Goal: Task Accomplishment & Management: Complete application form

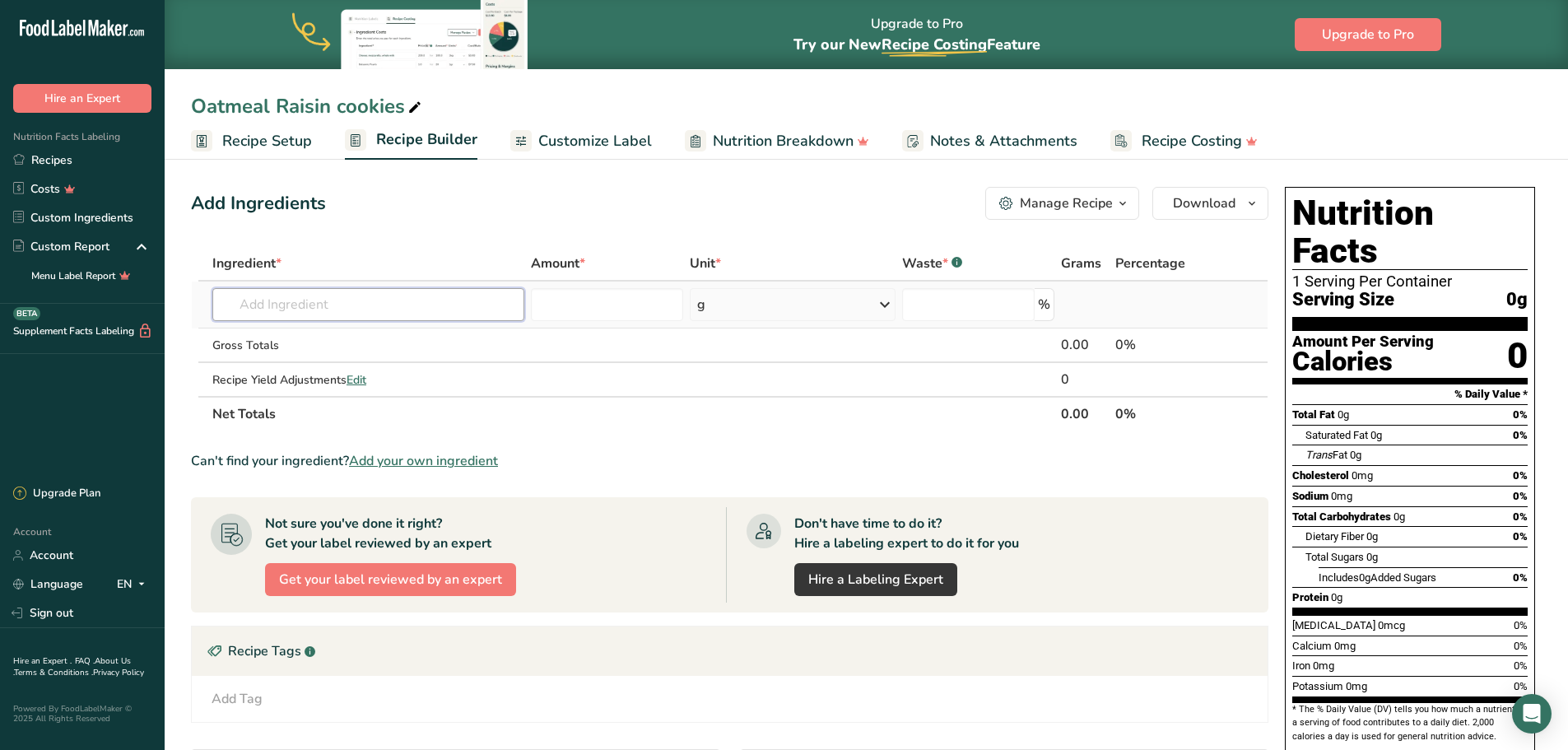
click at [340, 302] on input "text" at bounding box center [369, 304] width 312 height 33
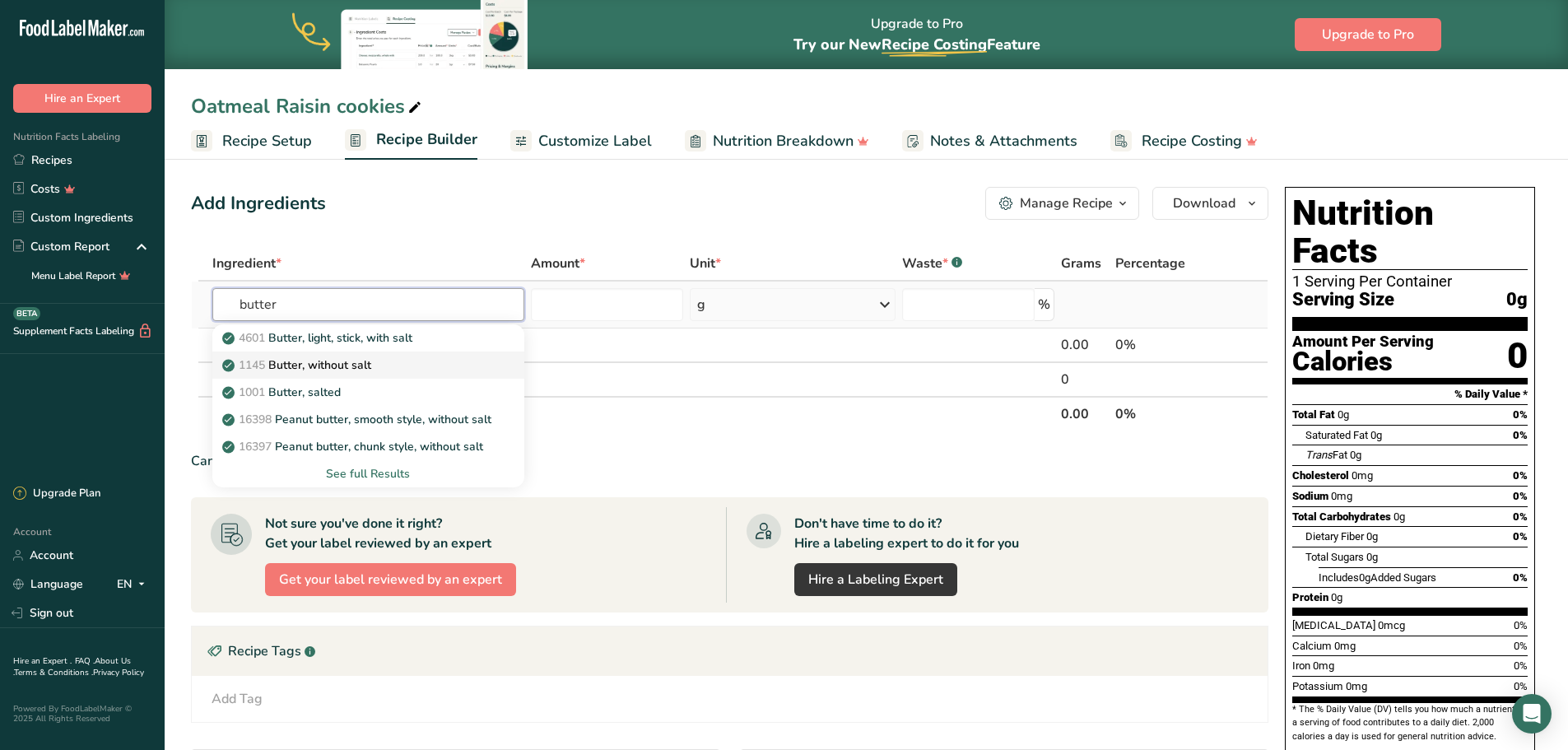
type input "butter"
click at [375, 367] on div "1145 Butter, without salt" at bounding box center [355, 365] width 259 height 17
type input "Butter, without salt"
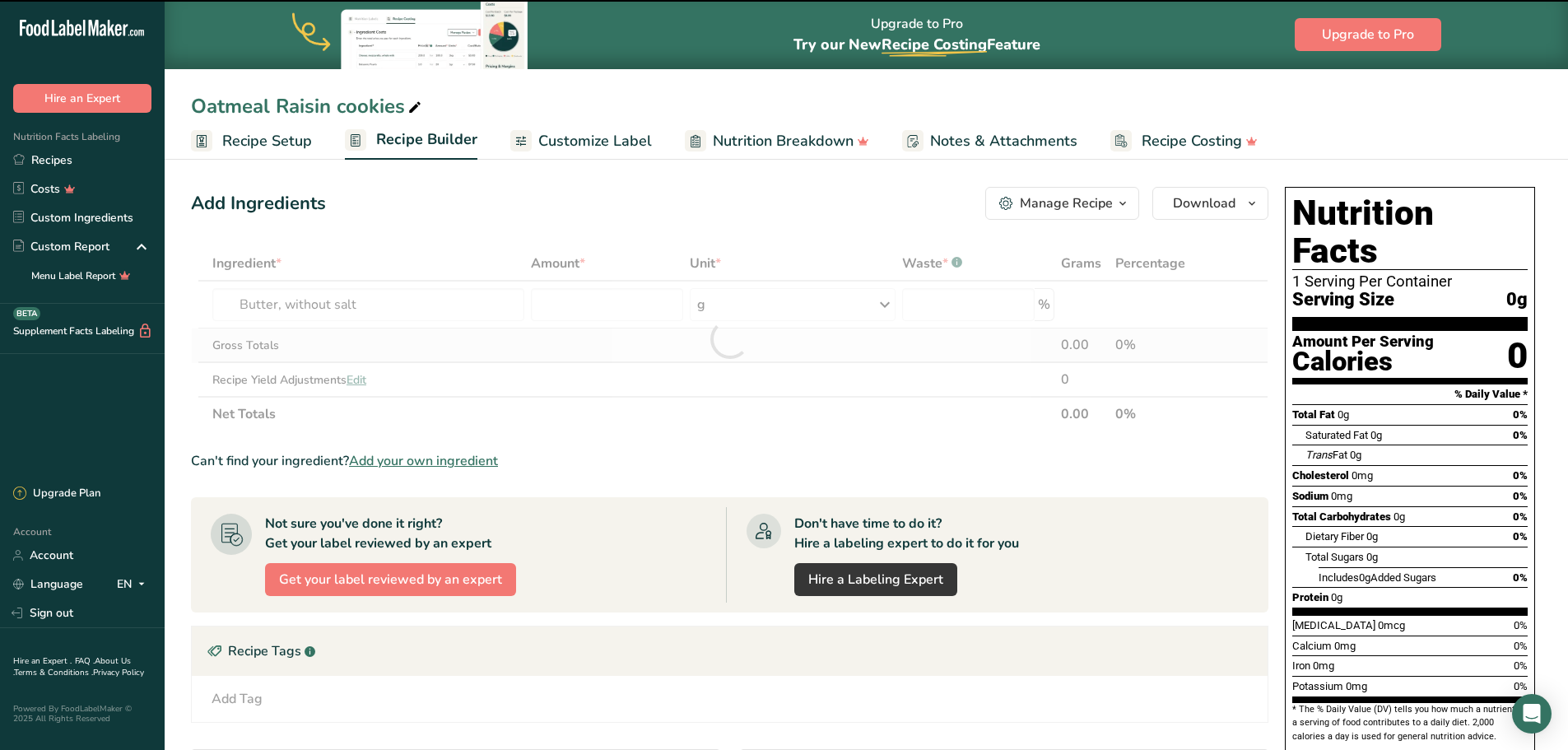
type input "0"
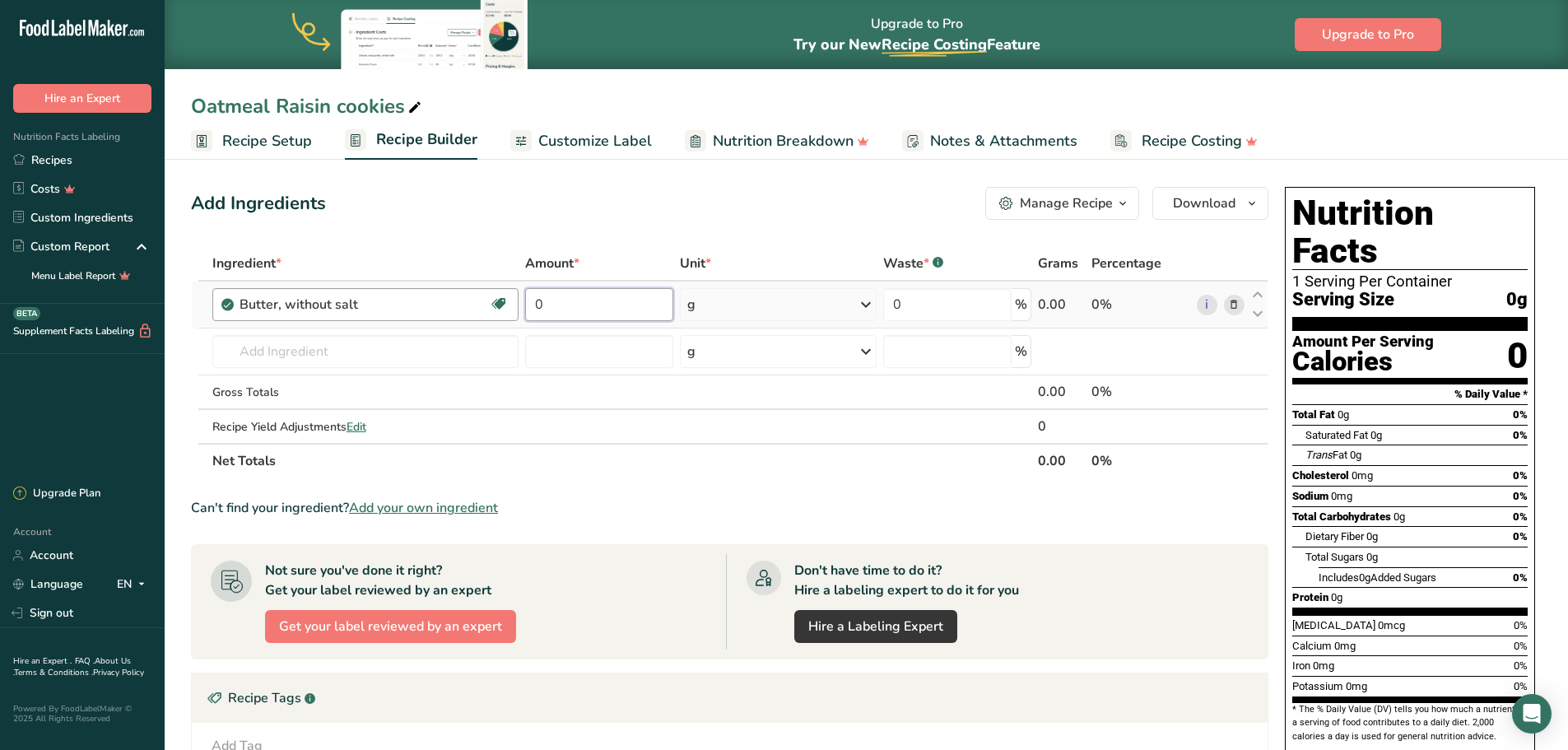
drag, startPoint x: 580, startPoint y: 306, endPoint x: 489, endPoint y: 306, distance: 91.0
click at [489, 306] on tr "Butter, without salt Gluten free Vegetarian Soy free 0 g Portions 1 pat (1" sq,…" at bounding box center [730, 305] width 1076 height 47
type input "226"
click at [316, 347] on div "Ingredient * Amount * Unit * Waste * .a-a{fill:#347362;}.b-a{fill:#fff;} Grams …" at bounding box center [730, 362] width 1077 height 232
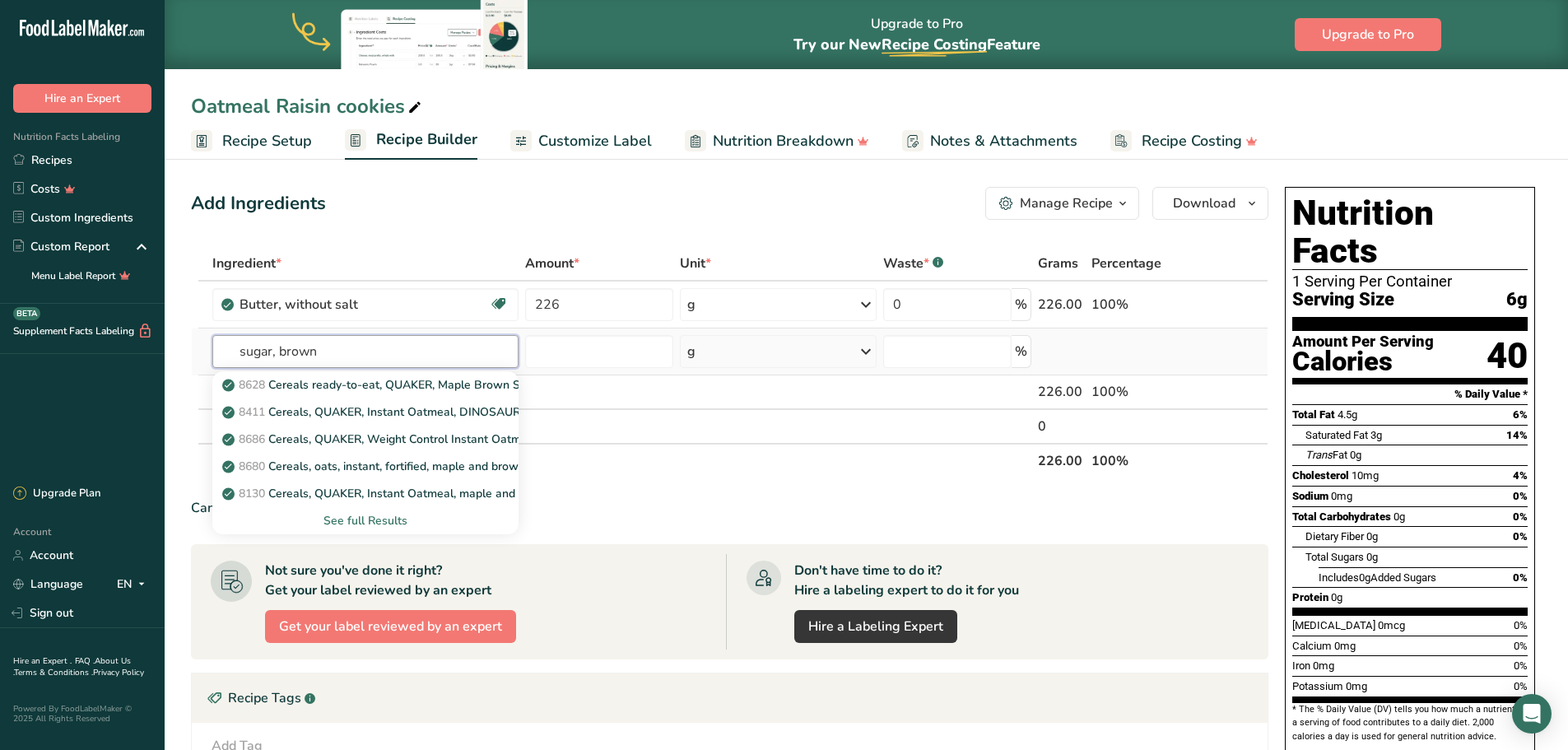
type input "sugar, brown"
click at [394, 522] on div "See full Results" at bounding box center [365, 521] width 280 height 17
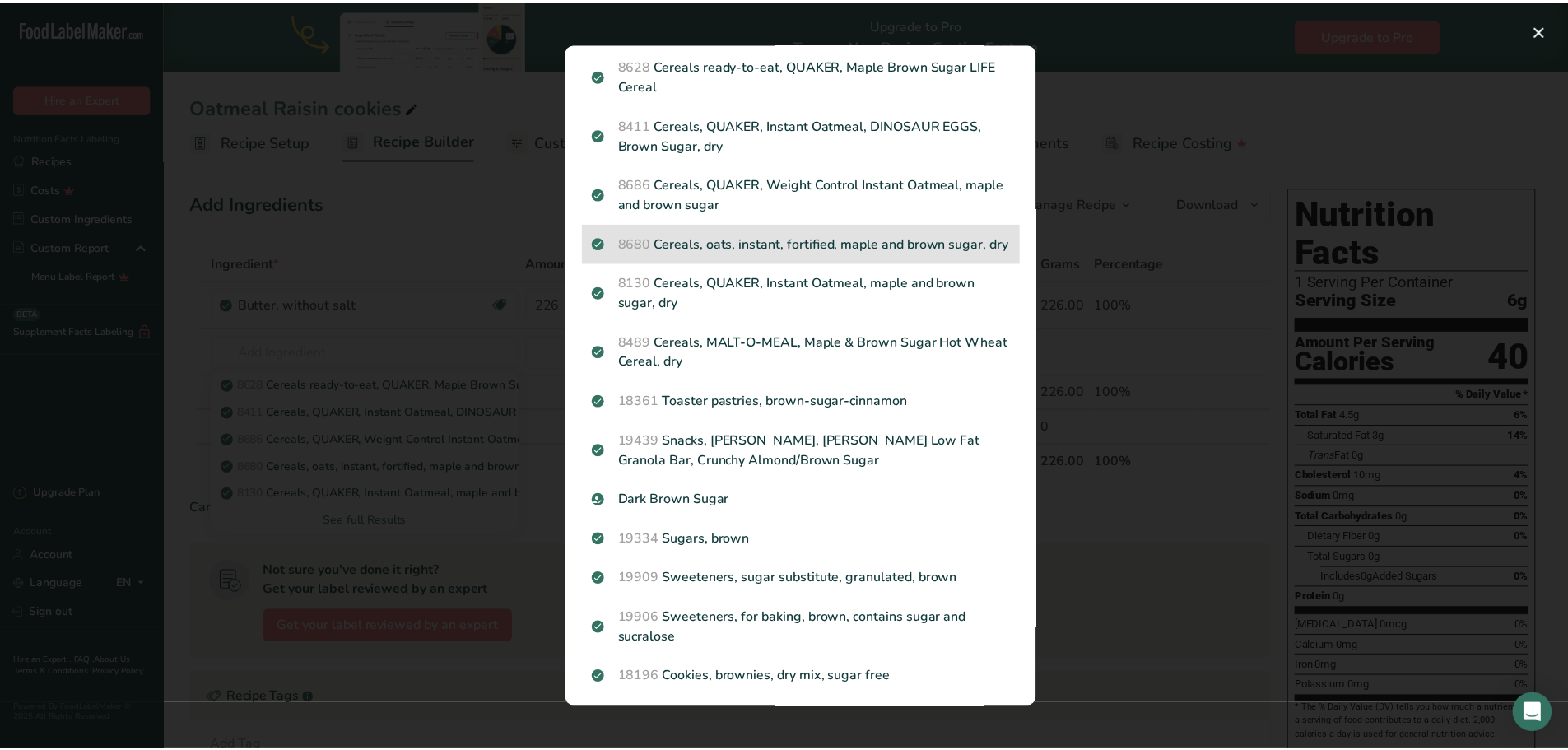
scroll to position [73, 0]
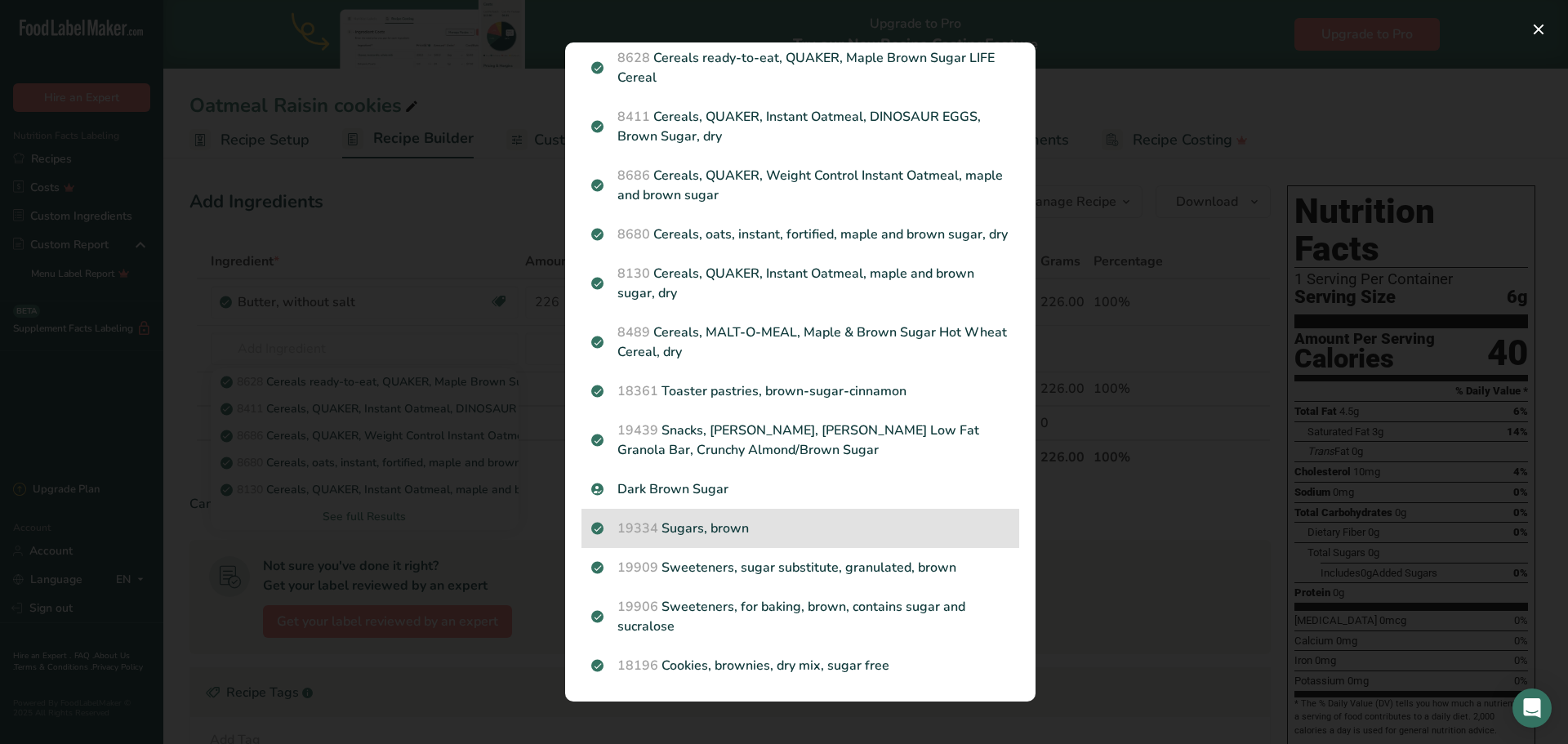
click at [749, 526] on p "19334 Sugars, brown" at bounding box center [800, 529] width 418 height 20
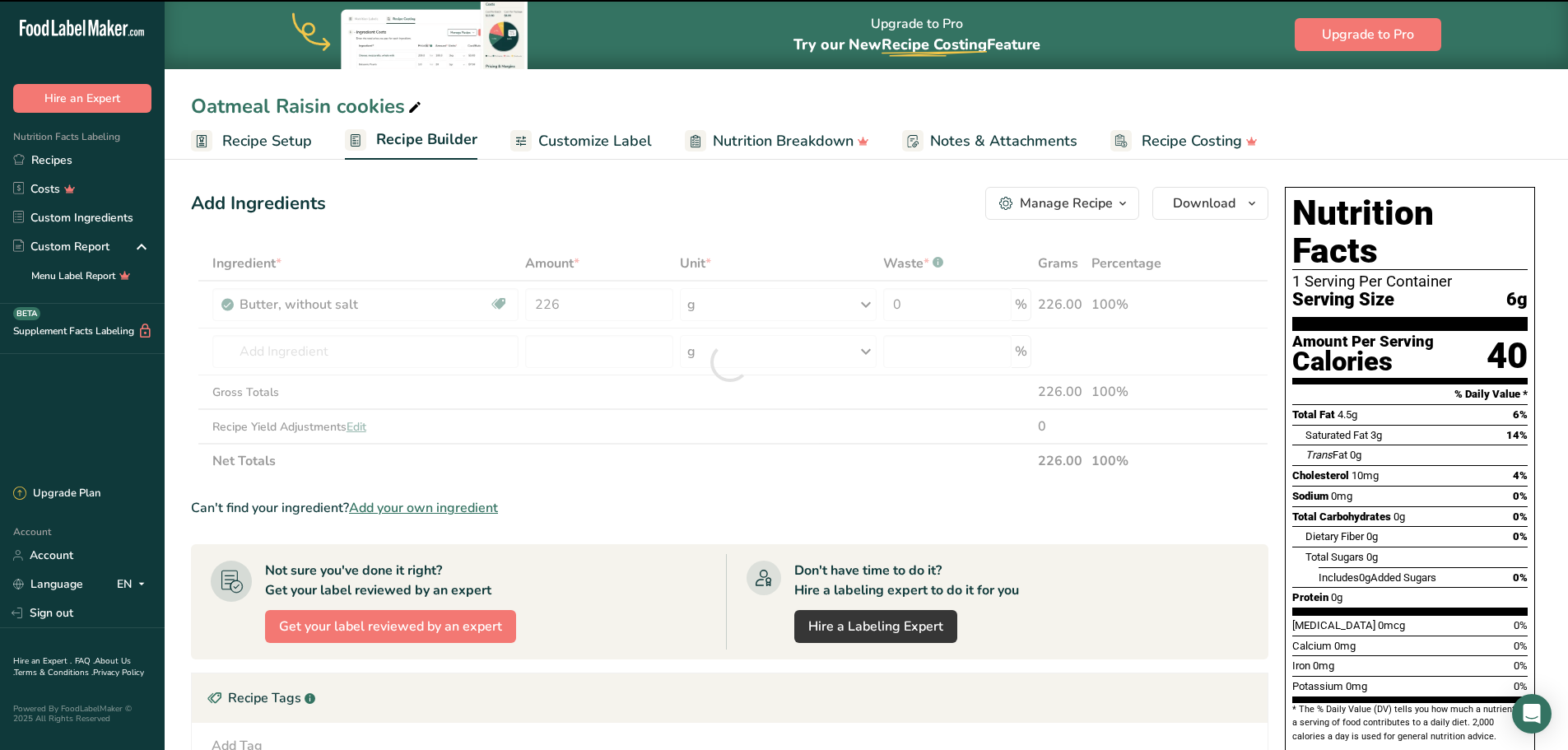
type input "0"
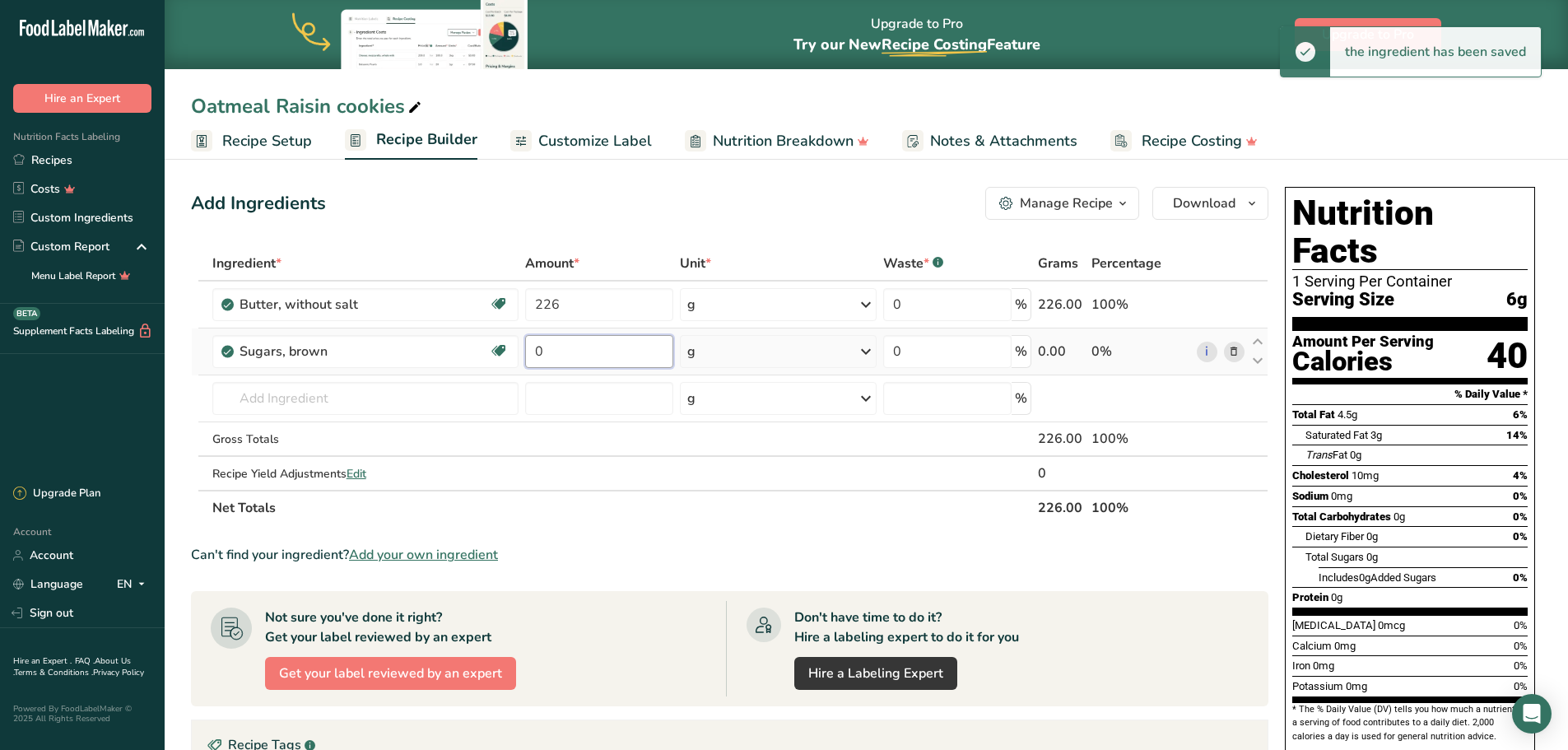
drag, startPoint x: 564, startPoint y: 350, endPoint x: 528, endPoint y: 350, distance: 36.0
click at [528, 350] on input "0" at bounding box center [599, 351] width 148 height 33
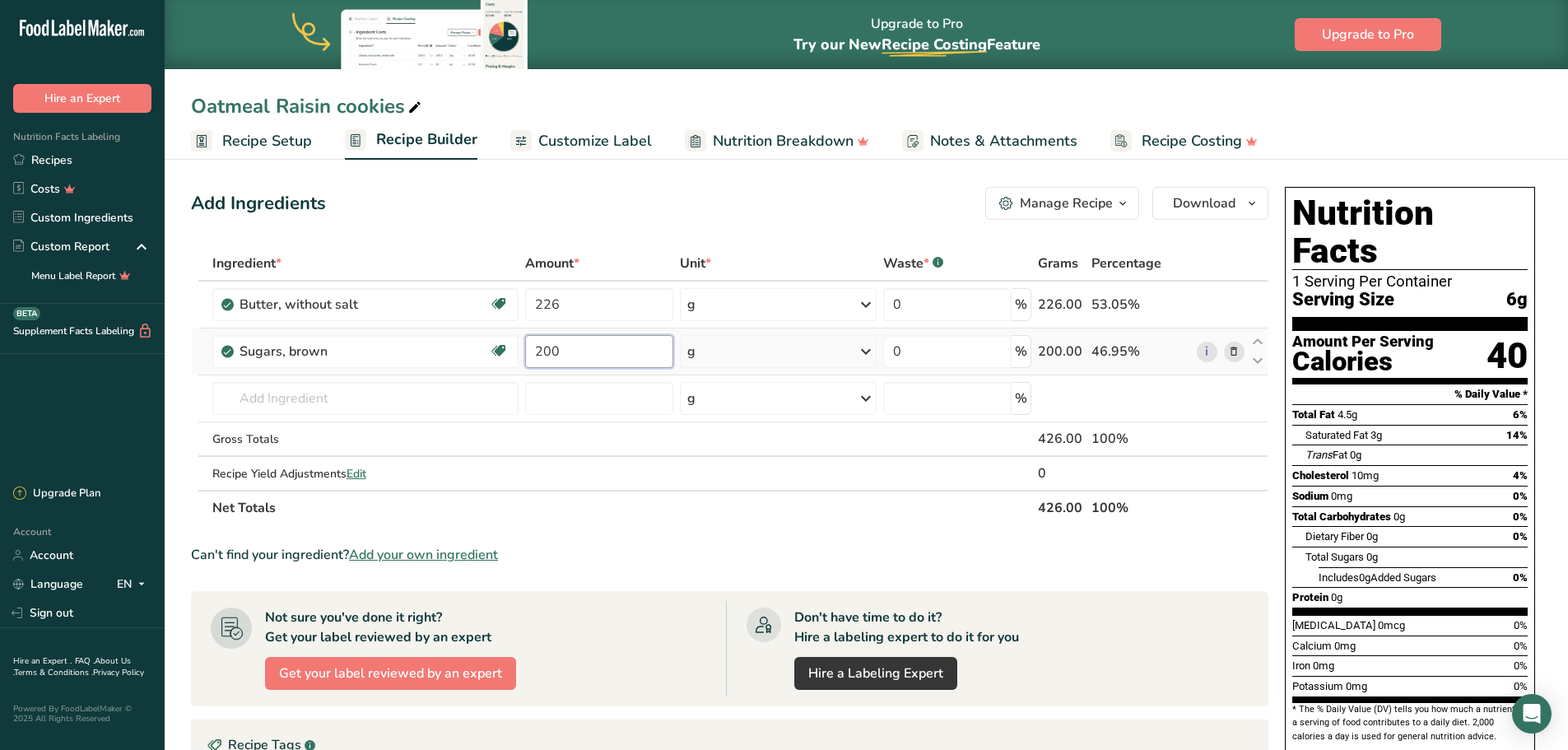
type input "200"
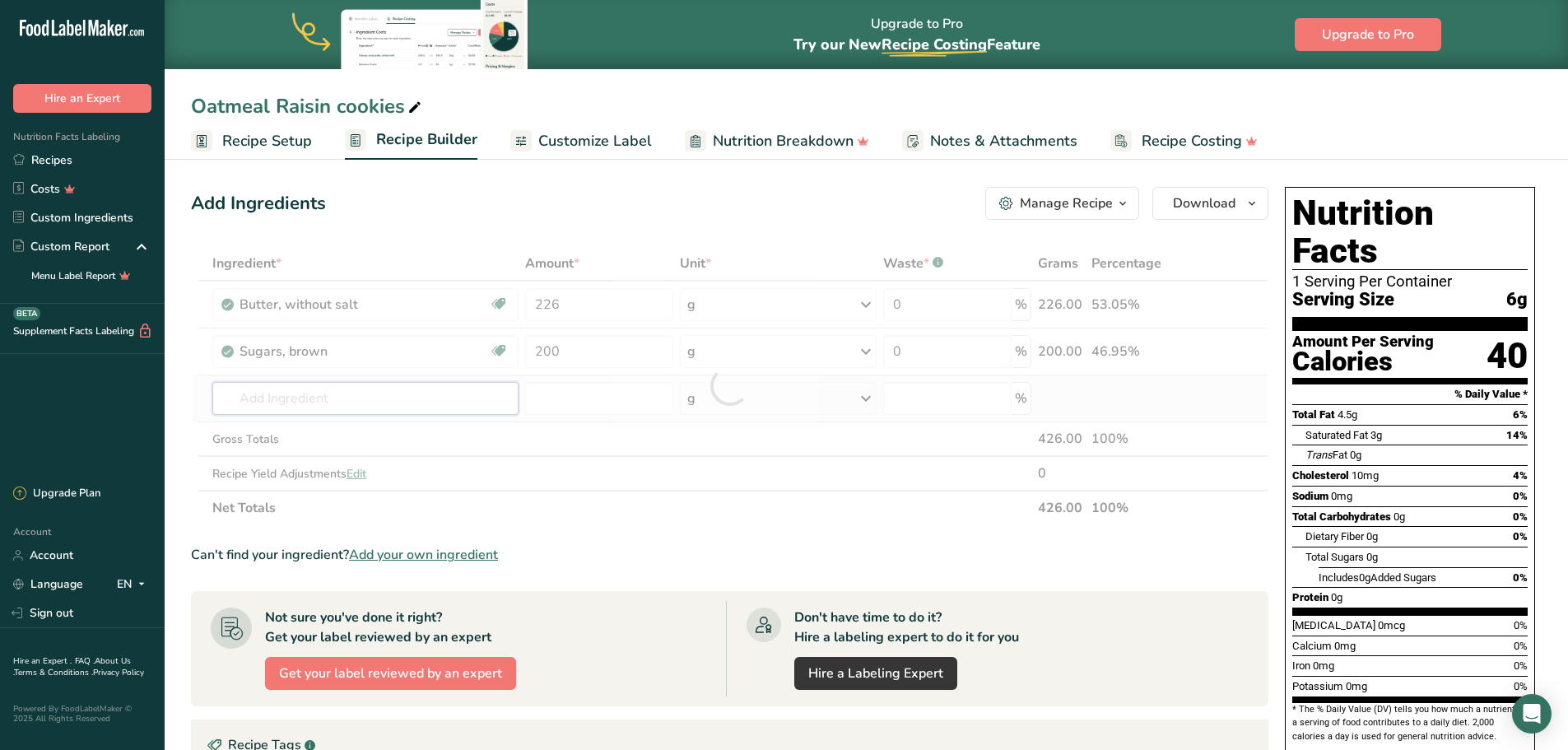
click at [457, 399] on div "Ingredient * Amount * Unit * Waste * .a-a{fill:#347362;}.b-a{fill:#fff;} Grams …" at bounding box center [730, 385] width 1077 height 279
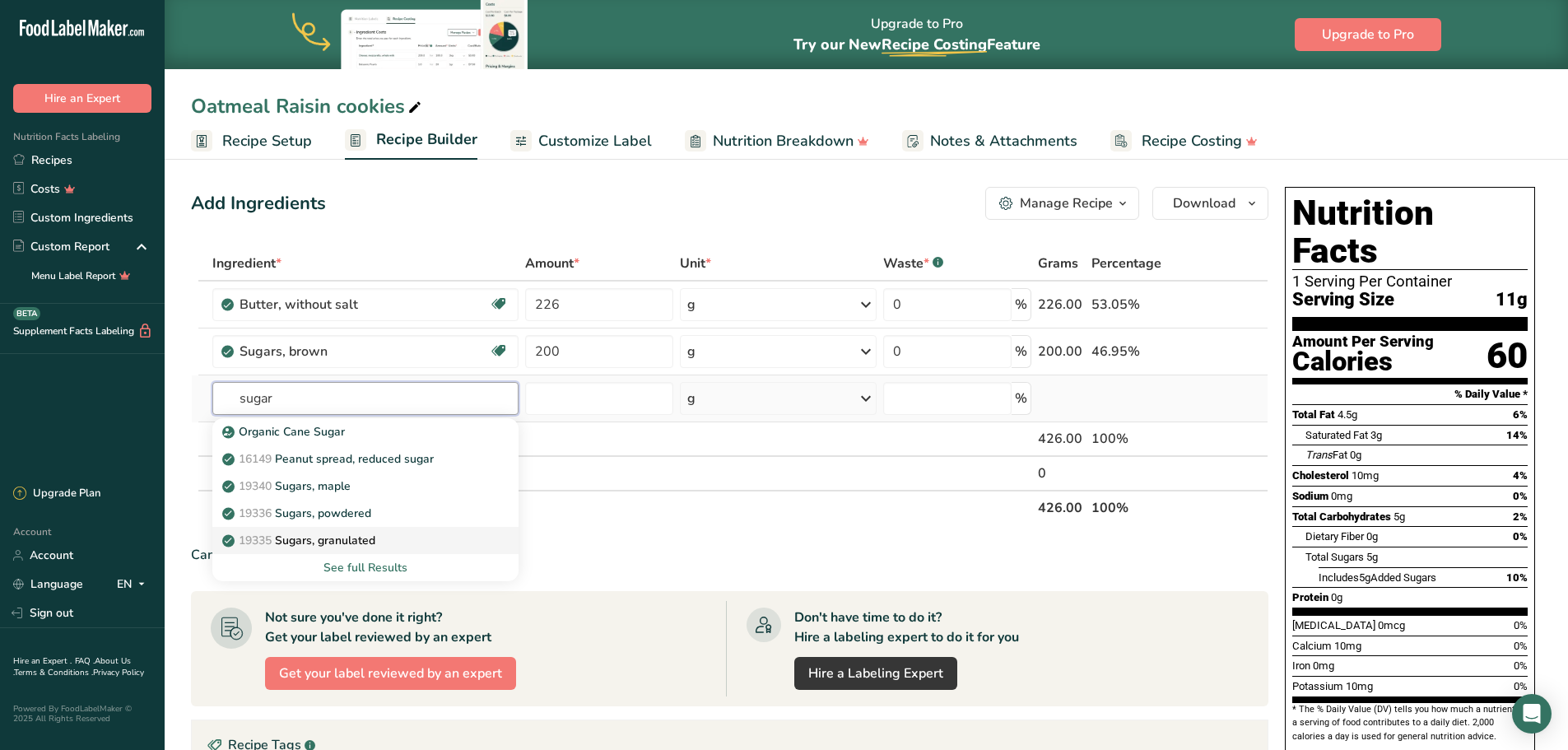
type input "sugar"
click at [364, 537] on p "19335 [GEOGRAPHIC_DATA], granulated" at bounding box center [301, 541] width 150 height 17
type input "Sugars, granulated"
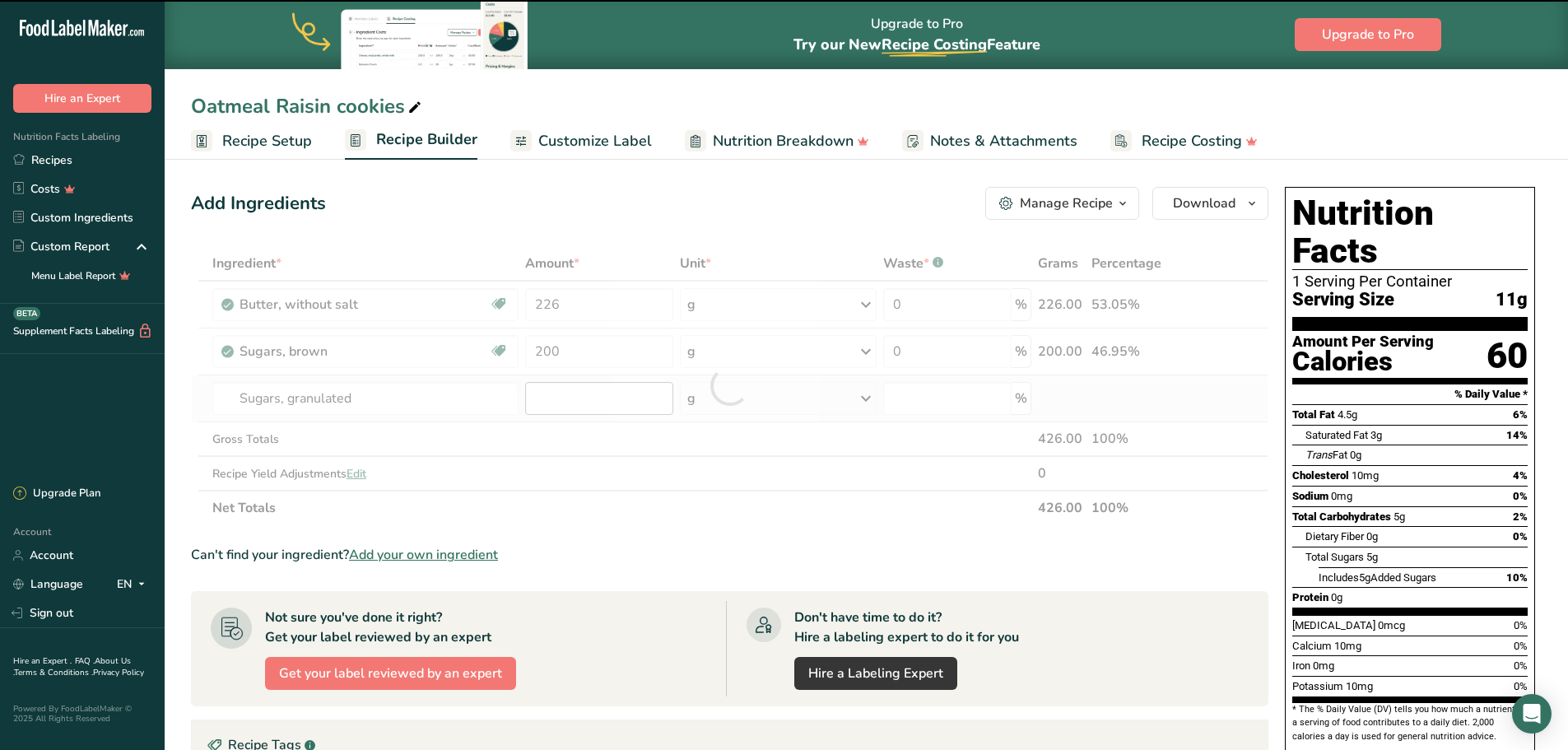
type input "0"
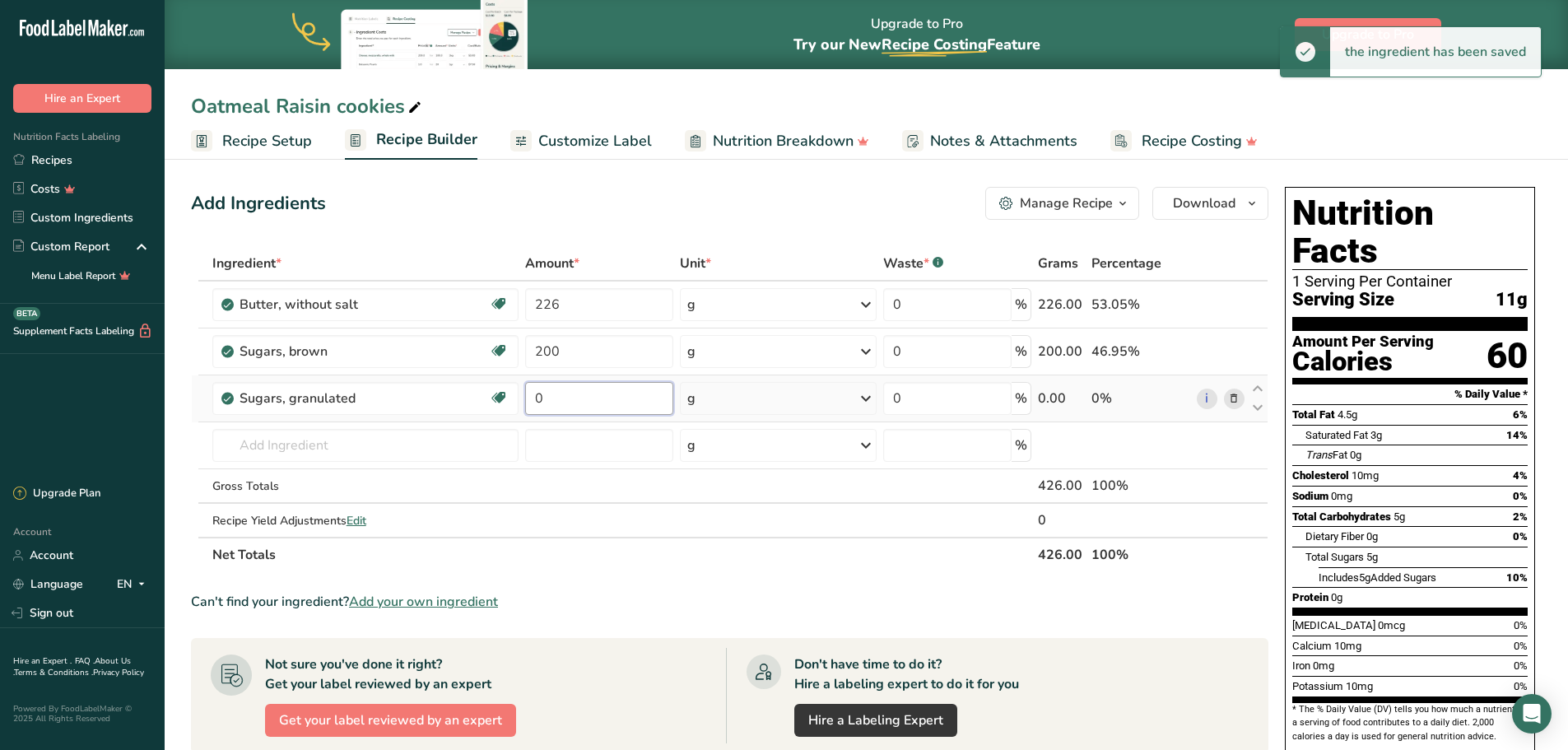
drag, startPoint x: 572, startPoint y: 399, endPoint x: 528, endPoint y: 393, distance: 44.4
click at [528, 393] on input "0" at bounding box center [599, 399] width 148 height 33
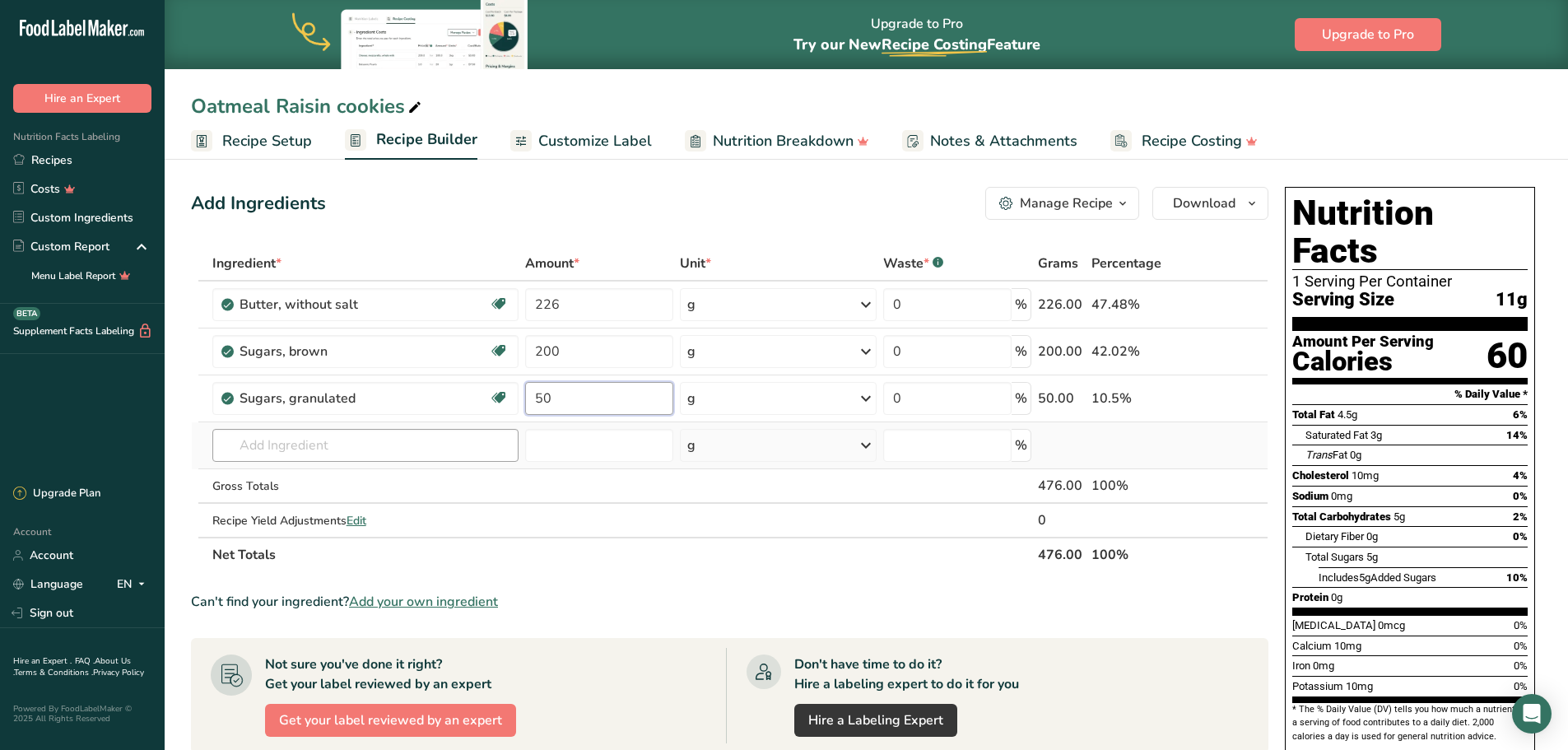
type input "50"
click at [343, 443] on div "Ingredient * Amount * Unit * Waste * .a-a{fill:#347362;}.b-a{fill:#fff;} Grams …" at bounding box center [730, 409] width 1077 height 326
click at [426, 444] on input "text" at bounding box center [365, 446] width 306 height 33
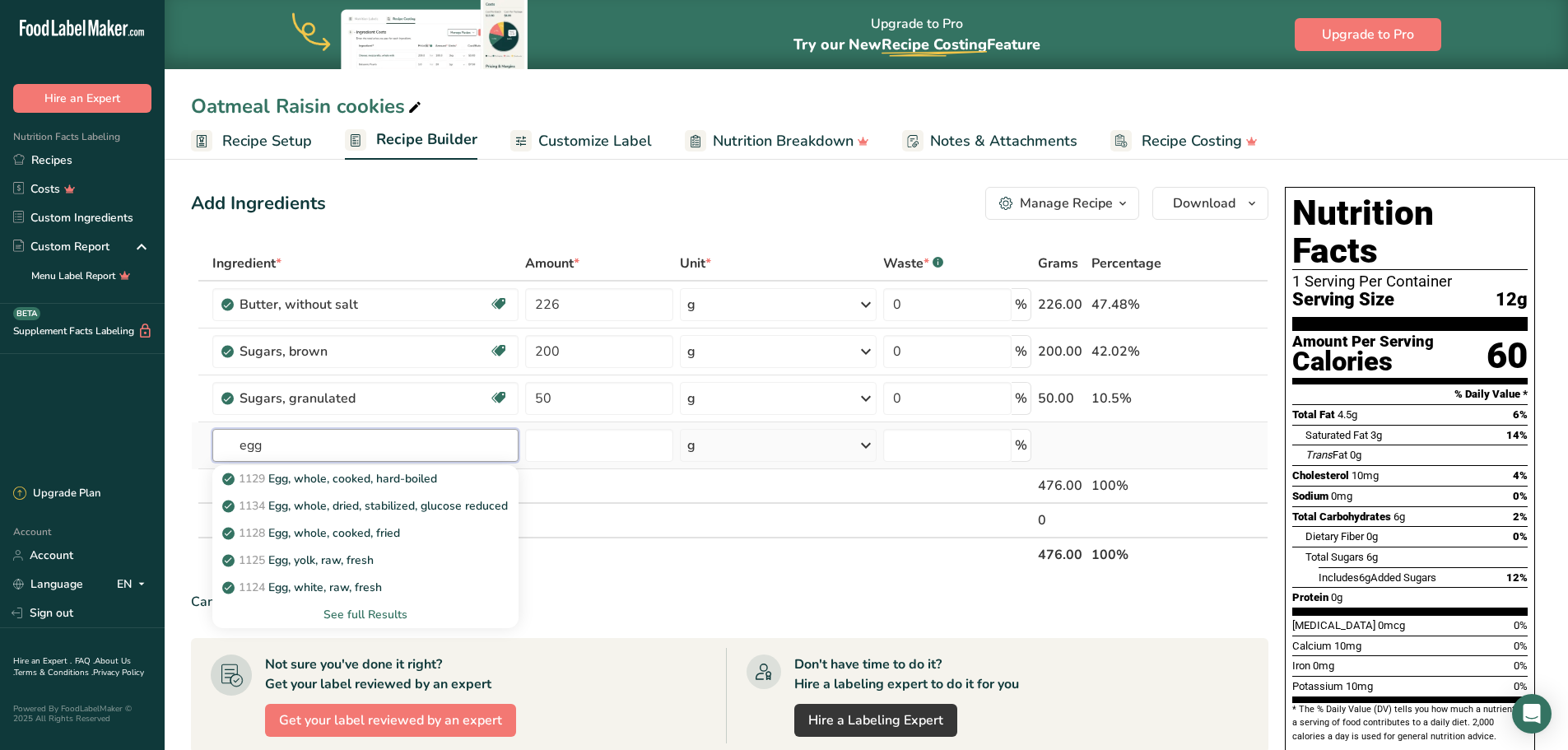
type input "egg"
click at [377, 610] on div "See full Results" at bounding box center [365, 615] width 280 height 17
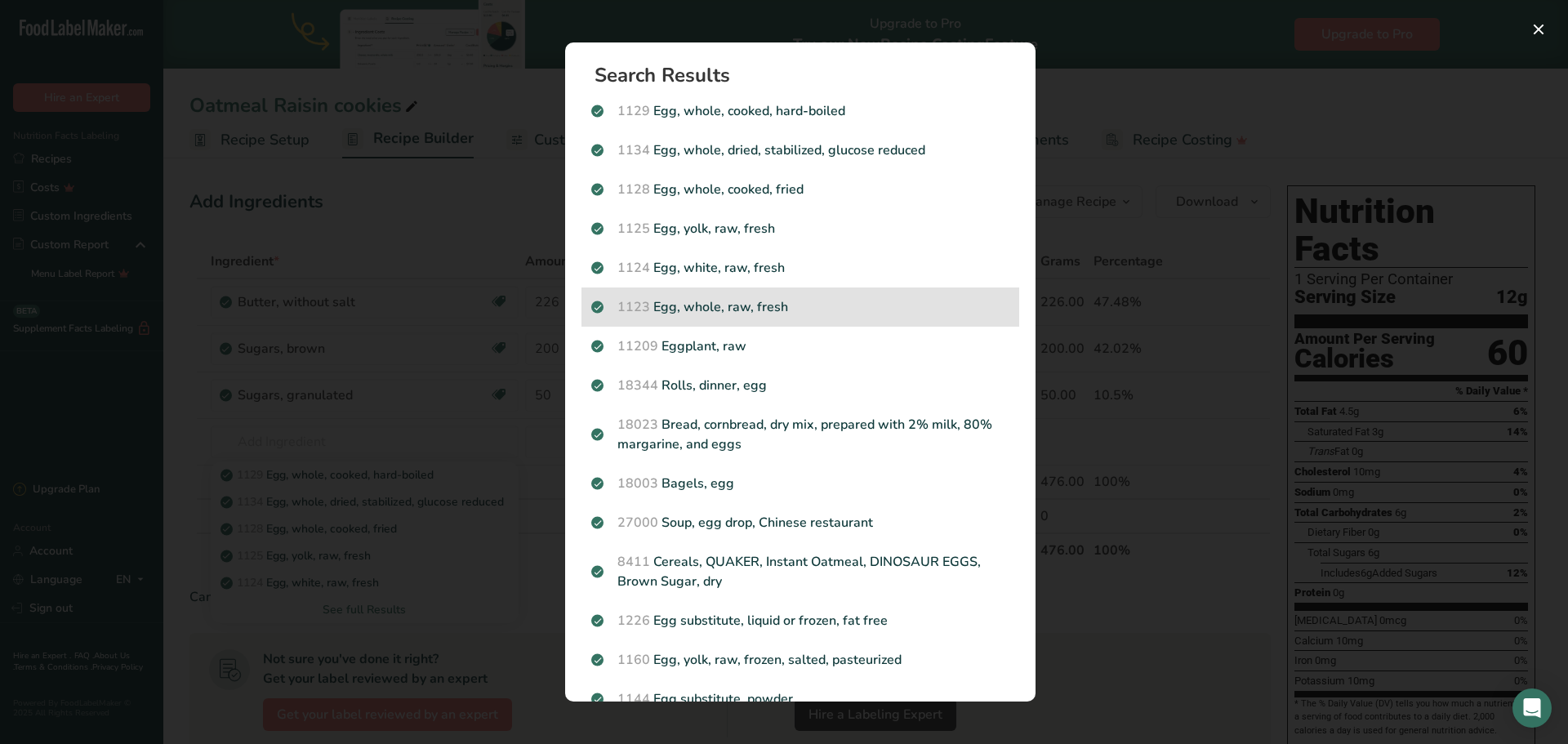
click at [770, 307] on p "1123 Egg, whole, raw, fresh" at bounding box center [800, 307] width 418 height 20
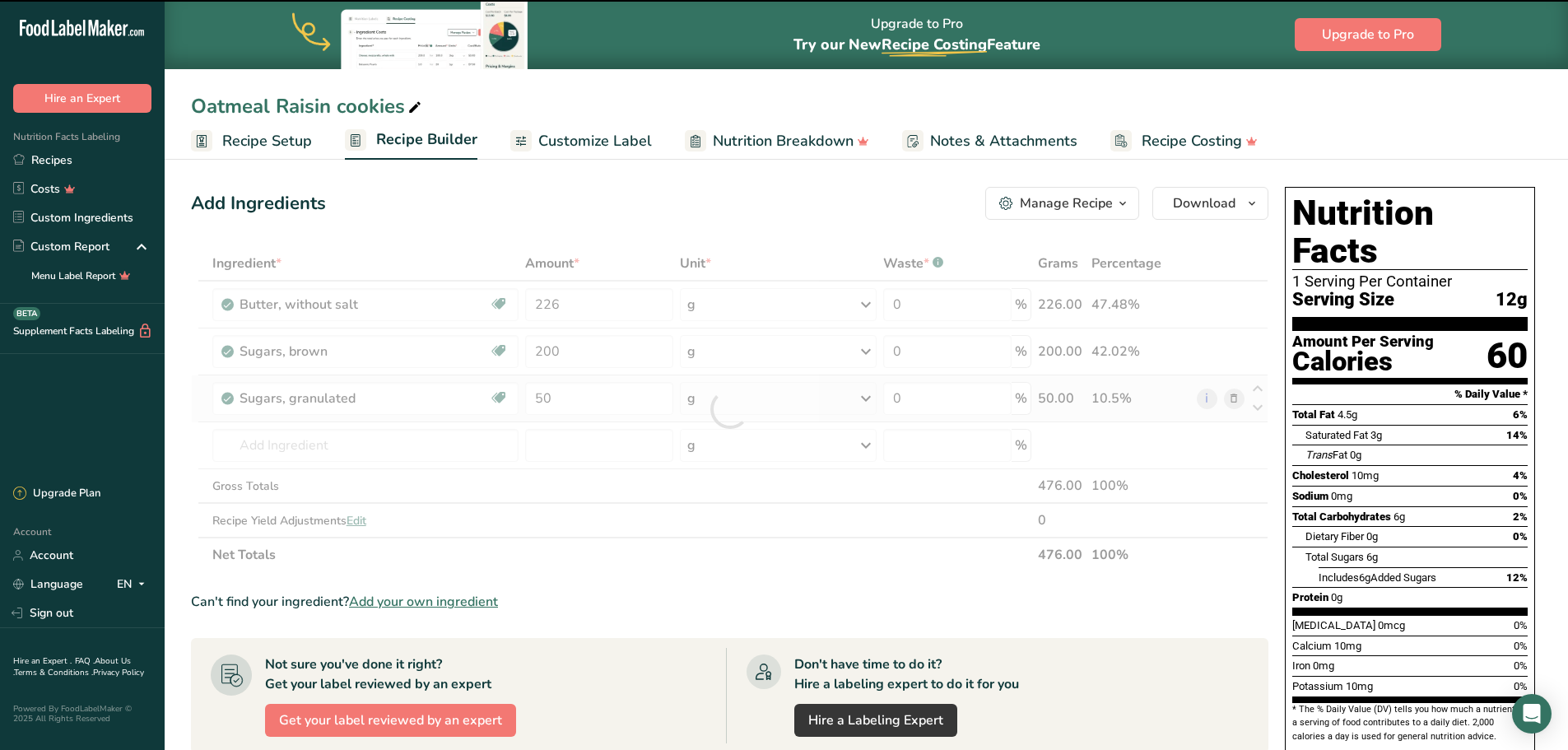
type input "0"
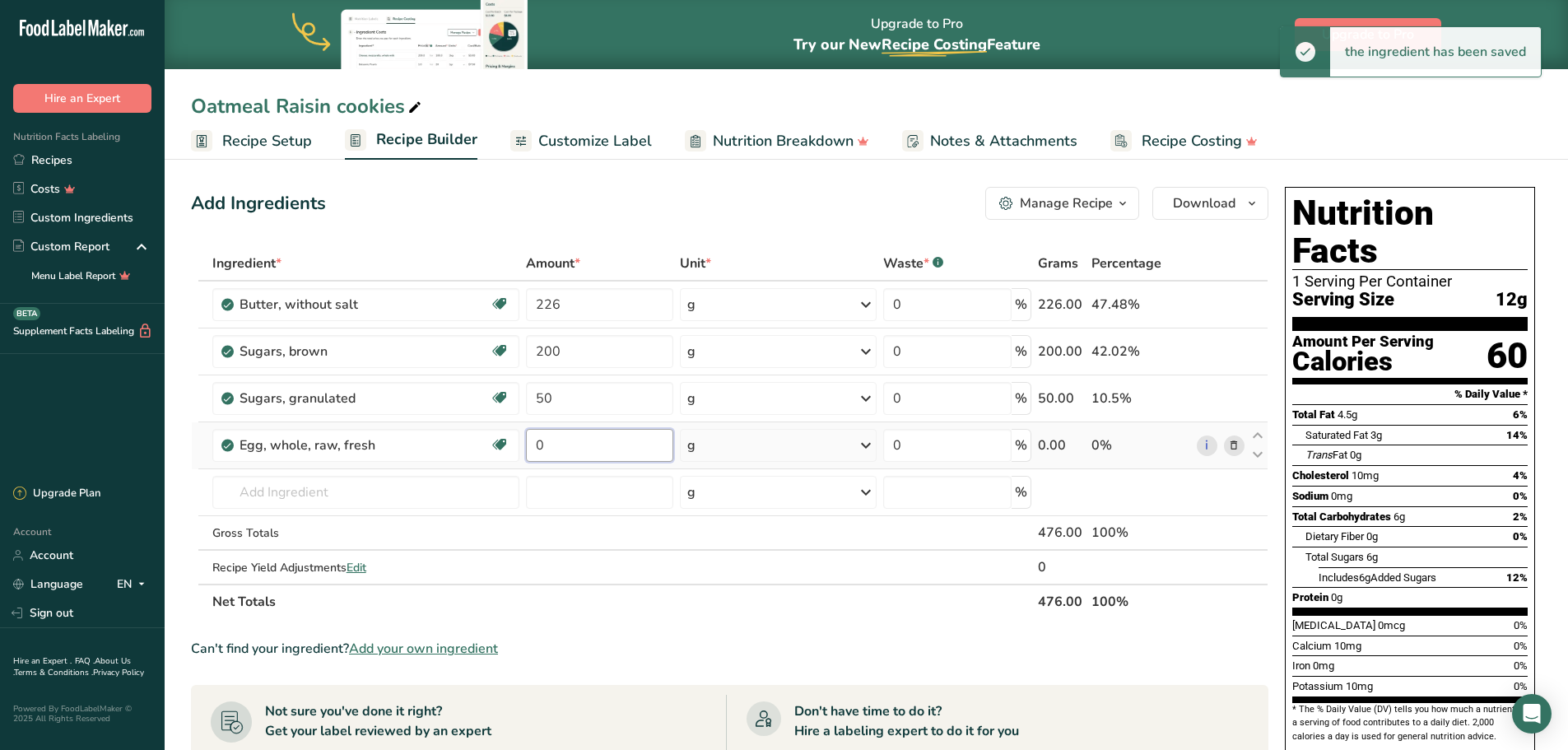
drag, startPoint x: 548, startPoint y: 445, endPoint x: 533, endPoint y: 444, distance: 15.0
click at [533, 444] on input "0" at bounding box center [599, 446] width 147 height 33
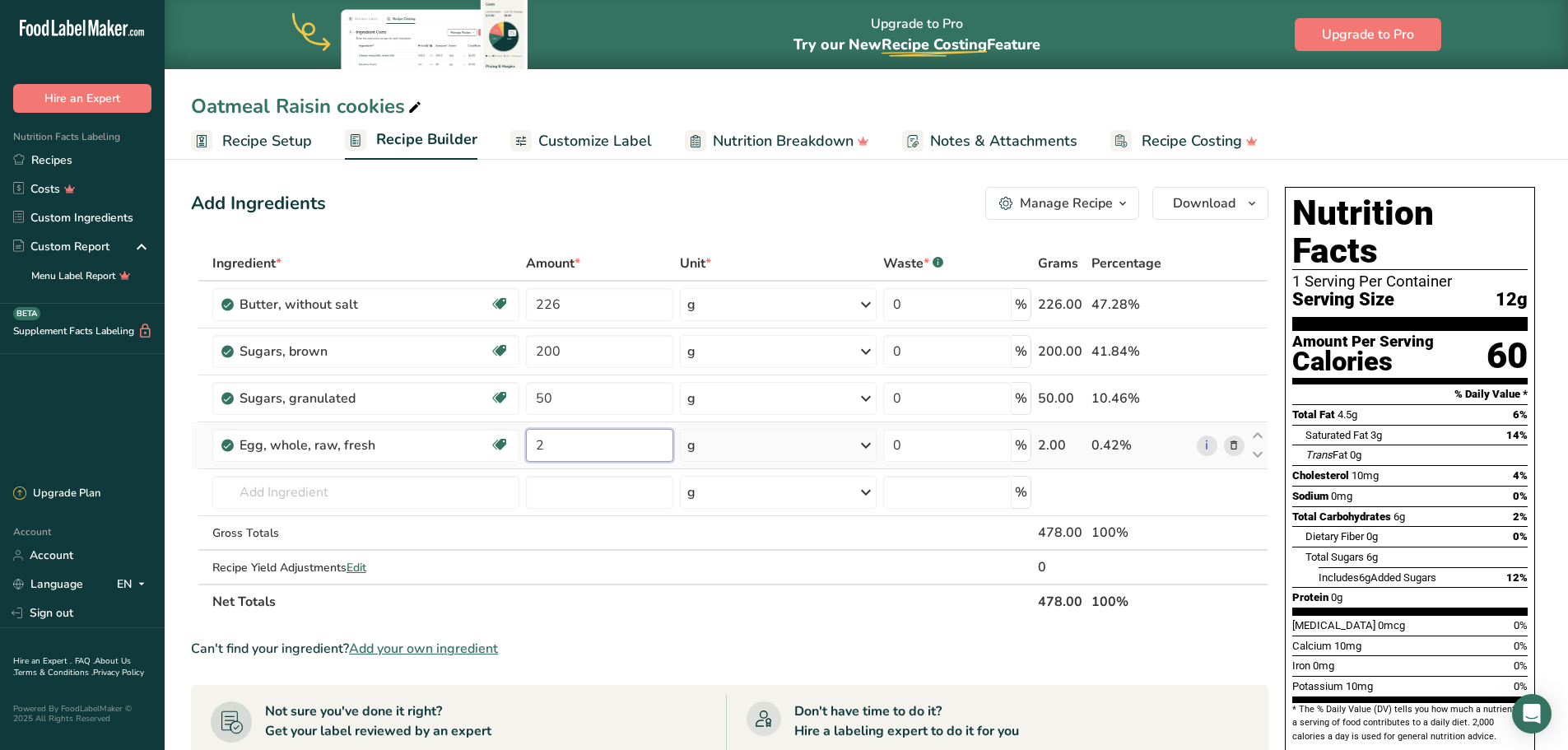
type input "2"
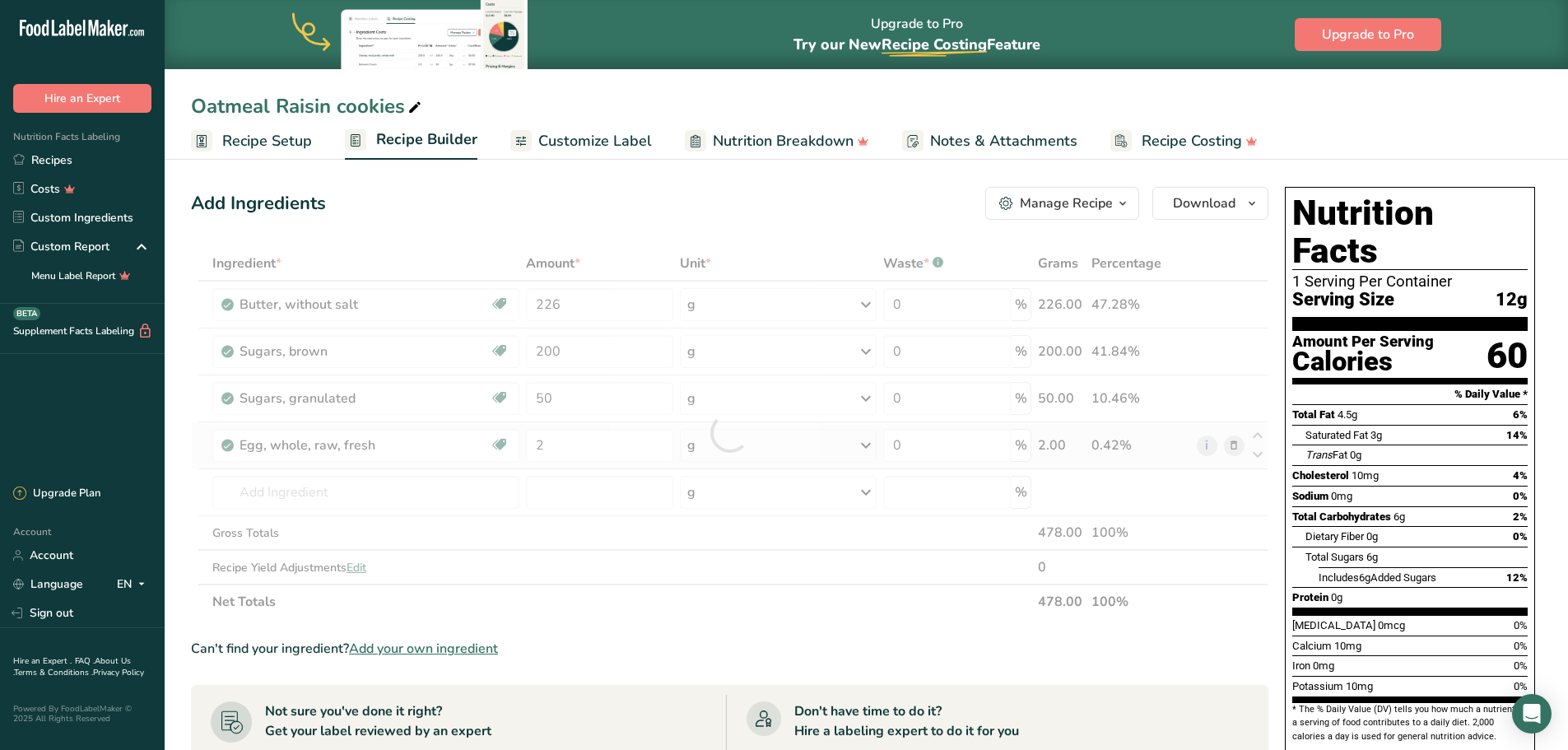
click at [763, 442] on div "Ingredient * Amount * Unit * Waste * .a-a{fill:#347362;}.b-a{fill:#fff;} Grams …" at bounding box center [730, 433] width 1077 height 373
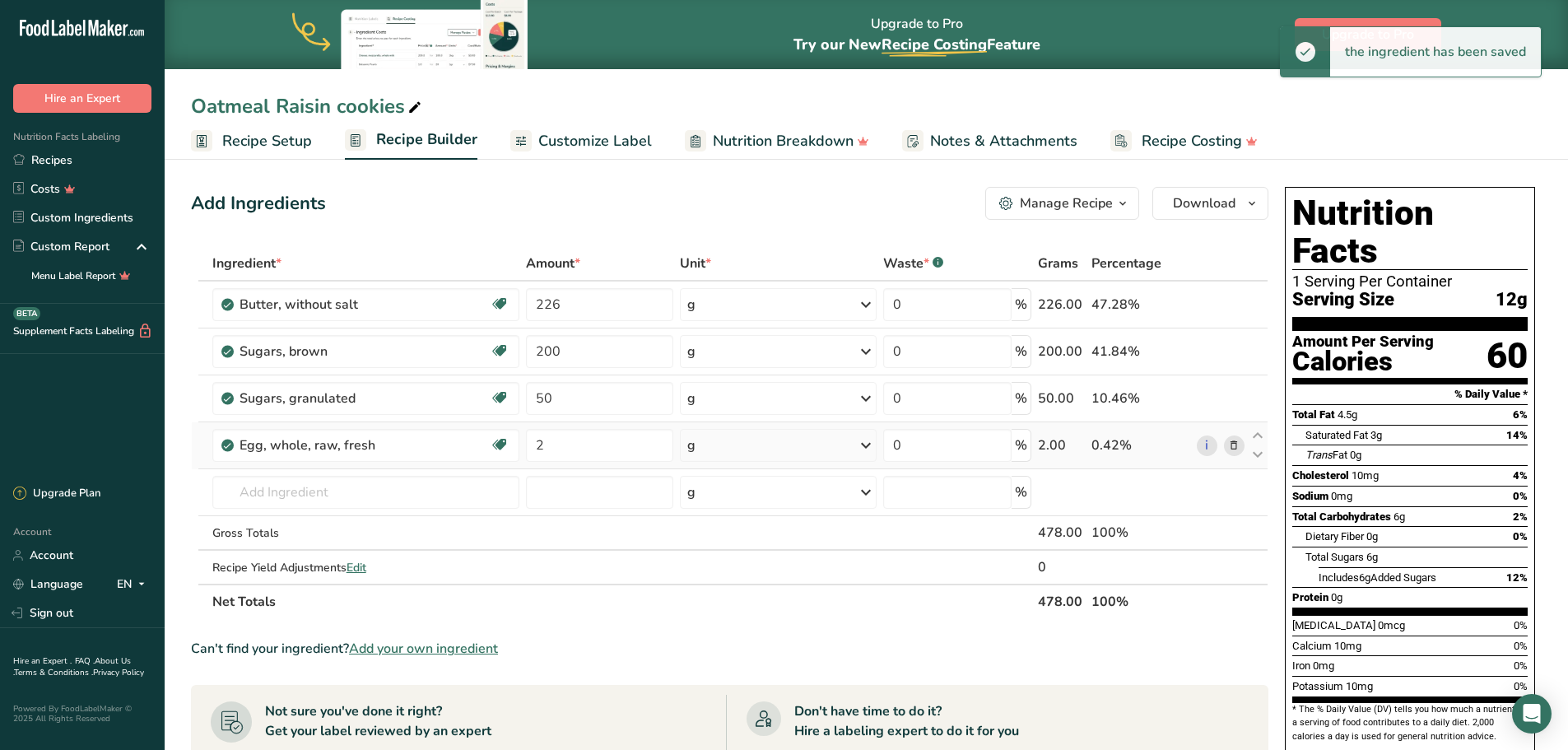
click at [754, 442] on div "g" at bounding box center [778, 446] width 197 height 33
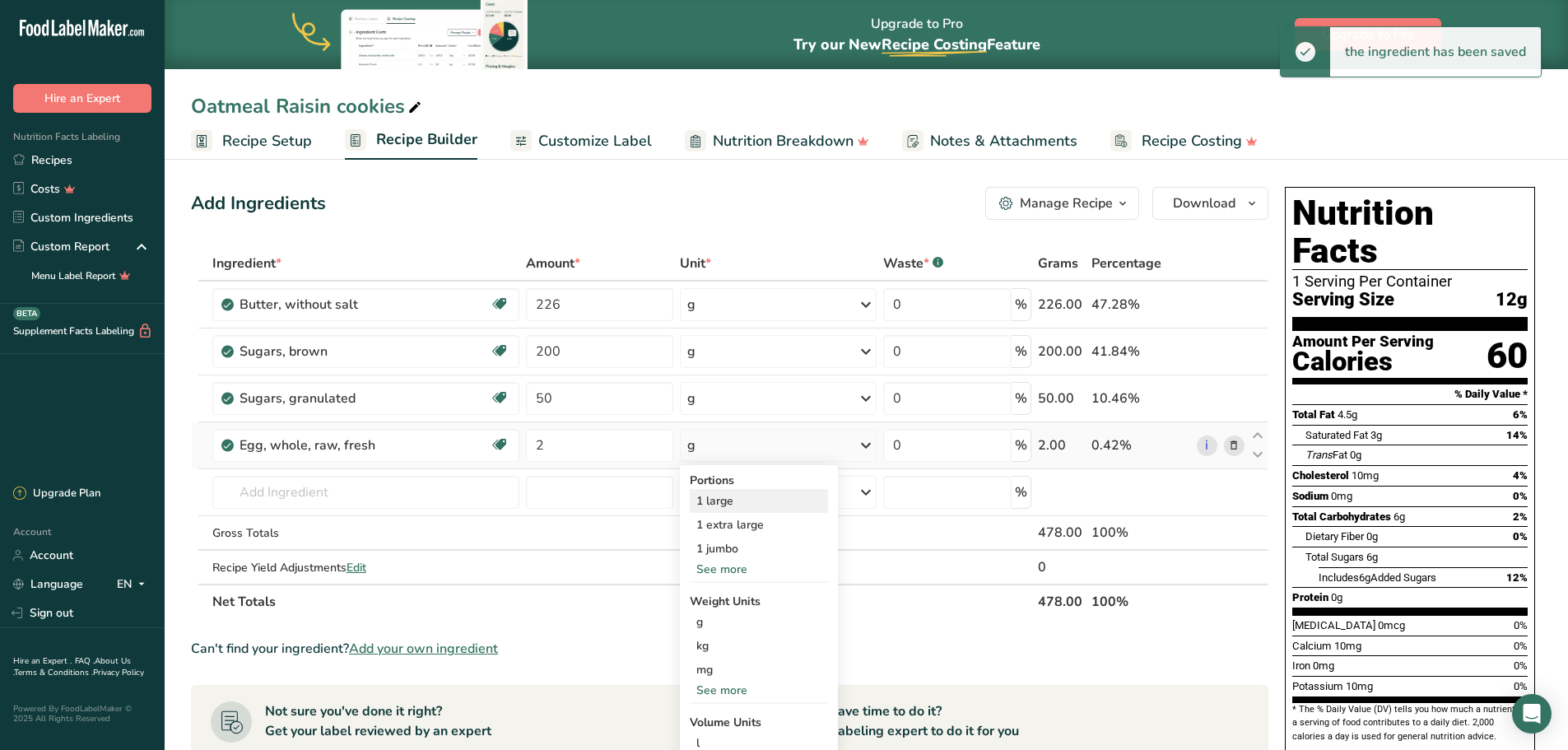
click at [740, 494] on div "1 large" at bounding box center [758, 501] width 139 height 24
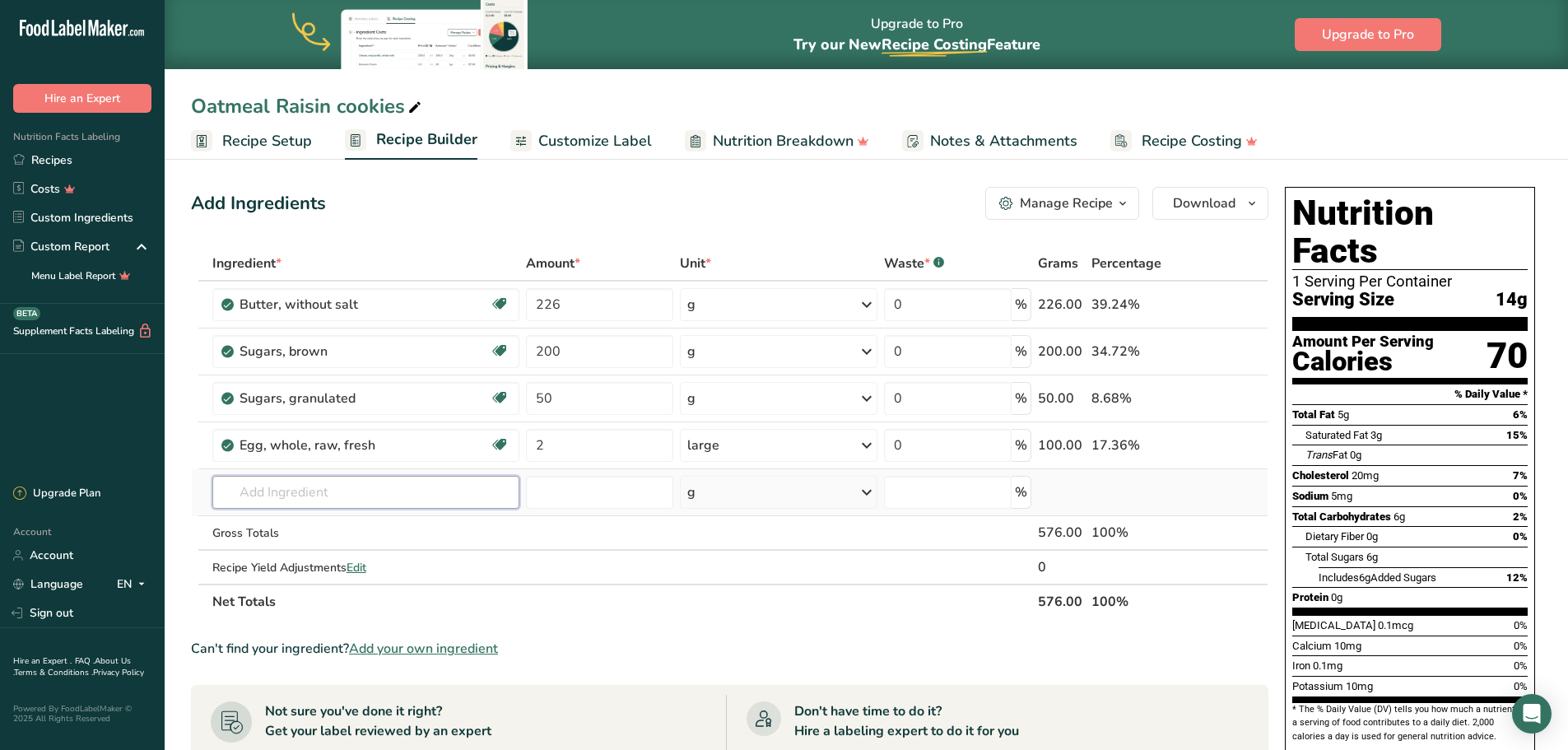
click at [358, 480] on input "text" at bounding box center [366, 493] width 307 height 33
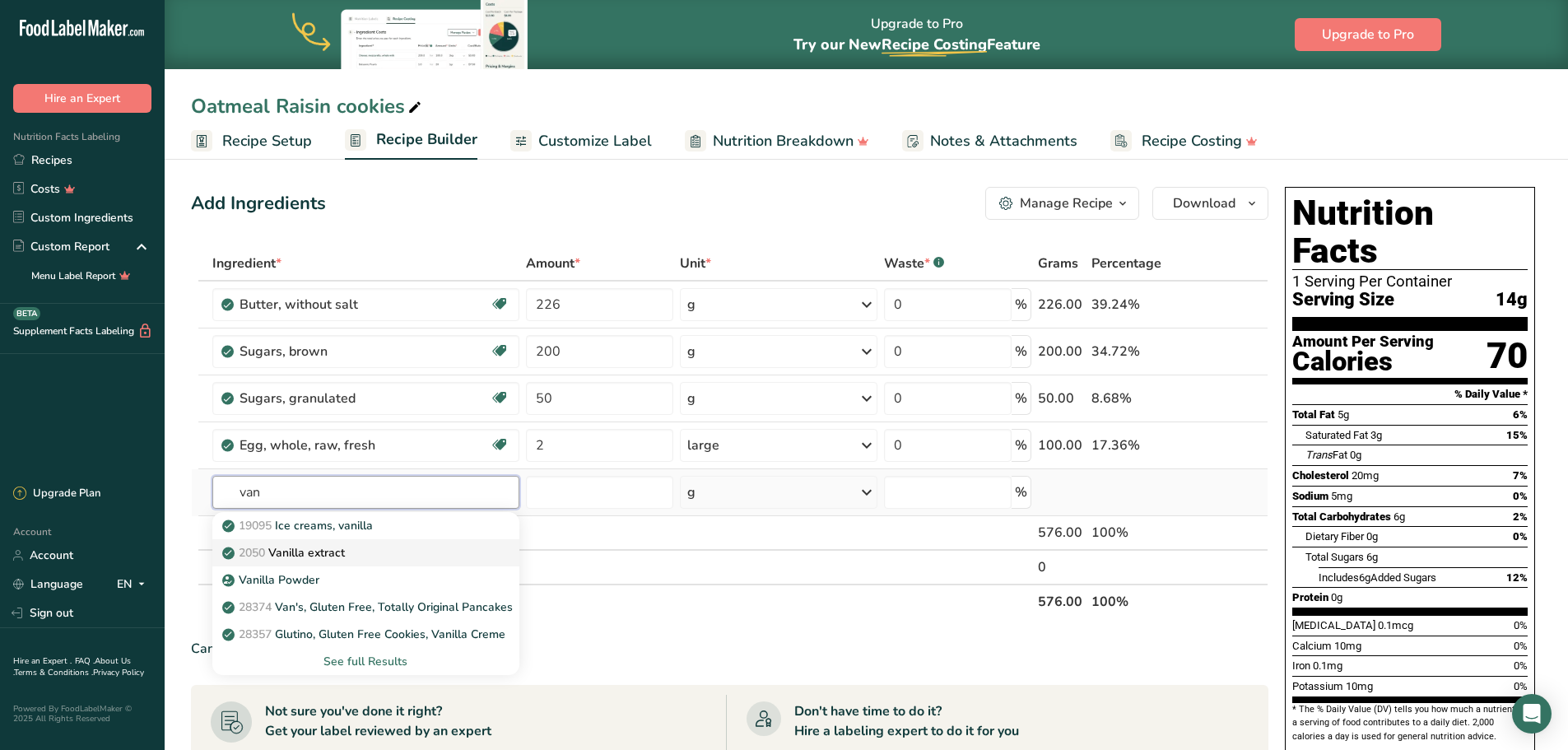
type input "van"
click at [302, 557] on p "2050 Vanilla extract" at bounding box center [285, 553] width 119 height 17
type input "Vanilla extract"
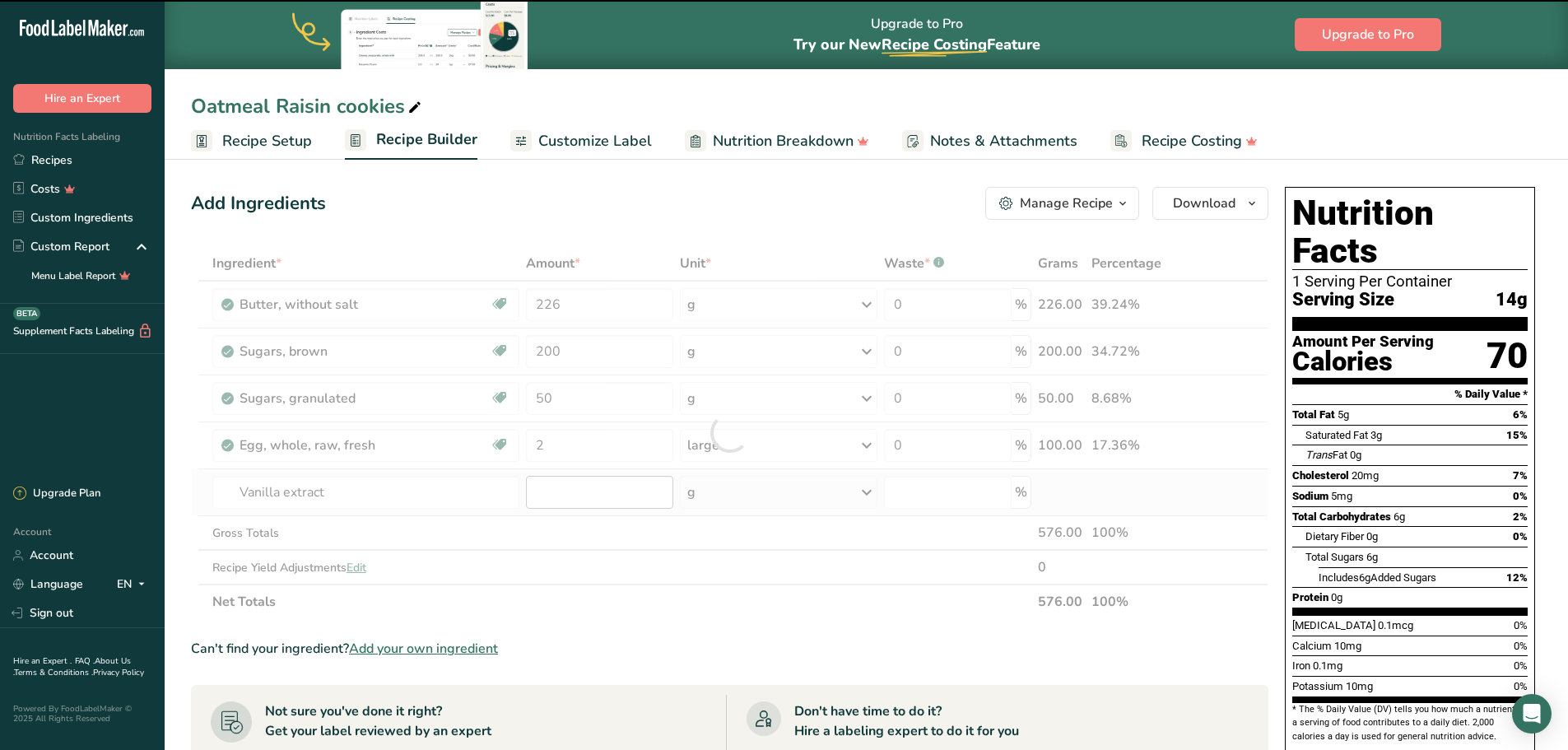
type input "0"
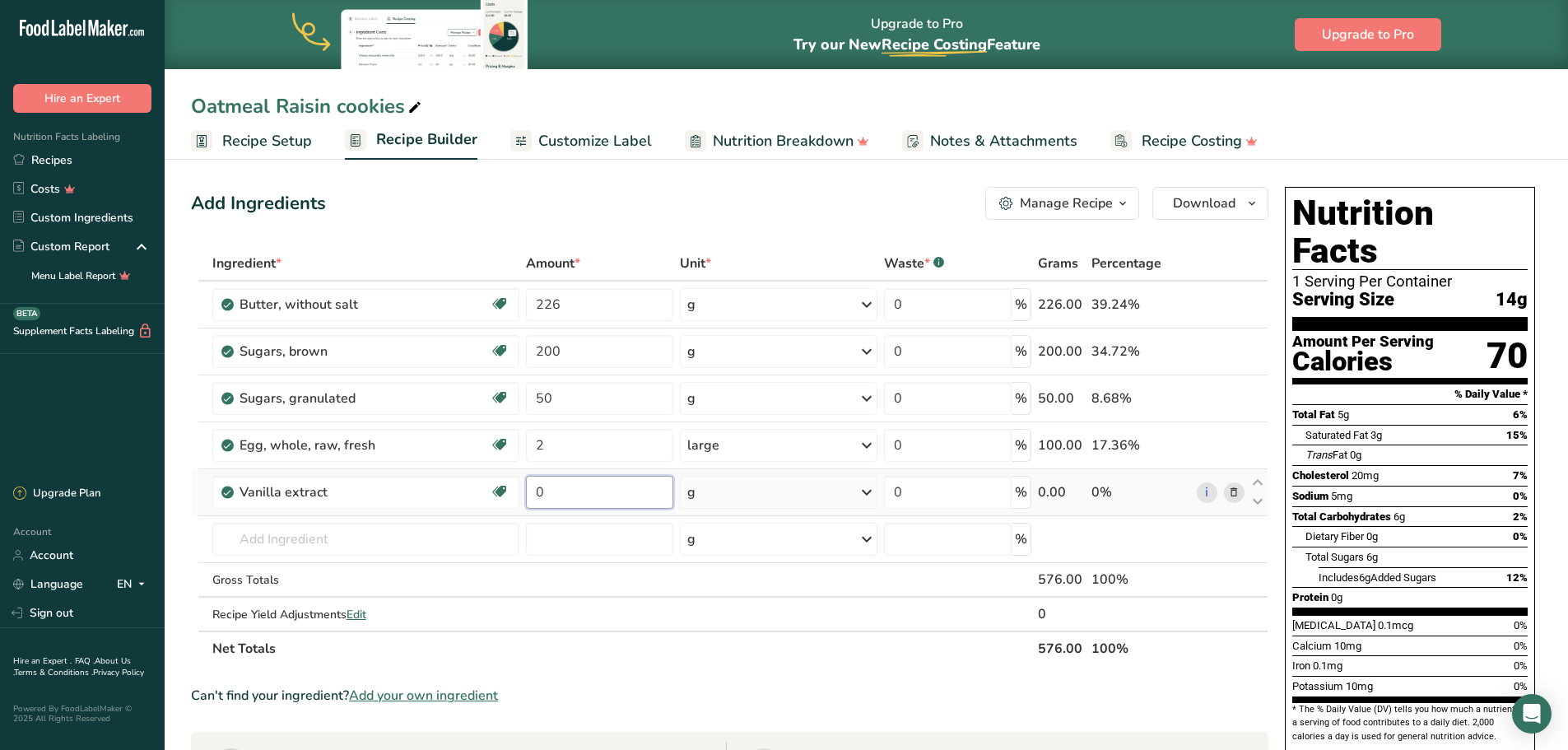
click at [599, 494] on input "0" at bounding box center [599, 493] width 147 height 33
click at [734, 504] on div "Ingredient * Amount * Unit * Waste * .a-a{fill:#347362;}.b-a{fill:#fff;} Grams …" at bounding box center [730, 456] width 1077 height 420
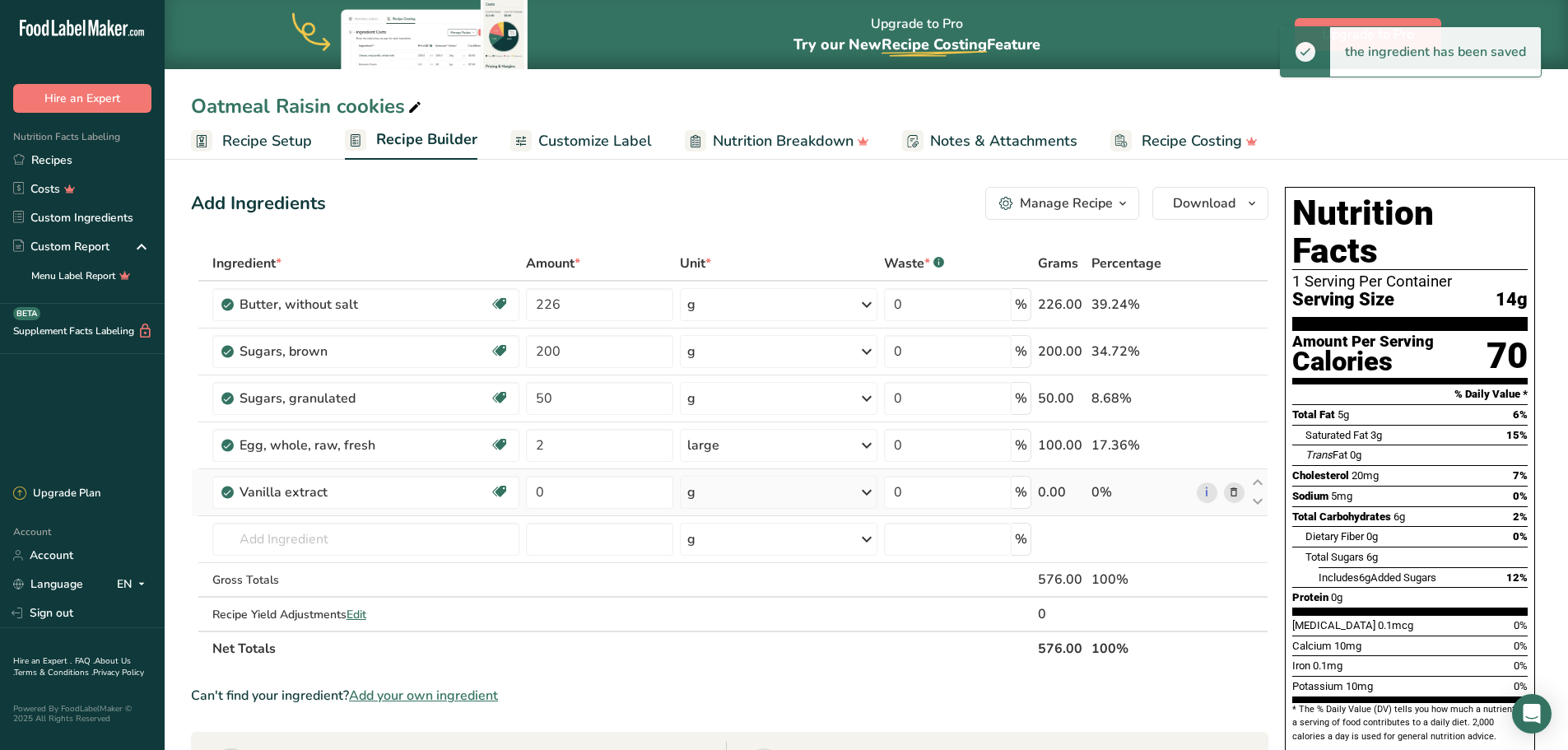
click at [730, 500] on div "g" at bounding box center [778, 493] width 198 height 33
click at [729, 548] on div "1 tsp" at bounding box center [758, 548] width 139 height 24
drag, startPoint x: 558, startPoint y: 492, endPoint x: 506, endPoint y: 492, distance: 52.0
click at [506, 492] on tr "Vanilla extract Dairy free Gluten free Vegan Vegetarian Soy free 0 tsp Portions…" at bounding box center [730, 493] width 1076 height 47
type input "2"
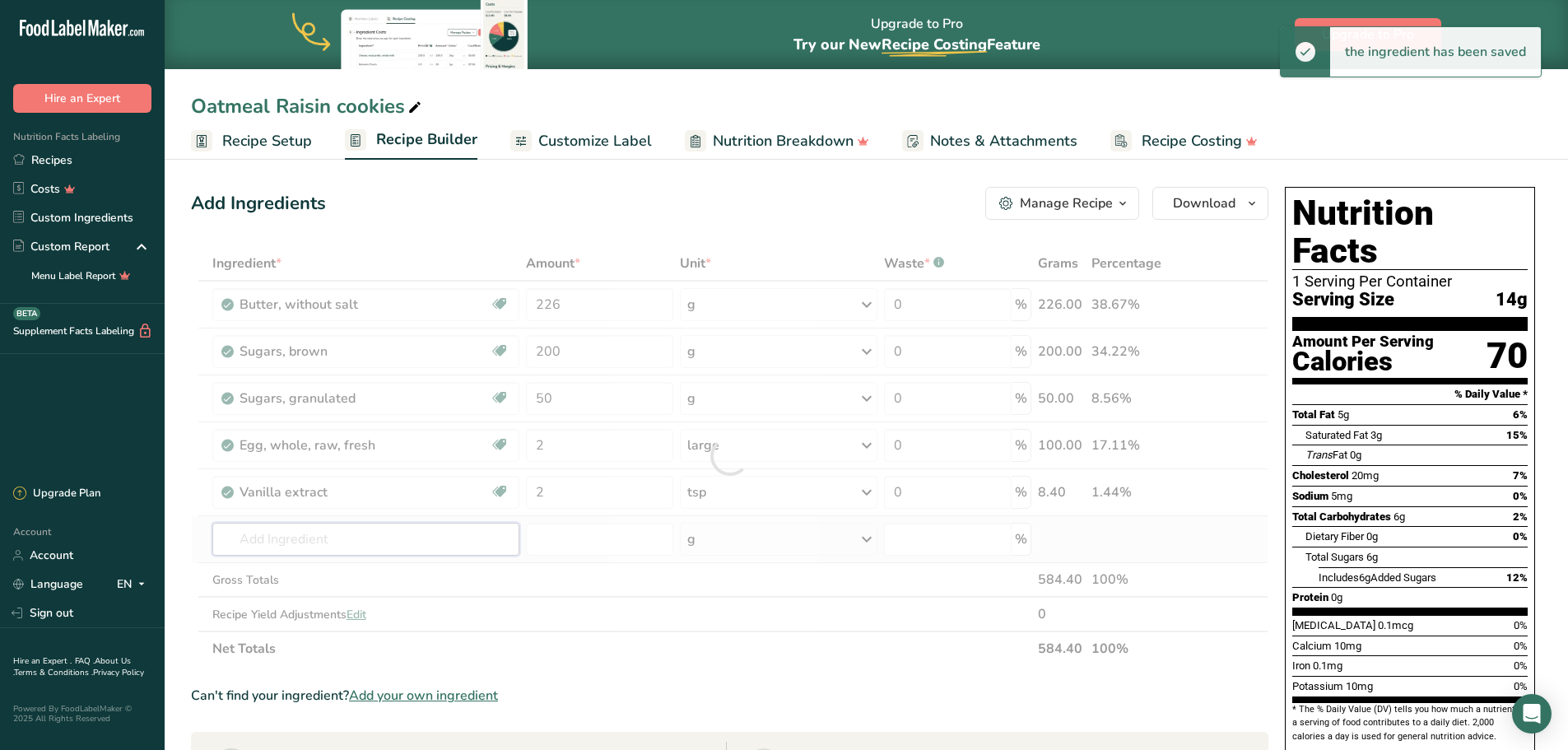
click at [289, 535] on div "Ingredient * Amount * Unit * Waste * .a-a{fill:#347362;}.b-a{fill:#fff;} Grams …" at bounding box center [730, 456] width 1077 height 420
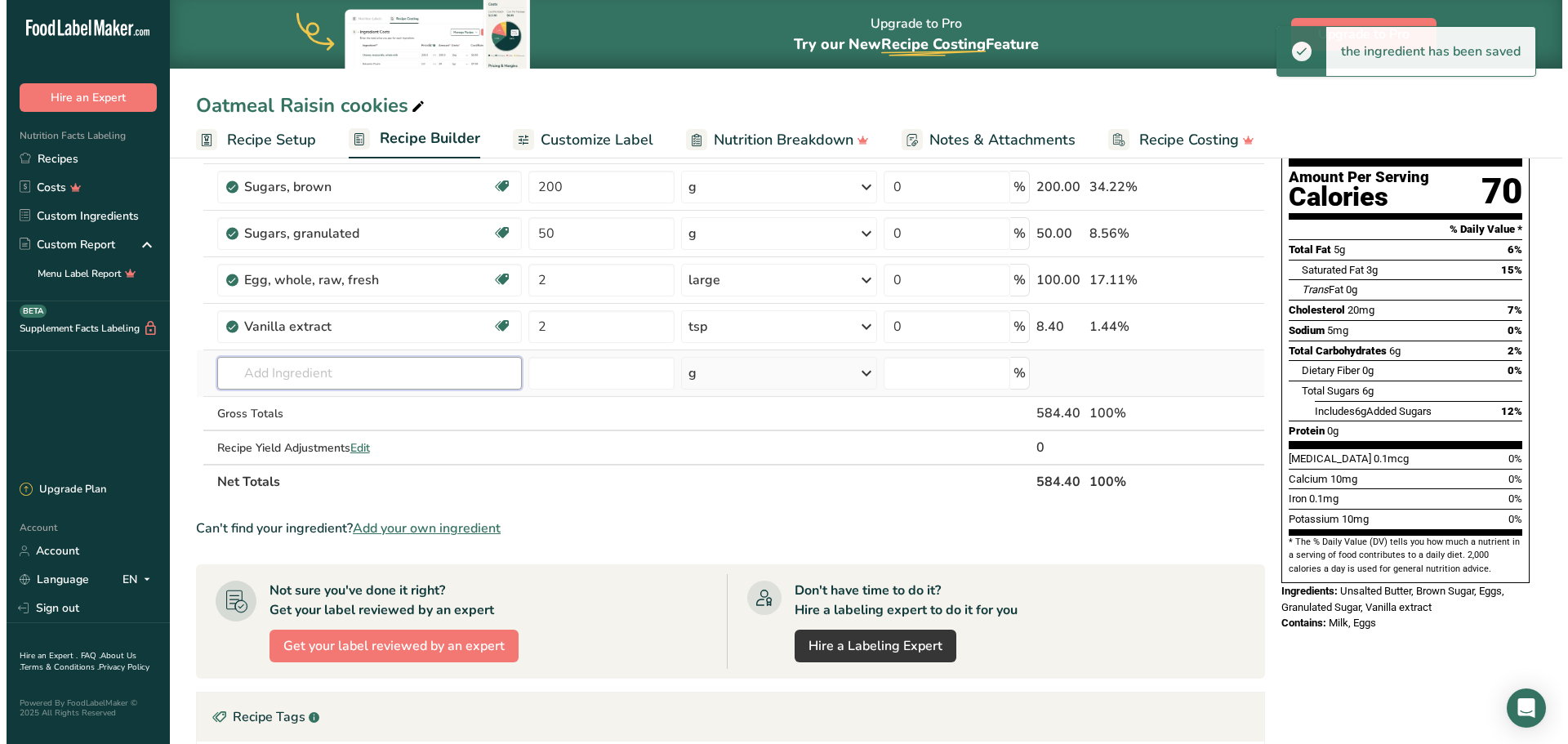
scroll to position [164, 0]
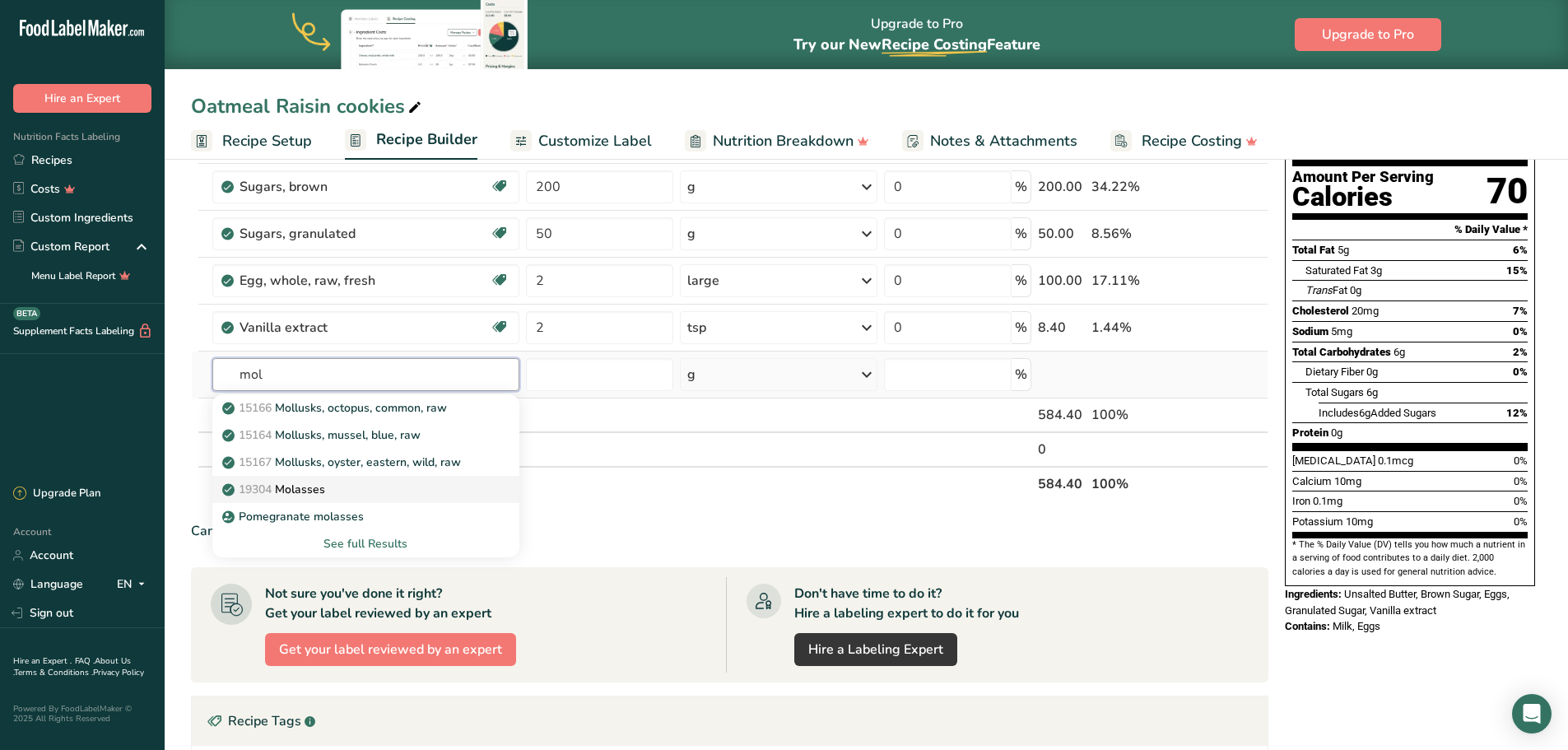
type input "mol"
click at [334, 496] on div "19304 Molasses" at bounding box center [353, 489] width 255 height 17
type input "Molasses"
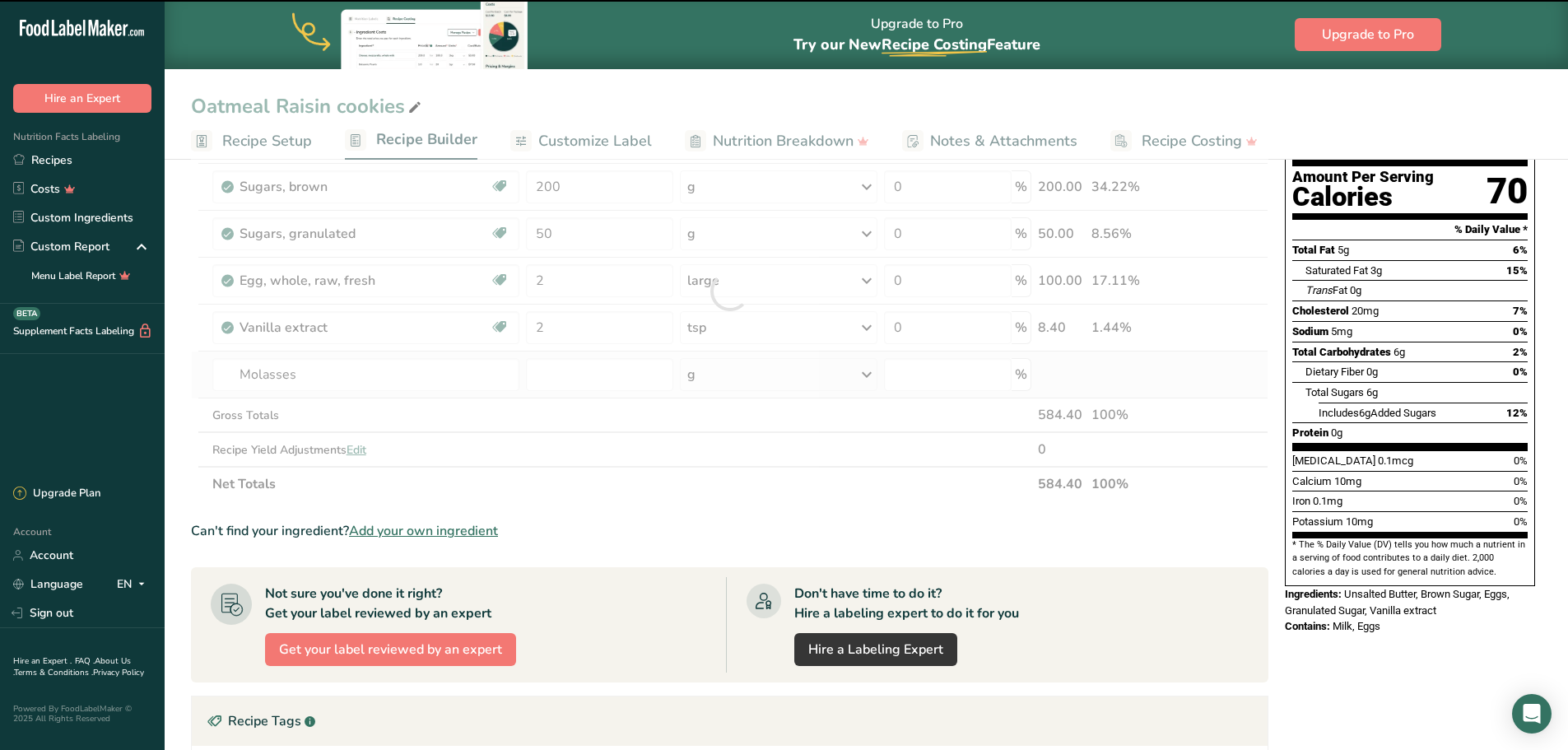
type input "0"
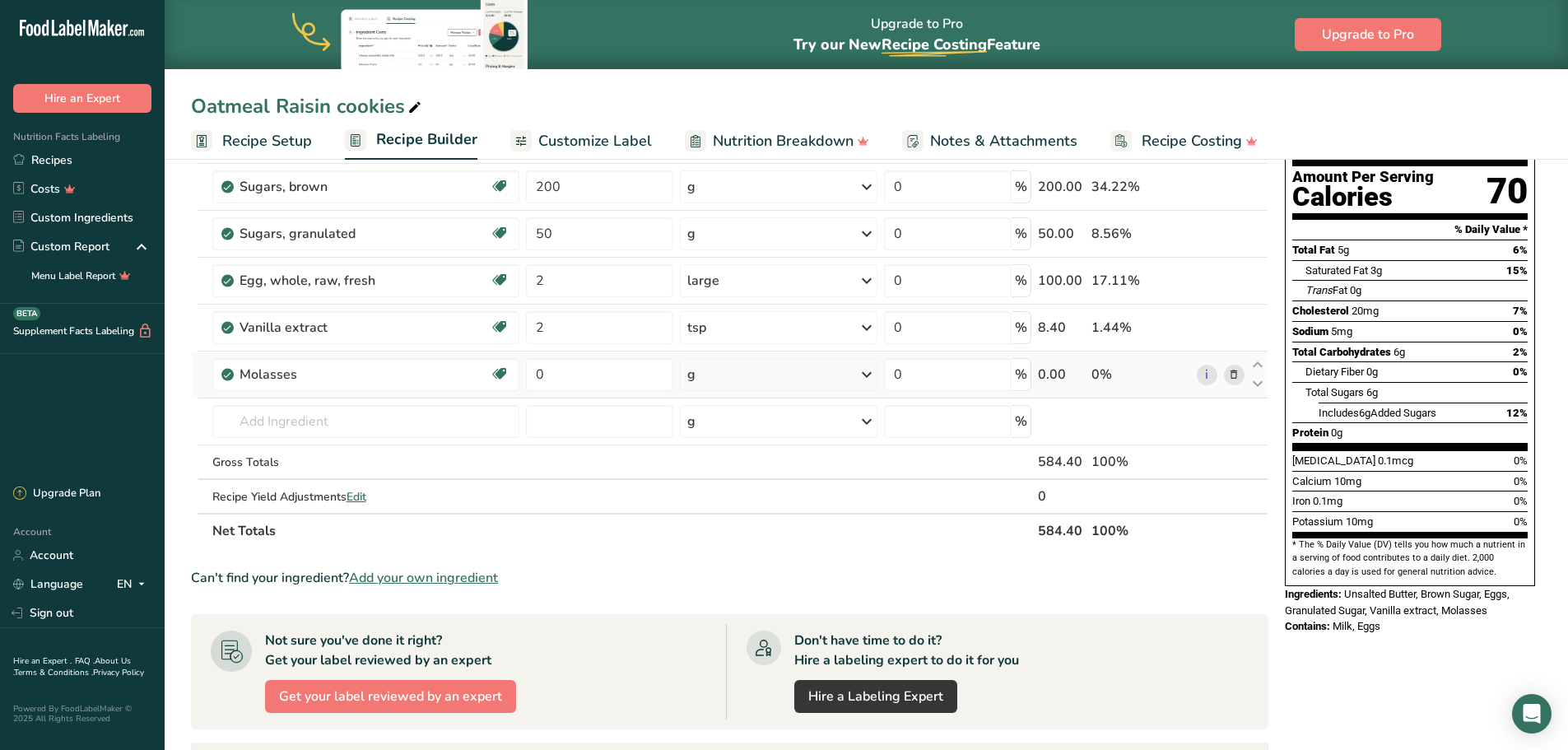
click at [714, 369] on div "g" at bounding box center [778, 375] width 198 height 33
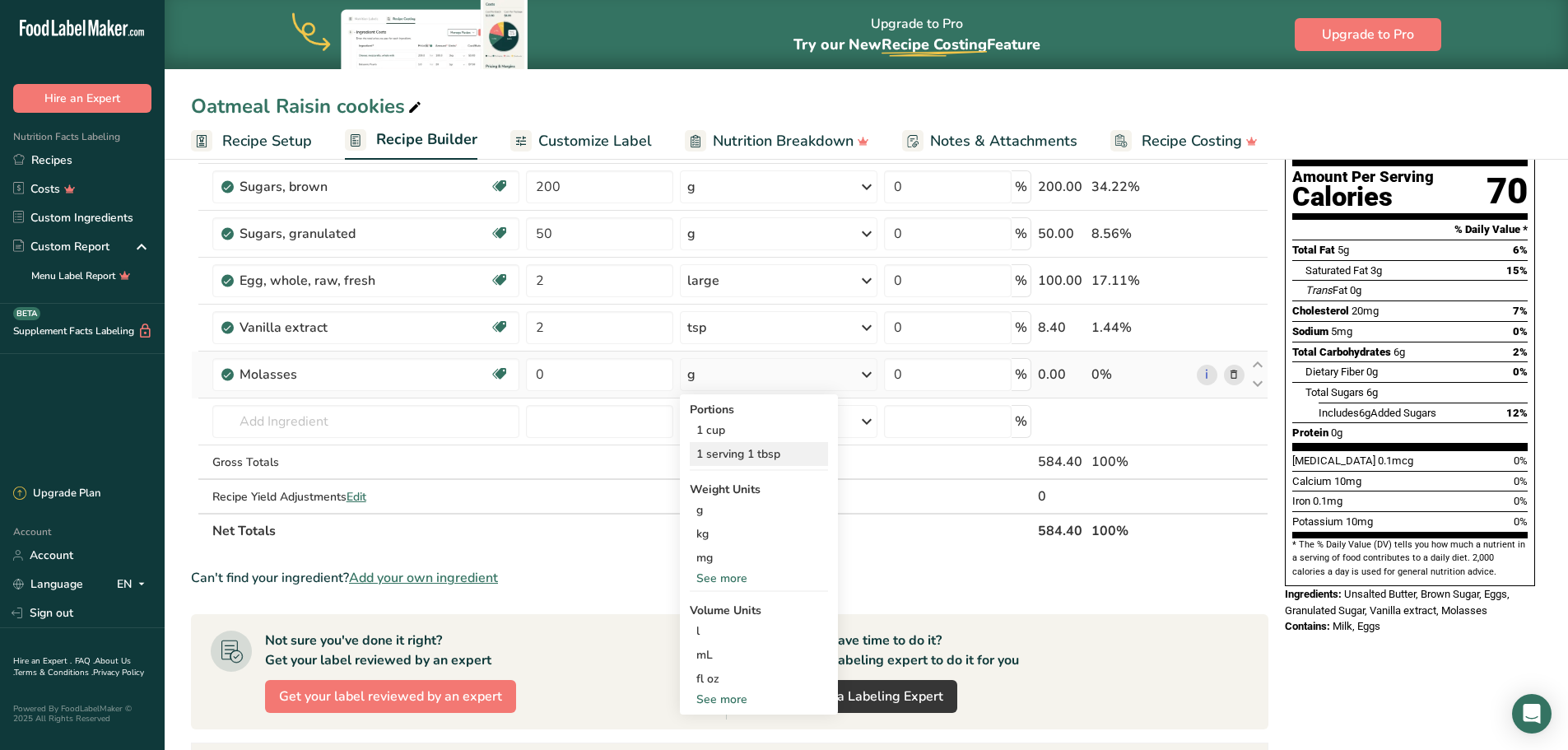
click at [767, 458] on div "1 serving 1 tbsp" at bounding box center [758, 453] width 139 height 24
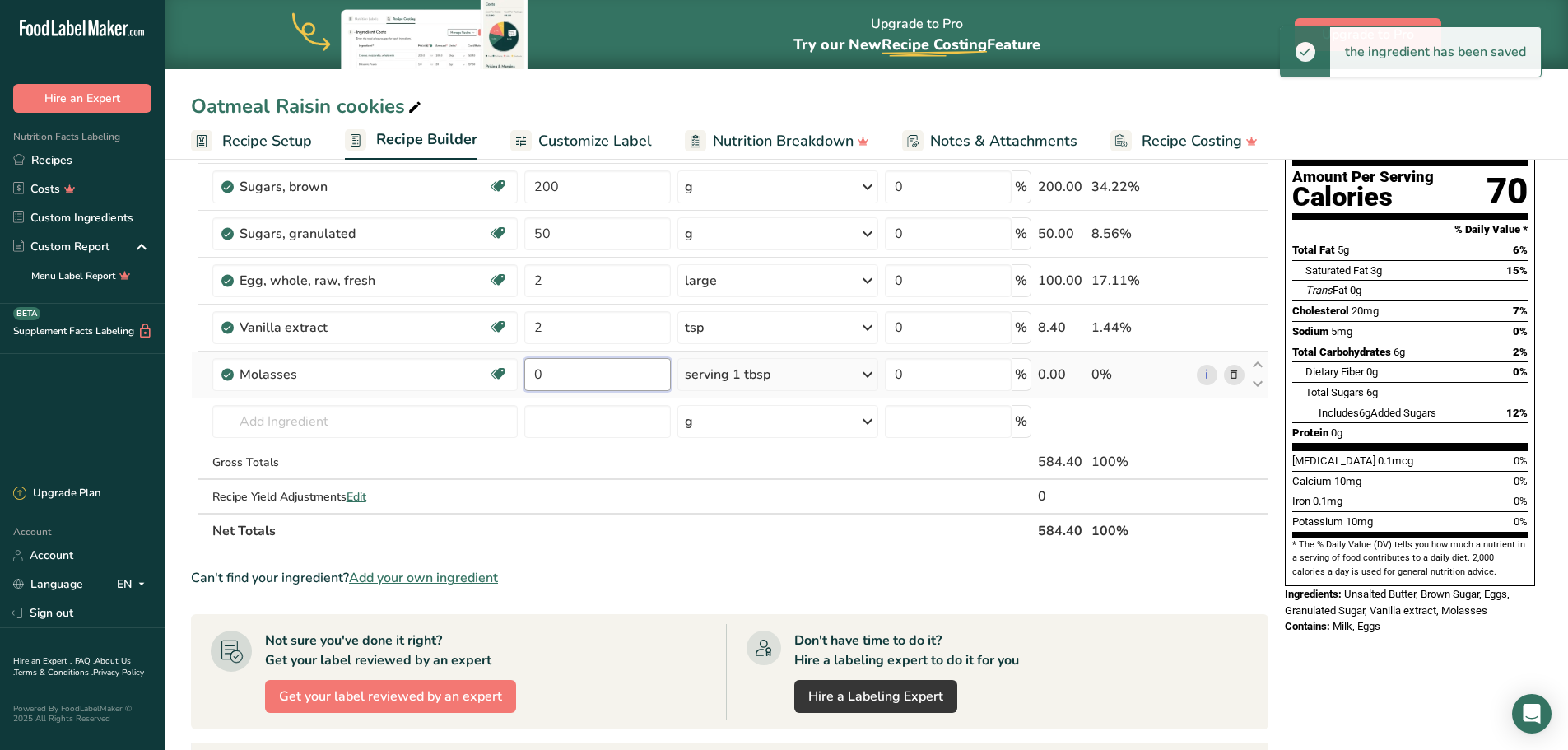
drag, startPoint x: 566, startPoint y: 378, endPoint x: 525, endPoint y: 372, distance: 41.4
click at [525, 372] on input "0" at bounding box center [597, 375] width 146 height 33
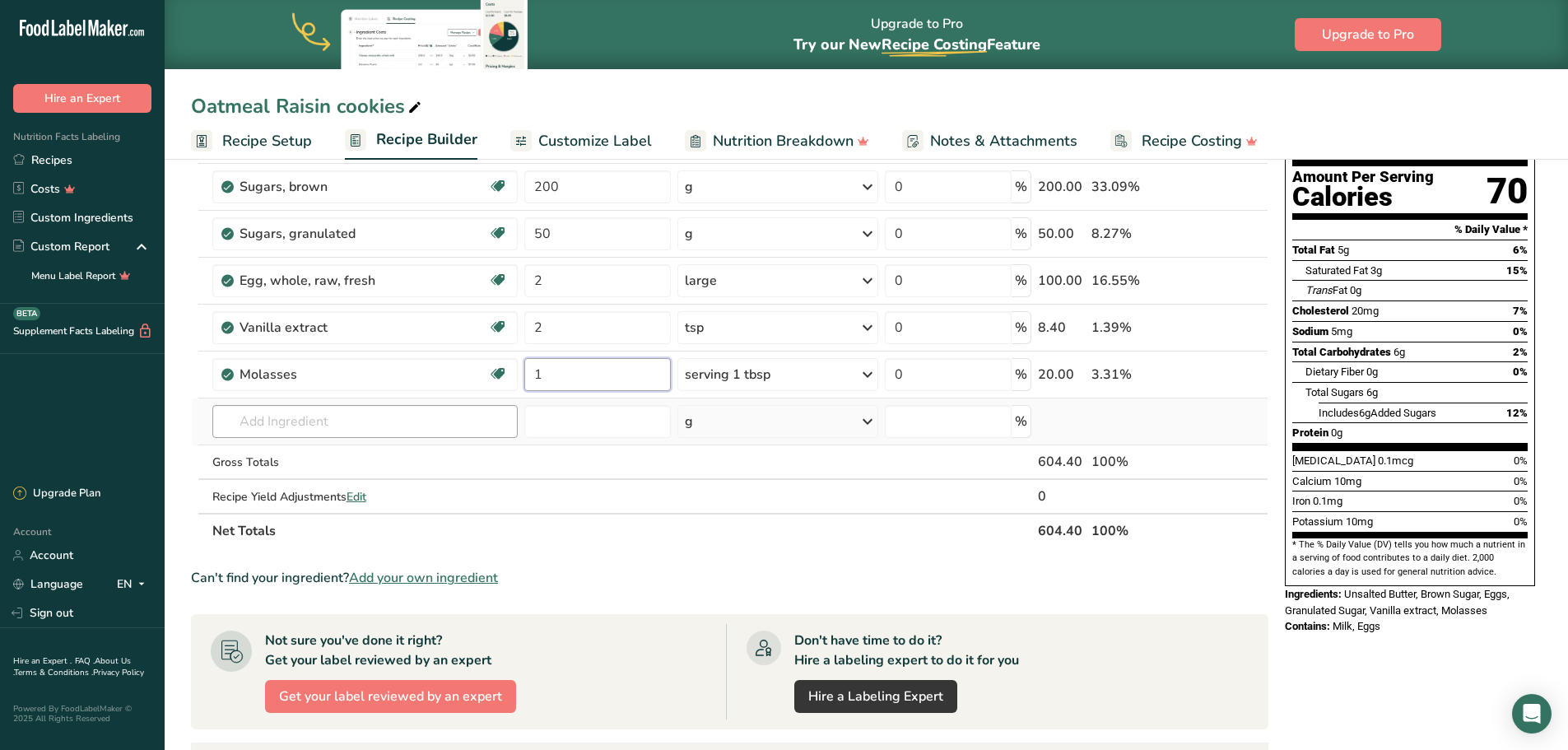
type input "1"
click at [435, 418] on div "Ingredient * Amount * Unit * Waste * .a-a{fill:#347362;}.b-a{fill:#fff;} Grams …" at bounding box center [730, 314] width 1077 height 467
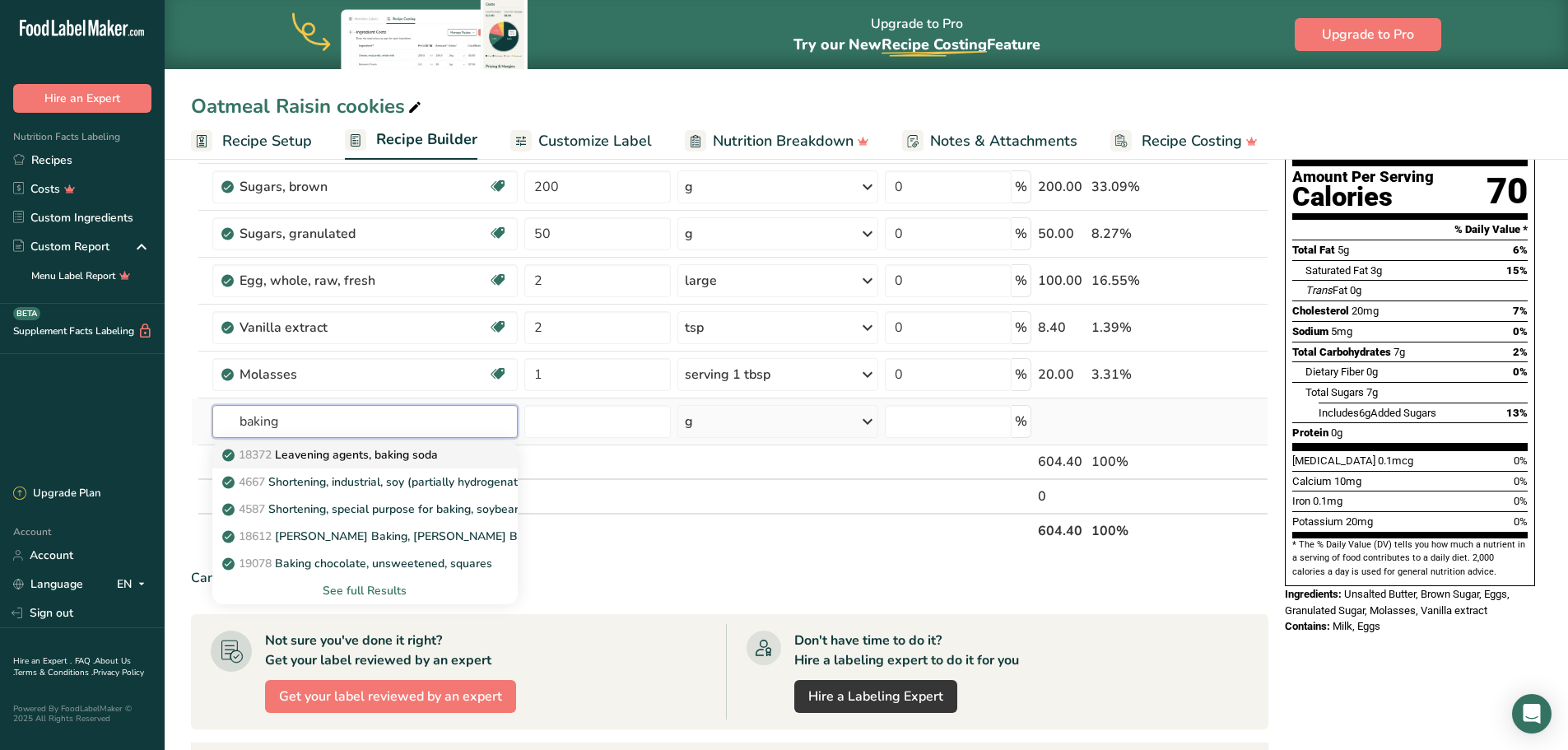
type input "baking"
click at [457, 464] on link "18372 Leavening agents, baking soda" at bounding box center [365, 454] width 306 height 27
type input "Leavening agents, baking soda"
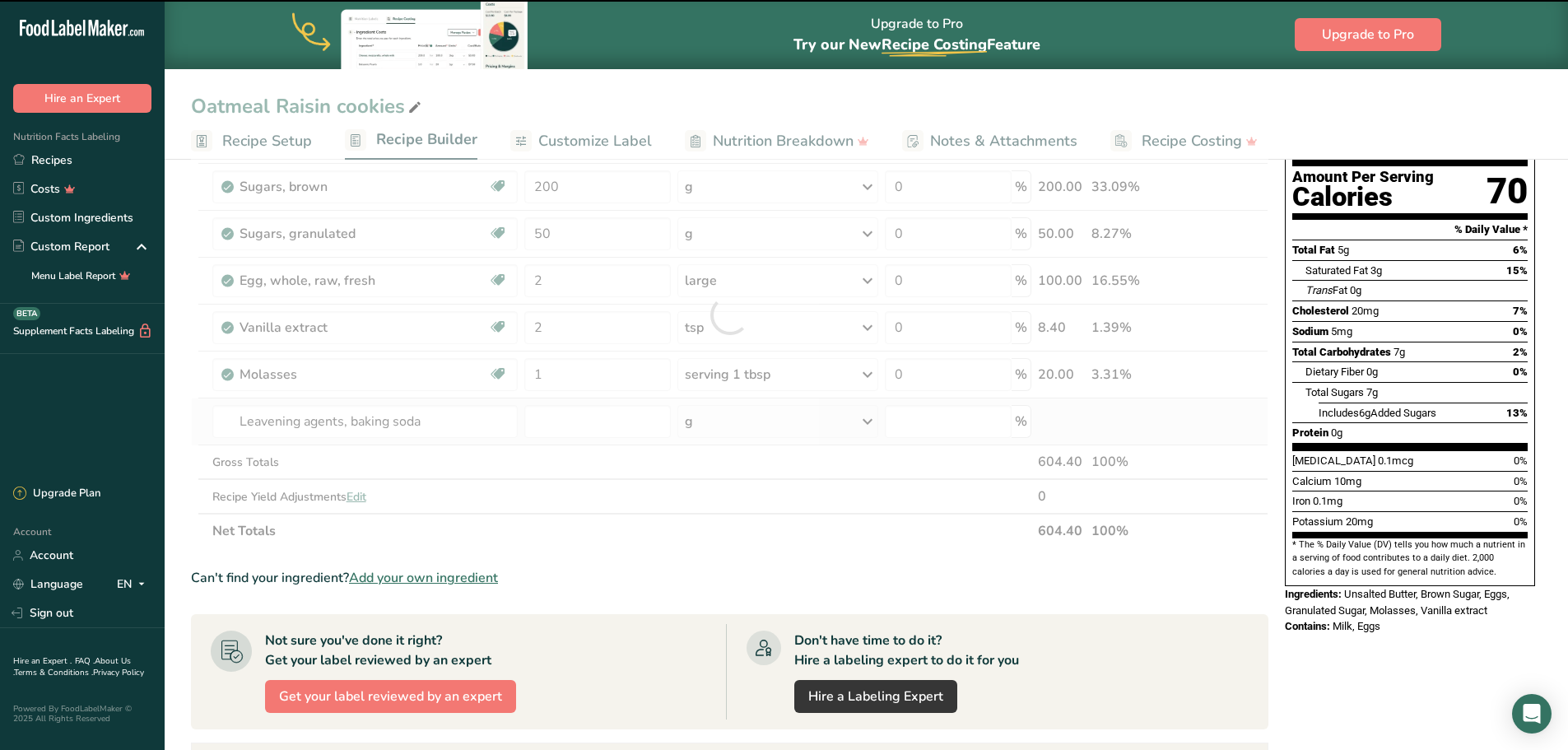
type input "0"
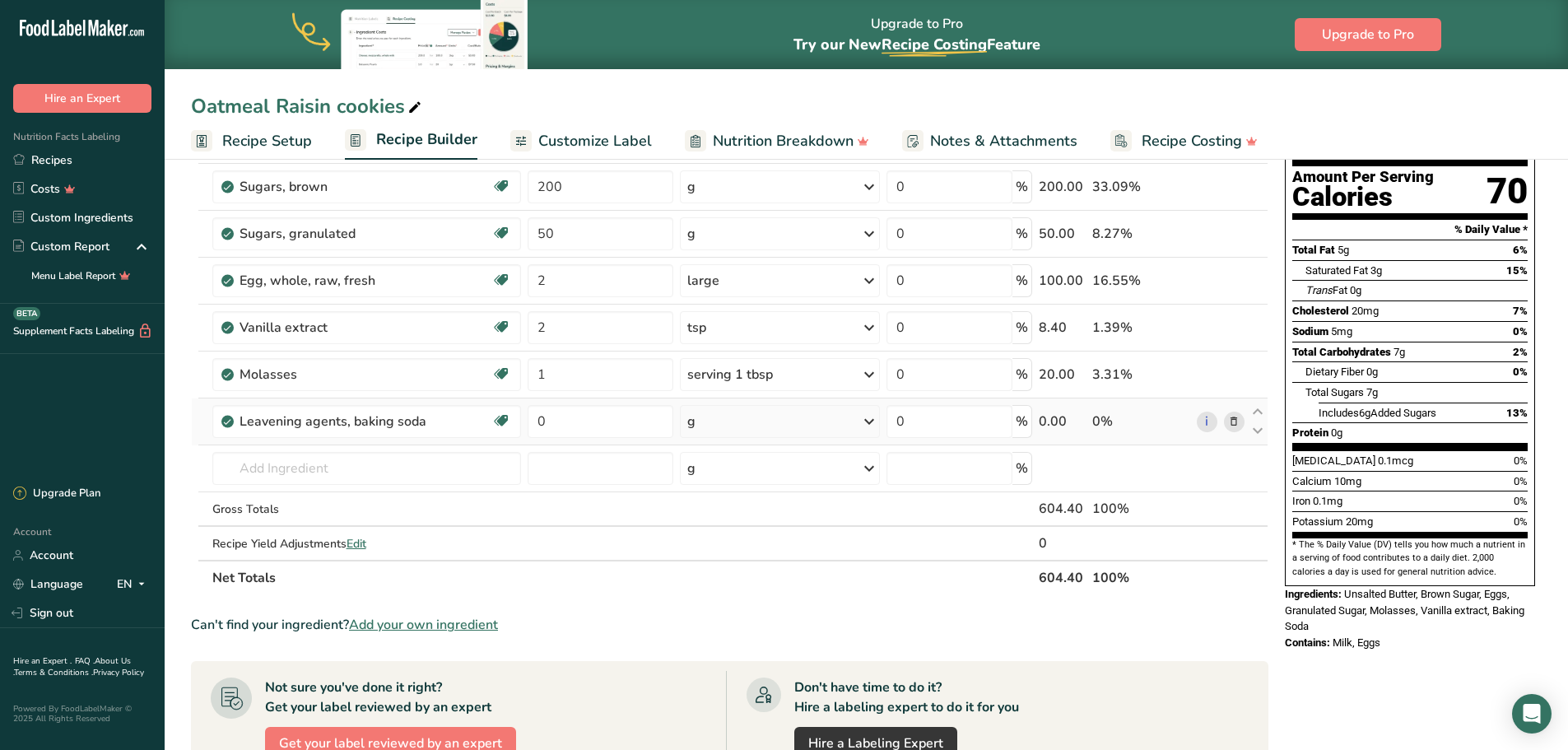
click at [745, 430] on div "g" at bounding box center [779, 422] width 200 height 33
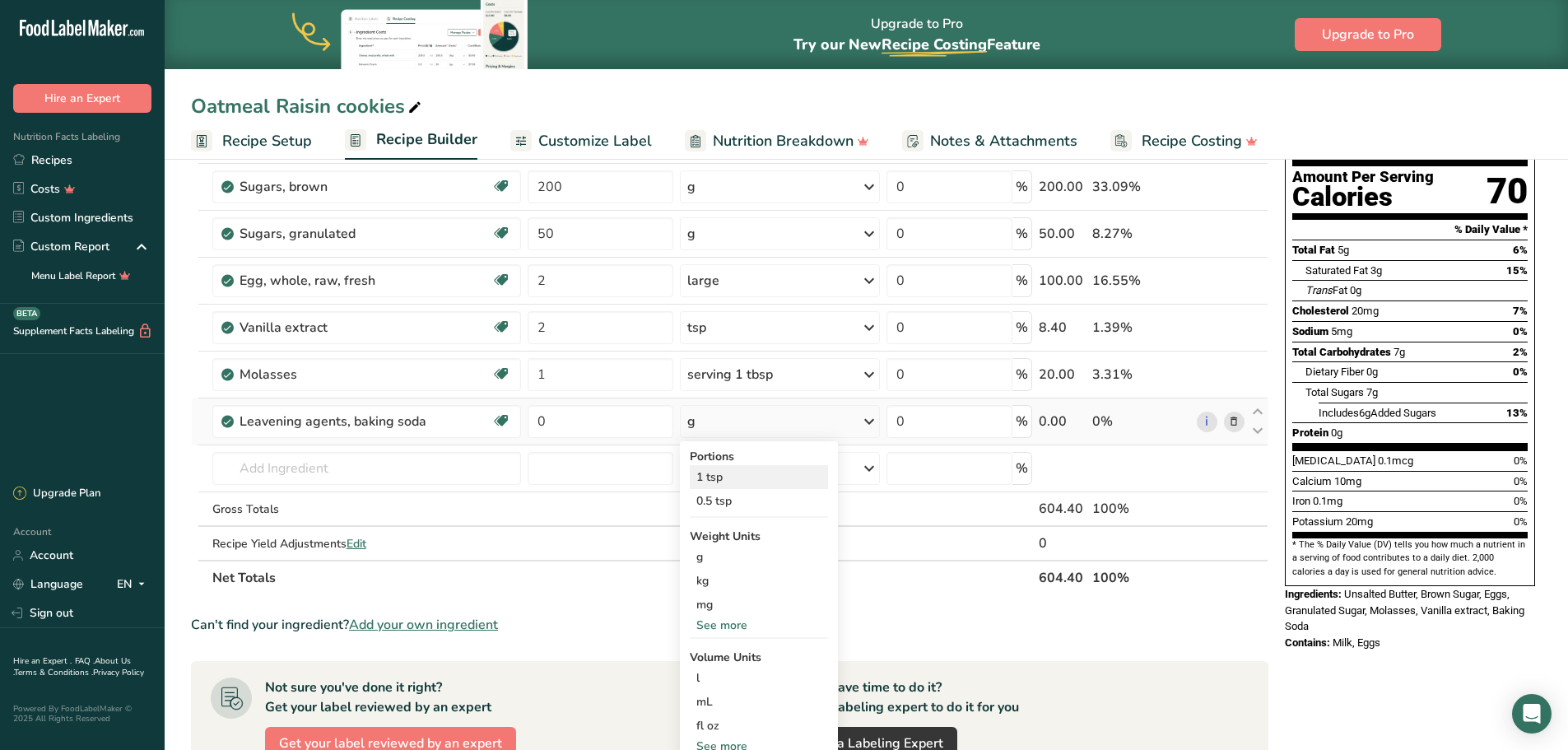
click at [733, 477] on div "1 tsp" at bounding box center [758, 476] width 139 height 24
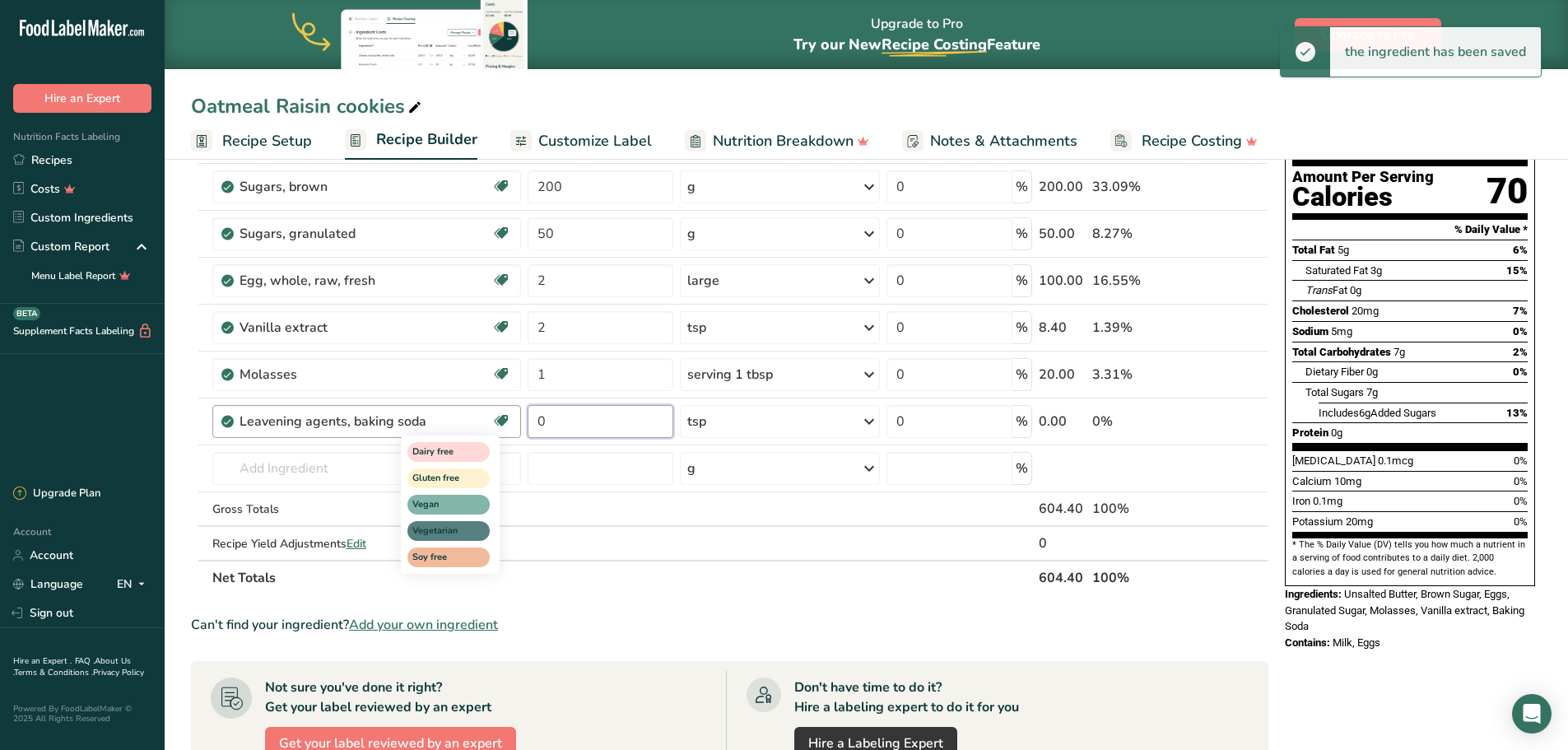
drag, startPoint x: 565, startPoint y: 425, endPoint x: 494, endPoint y: 417, distance: 71.4
click at [494, 417] on tr "Leavening agents, baking soda Dairy free Gluten free Vegan Vegetarian Soy free …" at bounding box center [730, 422] width 1076 height 47
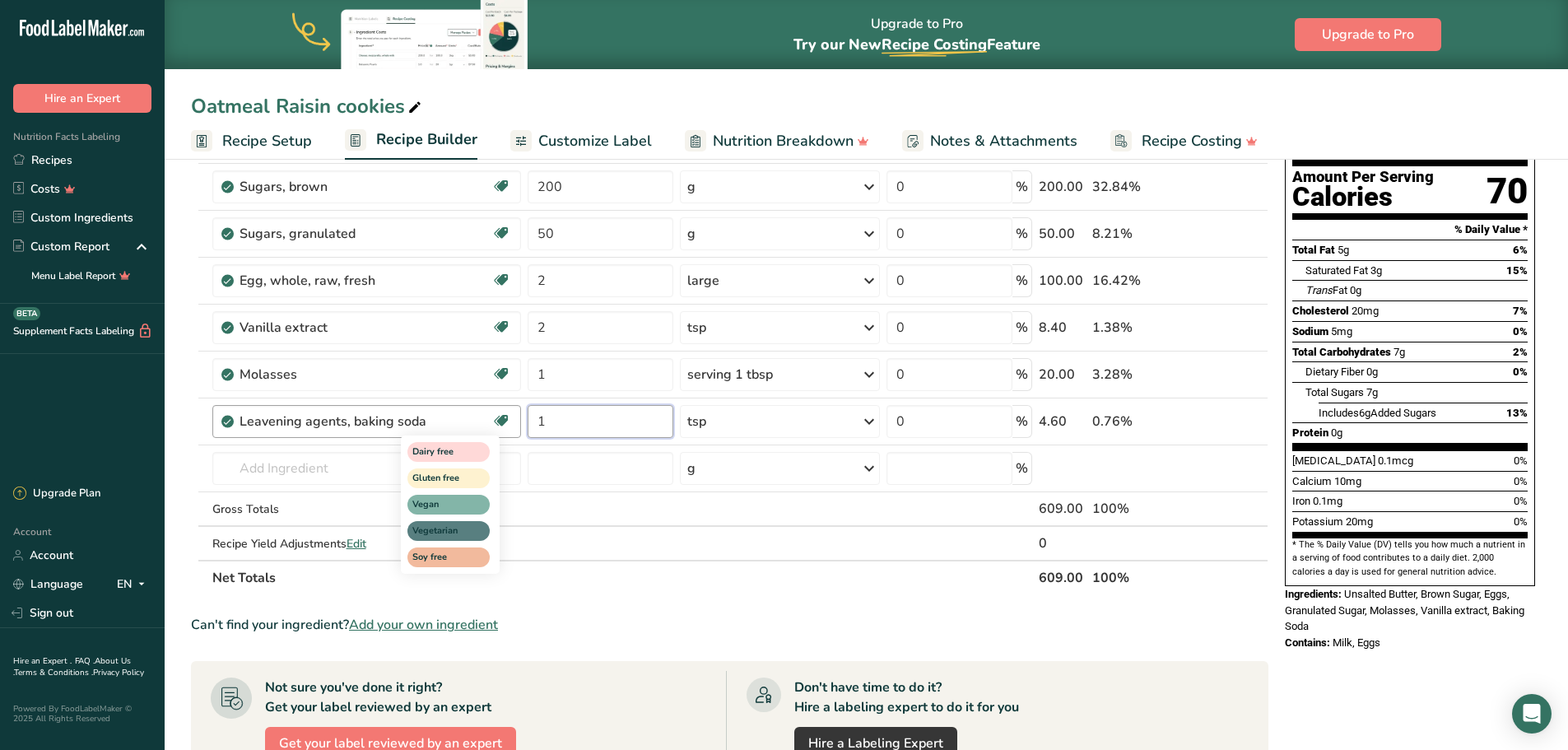
type input "1"
click at [335, 457] on div "Ingredient * Amount * Unit * Waste * .a-a{fill:#347362;}.b-a{fill:#fff;} Grams …" at bounding box center [730, 338] width 1077 height 514
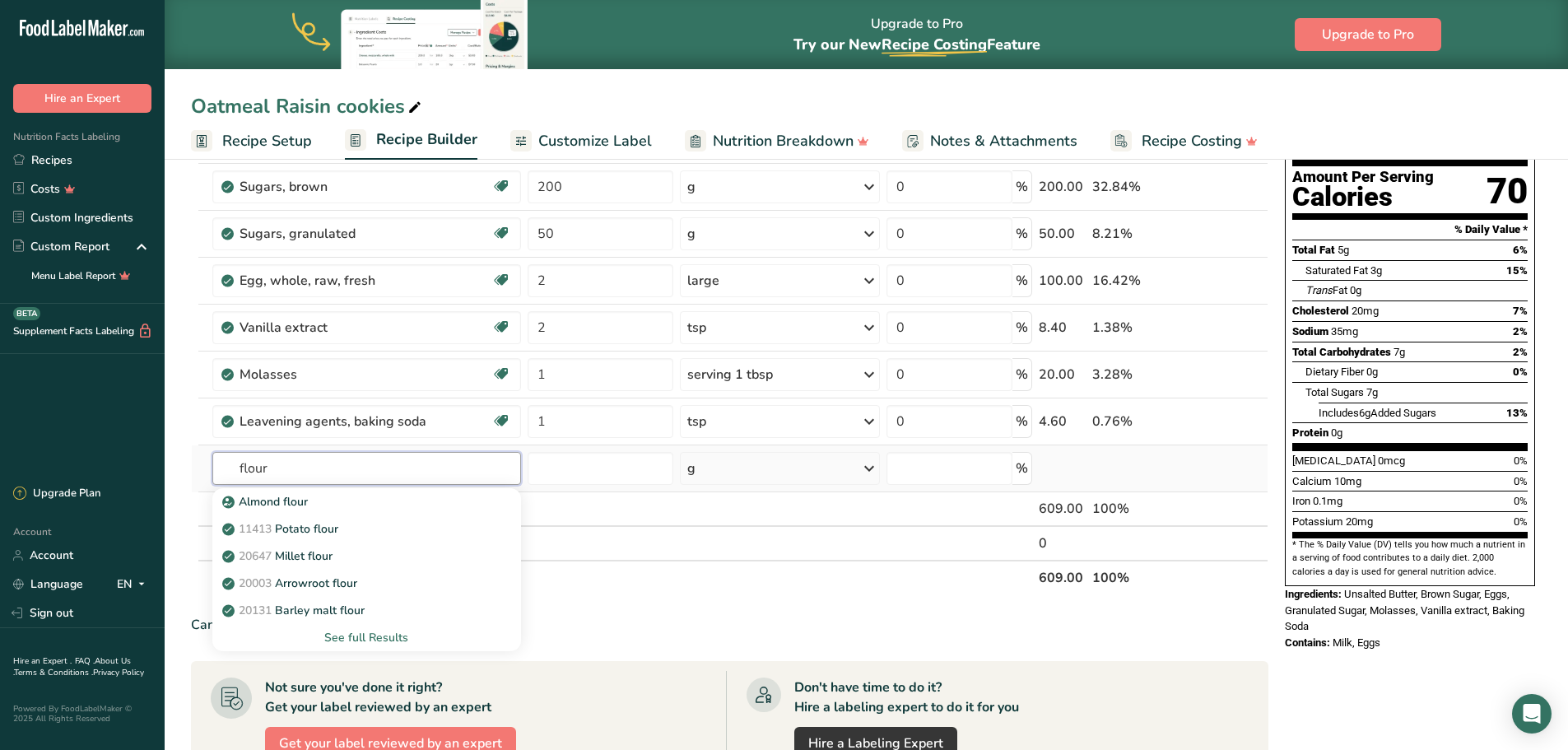
type input "flour"
click at [356, 634] on div "See full Results" at bounding box center [367, 638] width 283 height 17
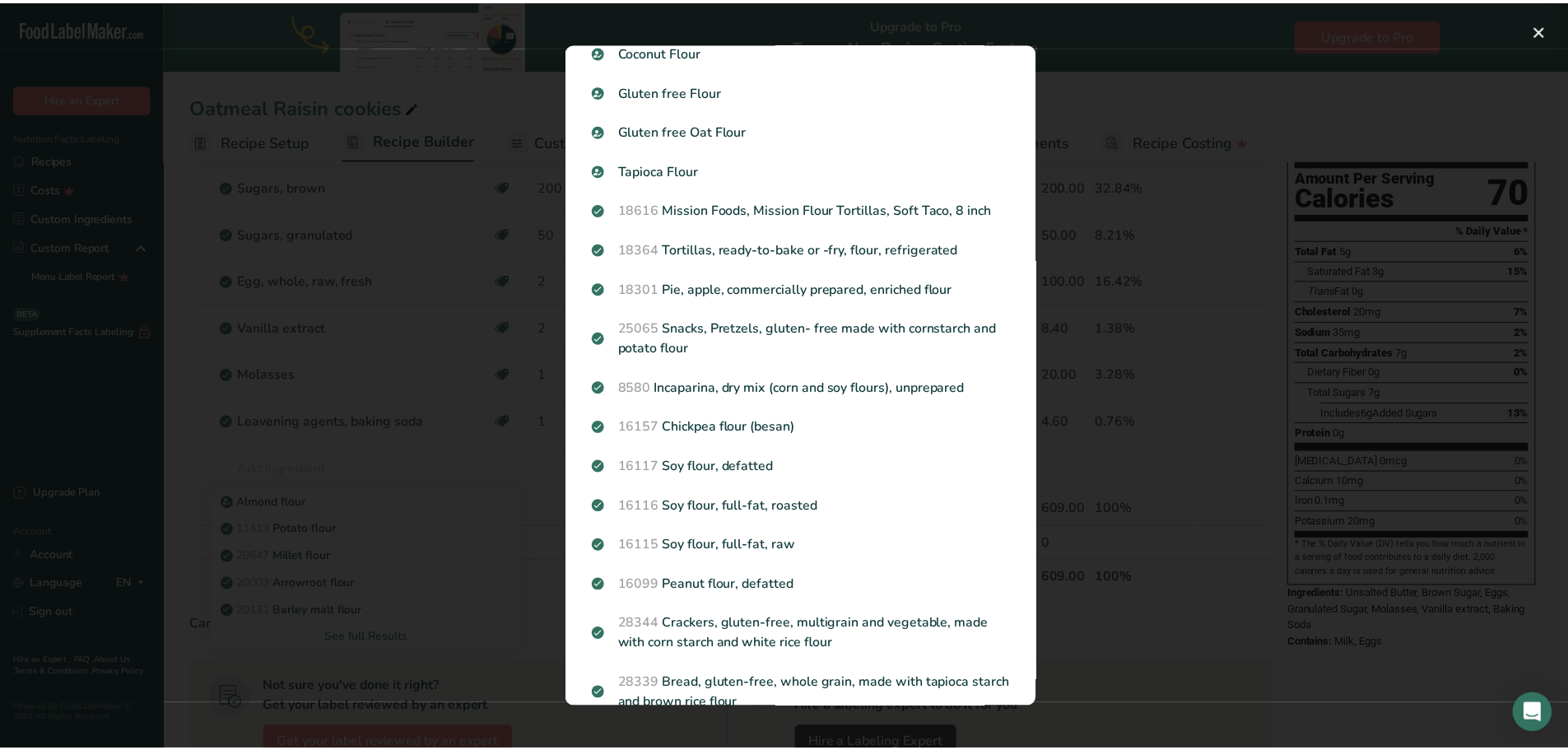
scroll to position [494, 0]
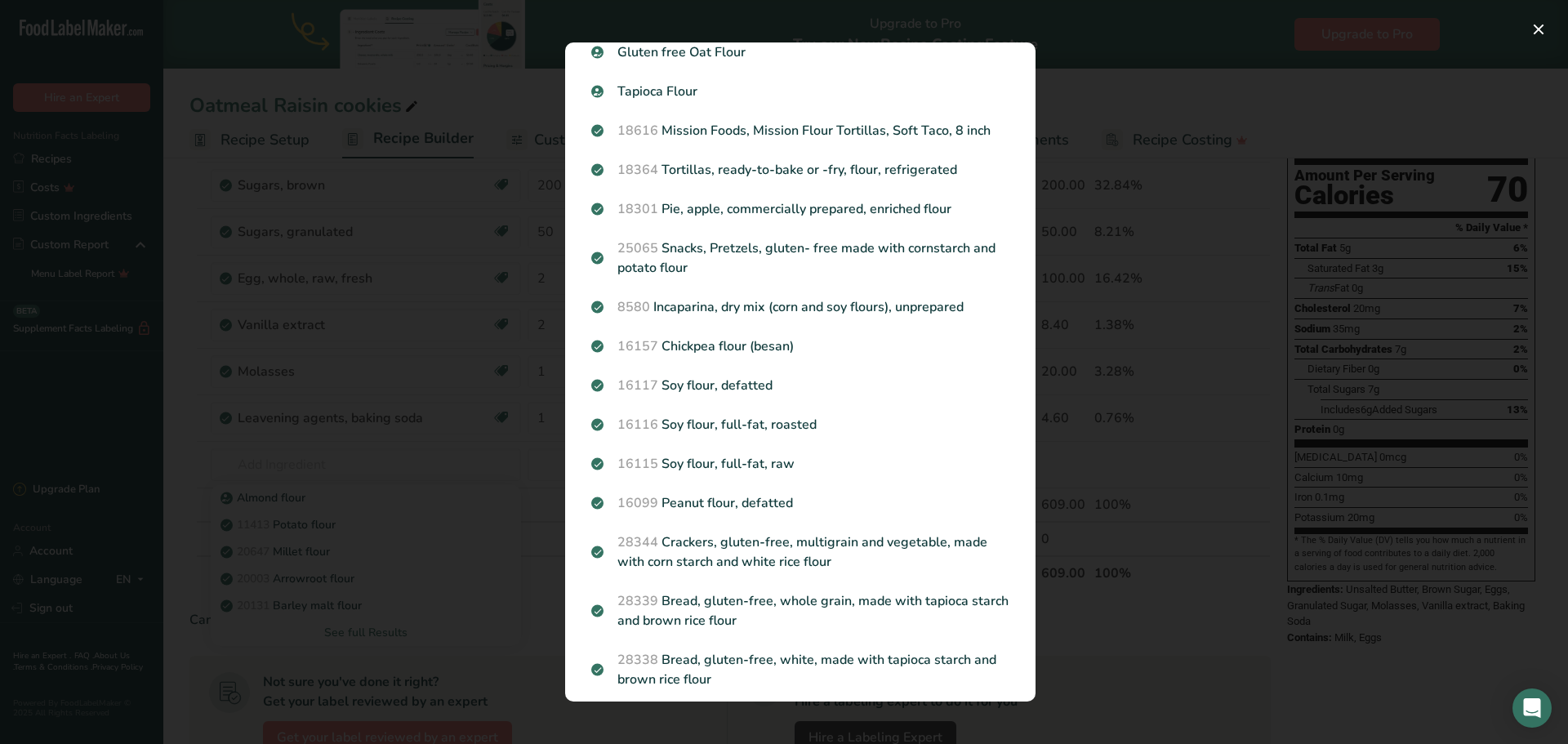
click at [369, 372] on div "Search results modal" at bounding box center [784, 372] width 1568 height 744
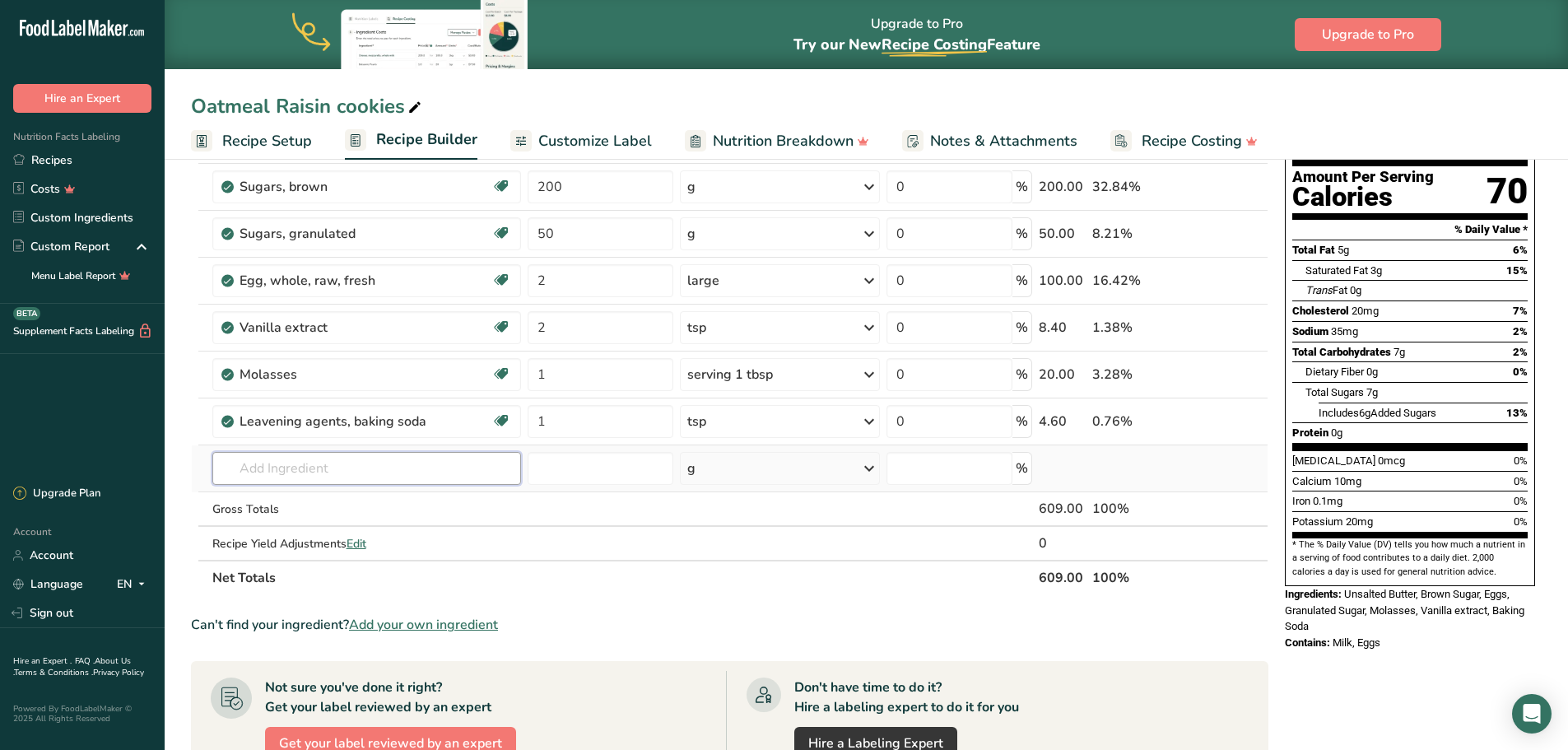
click at [390, 464] on input "text" at bounding box center [367, 468] width 309 height 33
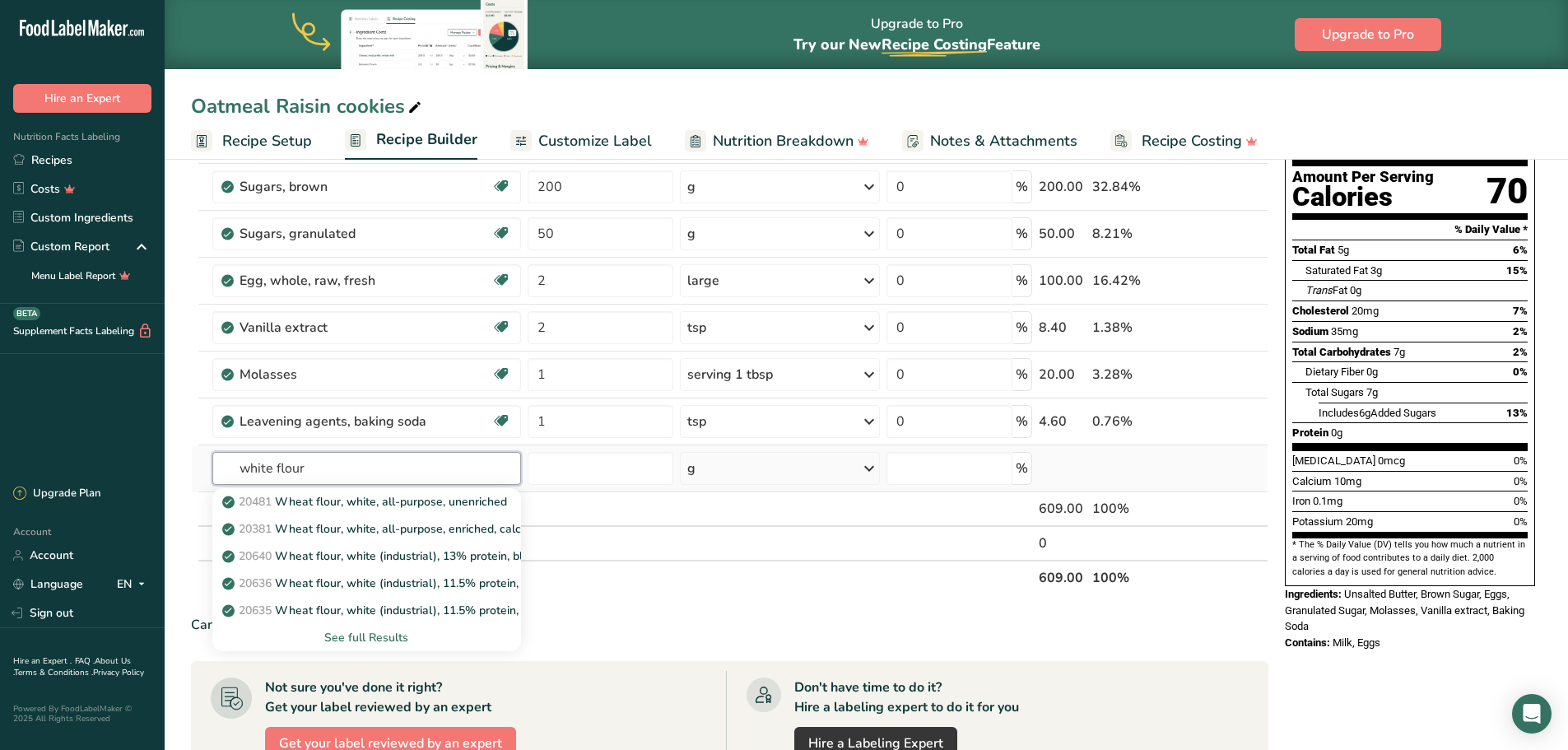
type input "white flour"
click at [355, 638] on div "See full Results" at bounding box center [367, 638] width 283 height 17
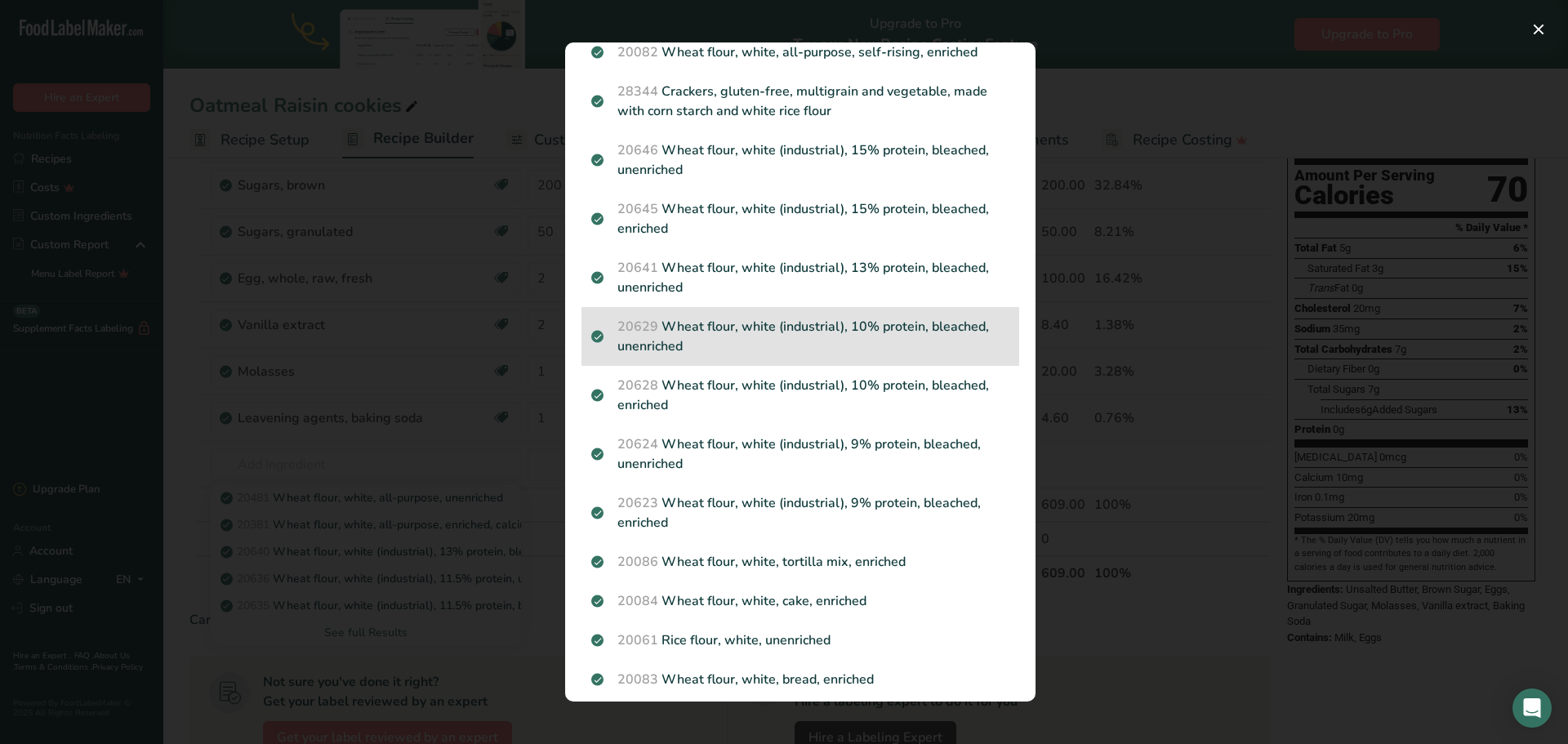
click at [747, 331] on p "20629 Wheat flour, white (industrial), 10% protein, bleached, unenriched" at bounding box center [800, 336] width 418 height 39
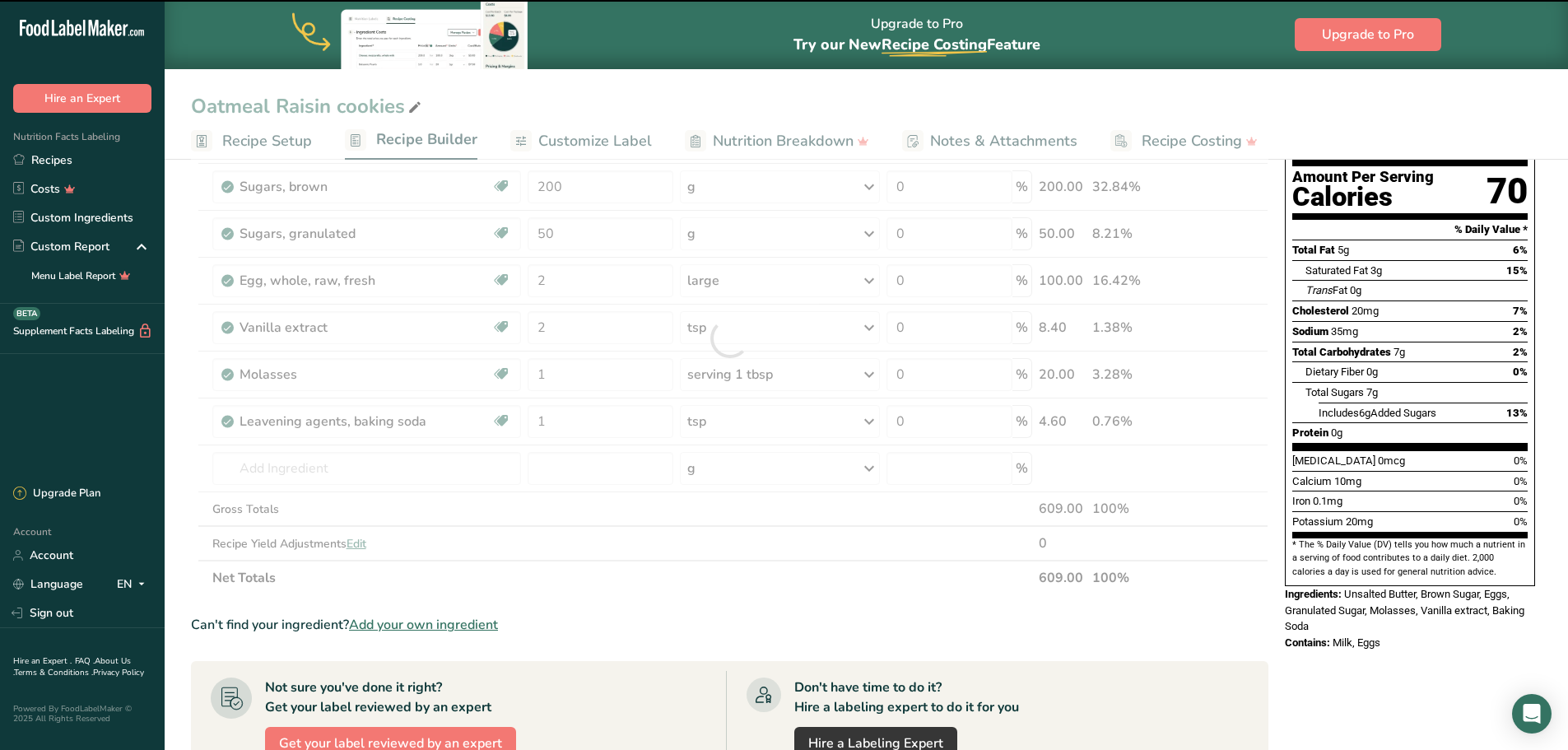
type input "0"
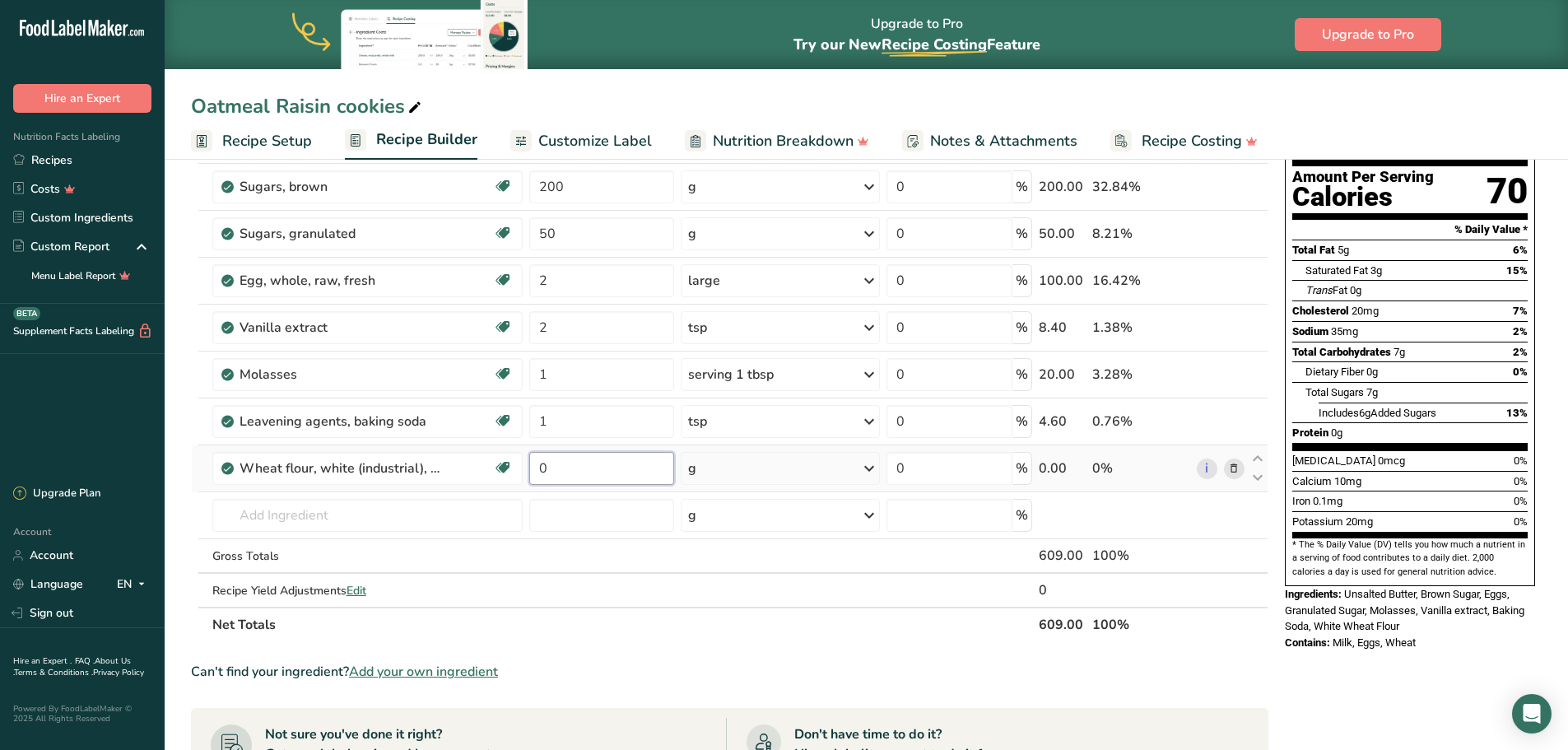
drag, startPoint x: 562, startPoint y: 467, endPoint x: 530, endPoint y: 467, distance: 32.0
click at [530, 467] on input "0" at bounding box center [601, 468] width 145 height 33
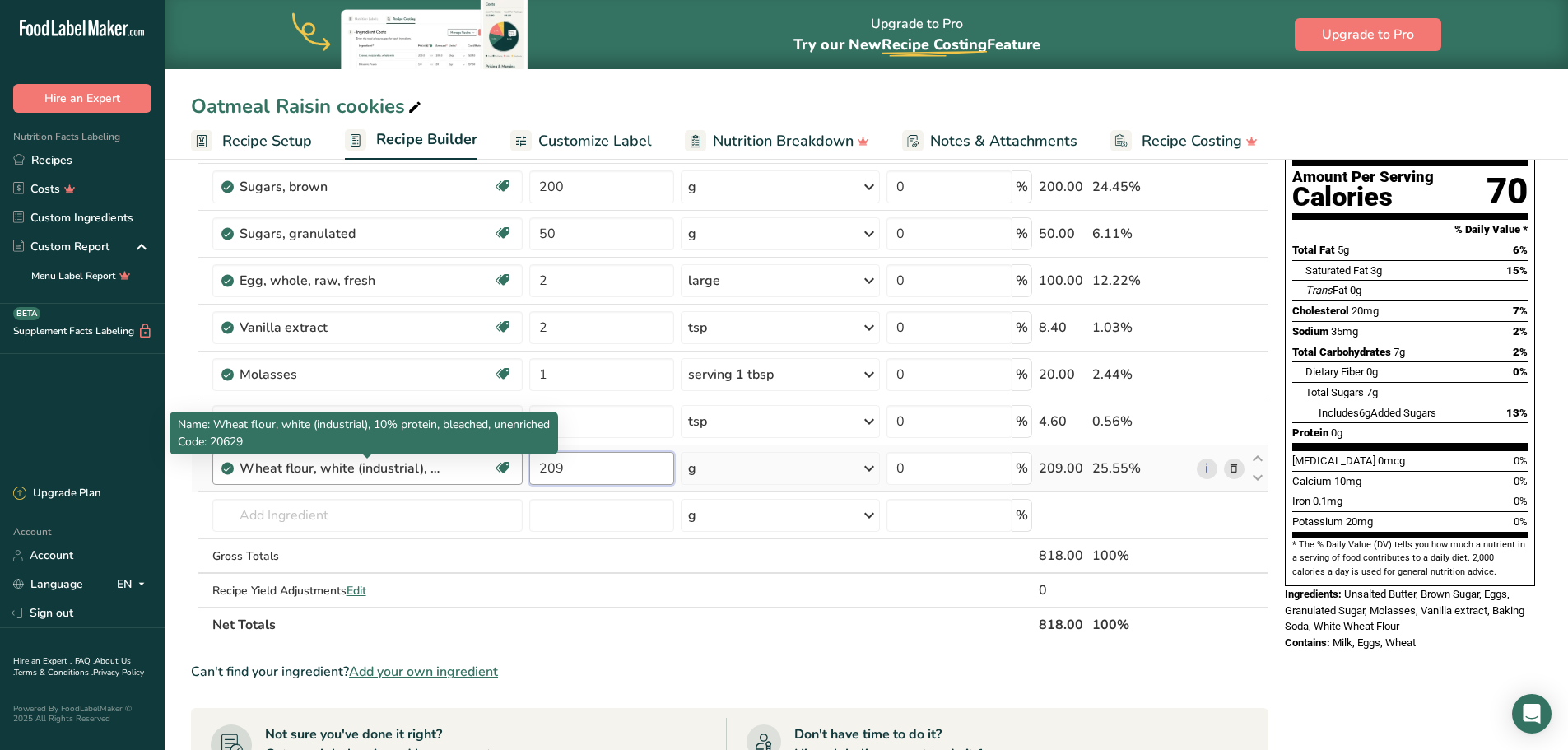
type input "209"
click at [417, 467] on div "Ingredient * Amount * Unit * Waste * .a-a{fill:#347362;}.b-a{fill:#fff;} Grams …" at bounding box center [730, 361] width 1077 height 561
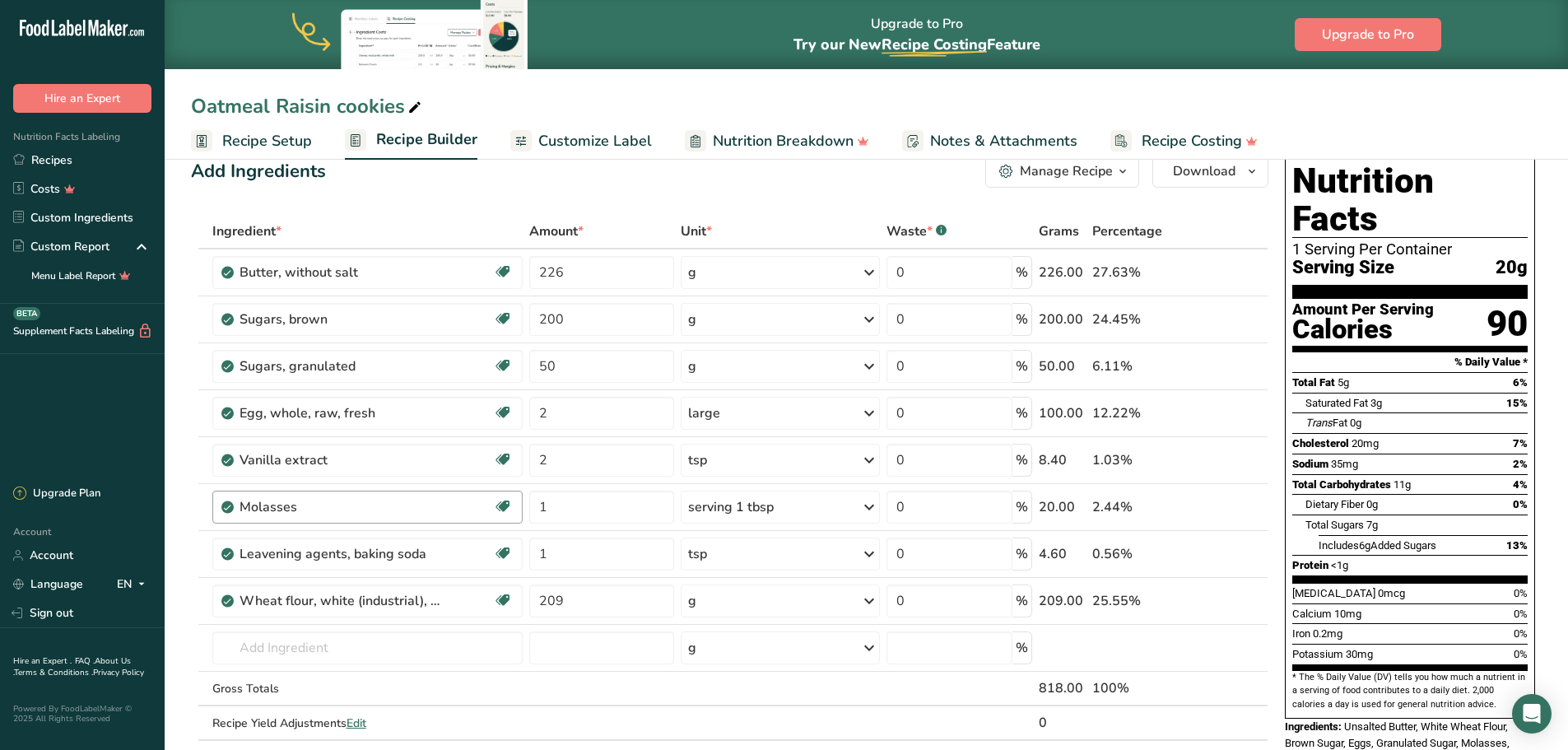
scroll to position [0, 0]
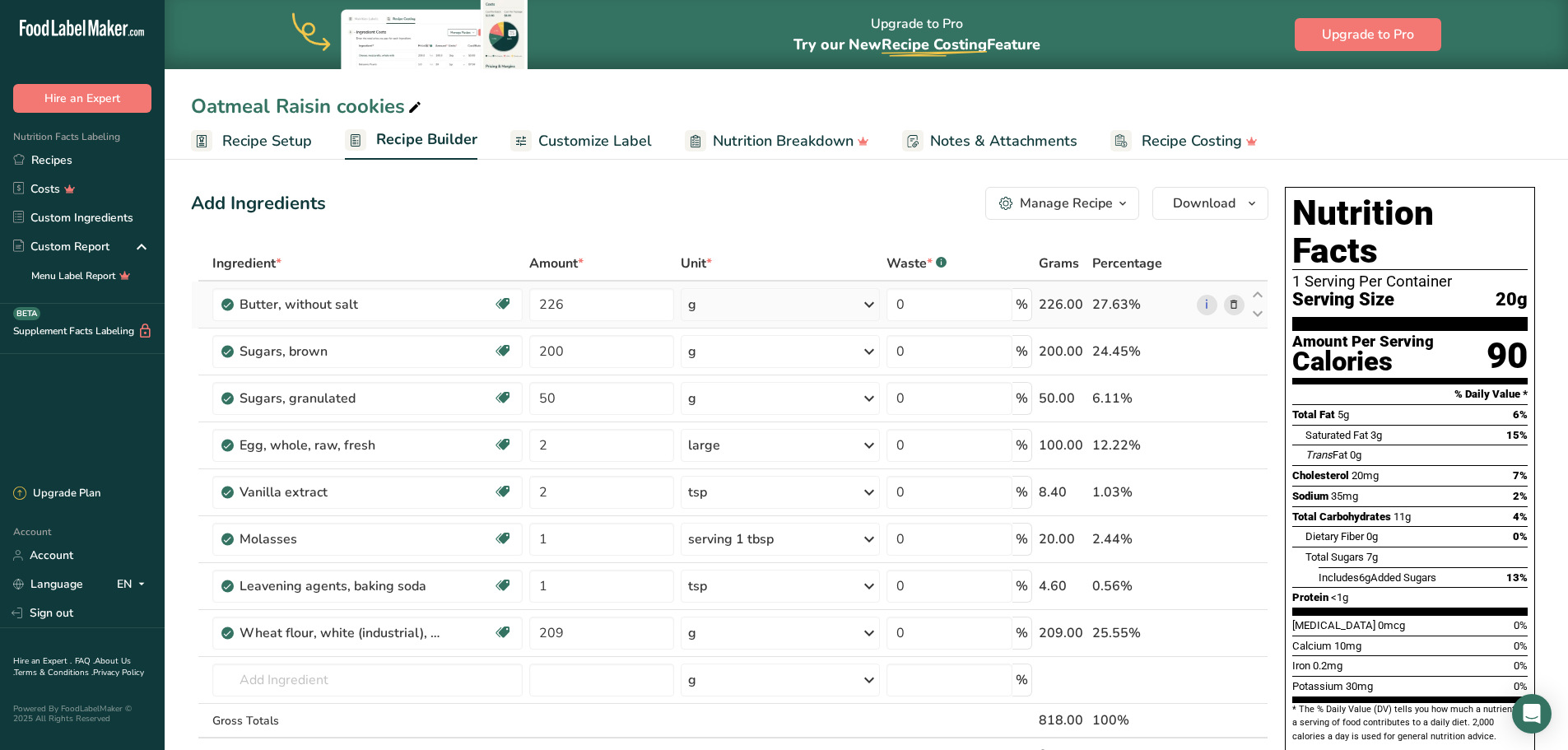
click at [714, 310] on div "g" at bounding box center [780, 304] width 199 height 33
click at [723, 407] on div "1 cup" at bounding box center [759, 407] width 139 height 24
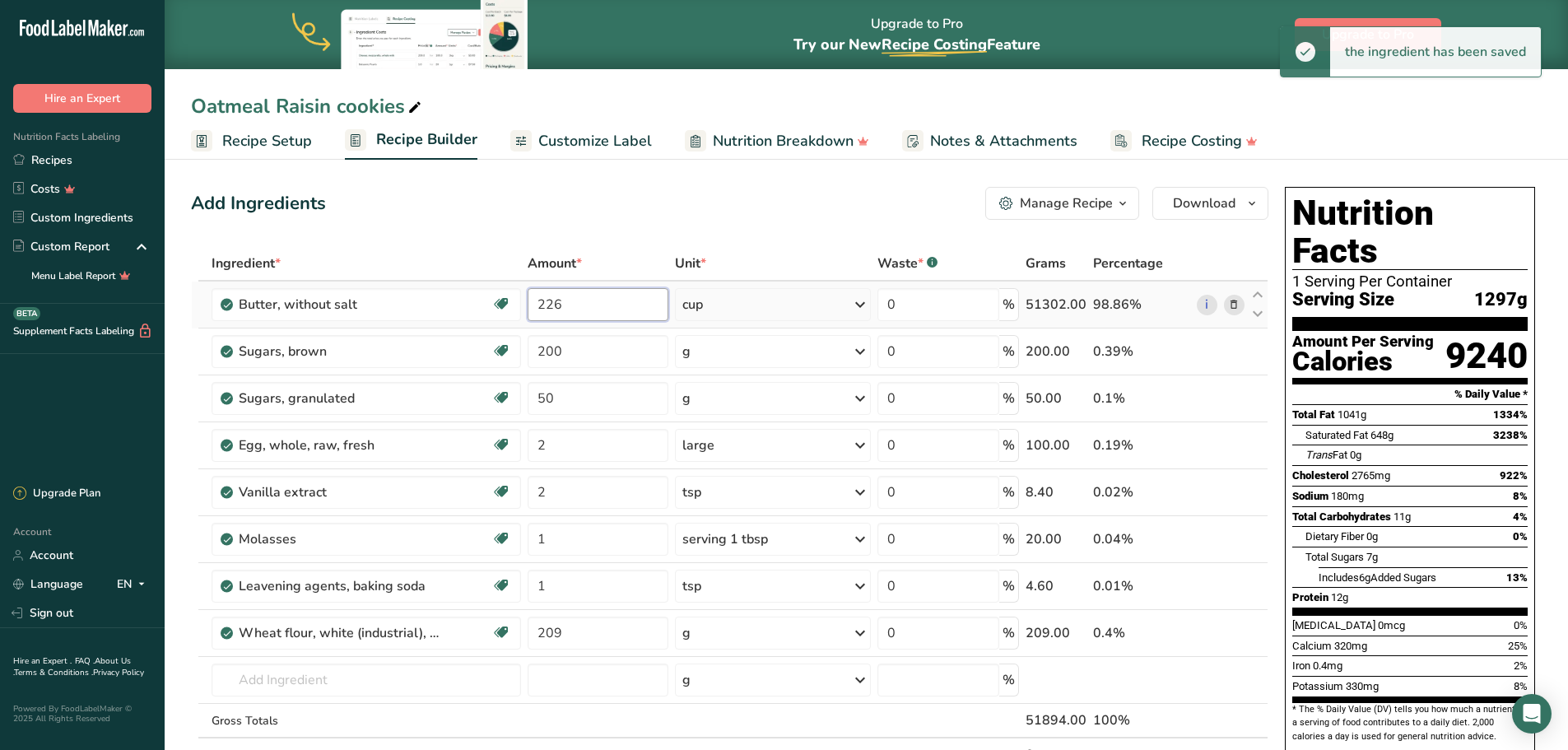
drag, startPoint x: 594, startPoint y: 308, endPoint x: 529, endPoint y: 296, distance: 66.1
click at [529, 296] on input "226" at bounding box center [598, 304] width 141 height 33
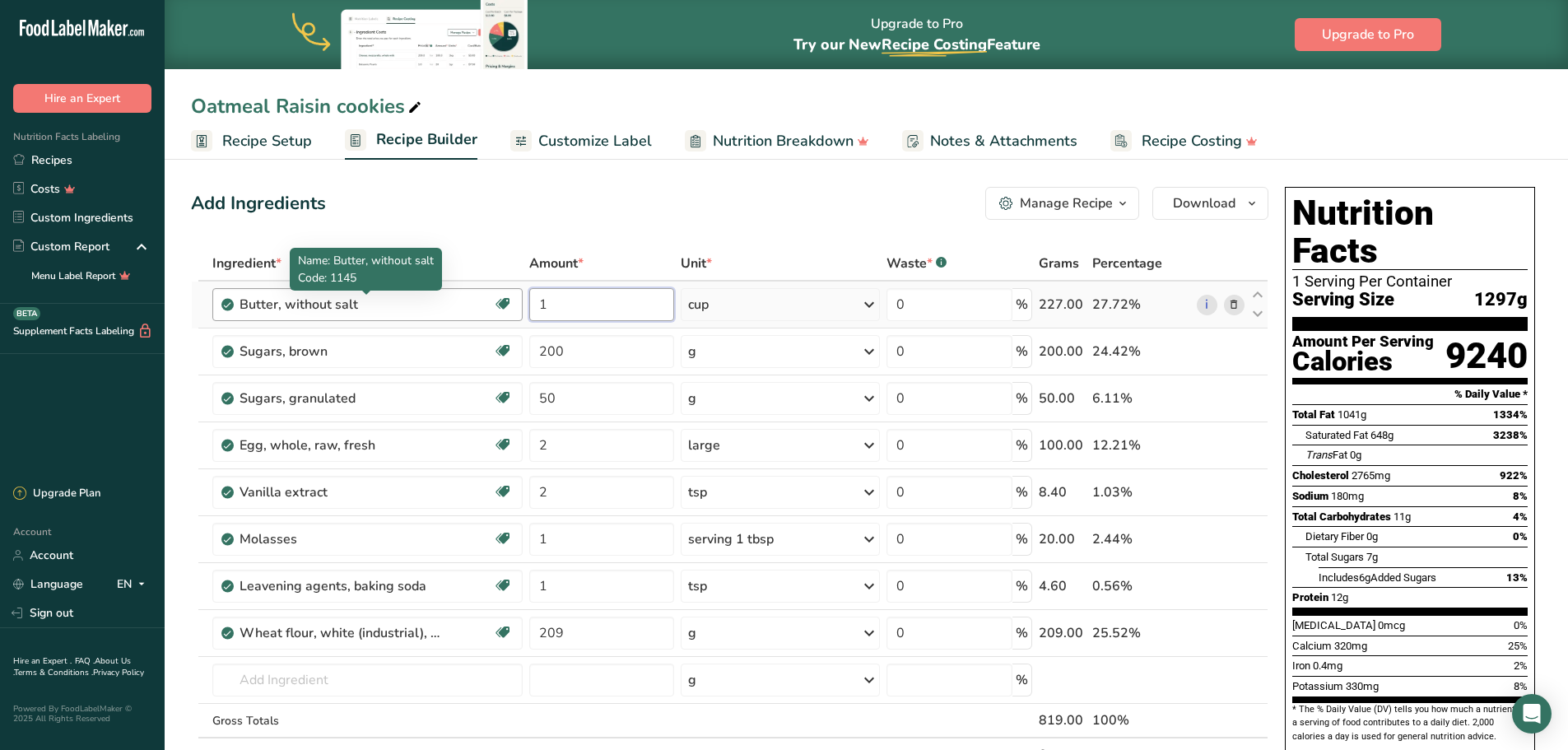
type input "1"
click at [397, 300] on div "Ingredient * Amount * Unit * Waste * .a-a{fill:#347362;}.b-a{fill:#fff;} Grams …" at bounding box center [730, 526] width 1077 height 561
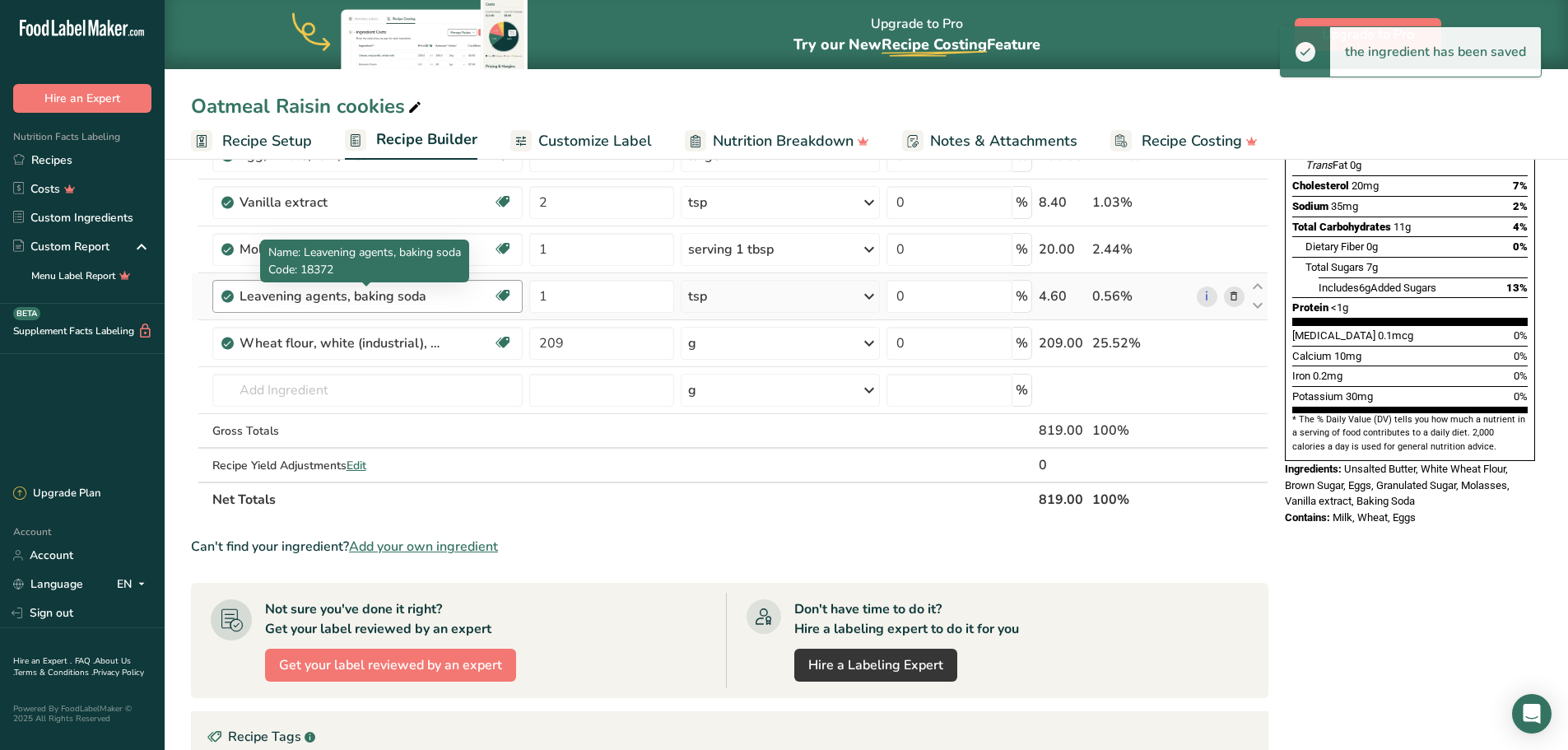
scroll to position [277, 0]
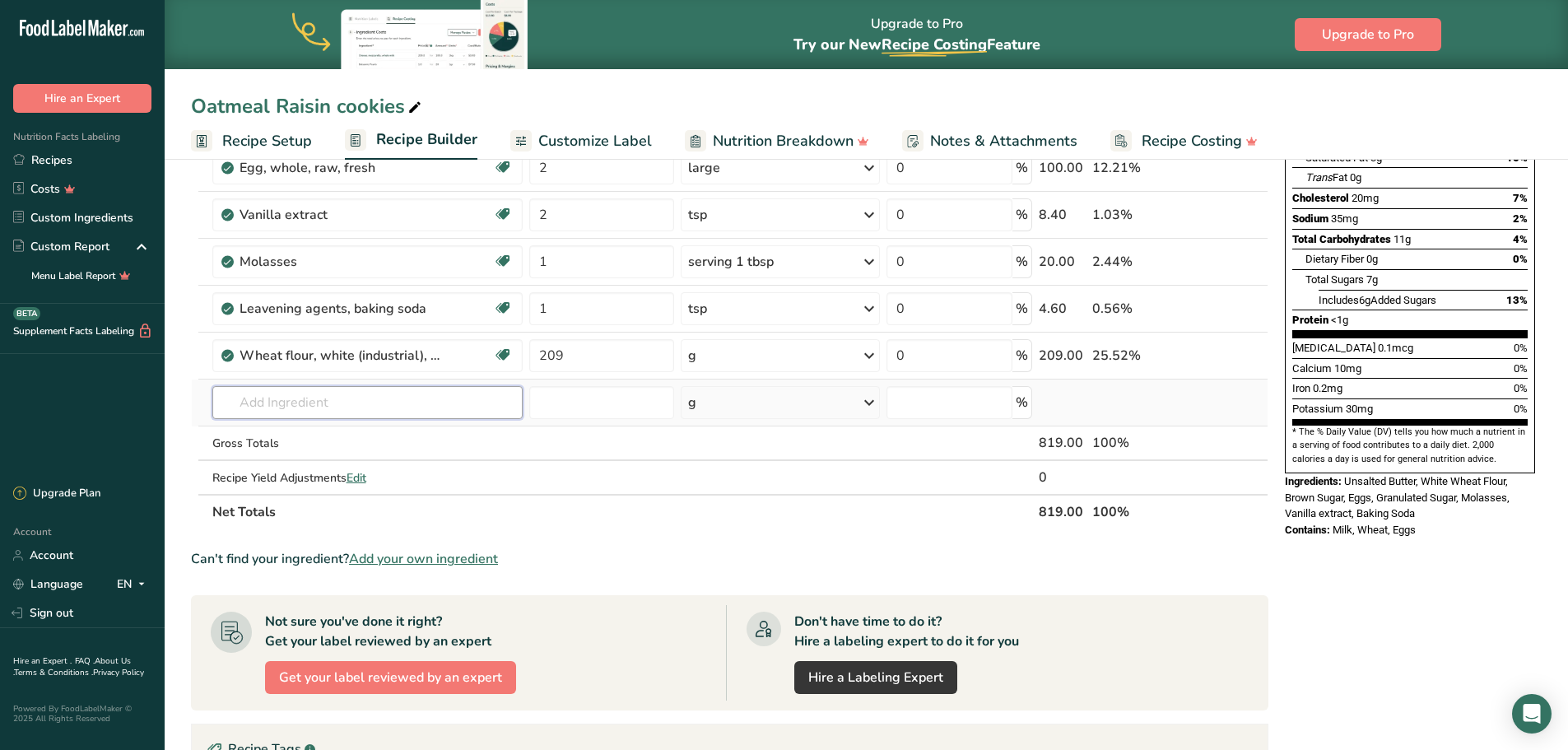
click at [320, 404] on input "text" at bounding box center [368, 403] width 311 height 33
click at [302, 397] on input "text" at bounding box center [368, 403] width 311 height 33
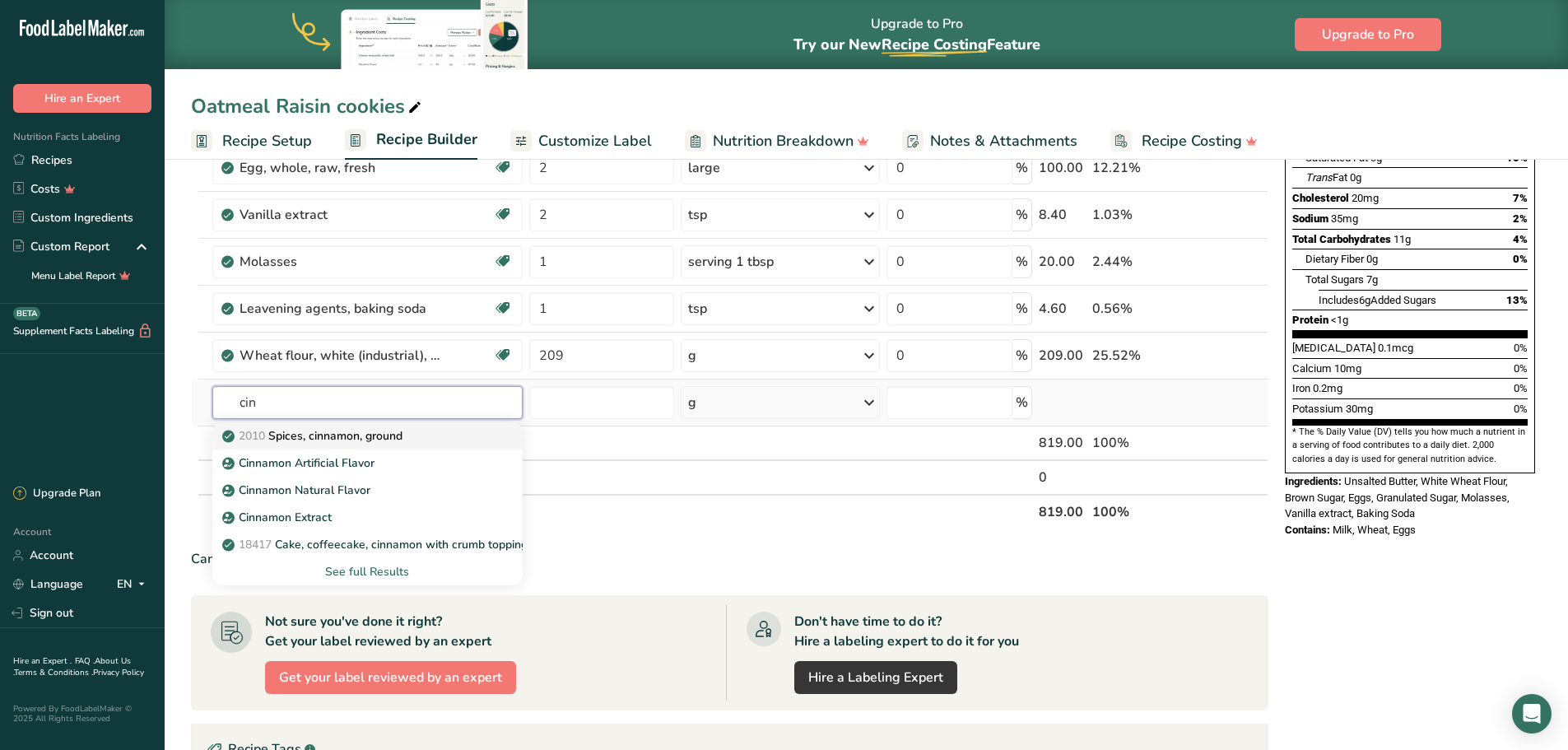
type input "cin"
click at [384, 440] on p "2010 Spices, cinnamon, ground" at bounding box center [314, 436] width 177 height 17
type input "Spices, cinnamon, ground"
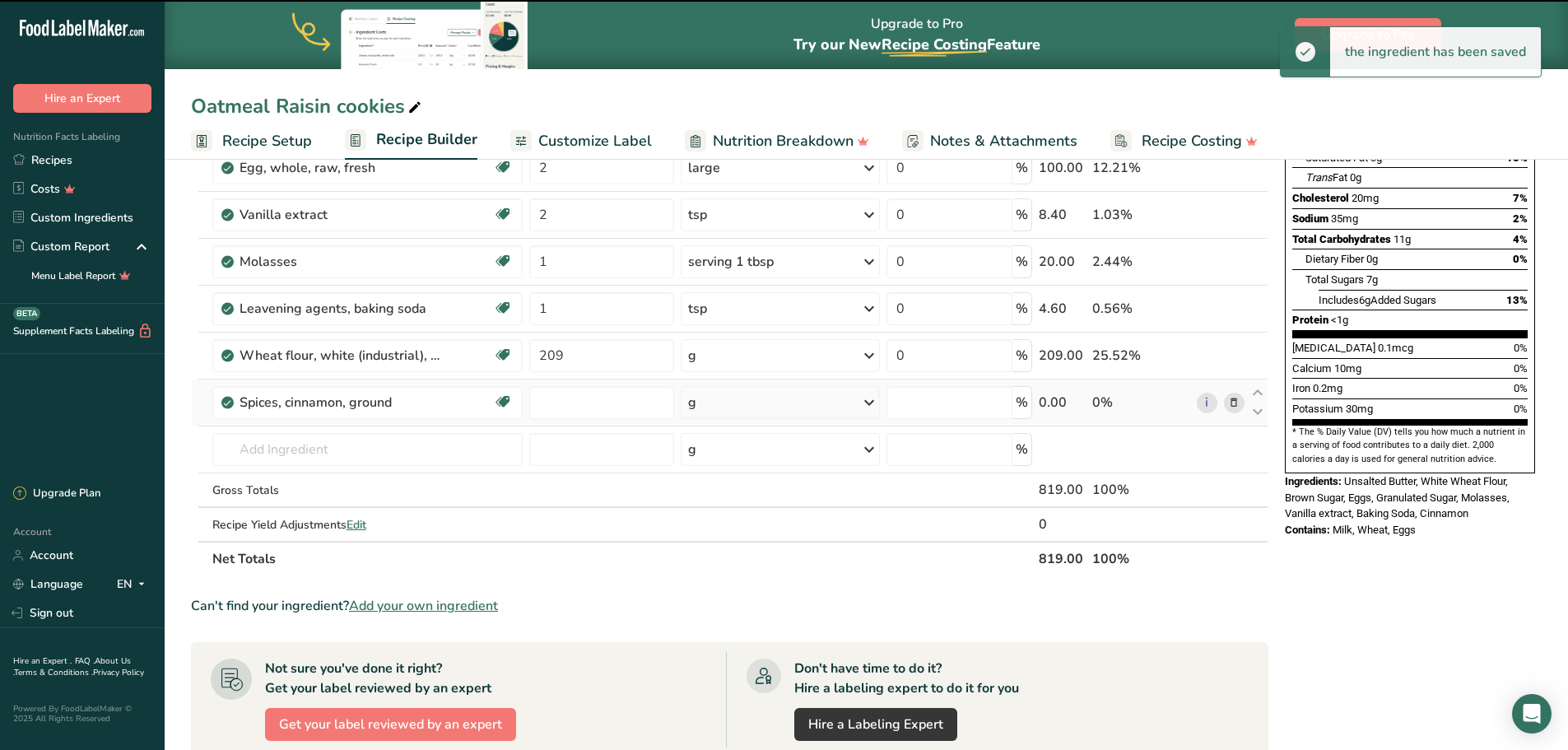
type input "0"
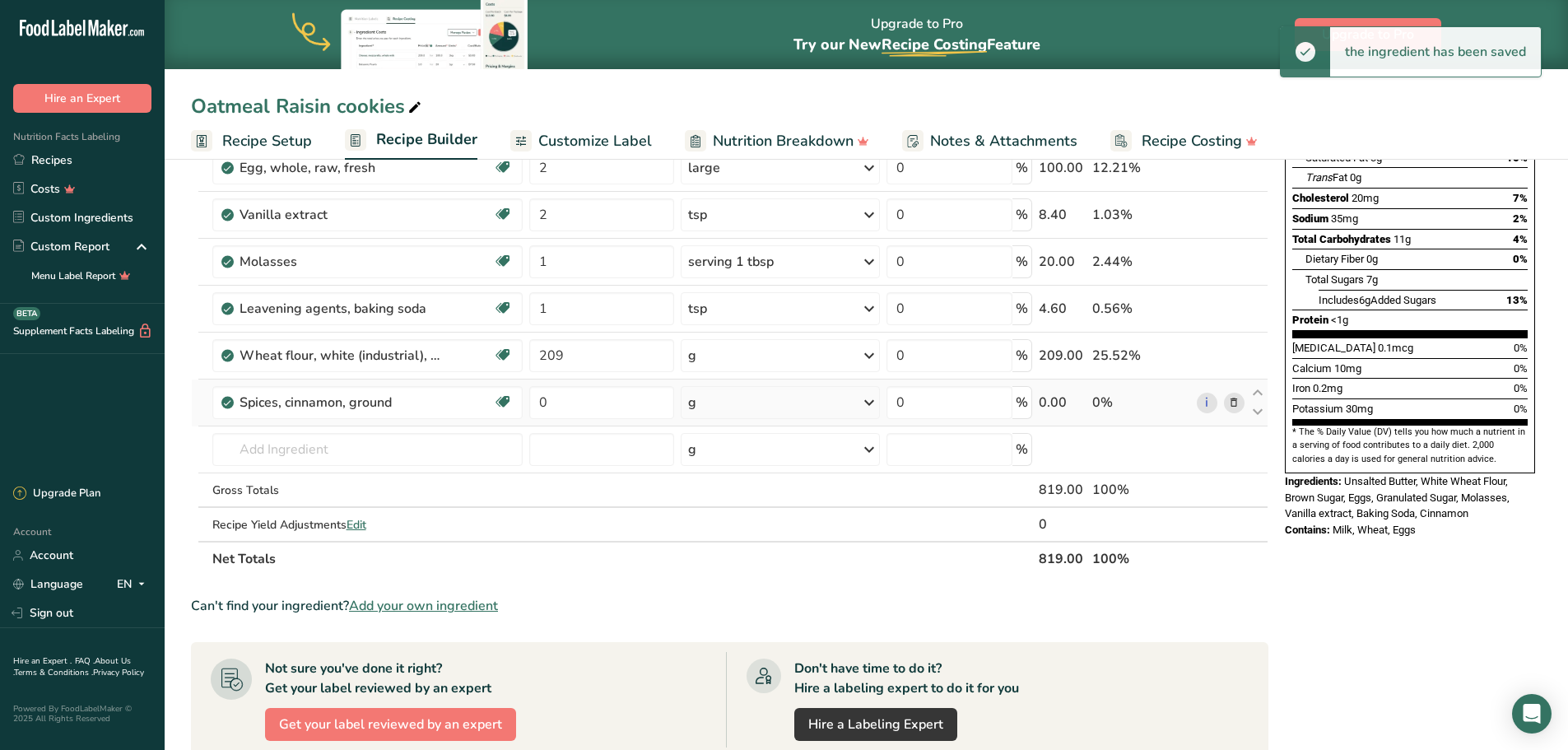
click at [726, 409] on div "g" at bounding box center [780, 403] width 199 height 33
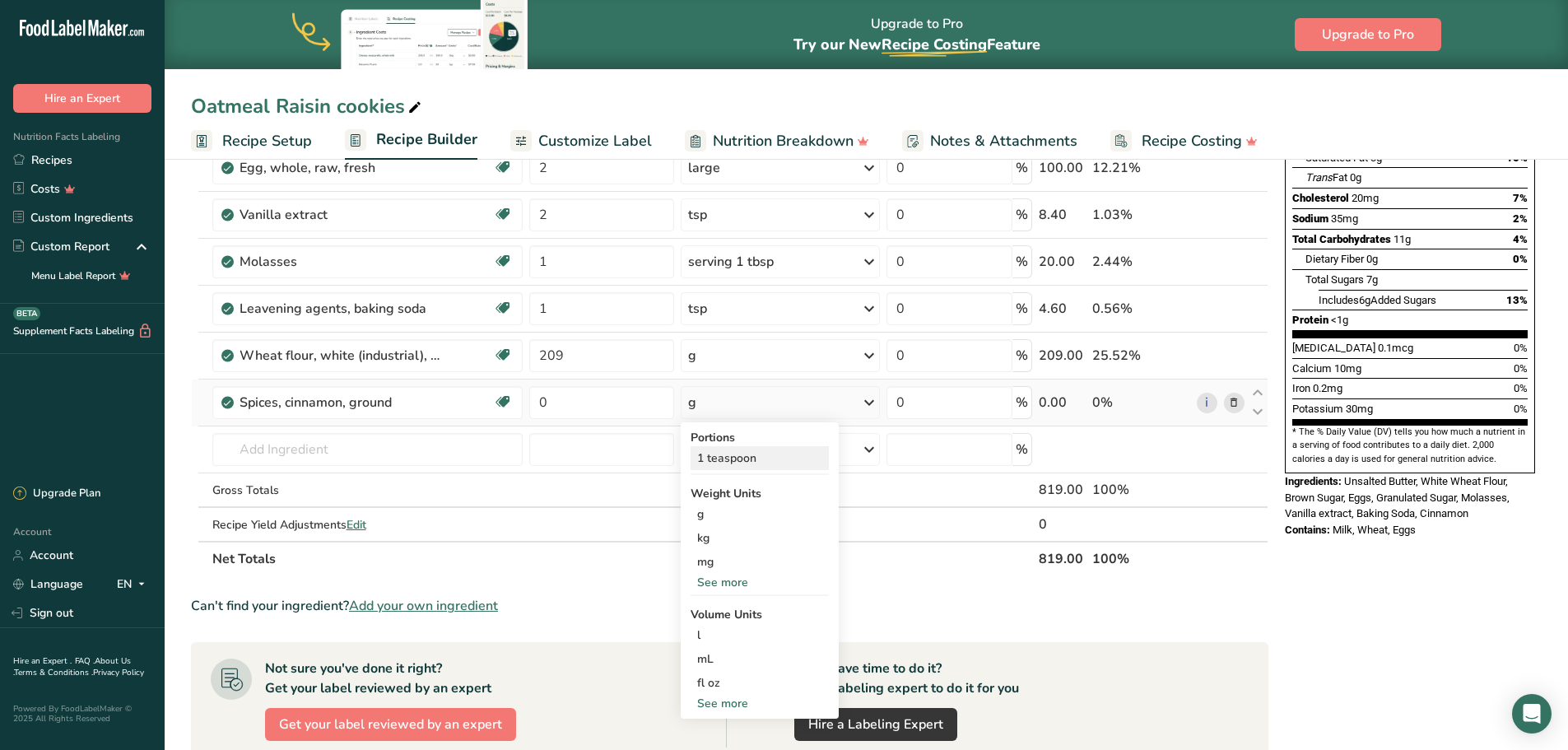
click at [724, 455] on div "1 teaspoon" at bounding box center [759, 458] width 139 height 24
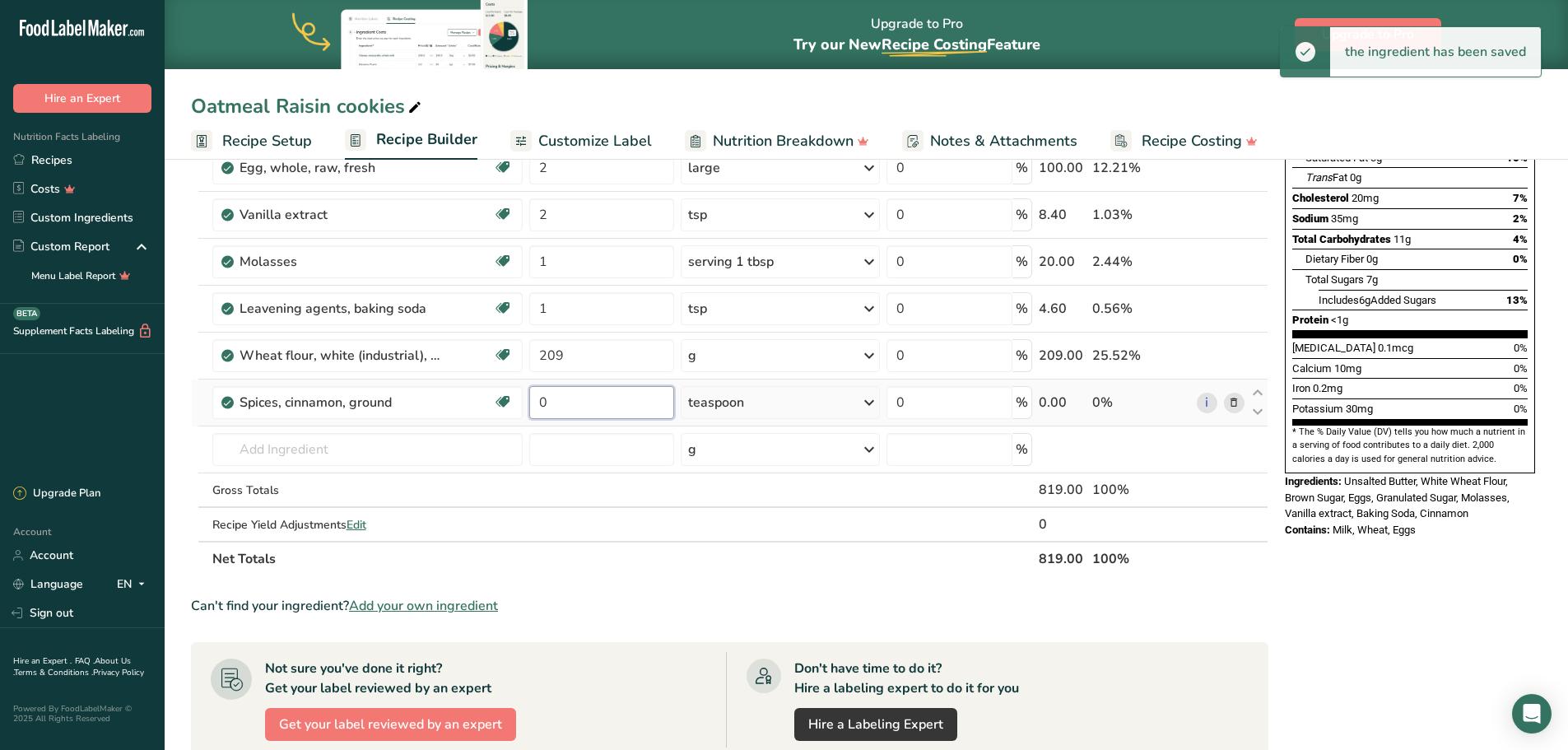
drag, startPoint x: 559, startPoint y: 404, endPoint x: 538, endPoint y: 404, distance: 21.0
click at [538, 404] on input "0" at bounding box center [601, 403] width 145 height 33
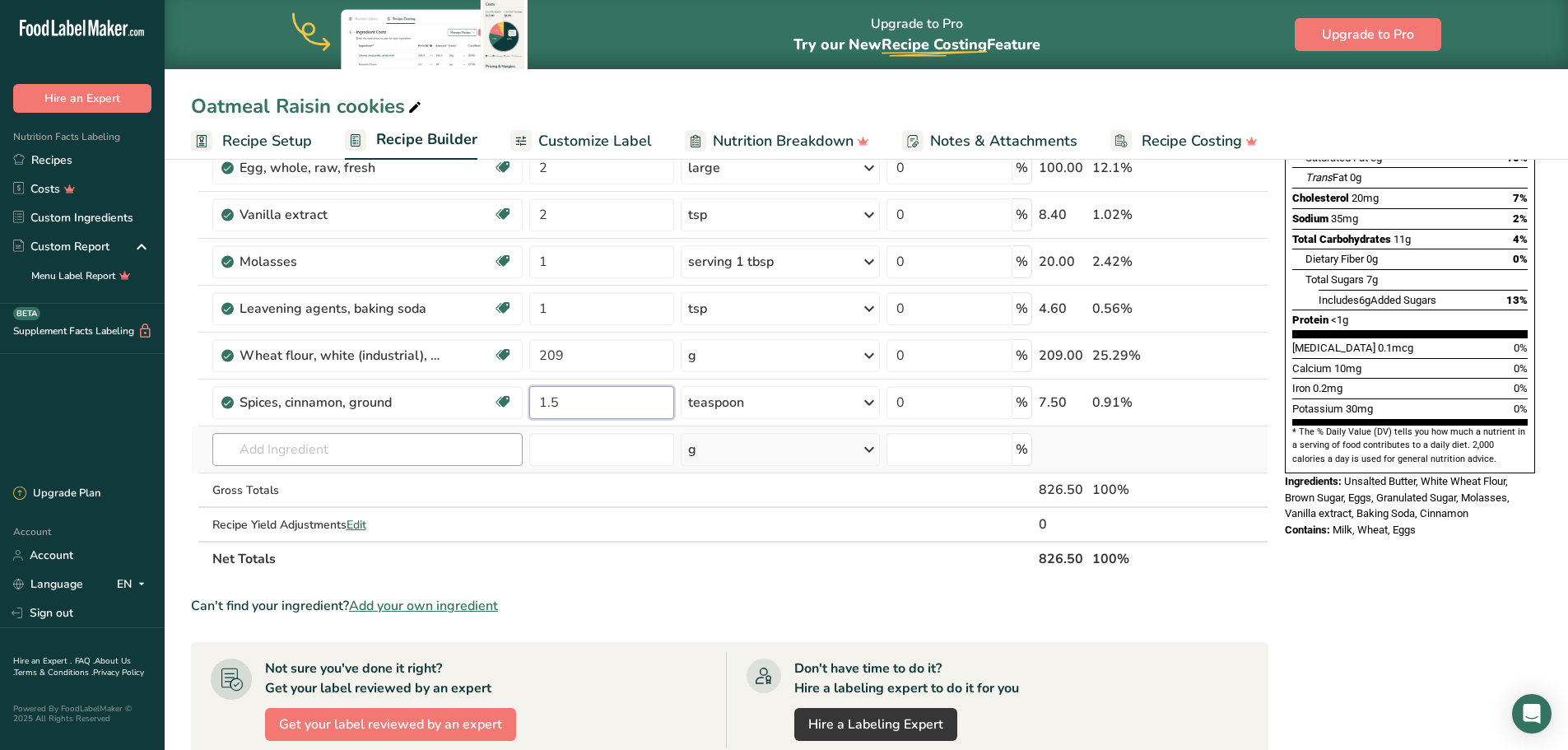
type input "1.5"
click at [409, 441] on div "Ingredient * Amount * Unit * Waste * .a-a{fill:#347362;}.b-a{fill:#fff;} Grams …" at bounding box center [730, 272] width 1077 height 608
type input "rolled oa"
click at [399, 486] on p "Organic Old-Fashioned Rolled Oats" at bounding box center [326, 483] width 201 height 17
type input "Organic Old-Fashioned Rolled Oats"
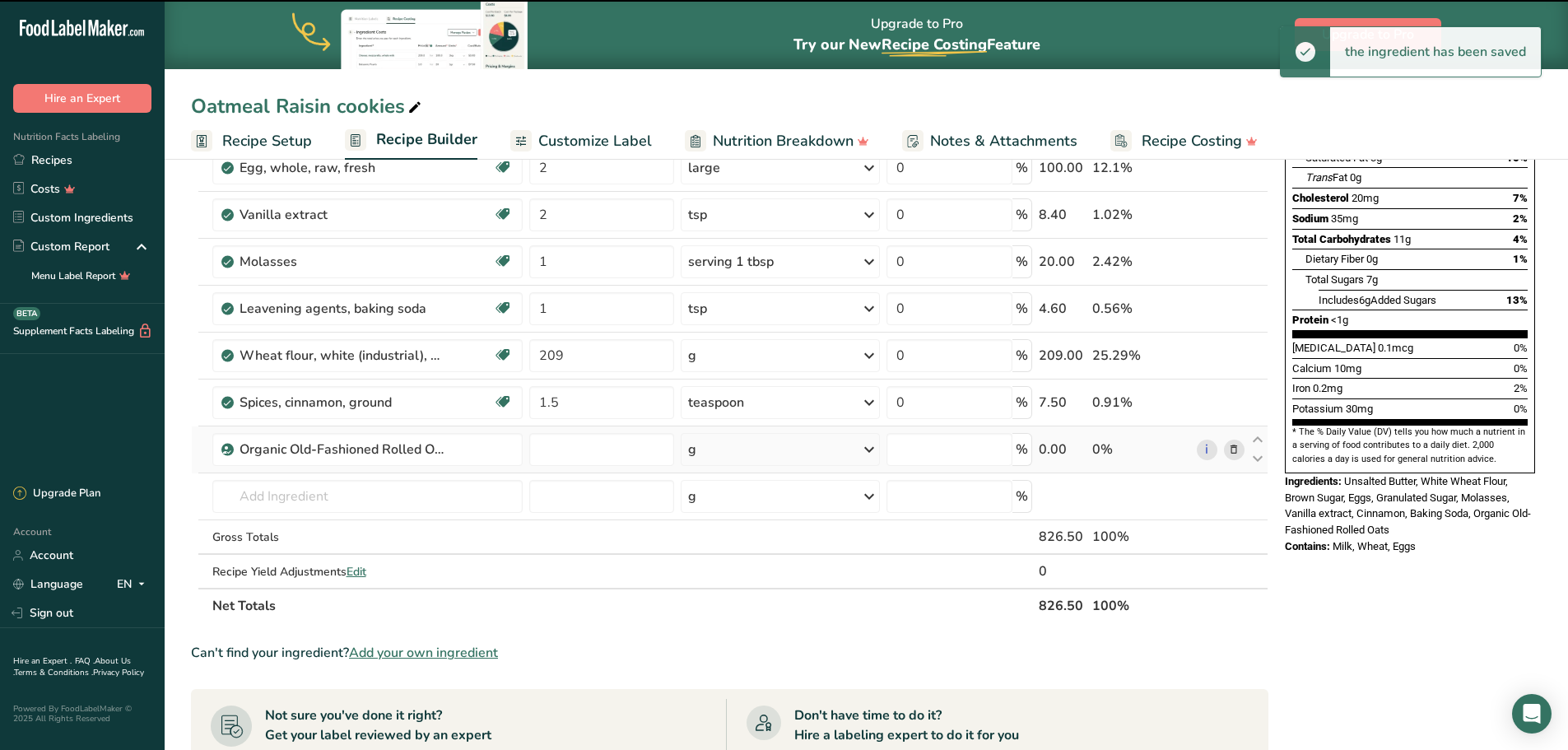
type input "0"
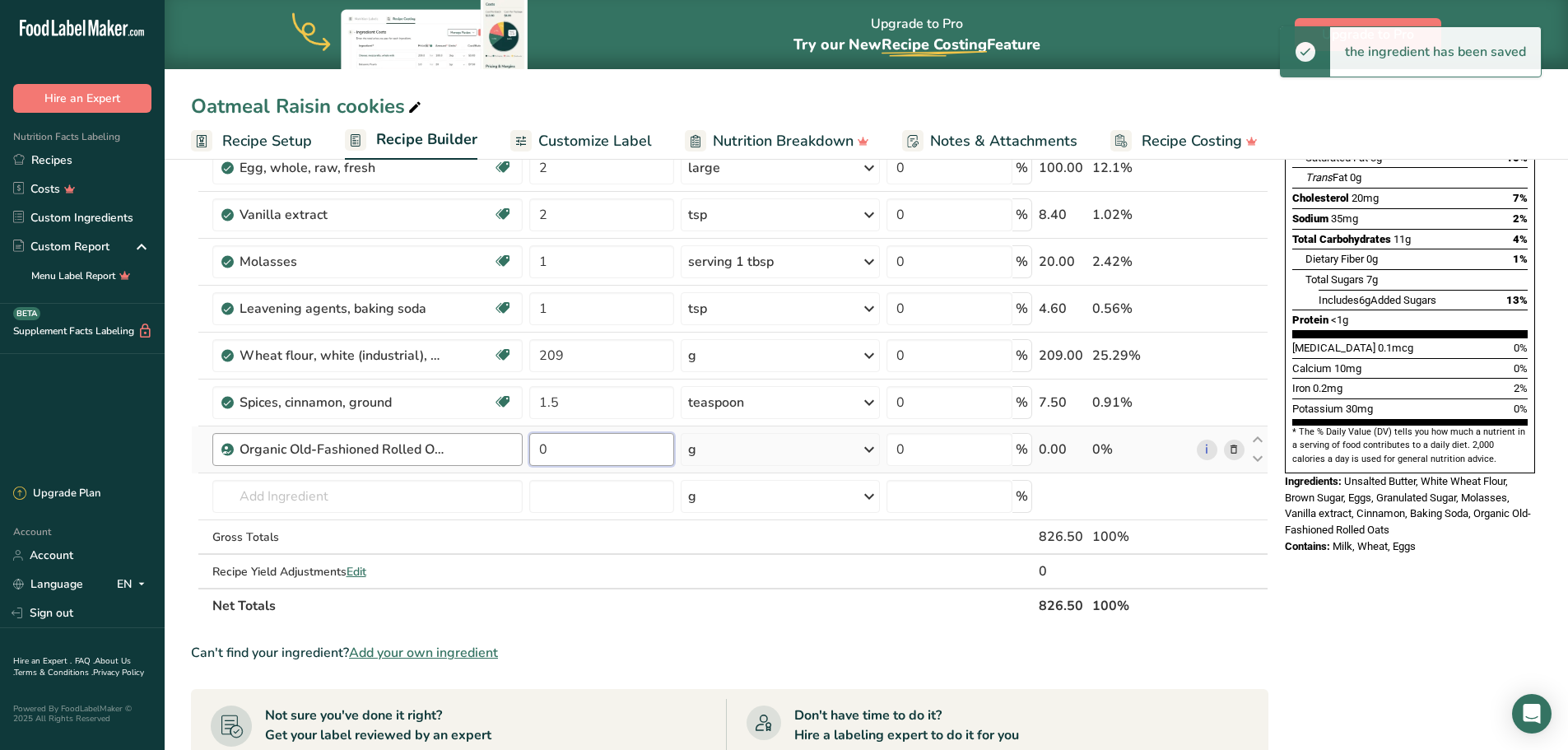
drag, startPoint x: 573, startPoint y: 456, endPoint x: 515, endPoint y: 449, distance: 58.4
click at [515, 449] on tr "Organic Old-Fashioned Rolled Oats 0 g Weight Units g kg mg See more Volume Unit…" at bounding box center [730, 450] width 1076 height 47
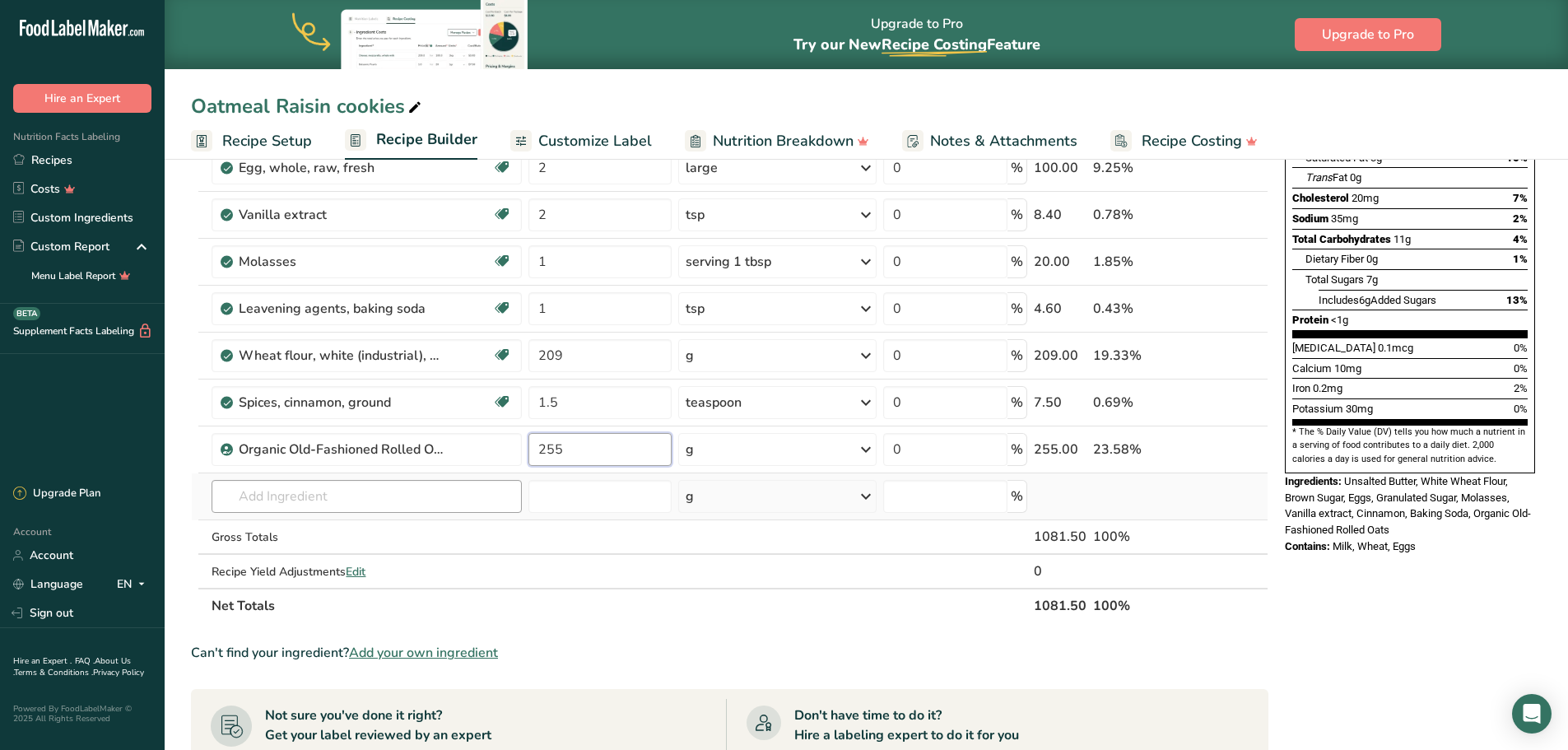
type input "255"
click at [420, 494] on div "Ingredient * Amount * Unit * Waste * .a-a{fill:#347362;}.b-a{fill:#fff;} Grams …" at bounding box center [730, 296] width 1077 height 655
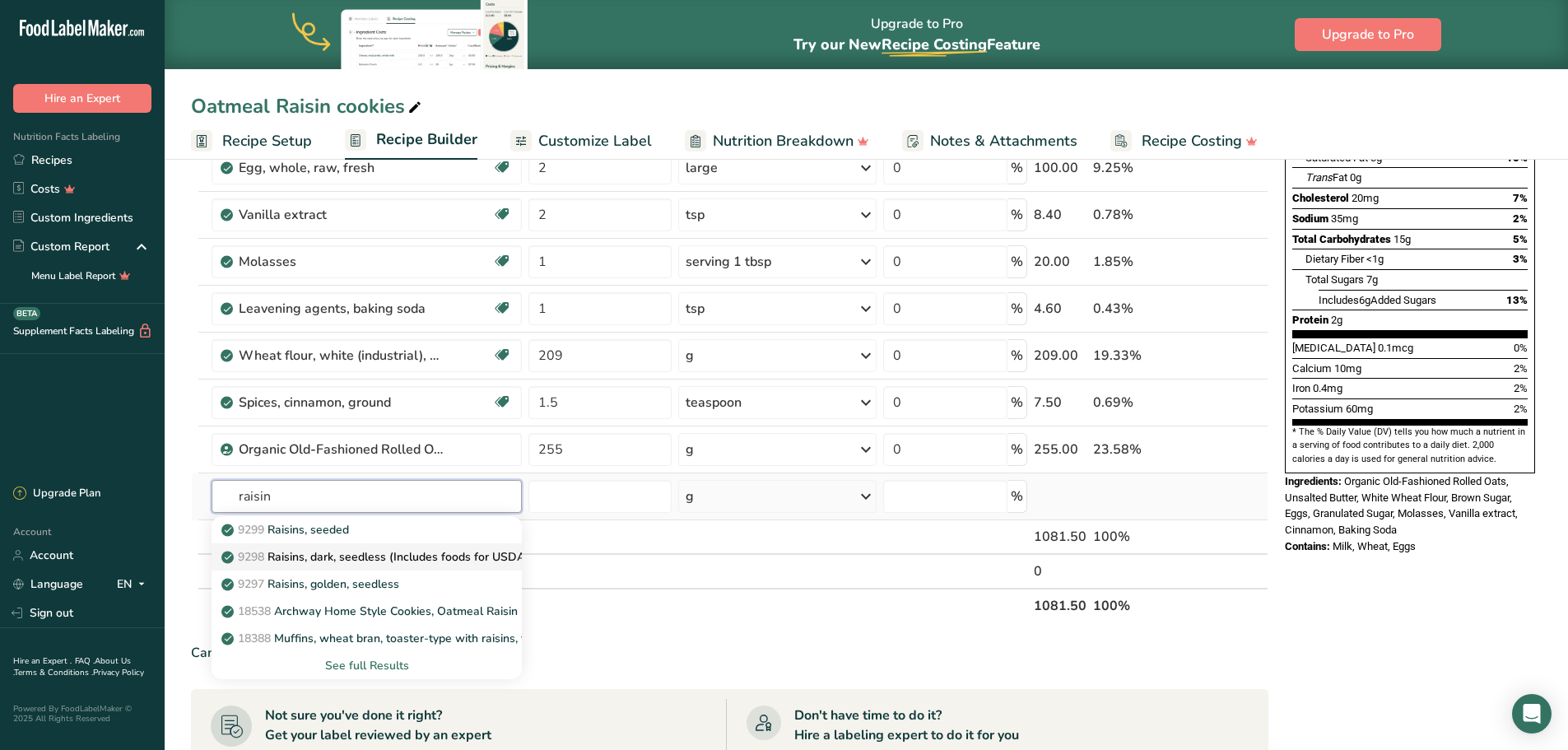
type input "raisin"
click at [389, 556] on p "9298 Raisins, dark, seedless (Includes foods for USDA's Food Distribution Progr…" at bounding box center [452, 557] width 455 height 17
type input "Raisins, dark, seedless (Includes foods for USDA's Food Distribution Program)"
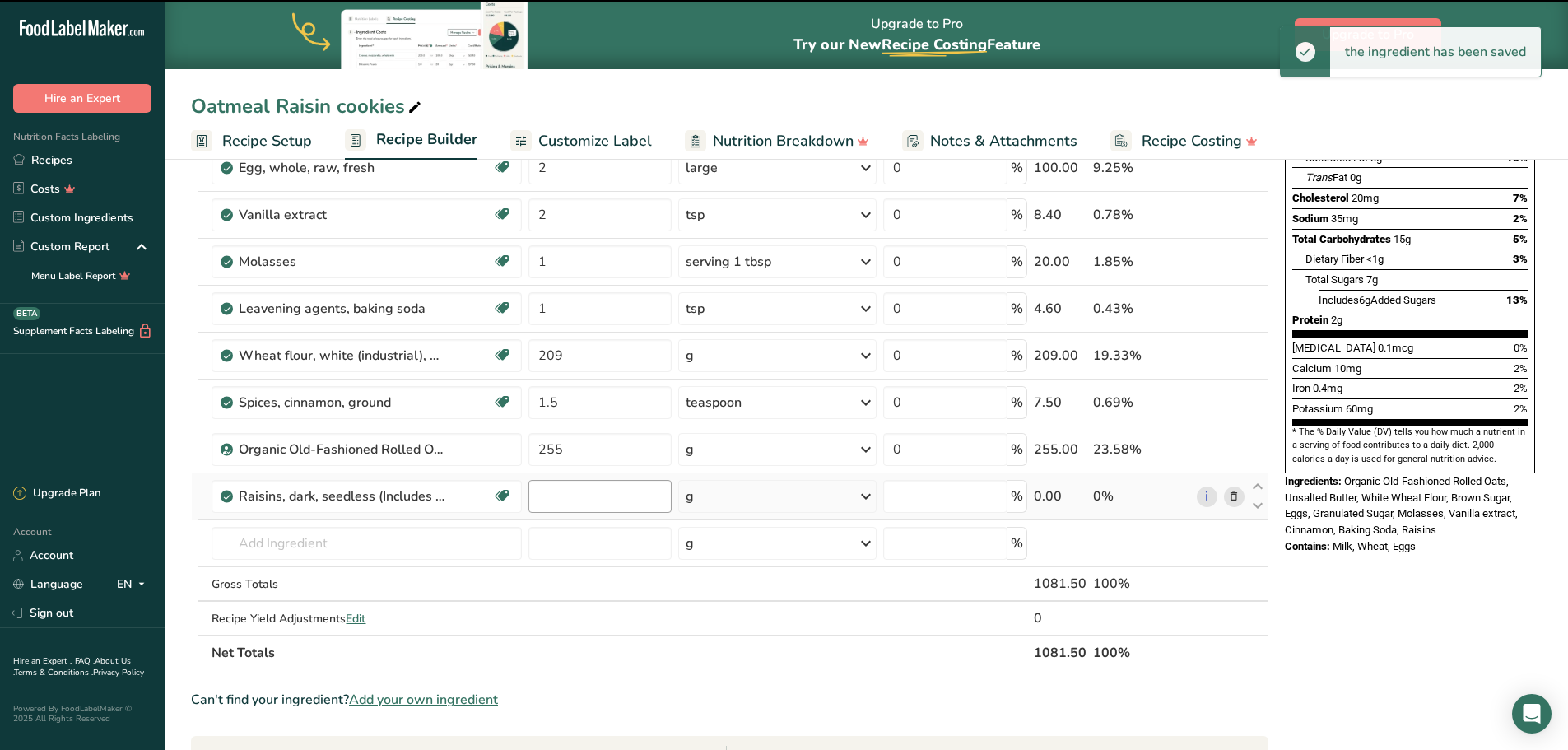
type input "0"
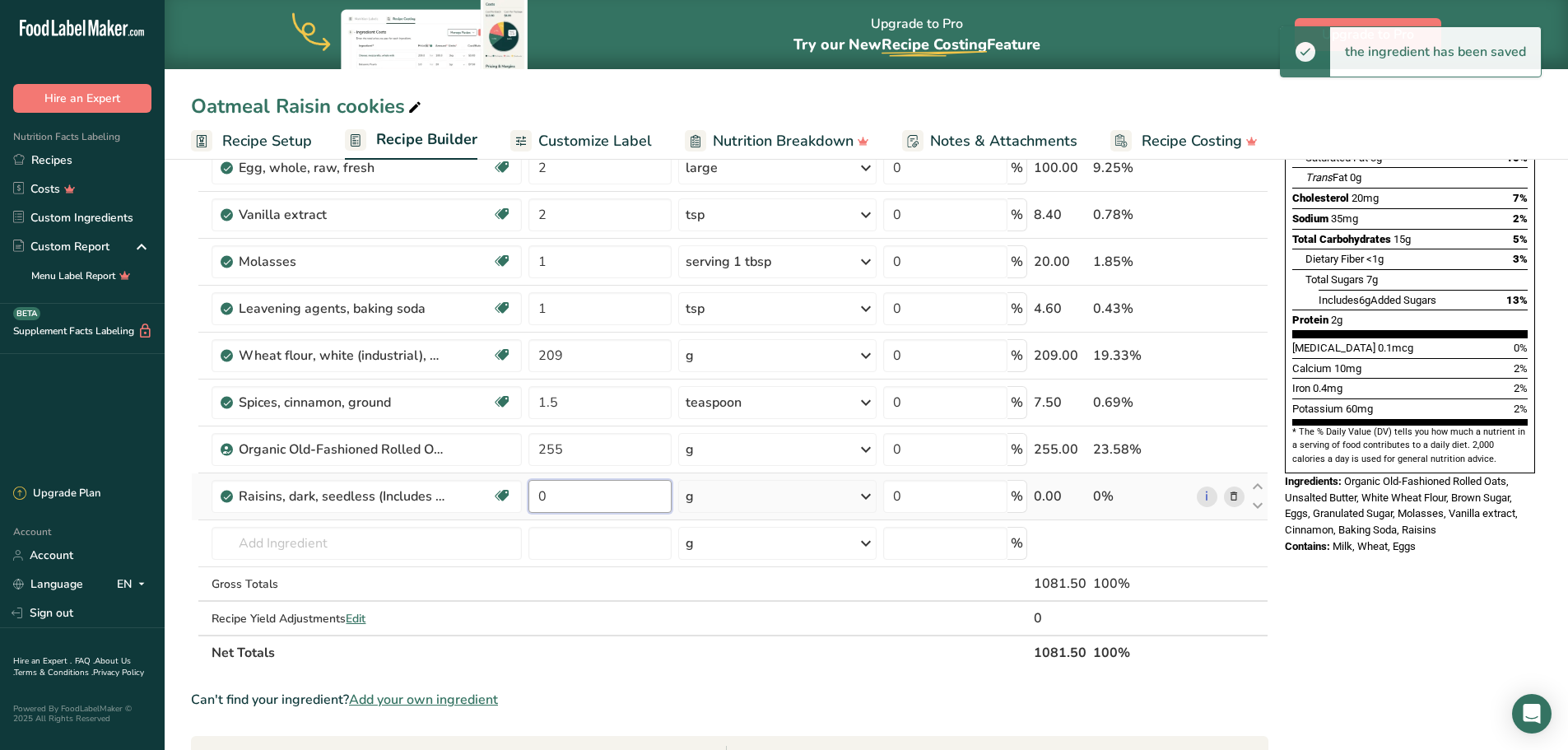
click at [575, 499] on input "0" at bounding box center [600, 496] width 143 height 33
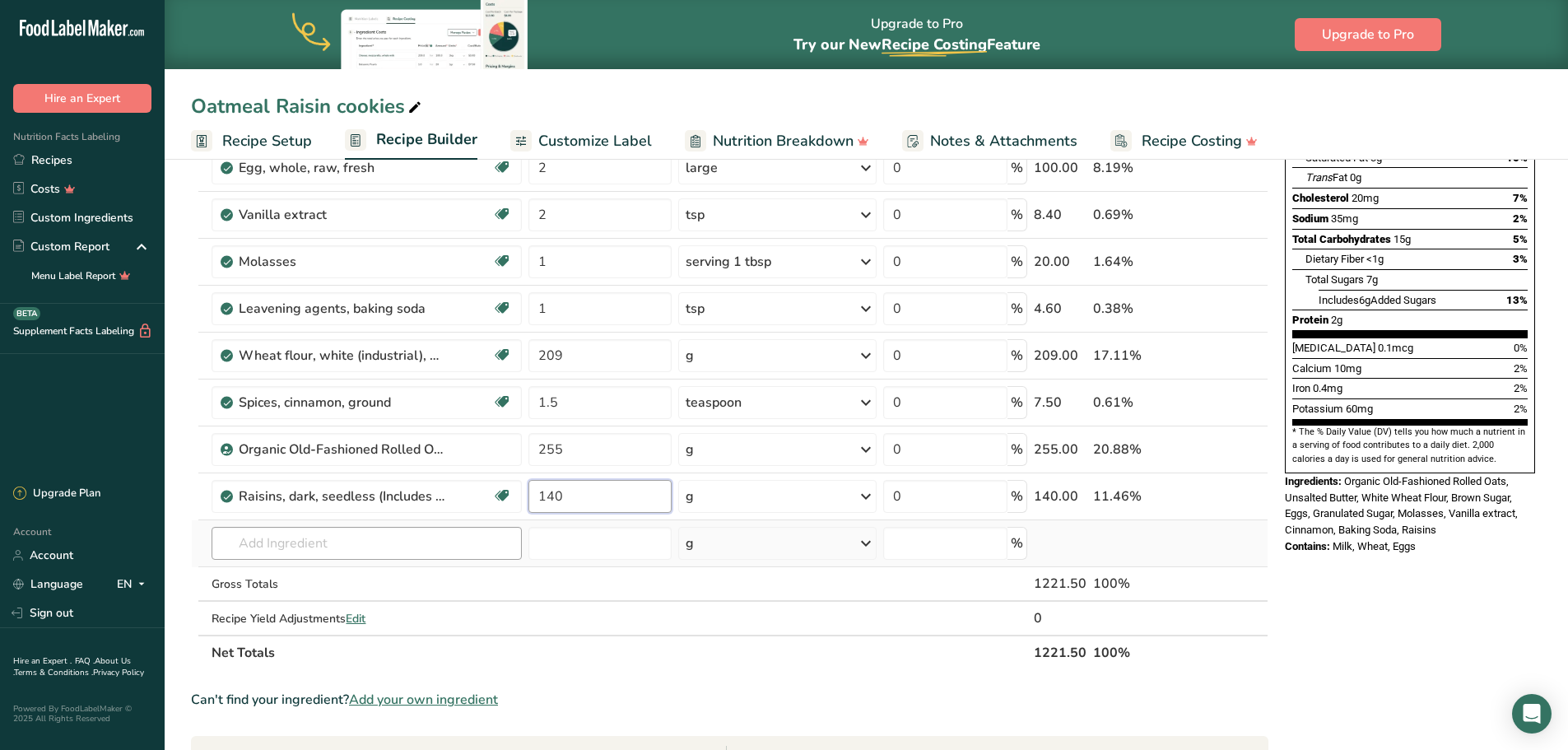
type input "140"
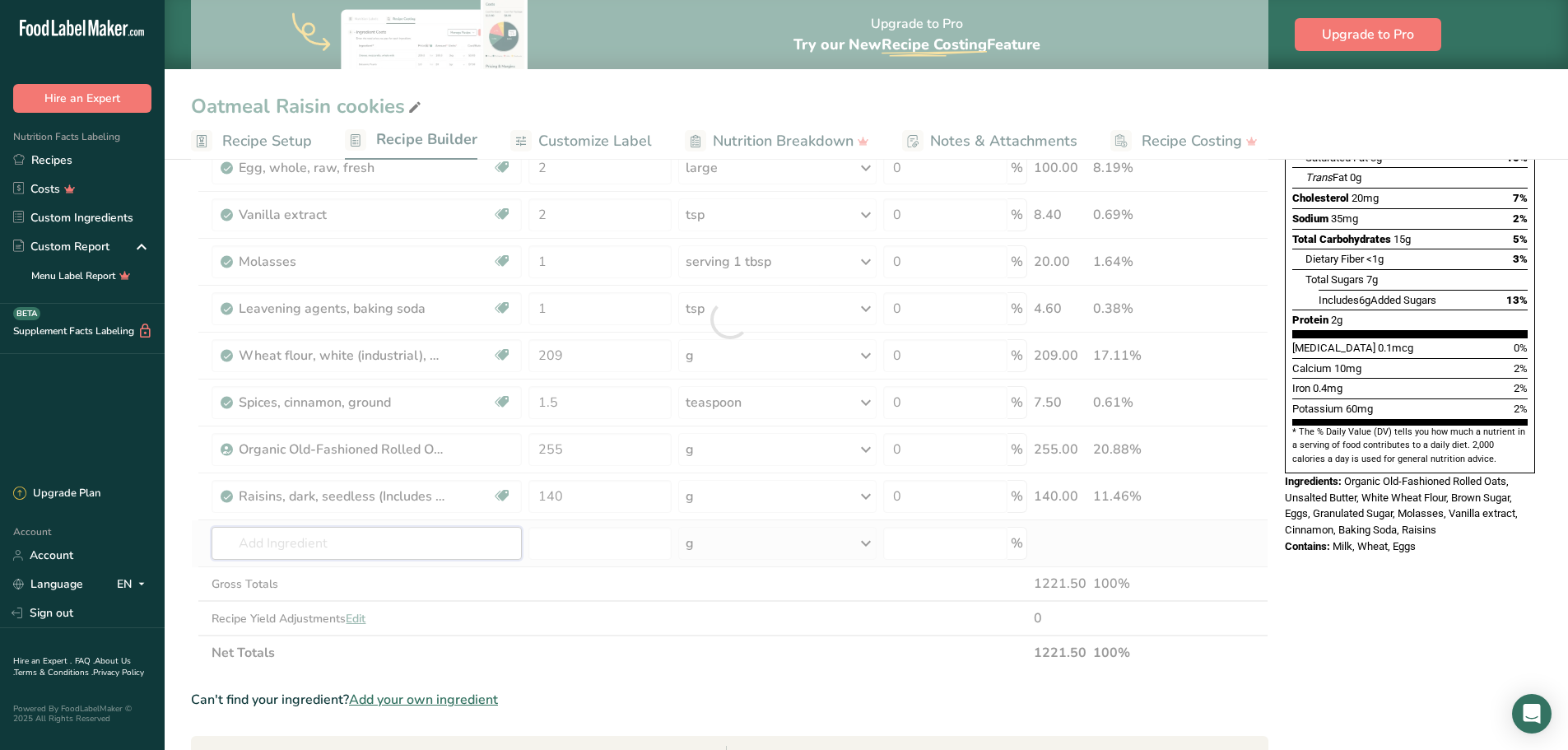
click at [422, 542] on div "Ingredient * Amount * Unit * Waste * .a-a{fill:#347362;}.b-a{fill:#fff;} Grams …" at bounding box center [730, 319] width 1077 height 701
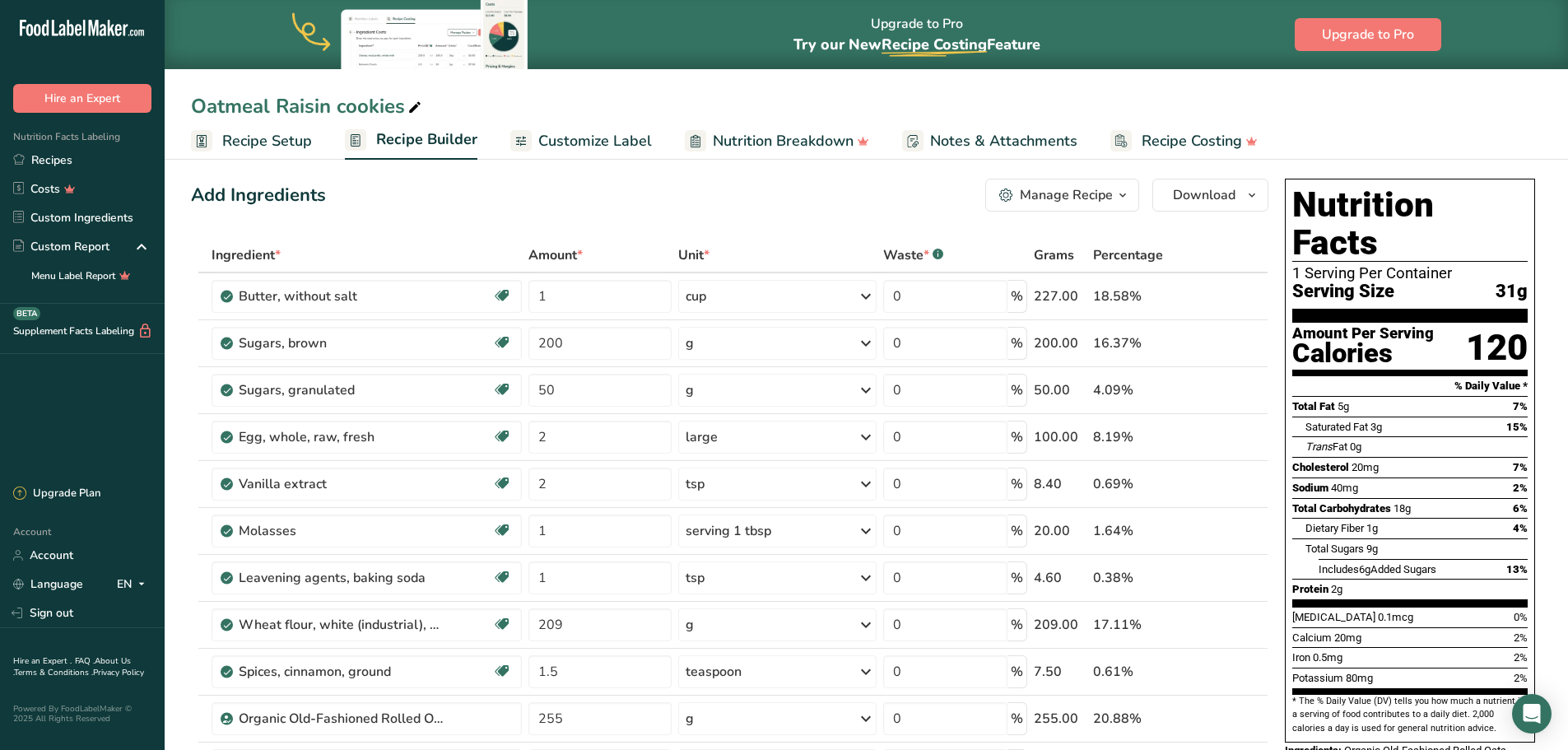
scroll to position [7, 0]
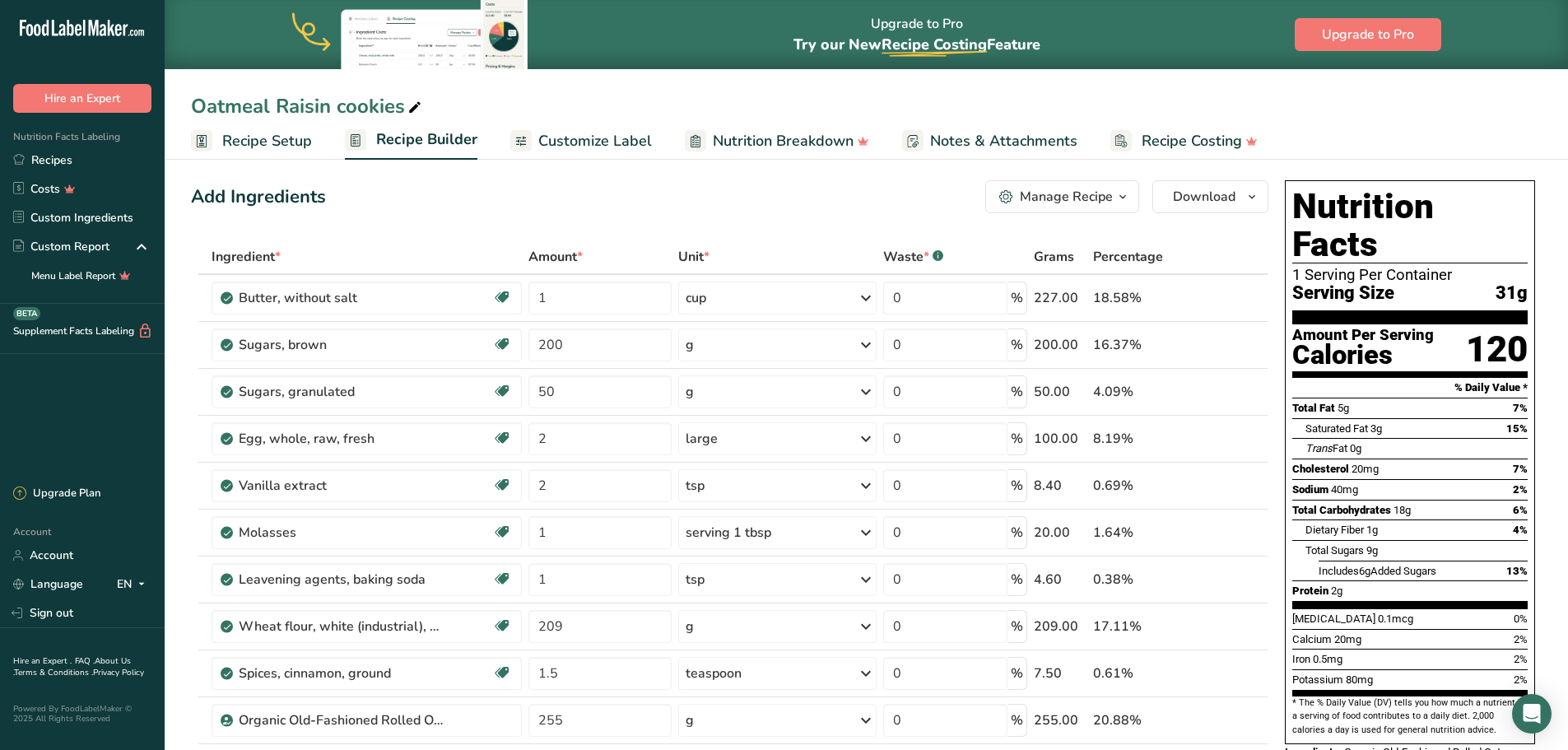
click at [821, 137] on span "Nutrition Breakdown" at bounding box center [783, 140] width 140 height 22
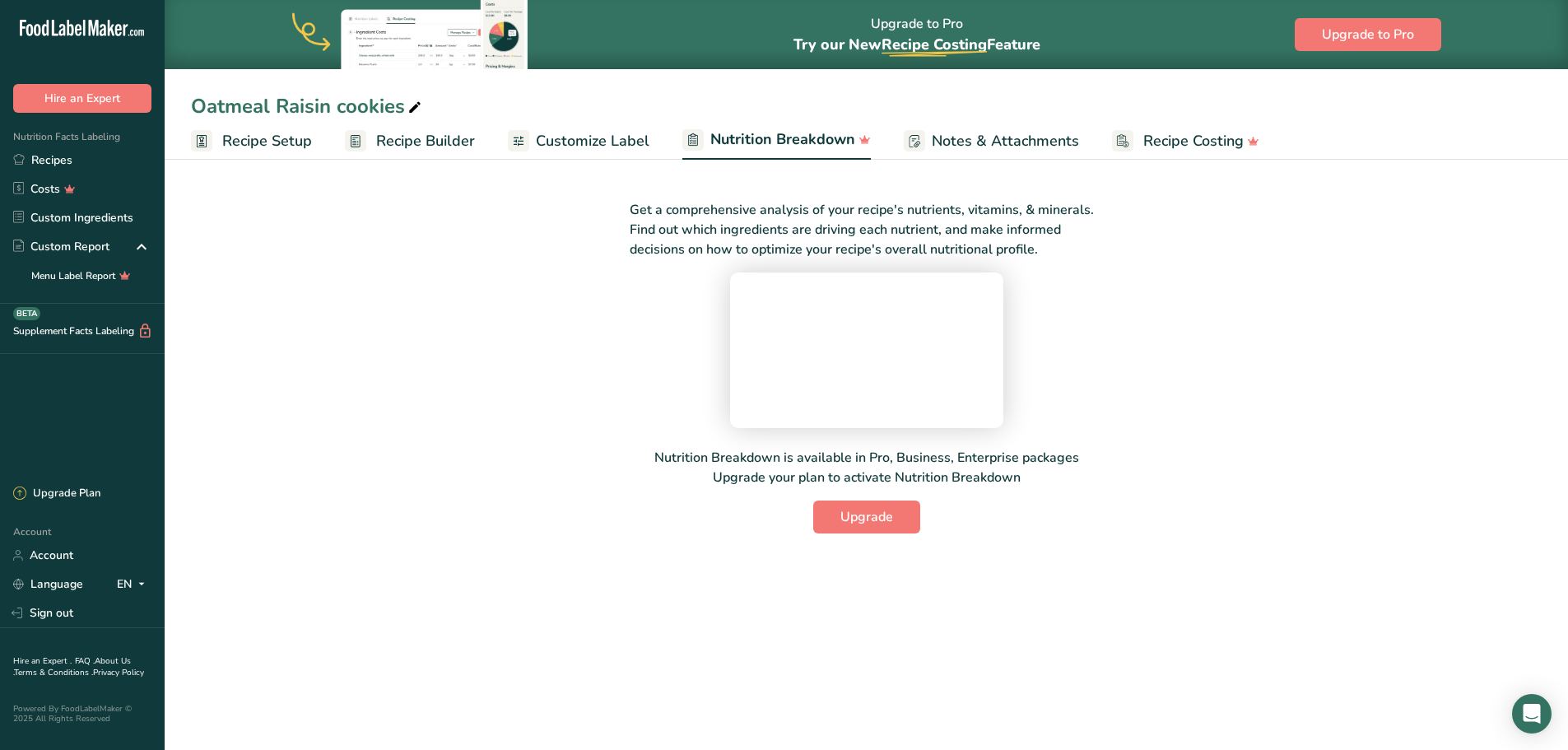
click at [1167, 137] on span "Recipe Costing" at bounding box center [1192, 140] width 100 height 22
click at [1007, 134] on span "Notes & Attachments" at bounding box center [1001, 140] width 147 height 22
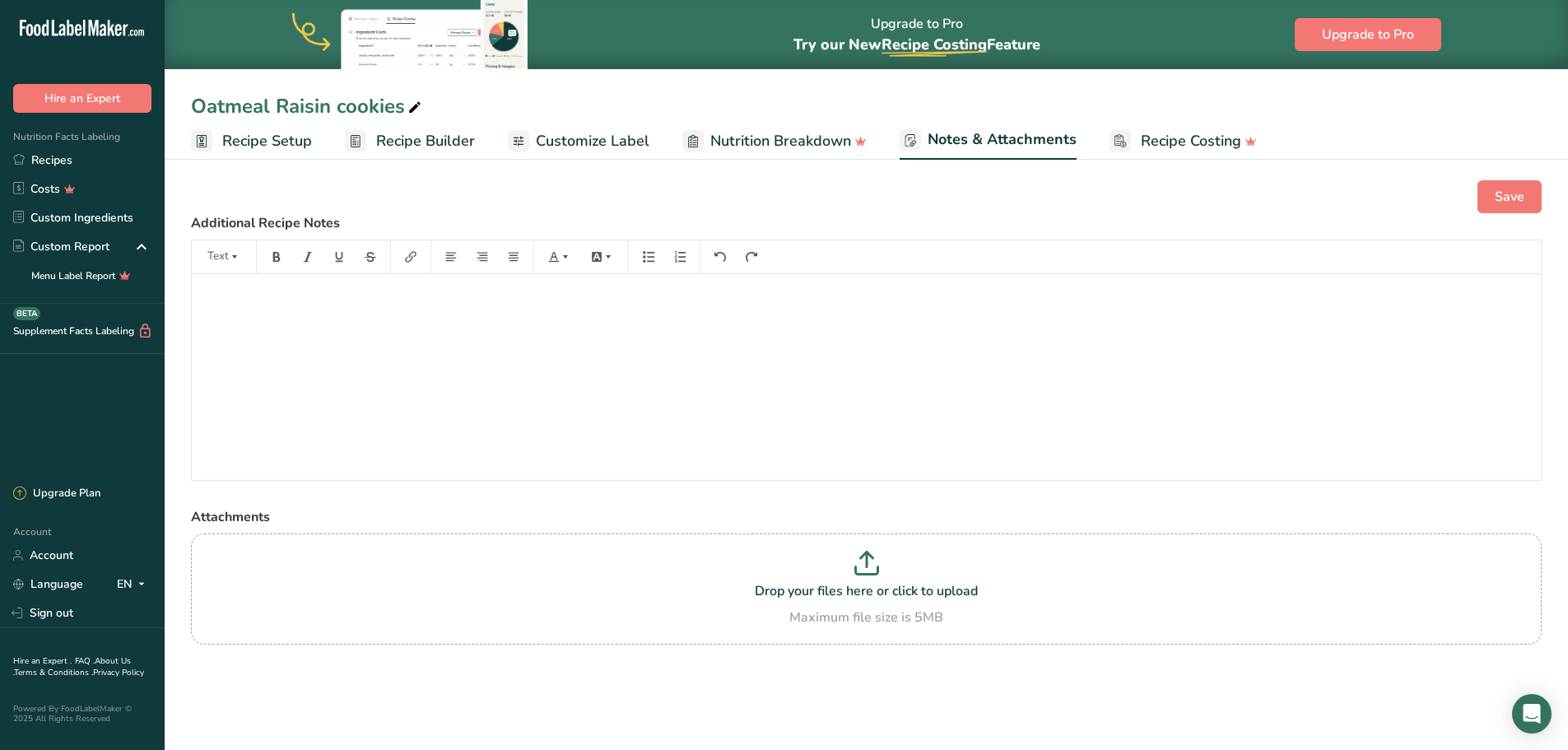
click at [589, 133] on span "Customize Label" at bounding box center [593, 140] width 113 height 22
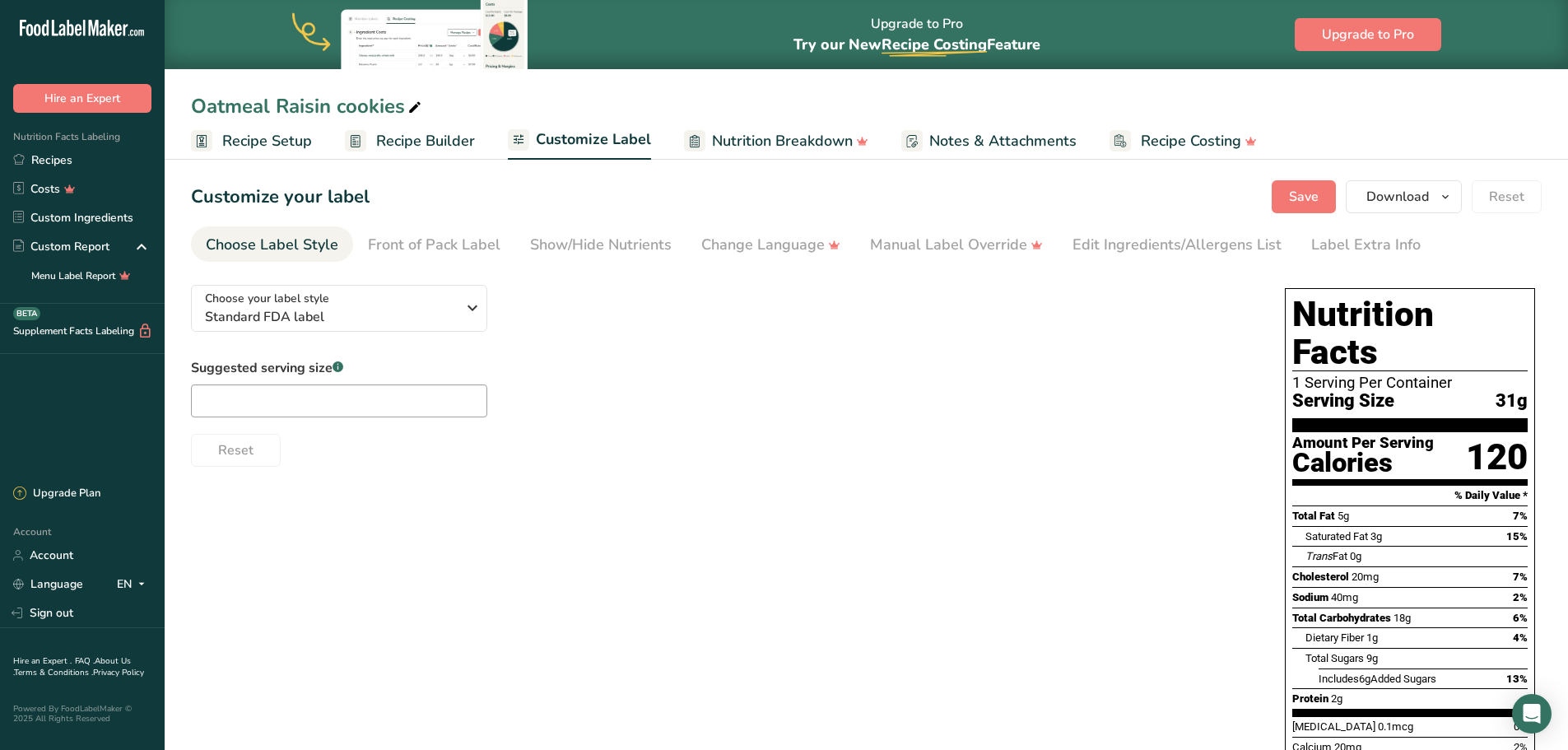
click at [438, 140] on span "Recipe Builder" at bounding box center [424, 140] width 98 height 22
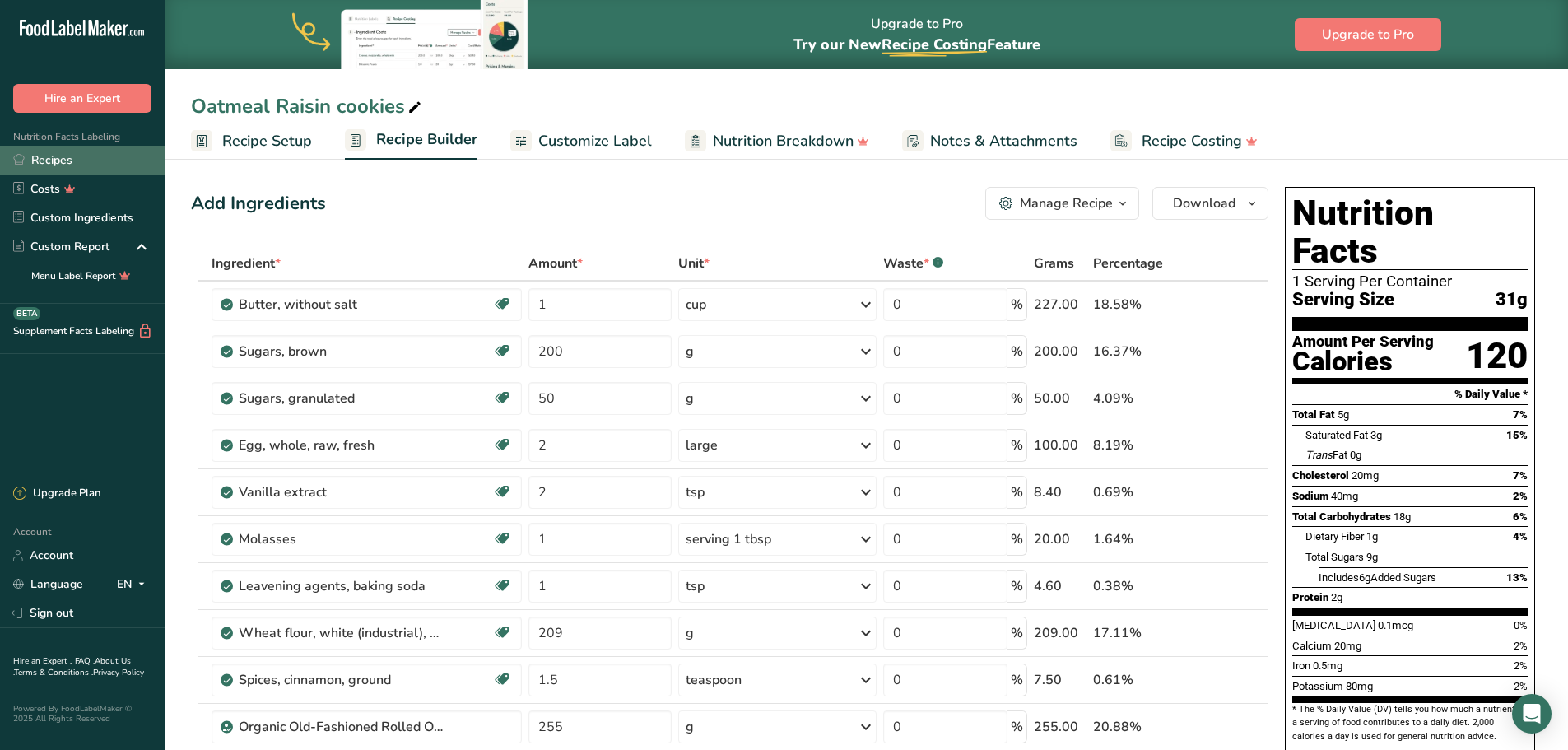
click at [67, 159] on link "Recipes" at bounding box center [82, 160] width 165 height 29
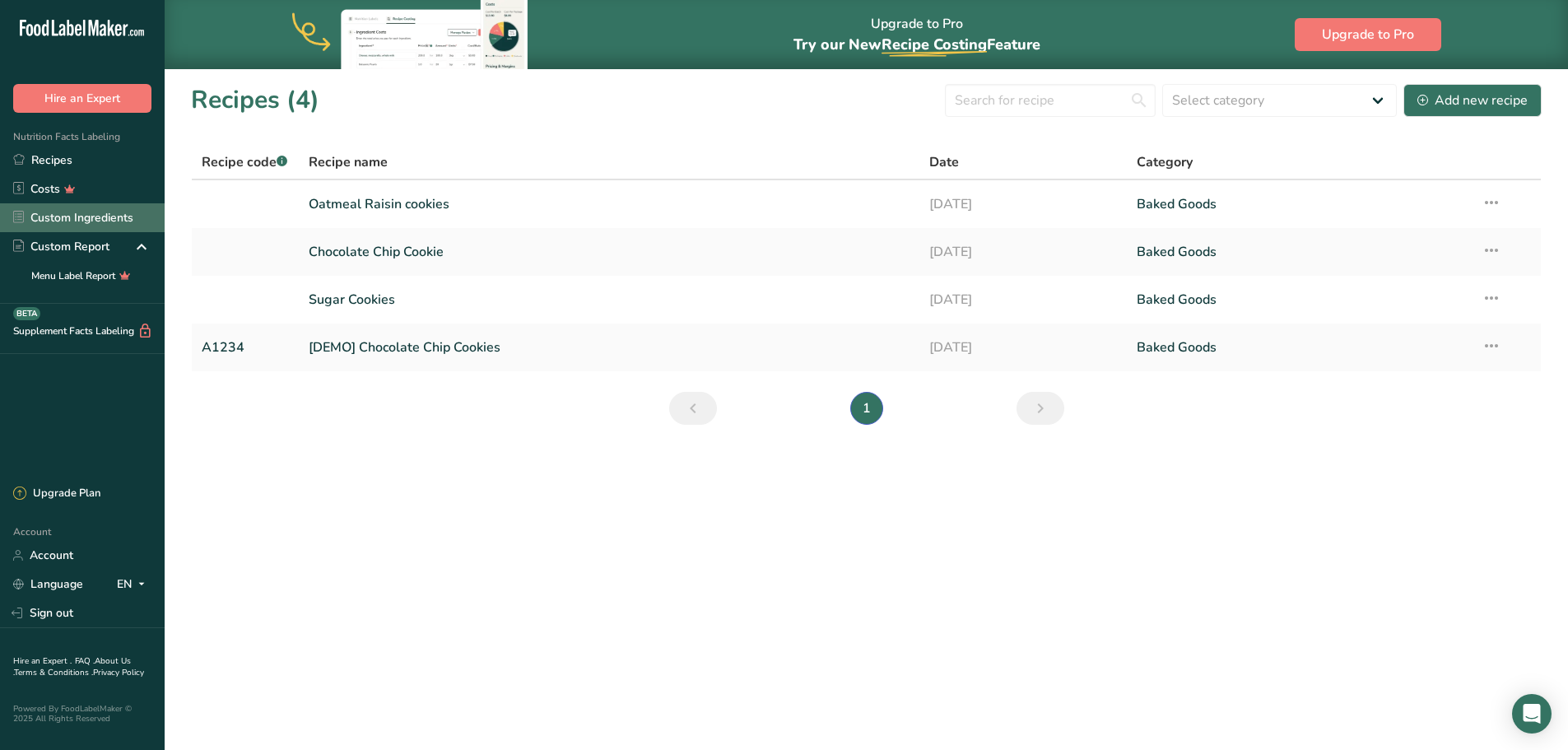
click at [87, 220] on link "Custom Ingredients" at bounding box center [82, 217] width 165 height 29
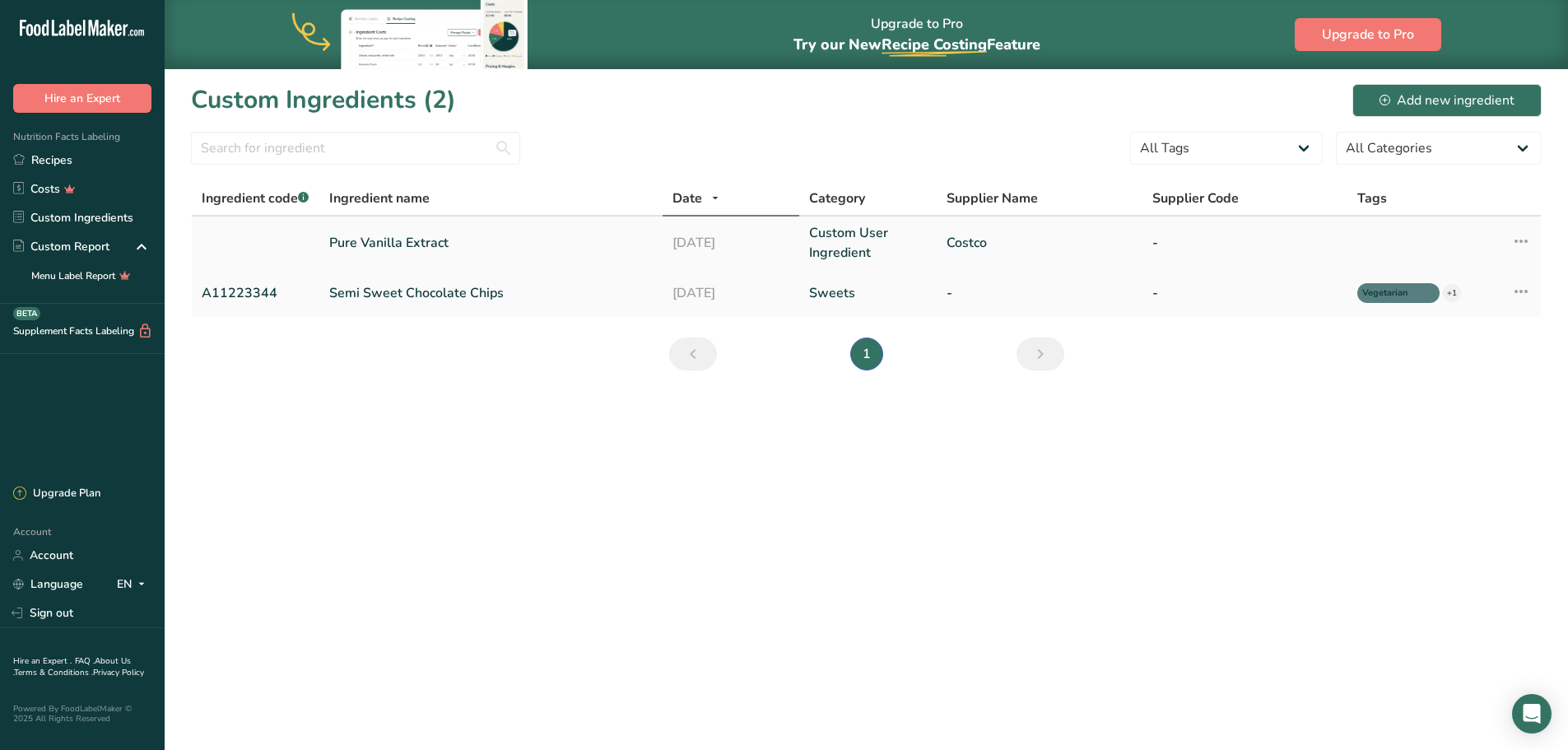
click at [365, 239] on link "Pure Vanilla Extract" at bounding box center [491, 242] width 322 height 20
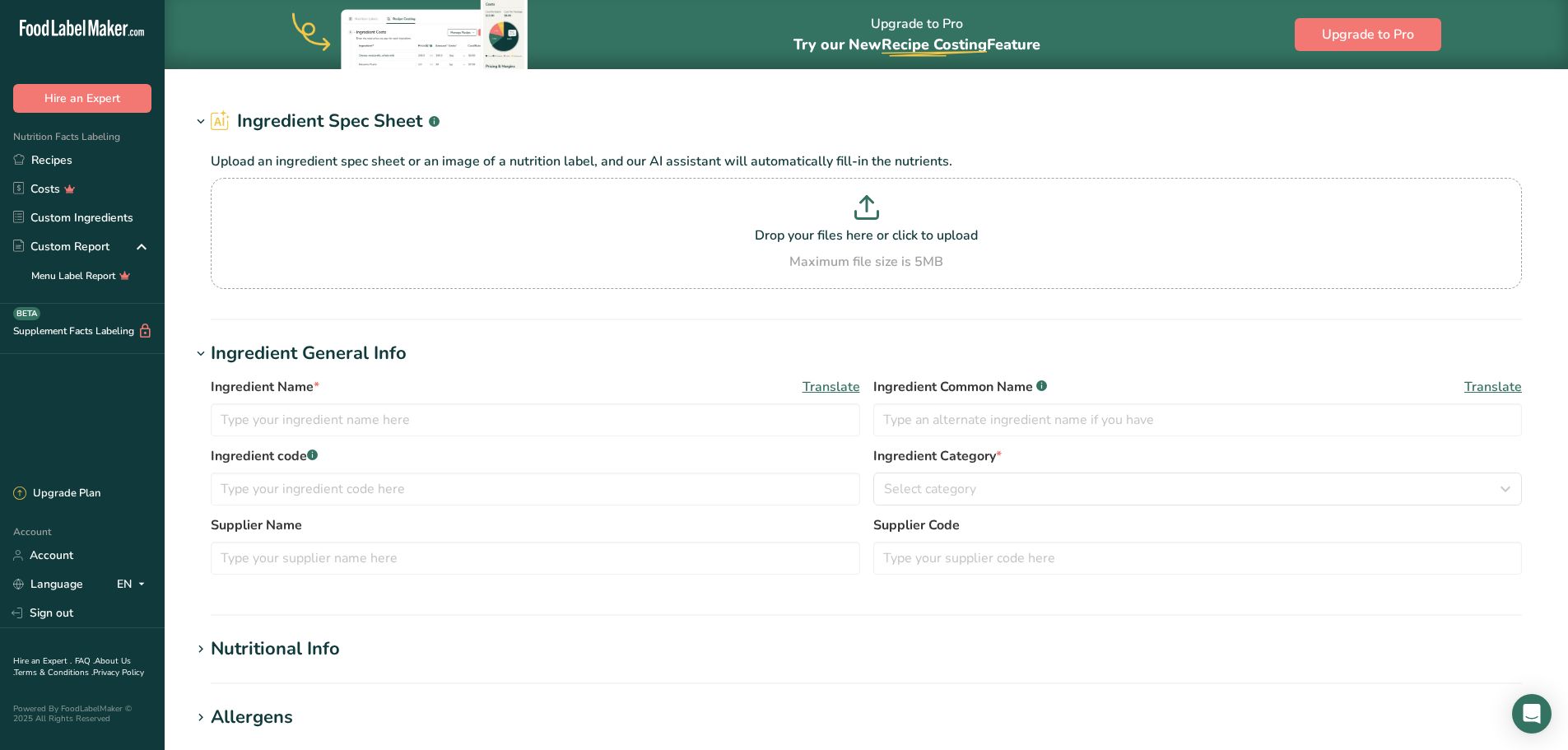
type input "Pure Vanilla Extract"
type input "Vanilla Extract"
type input "Costco"
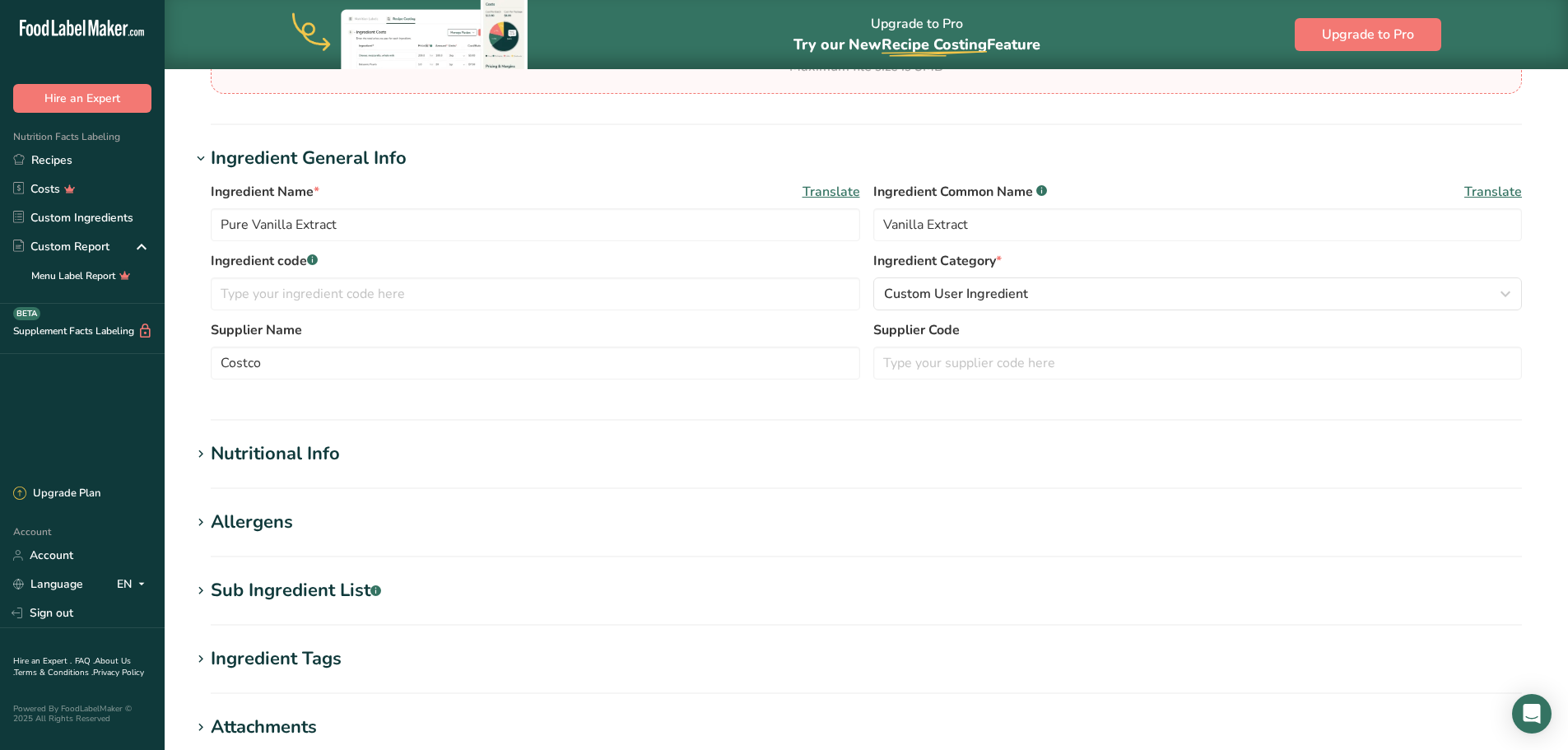
scroll to position [330, 0]
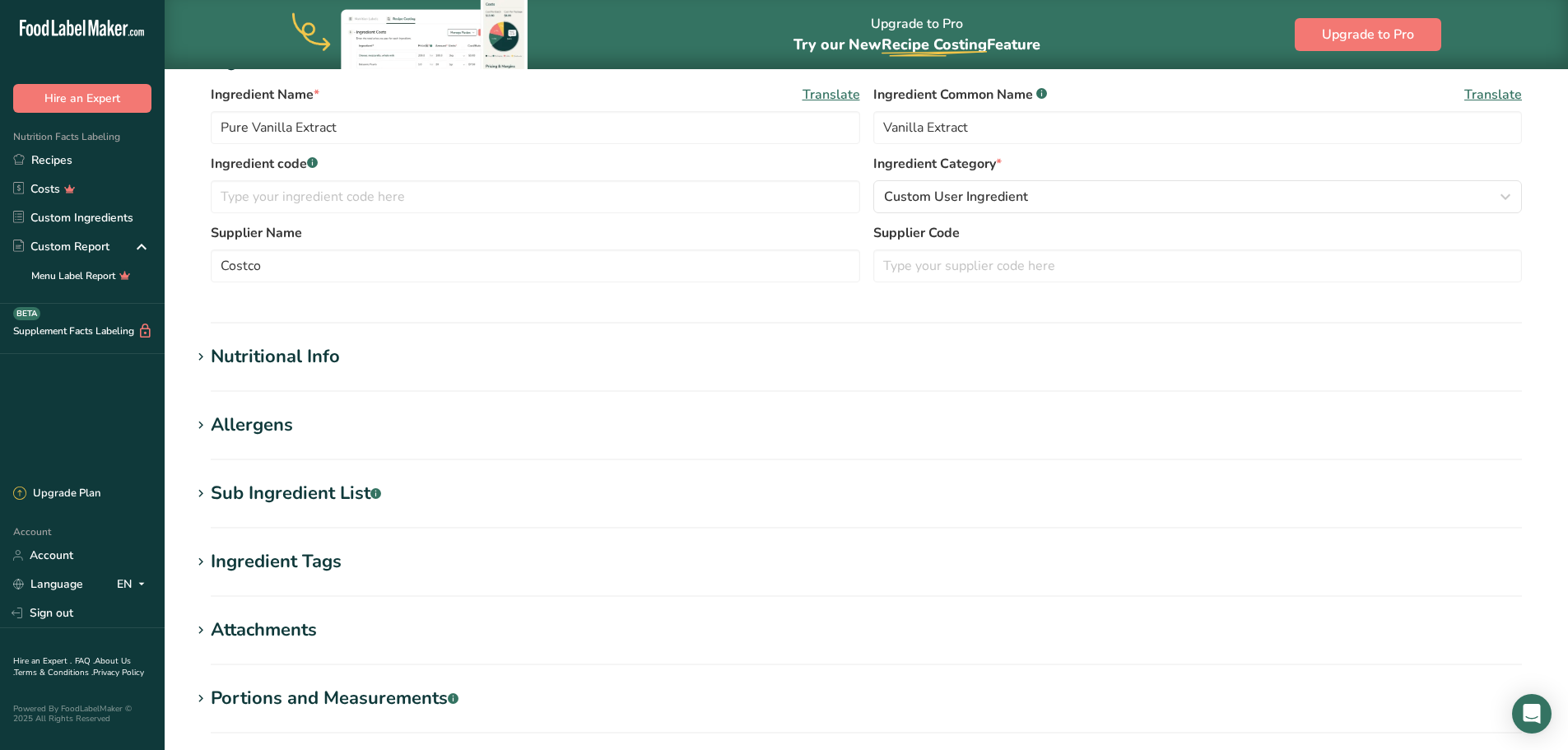
click at [246, 493] on div "Sub Ingredient List .a-a{fill:#347362;}.b-a{fill:#fff;}" at bounding box center [295, 493] width 170 height 27
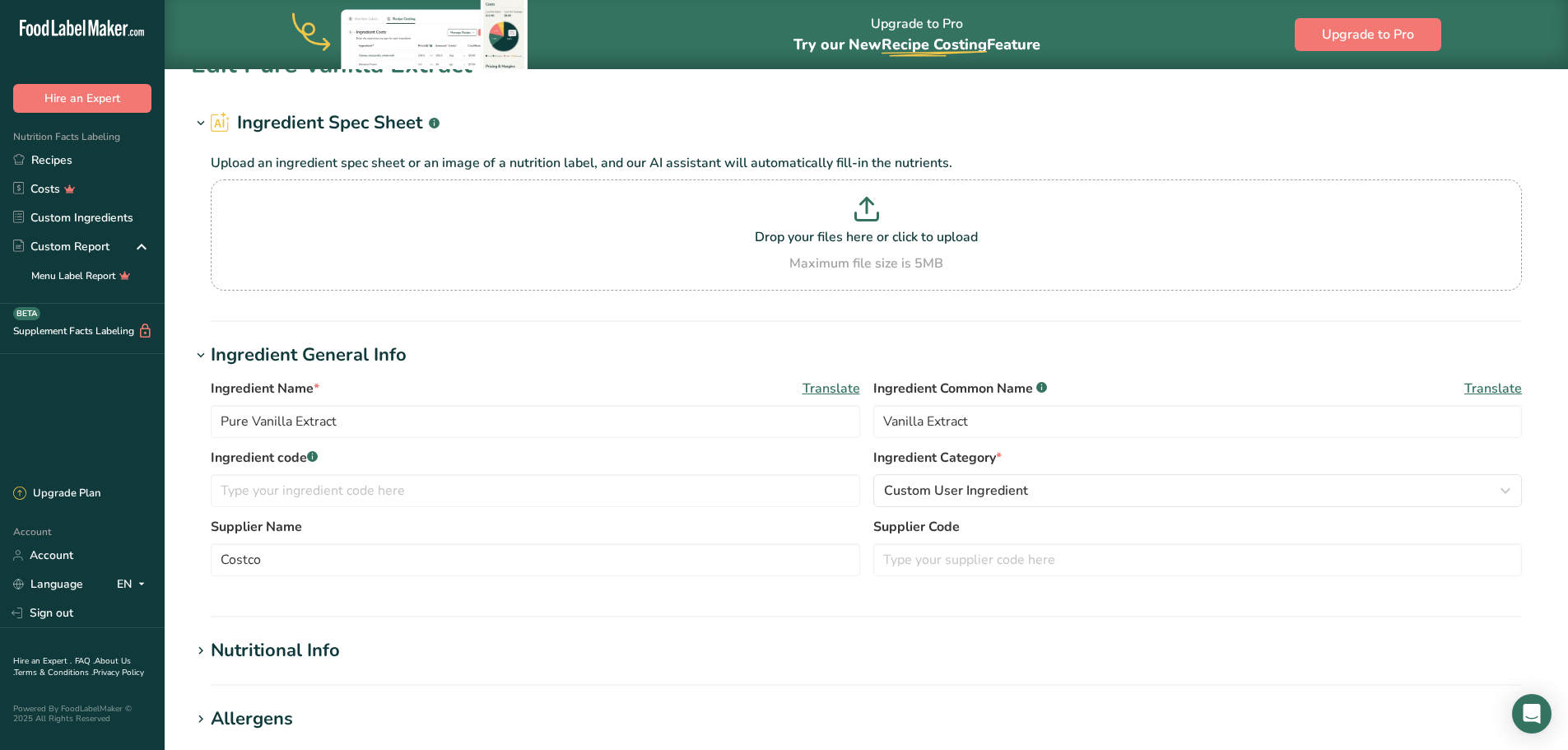
scroll to position [0, 0]
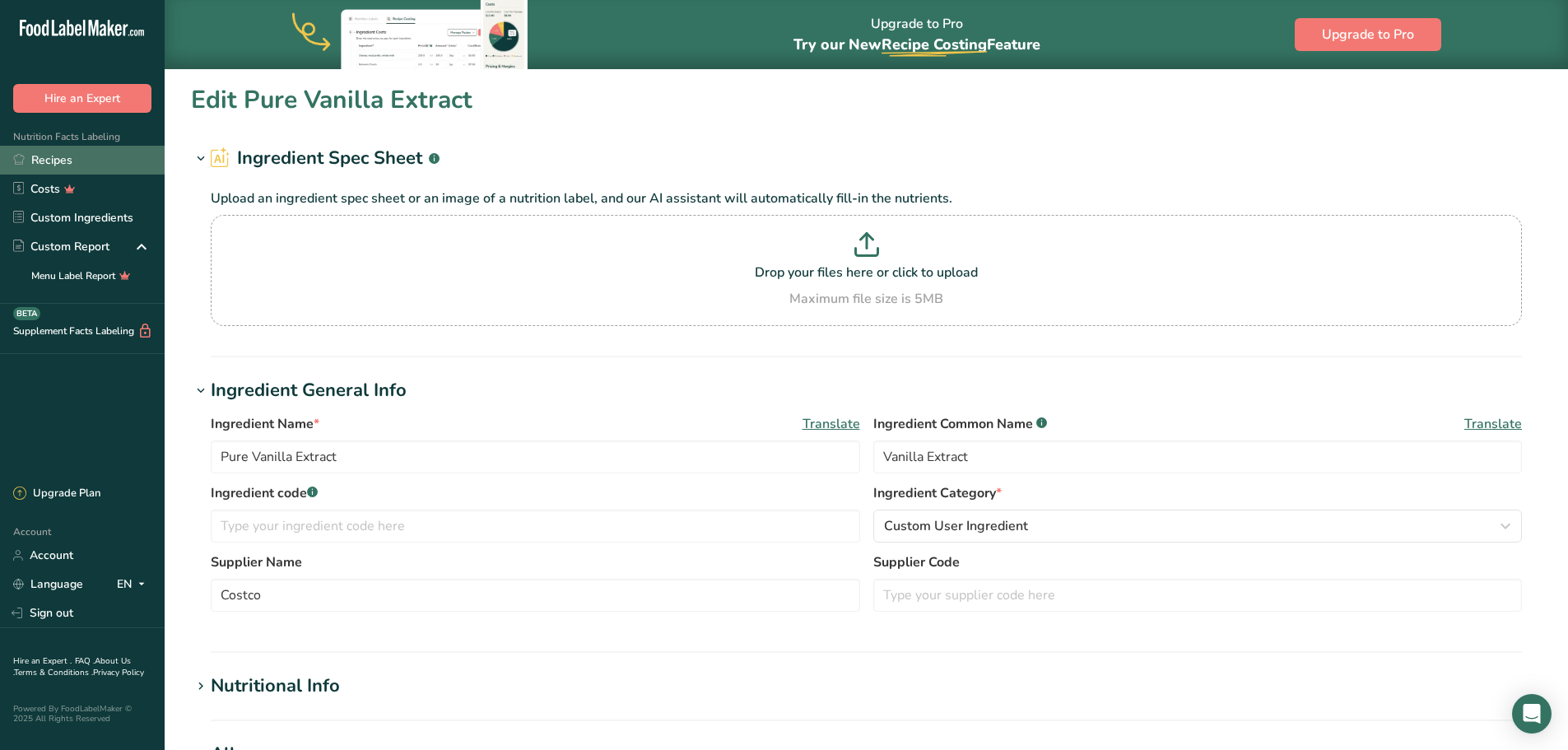
click at [47, 166] on link "Recipes" at bounding box center [82, 160] width 165 height 29
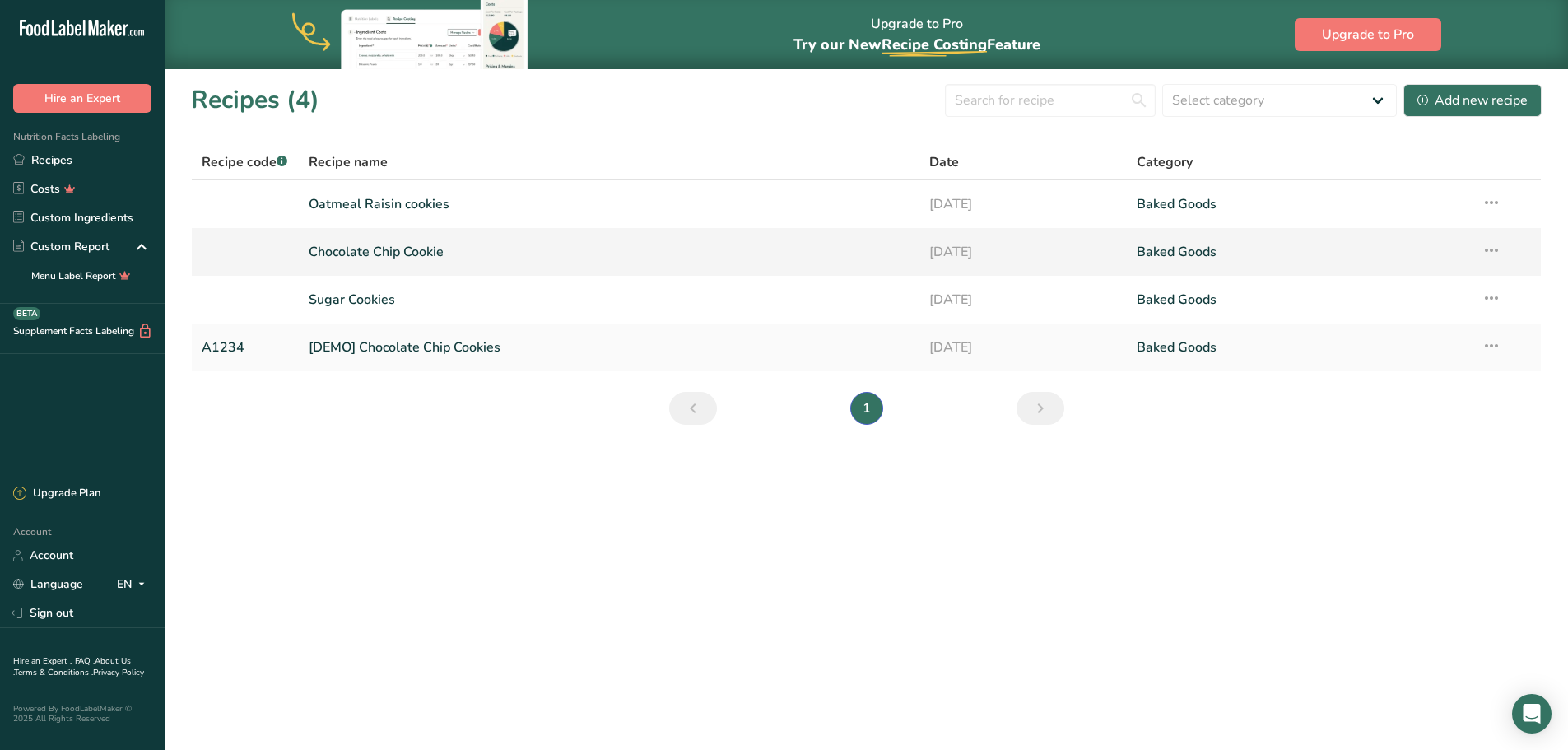
click at [381, 255] on link "Chocolate Chip Cookie" at bounding box center [609, 252] width 601 height 35
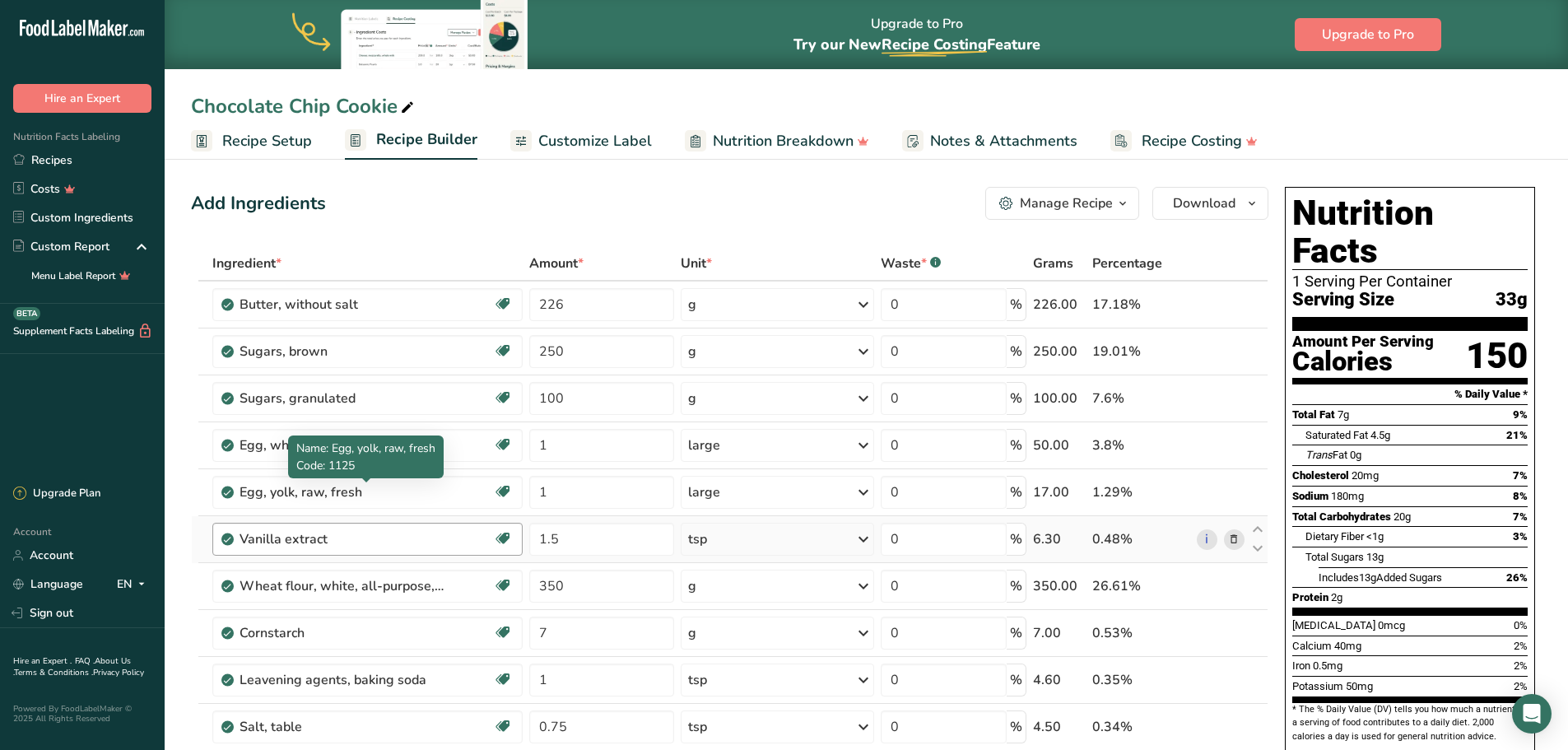
click at [376, 542] on div "Vanilla extract" at bounding box center [343, 539] width 206 height 20
click at [309, 542] on div "Vanilla extract" at bounding box center [343, 539] width 206 height 20
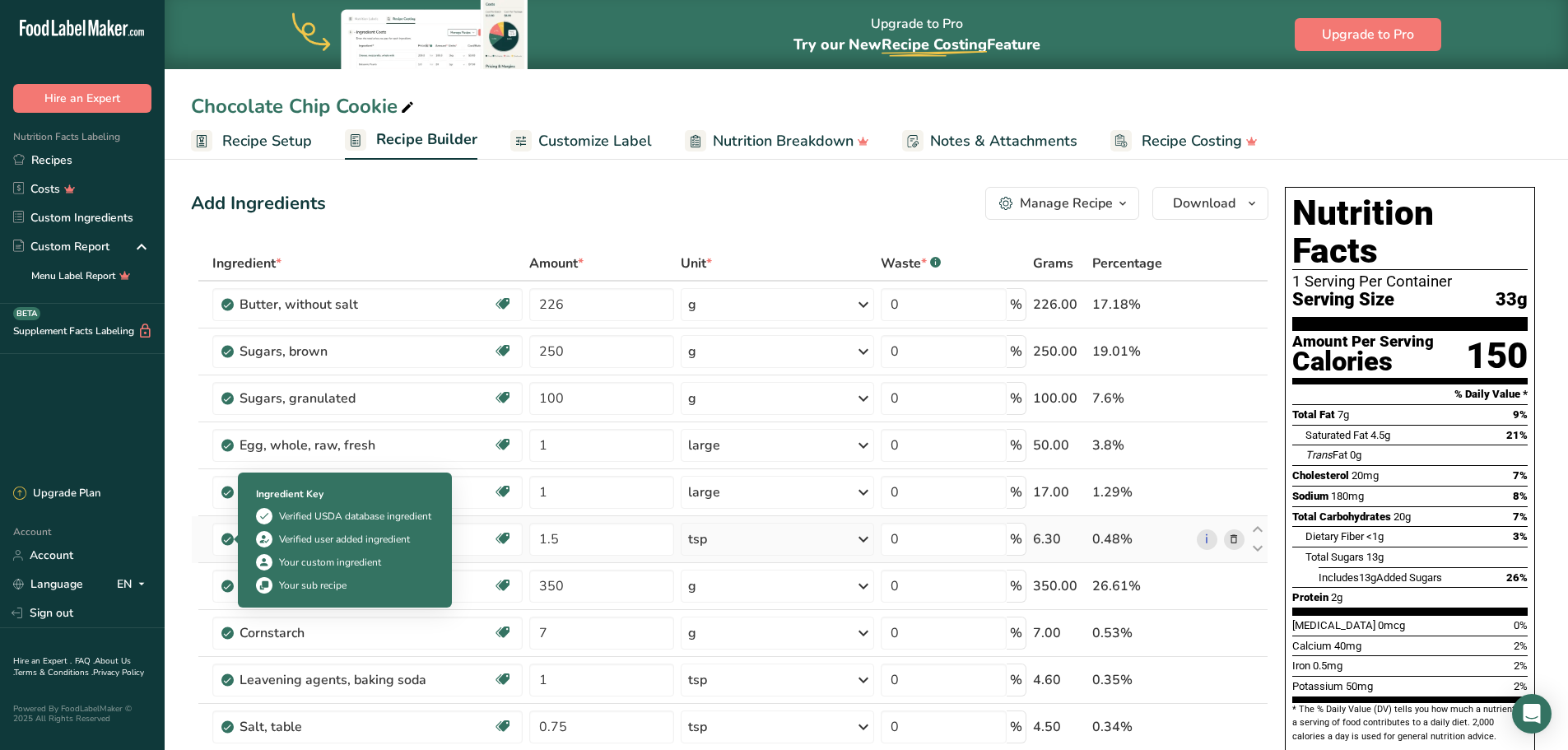
drag, startPoint x: 325, startPoint y: 542, endPoint x: 229, endPoint y: 534, distance: 96.3
click at [229, 534] on td "Vanilla extract Dairy free Gluten free Vegan Vegetarian Soy free" at bounding box center [368, 540] width 317 height 47
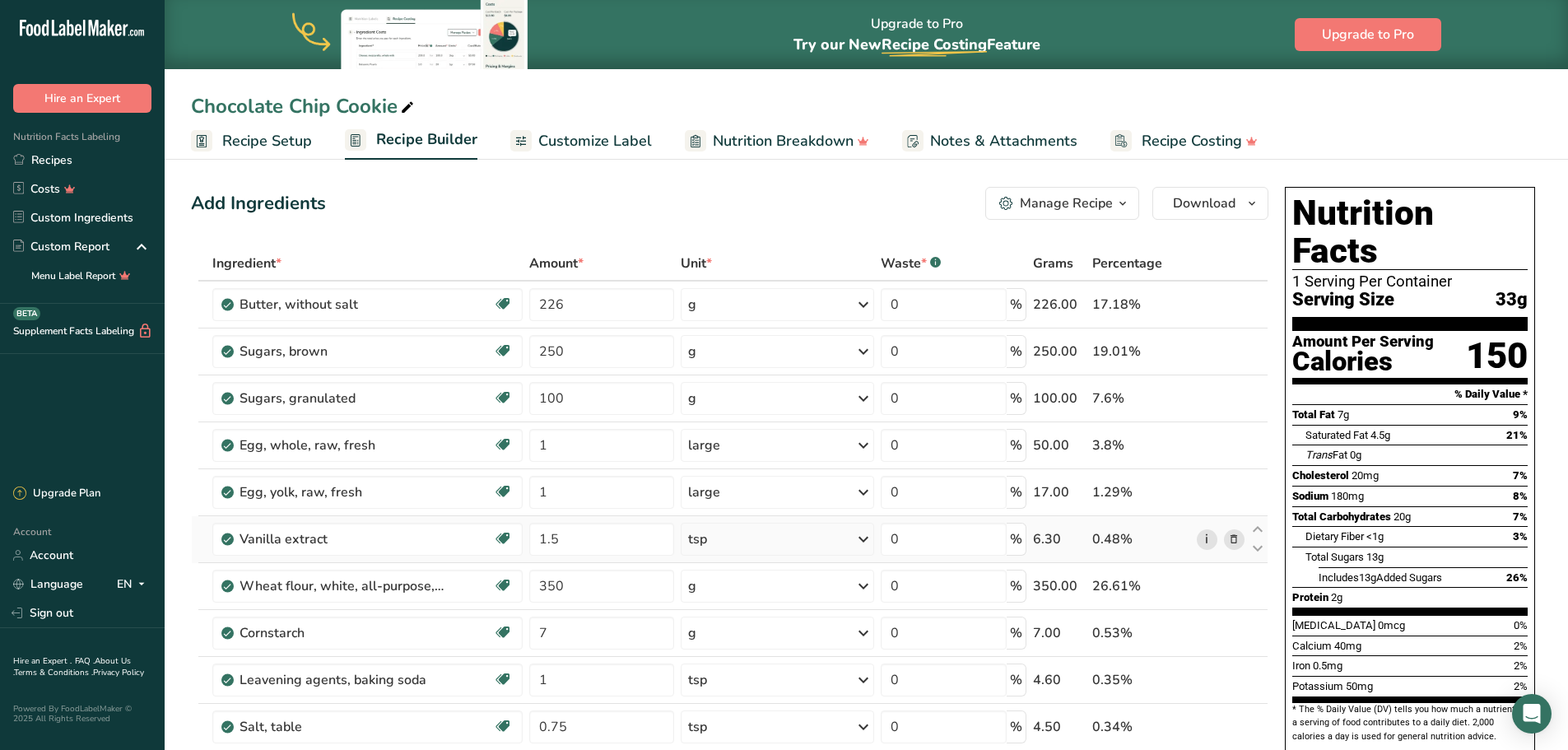
click at [1205, 540] on link "i" at bounding box center [1207, 540] width 21 height 21
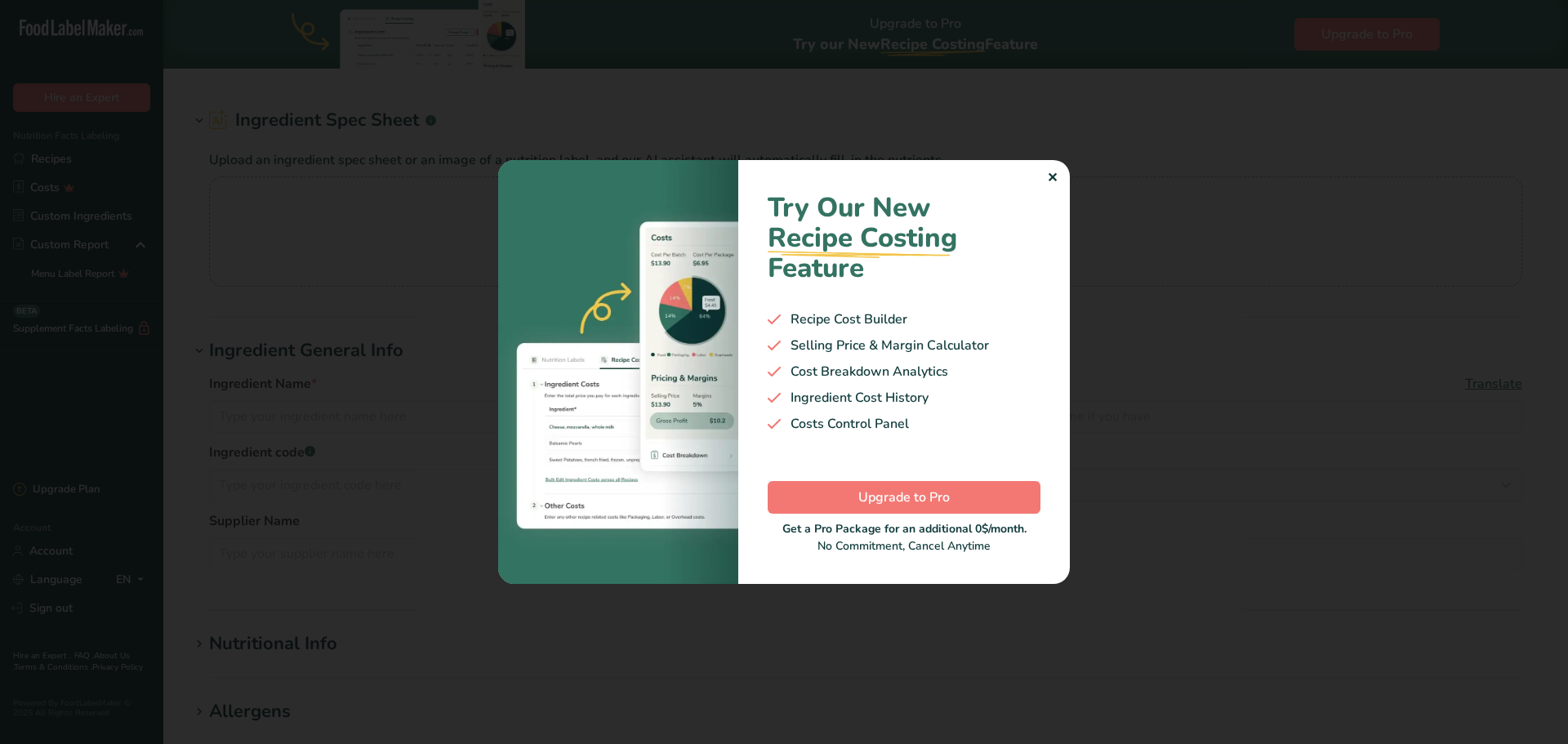
type input "Vanilla extract"
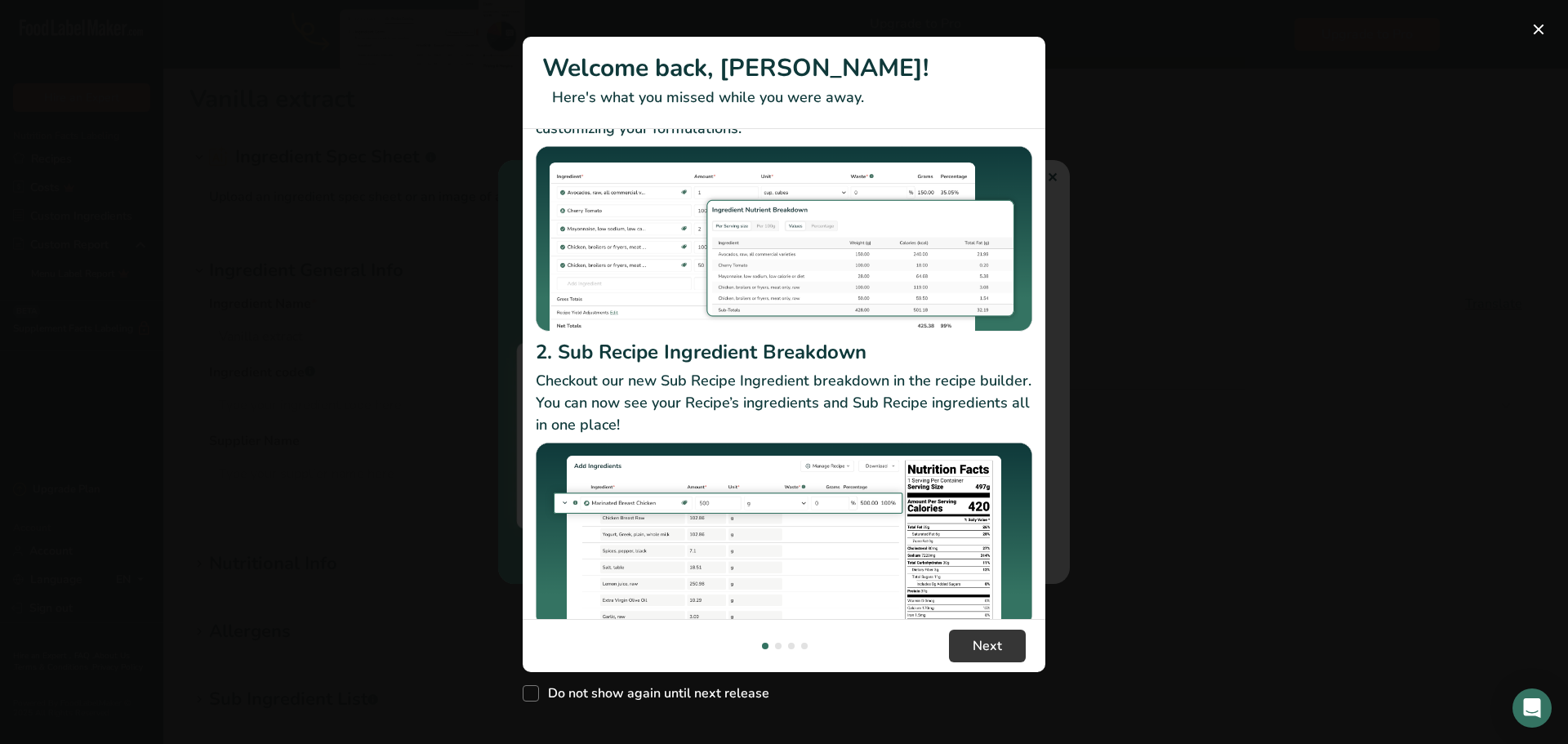
scroll to position [141, 0]
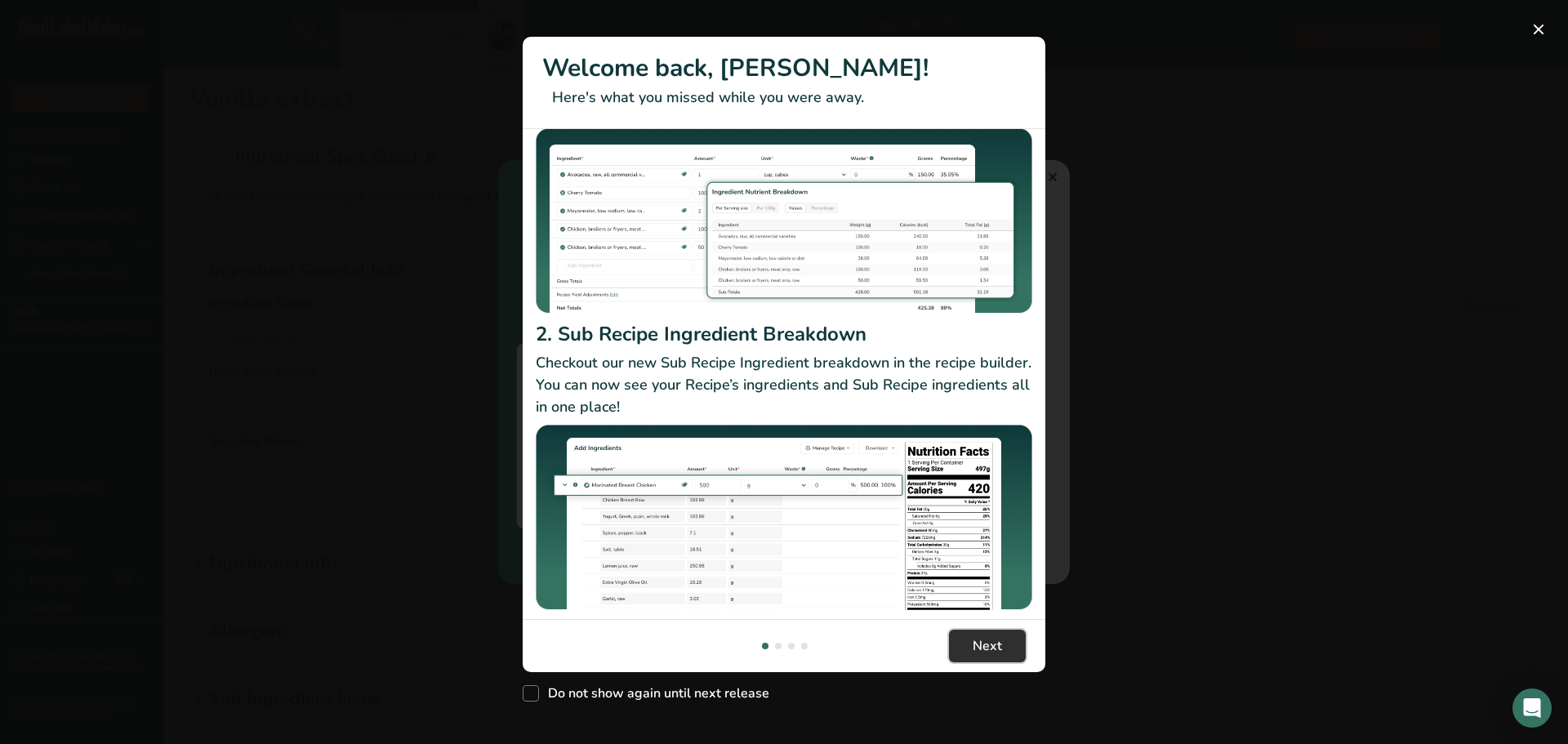
click at [970, 649] on button "Next" at bounding box center [987, 646] width 77 height 33
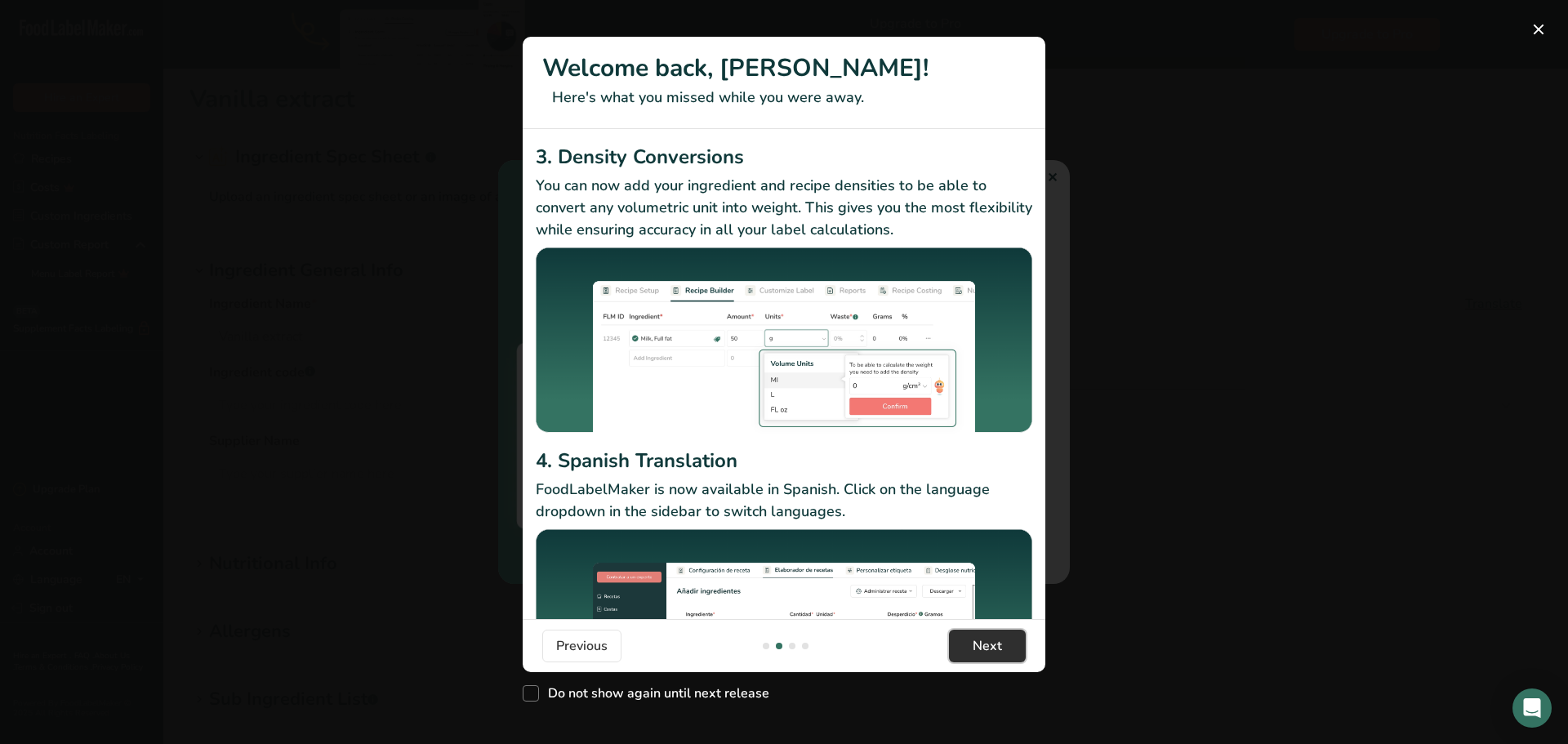
click at [970, 649] on button "Next" at bounding box center [987, 646] width 77 height 33
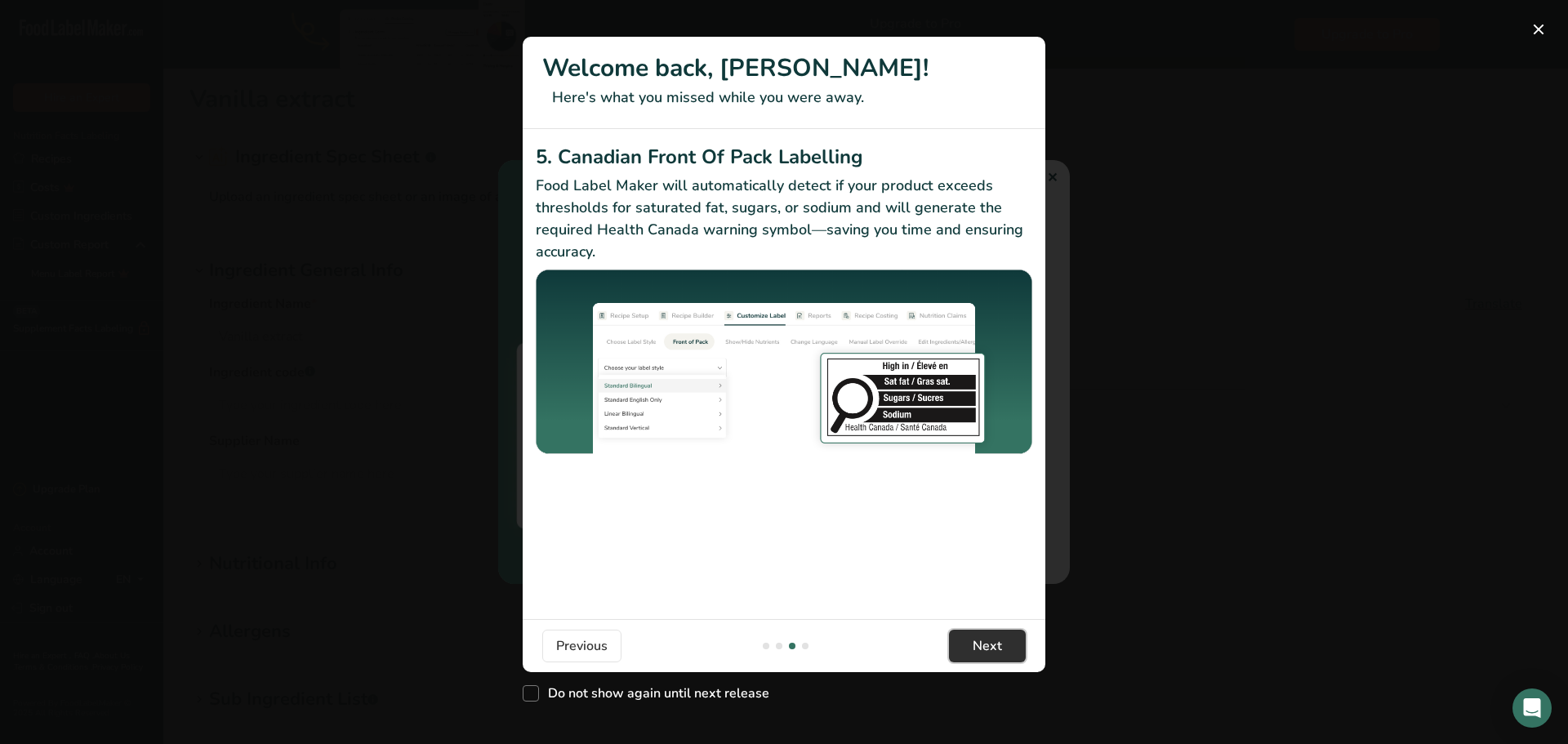
click at [970, 649] on button "Next" at bounding box center [987, 646] width 77 height 33
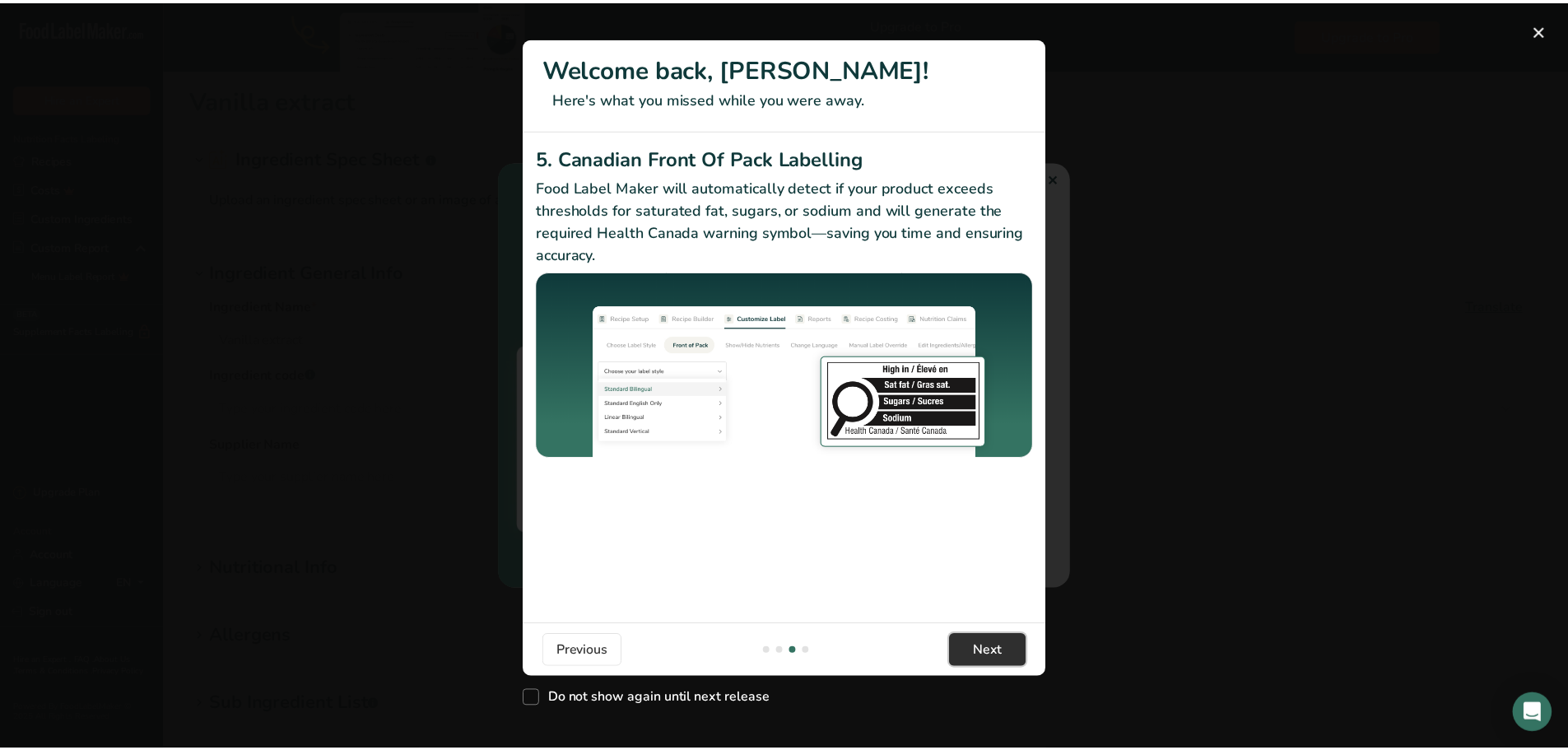
scroll to position [0, 1580]
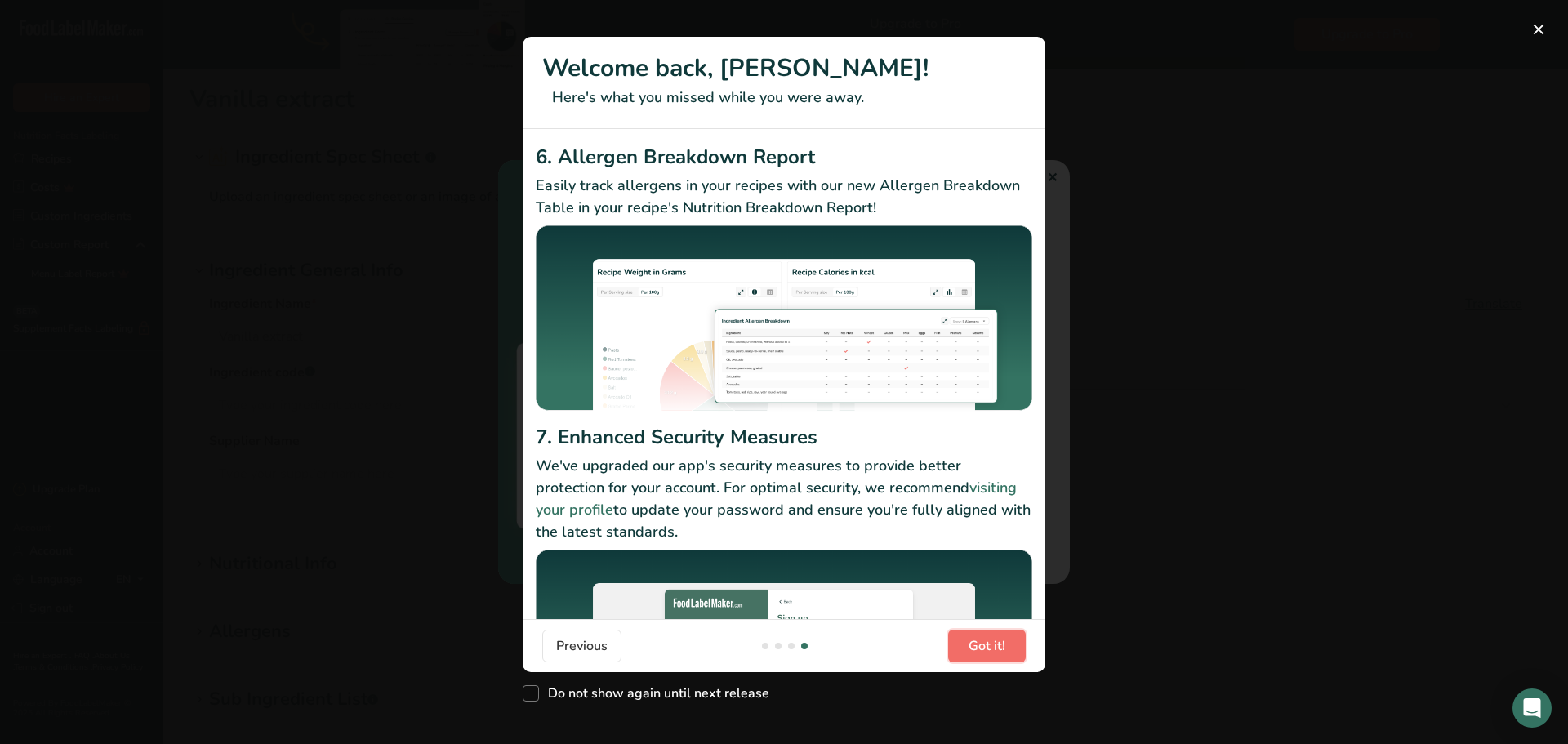
click at [970, 649] on span "Got it!" at bounding box center [987, 645] width 36 height 20
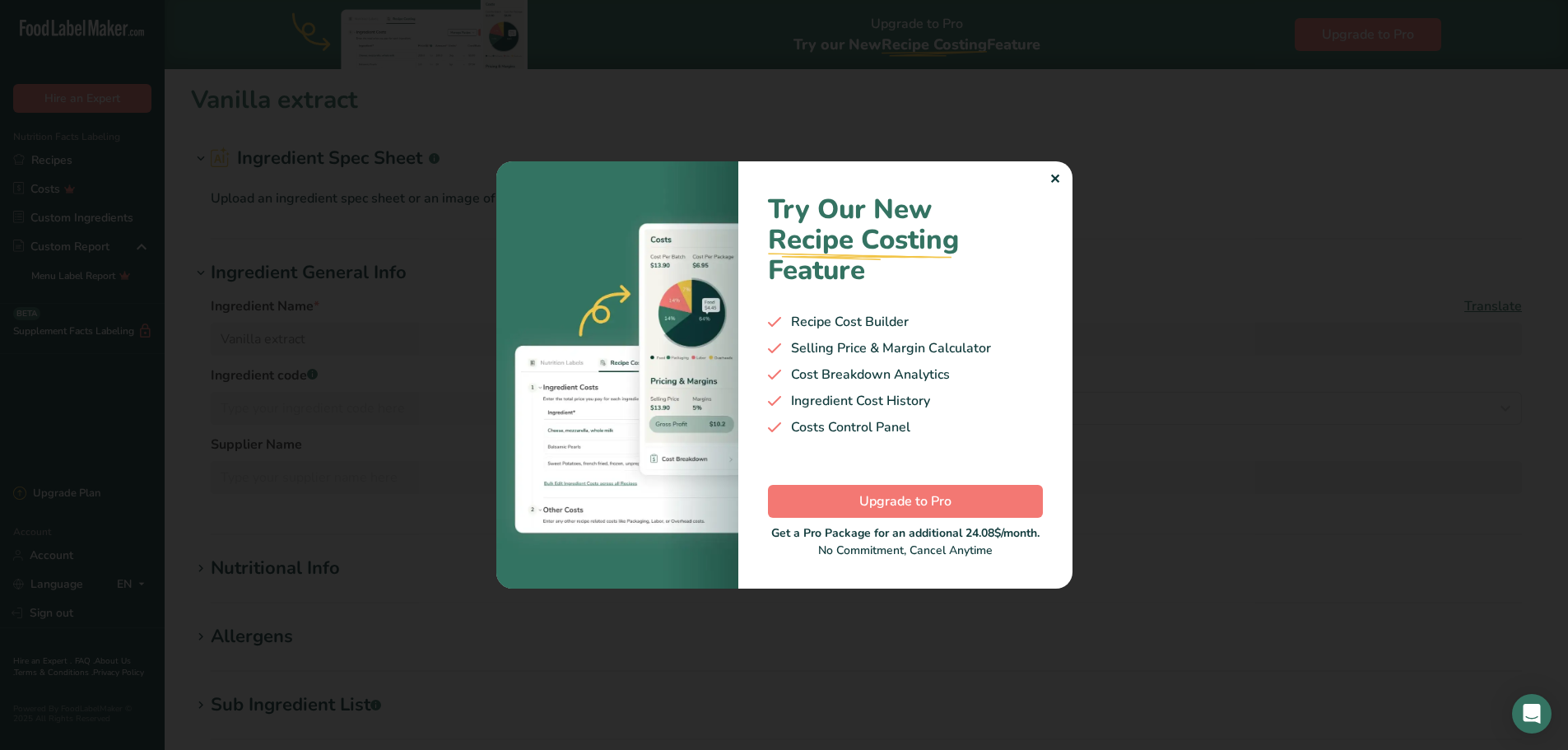
click at [1056, 180] on div "✕" at bounding box center [1055, 179] width 10 height 20
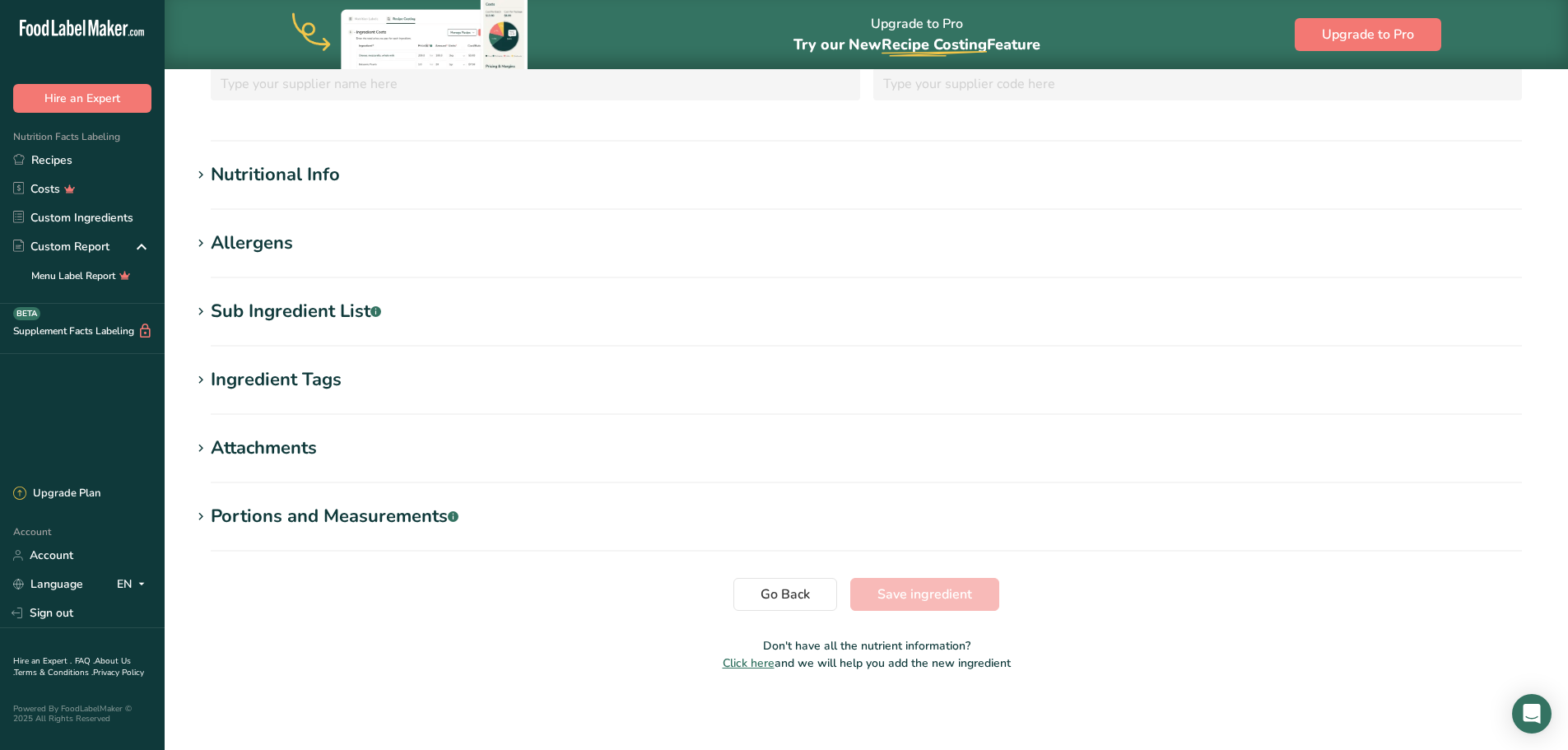
scroll to position [394, 0]
click at [69, 155] on link "Recipes" at bounding box center [82, 160] width 165 height 29
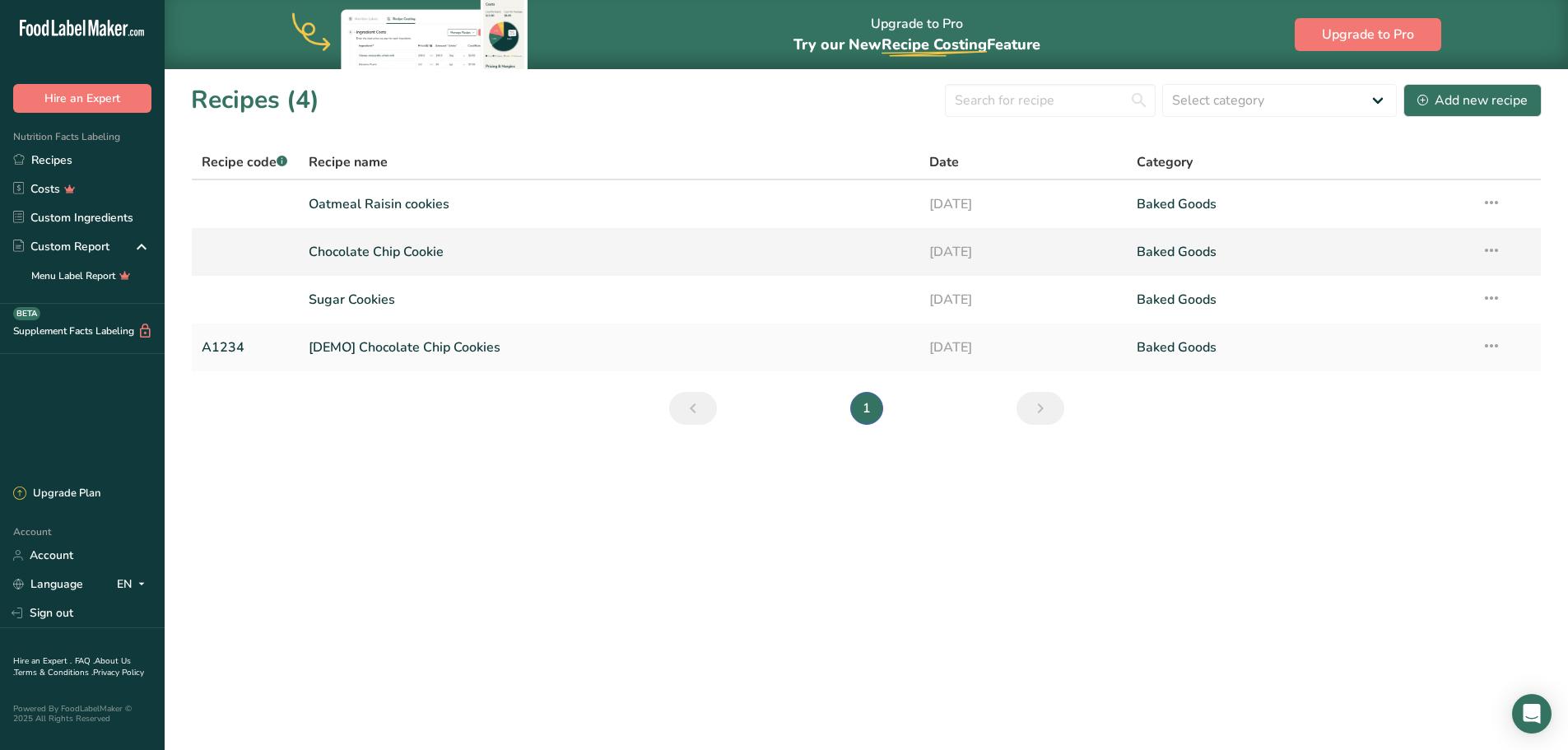
click at [370, 246] on link "Chocolate Chip Cookie" at bounding box center [609, 252] width 601 height 35
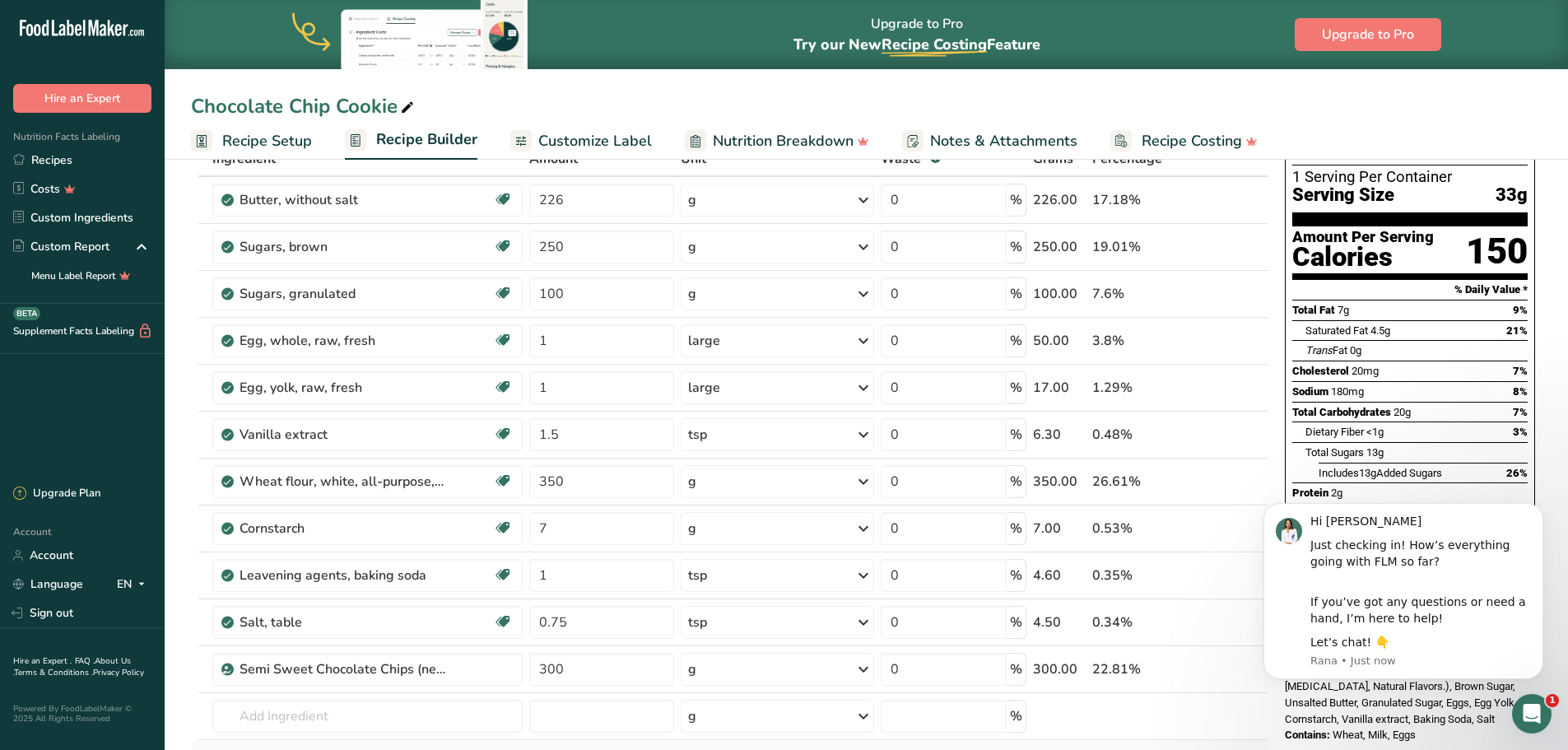
scroll to position [330, 0]
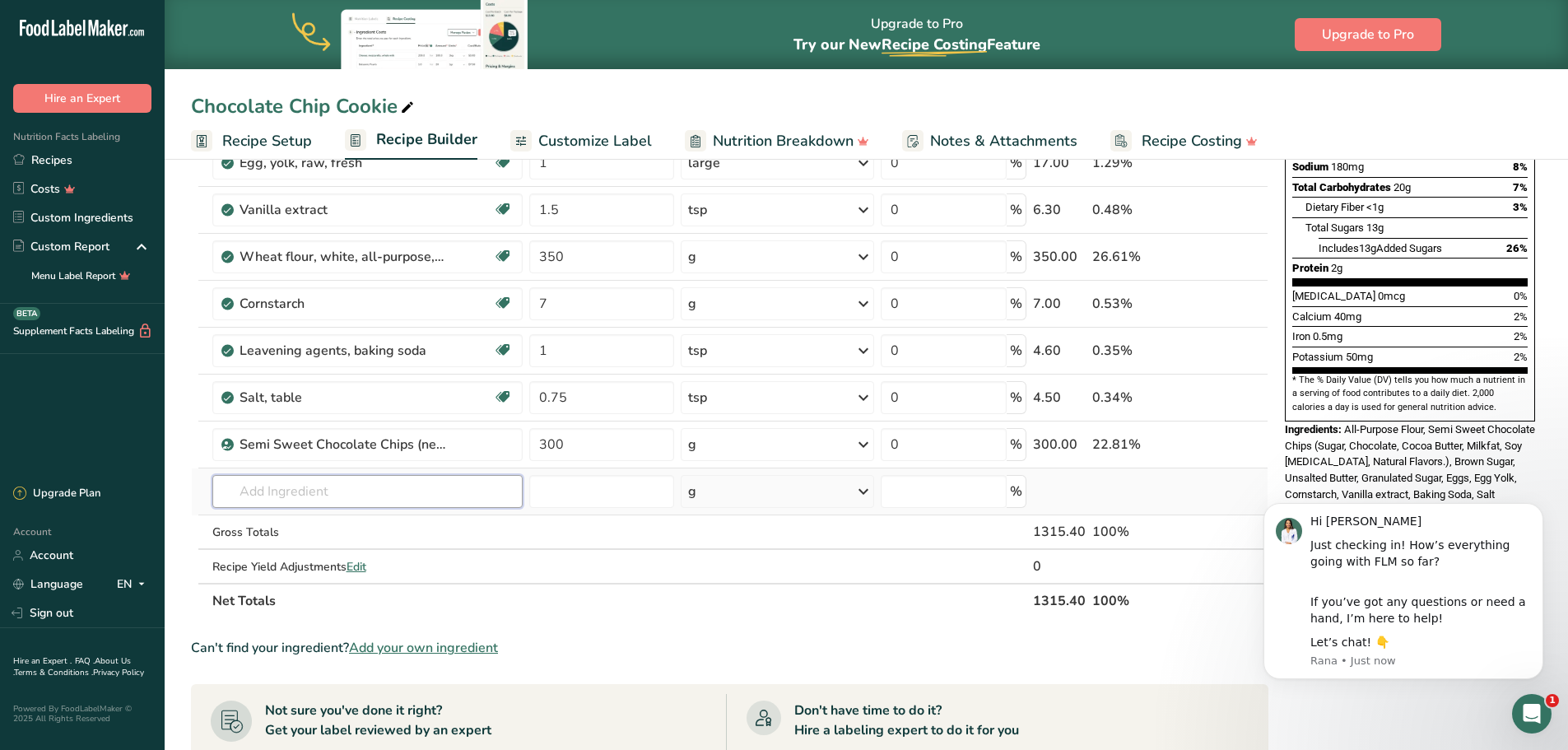
click at [286, 495] on input "text" at bounding box center [368, 492] width 311 height 33
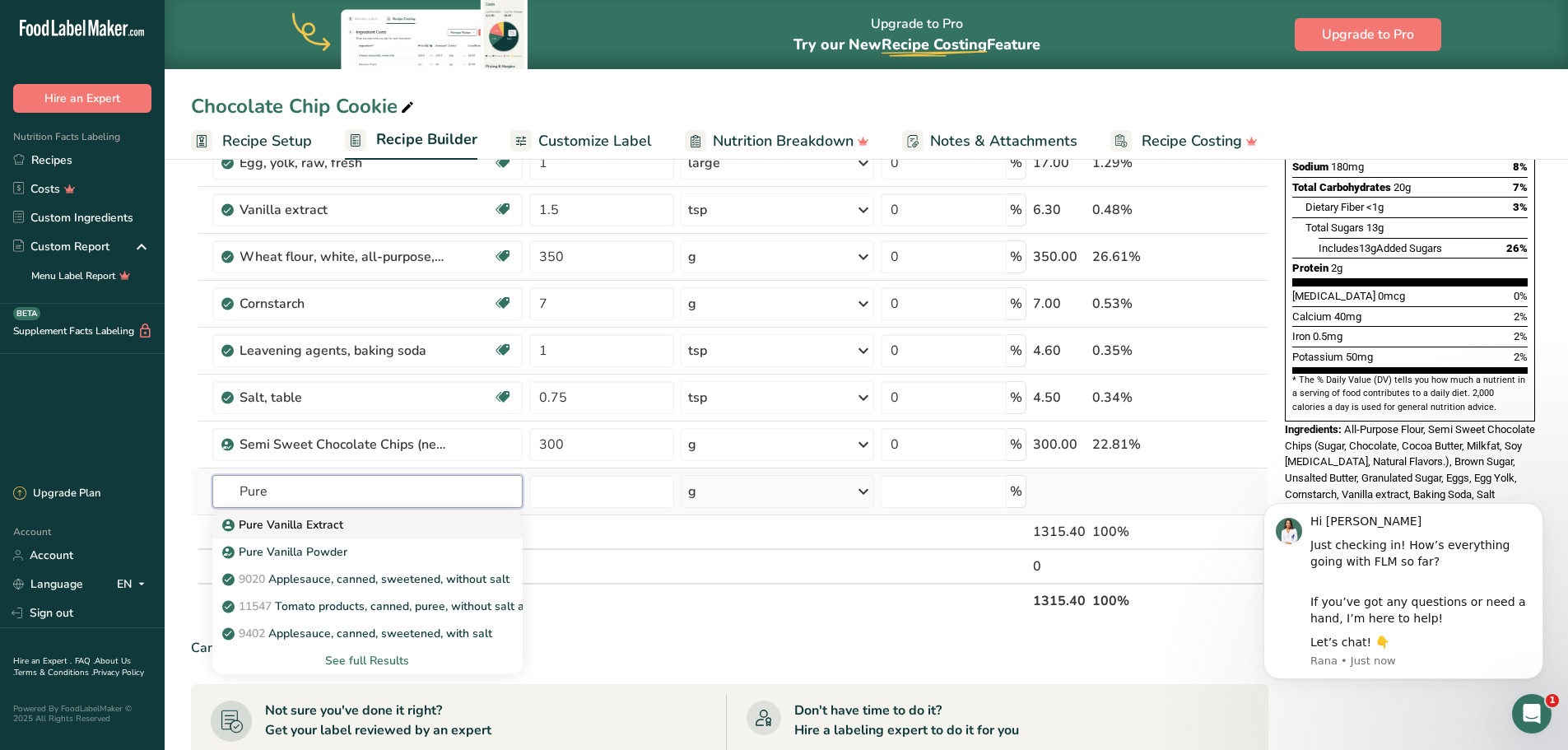
type input "Pure"
click at [312, 528] on p "Pure Vanilla Extract" at bounding box center [284, 525] width 118 height 17
type input "Pure Vanilla Extract"
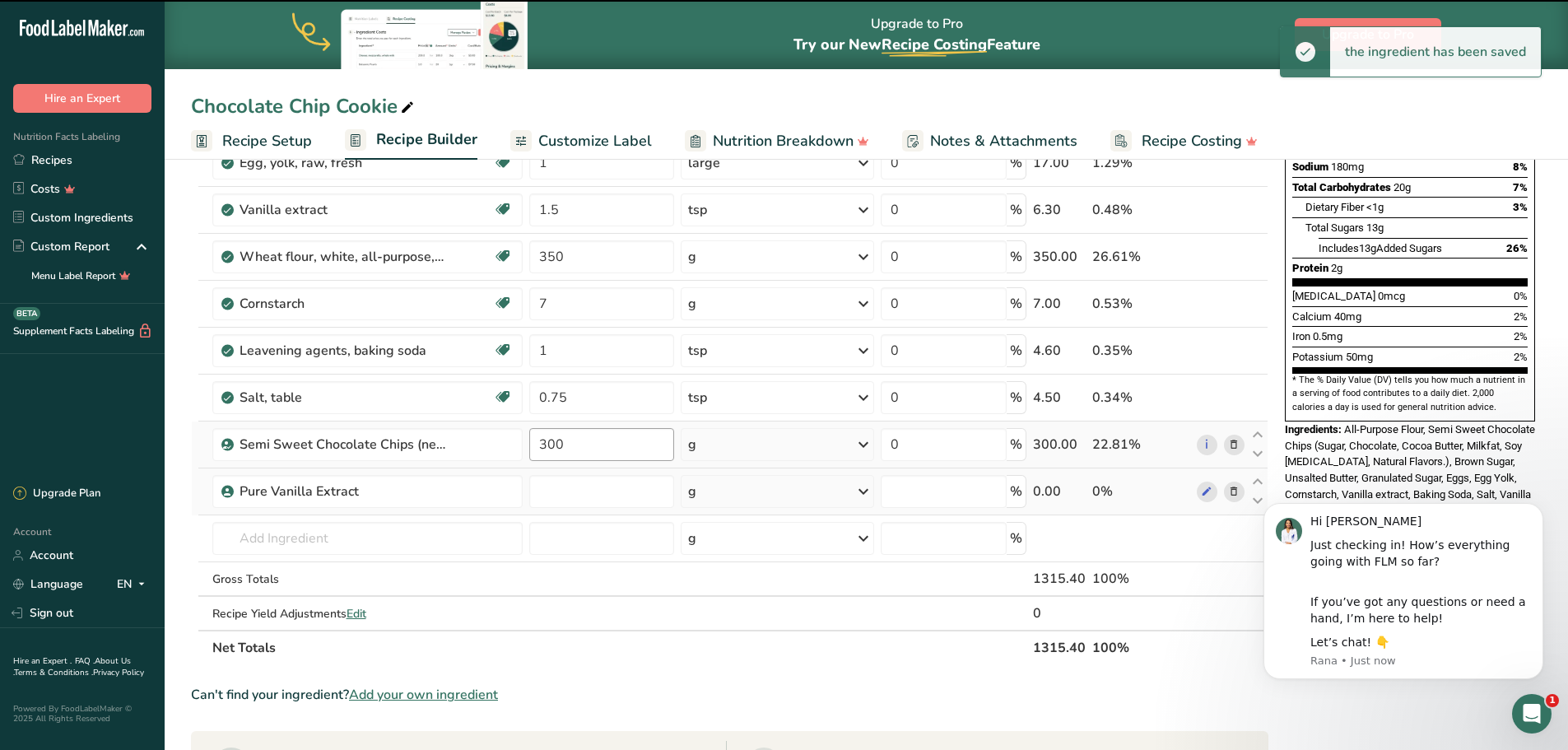
type input "0"
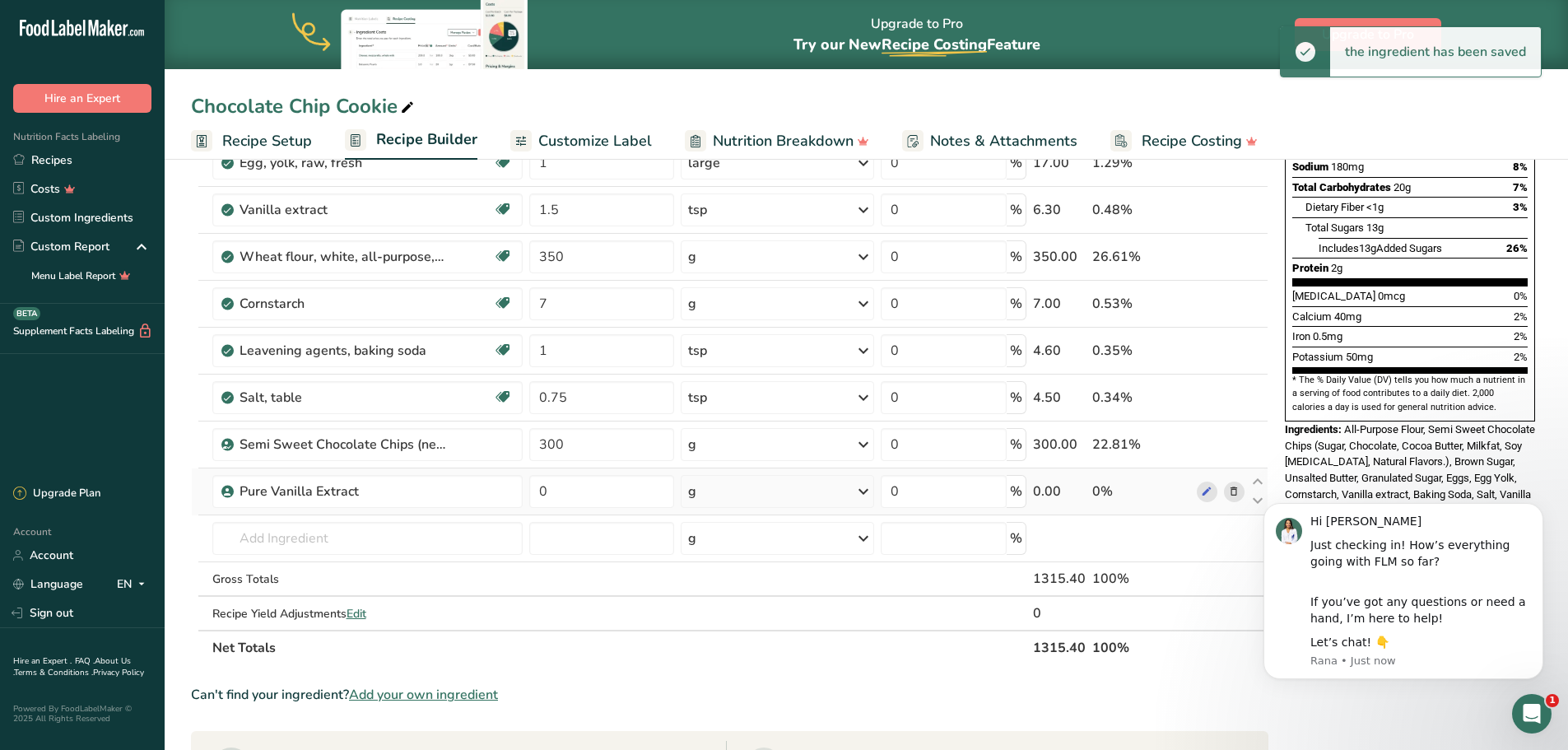
click at [711, 500] on div "g" at bounding box center [777, 492] width 193 height 33
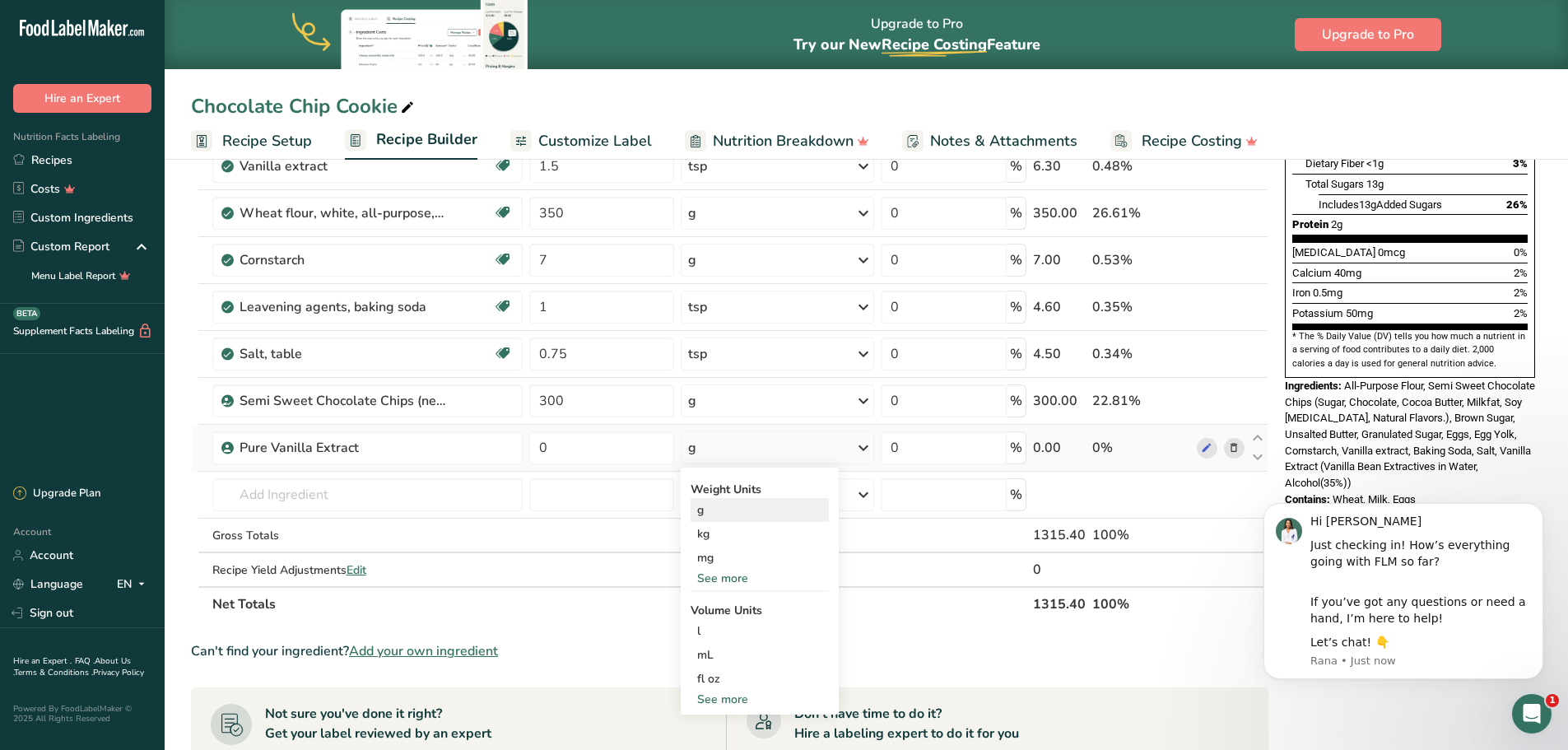
scroll to position [412, 0]
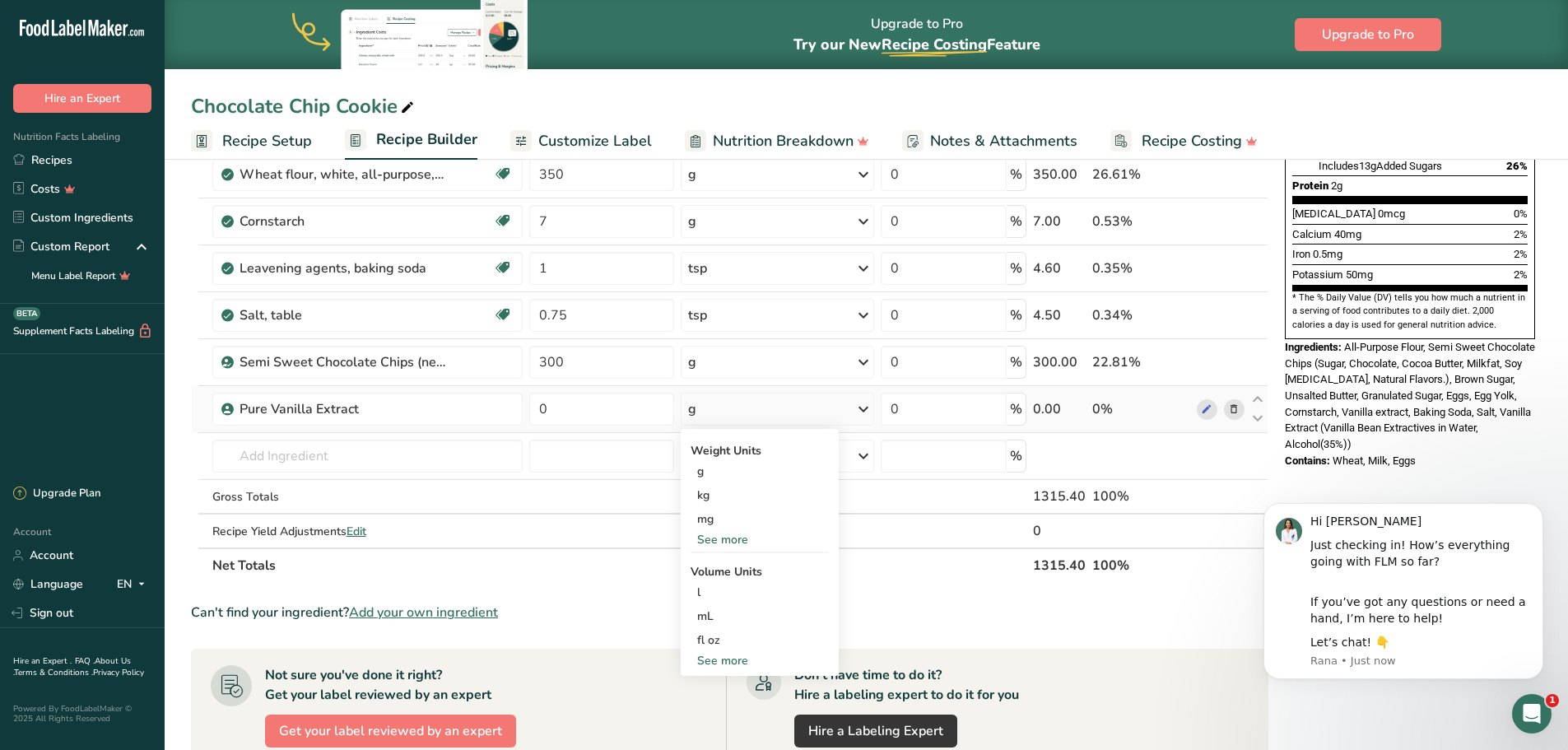
click at [716, 664] on div "See more" at bounding box center [759, 661] width 139 height 17
click at [722, 685] on div "tsp" at bounding box center [760, 688] width 126 height 17
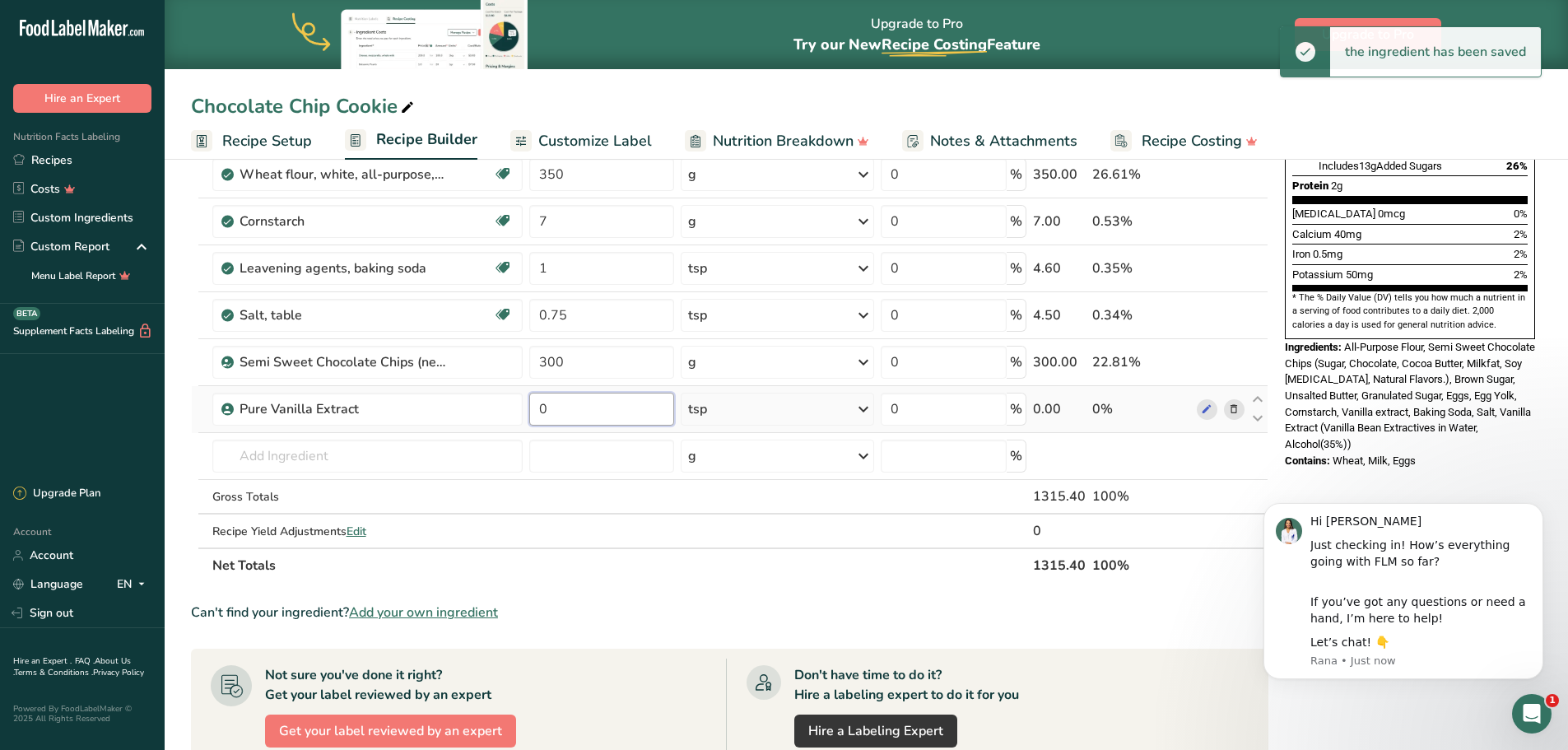
drag, startPoint x: 552, startPoint y: 412, endPoint x: 534, endPoint y: 408, distance: 18.4
click at [534, 408] on input "0" at bounding box center [601, 409] width 145 height 33
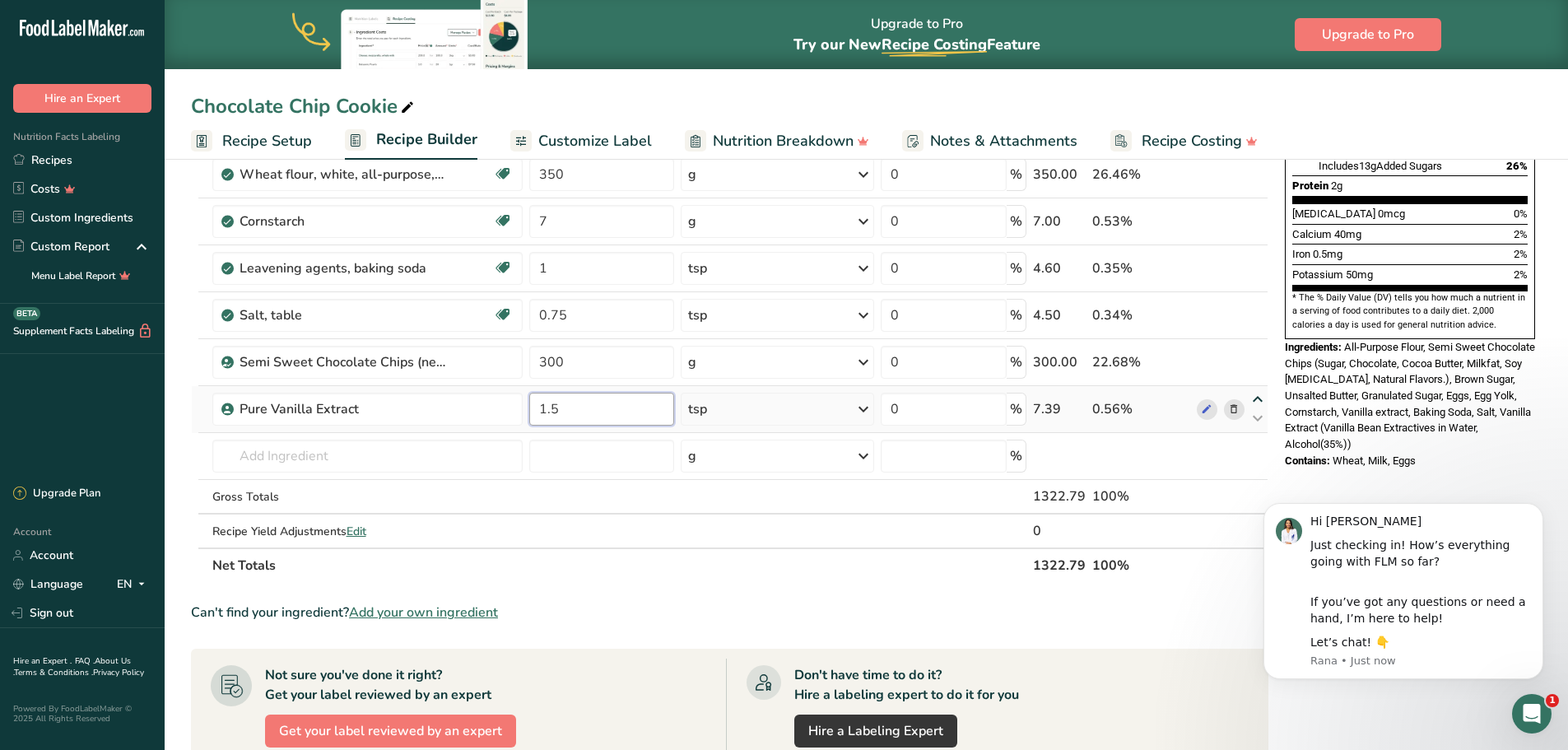
type input "1.5"
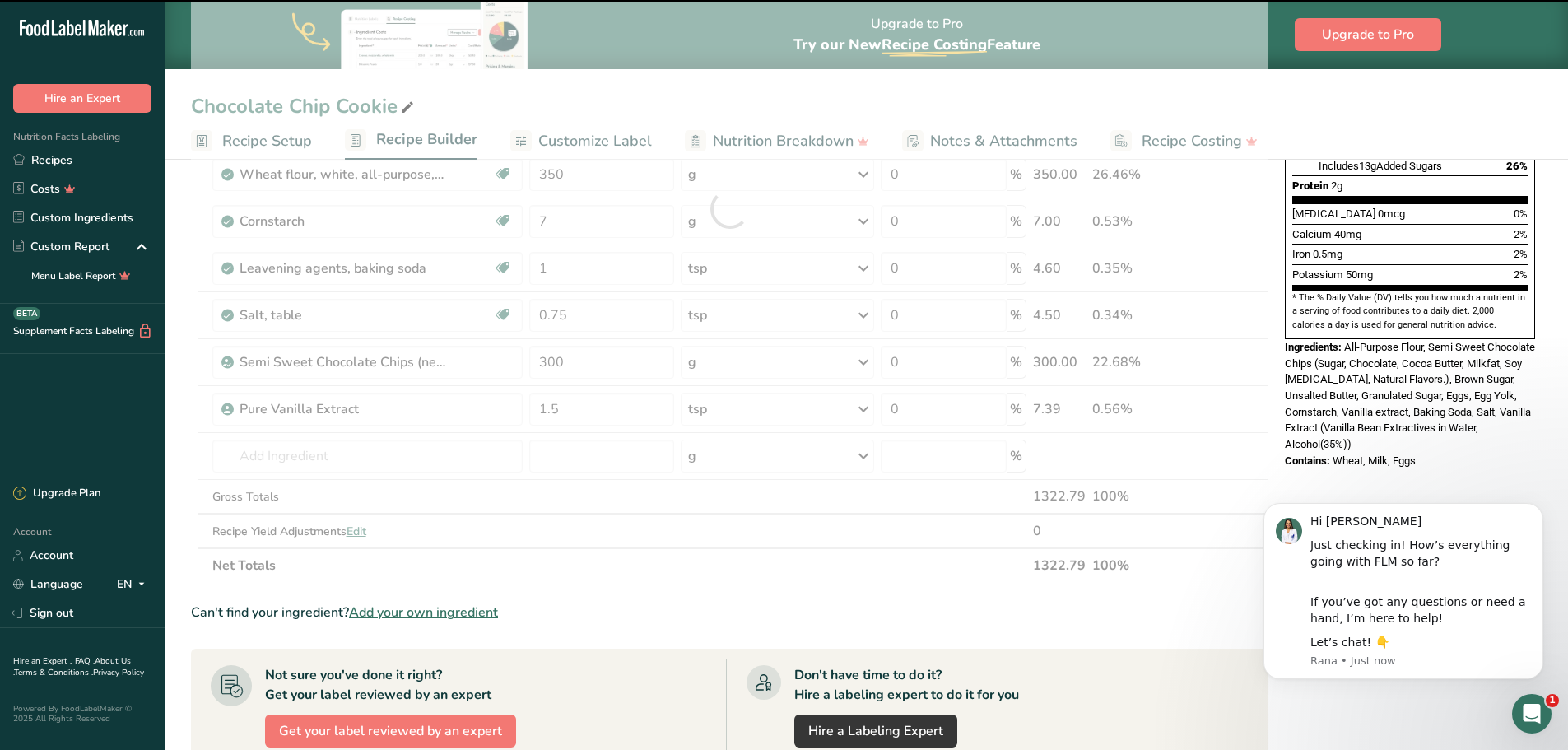
drag, startPoint x: 1259, startPoint y: 403, endPoint x: 1252, endPoint y: 351, distance: 52.5
click at [1252, 351] on div "Ingredient * Amount * Unit * Waste * .a-a{fill:#347362;}.b-a{fill:#fff;} Grams …" at bounding box center [730, 208] width 1077 height 748
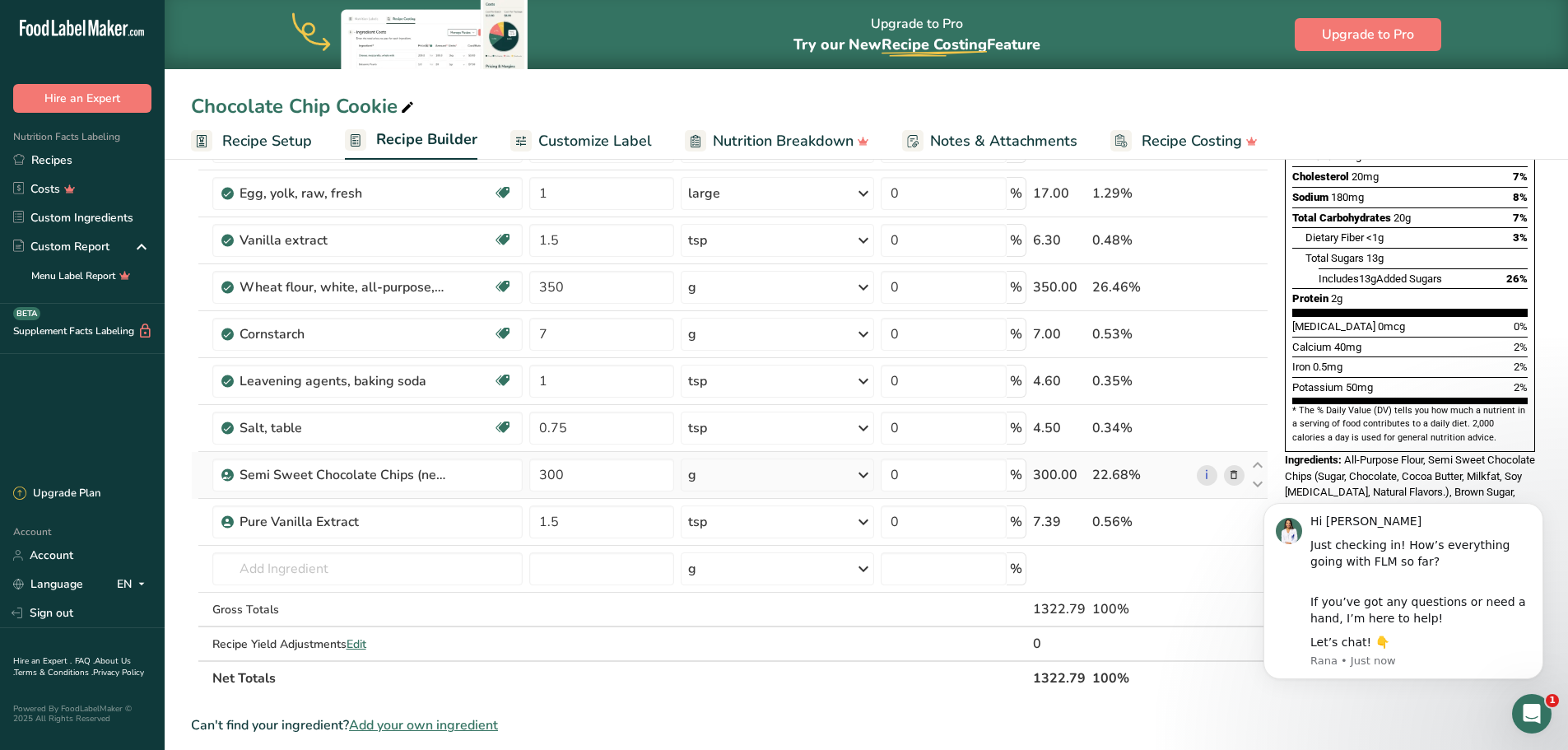
scroll to position [247, 0]
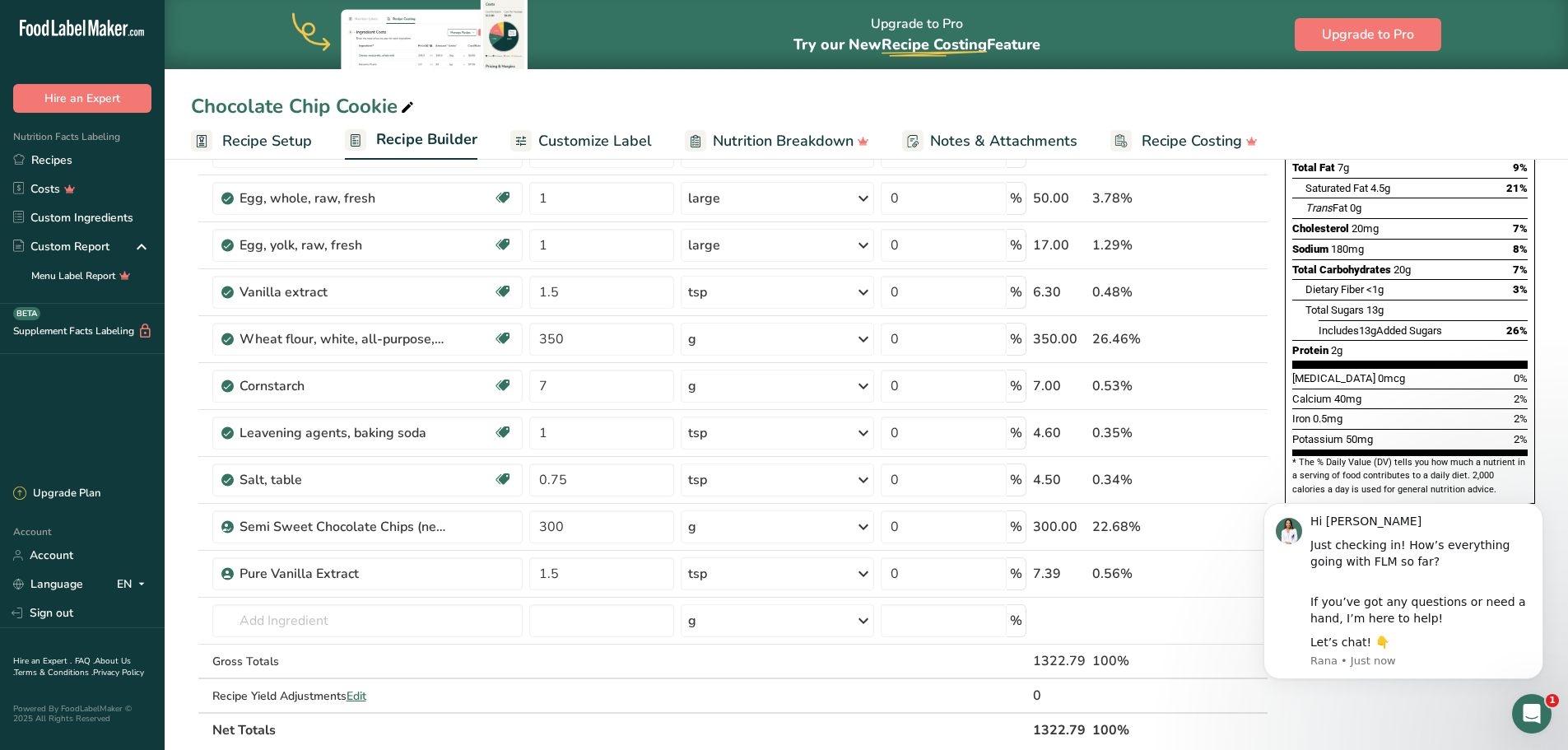
click at [1527, 719] on icon "Open Intercom Messenger" at bounding box center [1531, 713] width 27 height 27
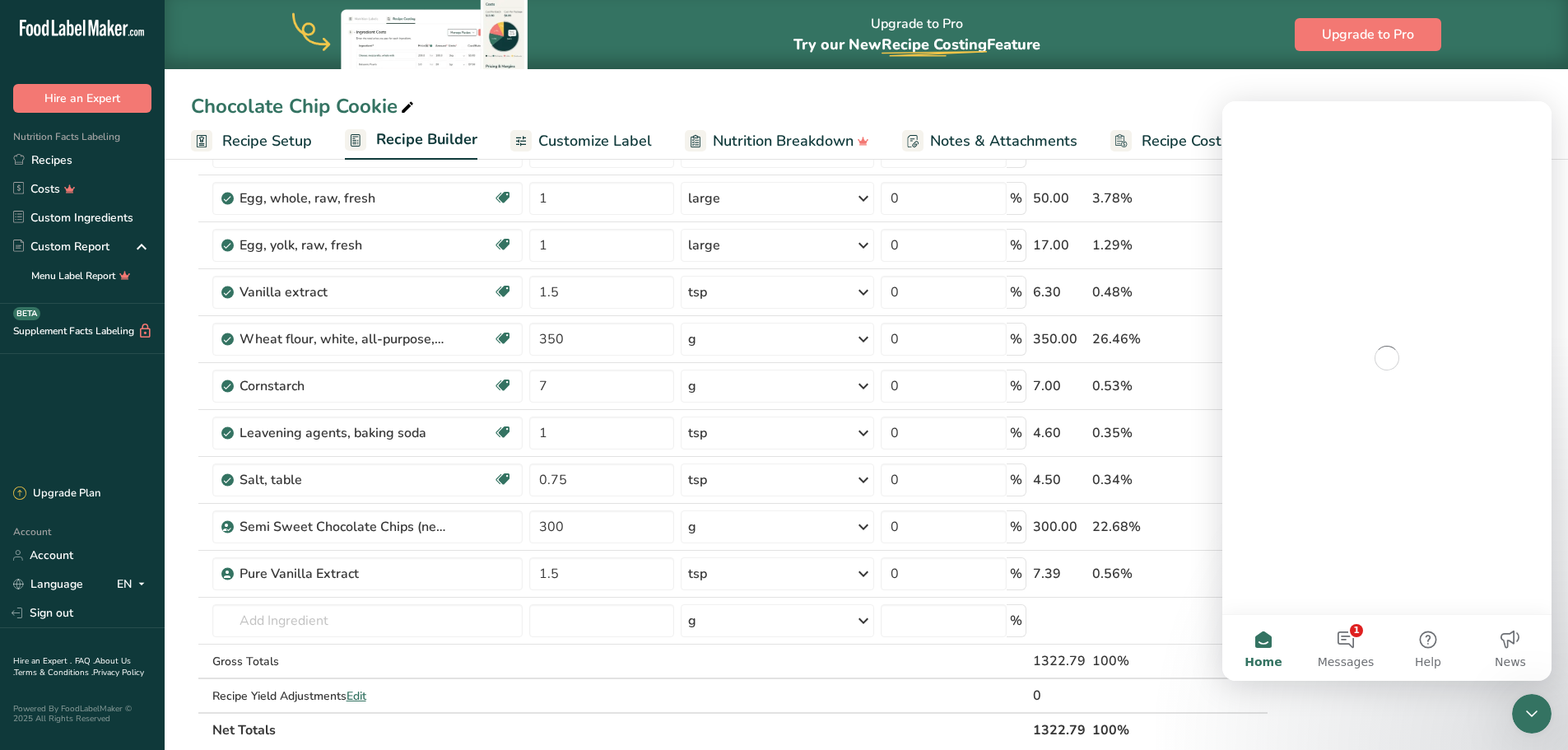
scroll to position [0, 0]
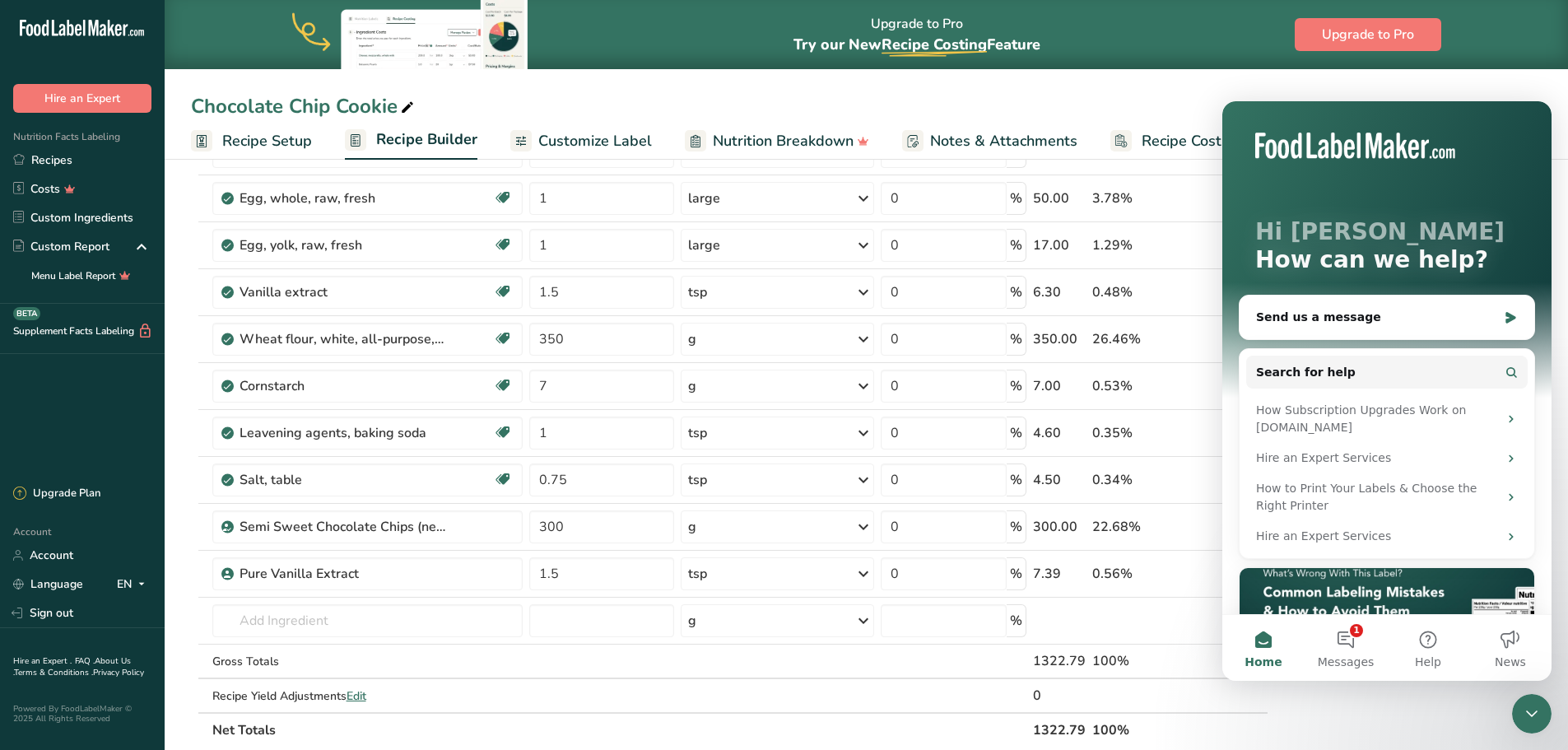
click at [1527, 719] on icon "Close Intercom Messenger" at bounding box center [1531, 713] width 20 height 20
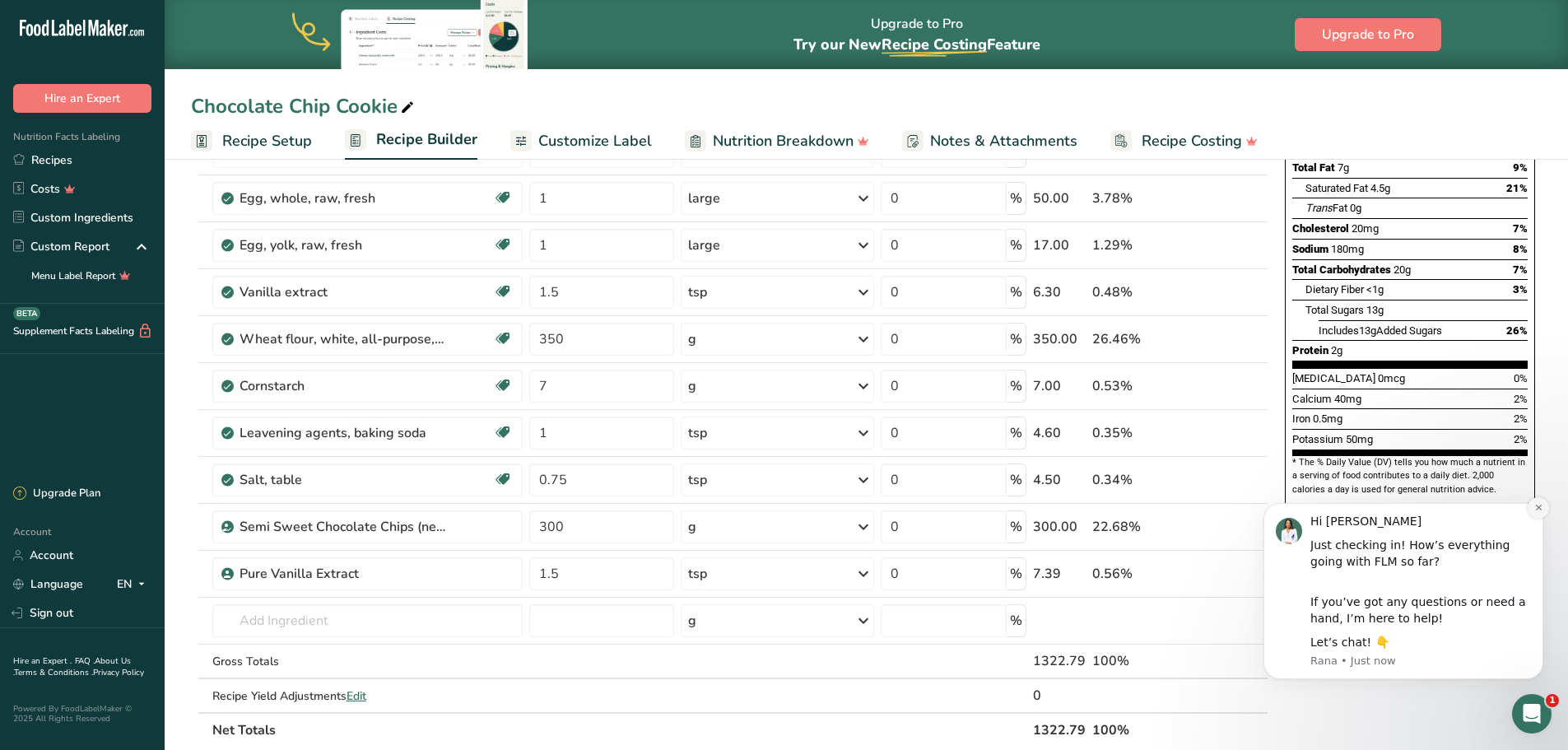
click at [1537, 508] on icon "Dismiss notification" at bounding box center [1538, 508] width 9 height 9
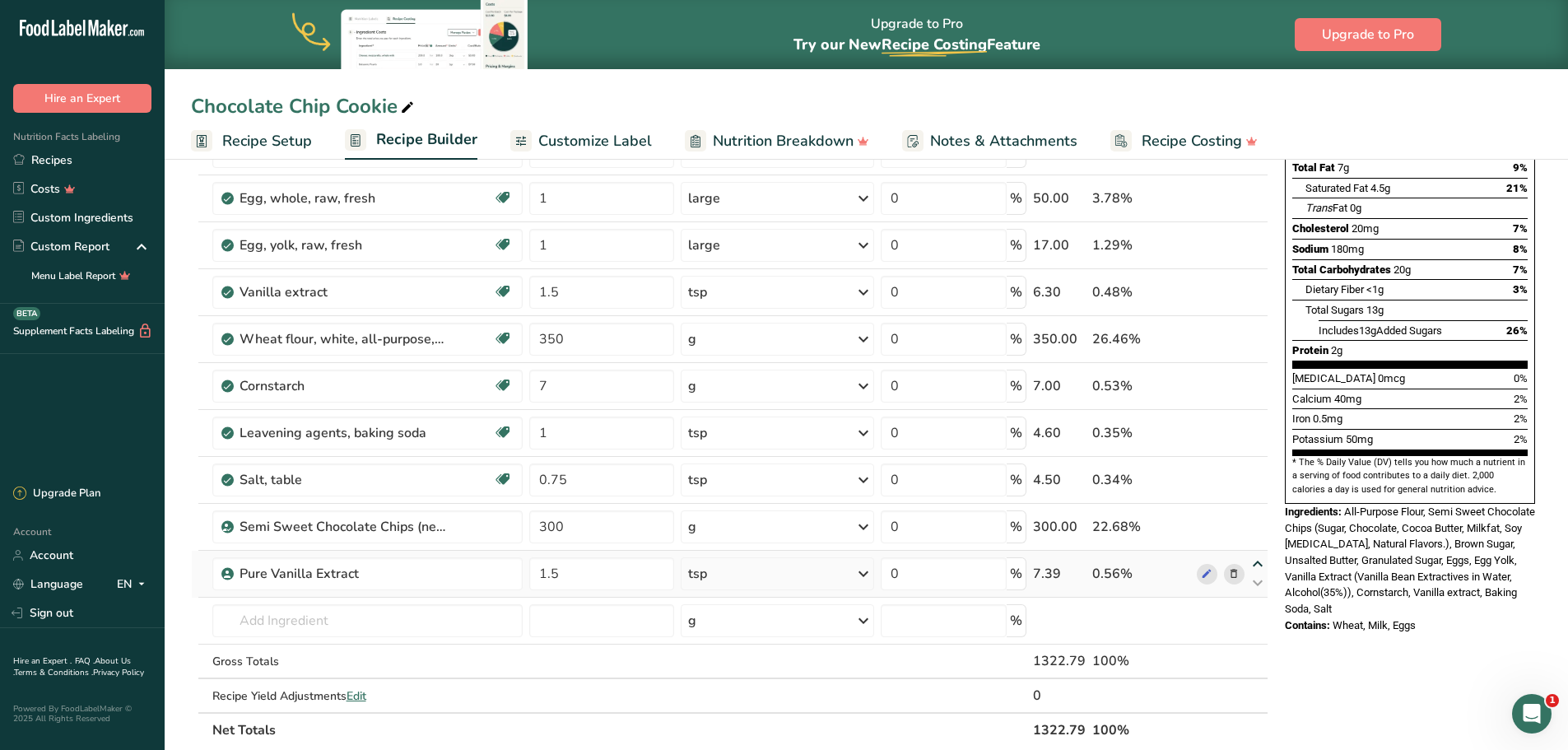
click at [1256, 562] on icon at bounding box center [1257, 564] width 20 height 12
type input "1.5"
type input "300"
click at [1258, 515] on icon at bounding box center [1257, 517] width 20 height 12
type input "1.5"
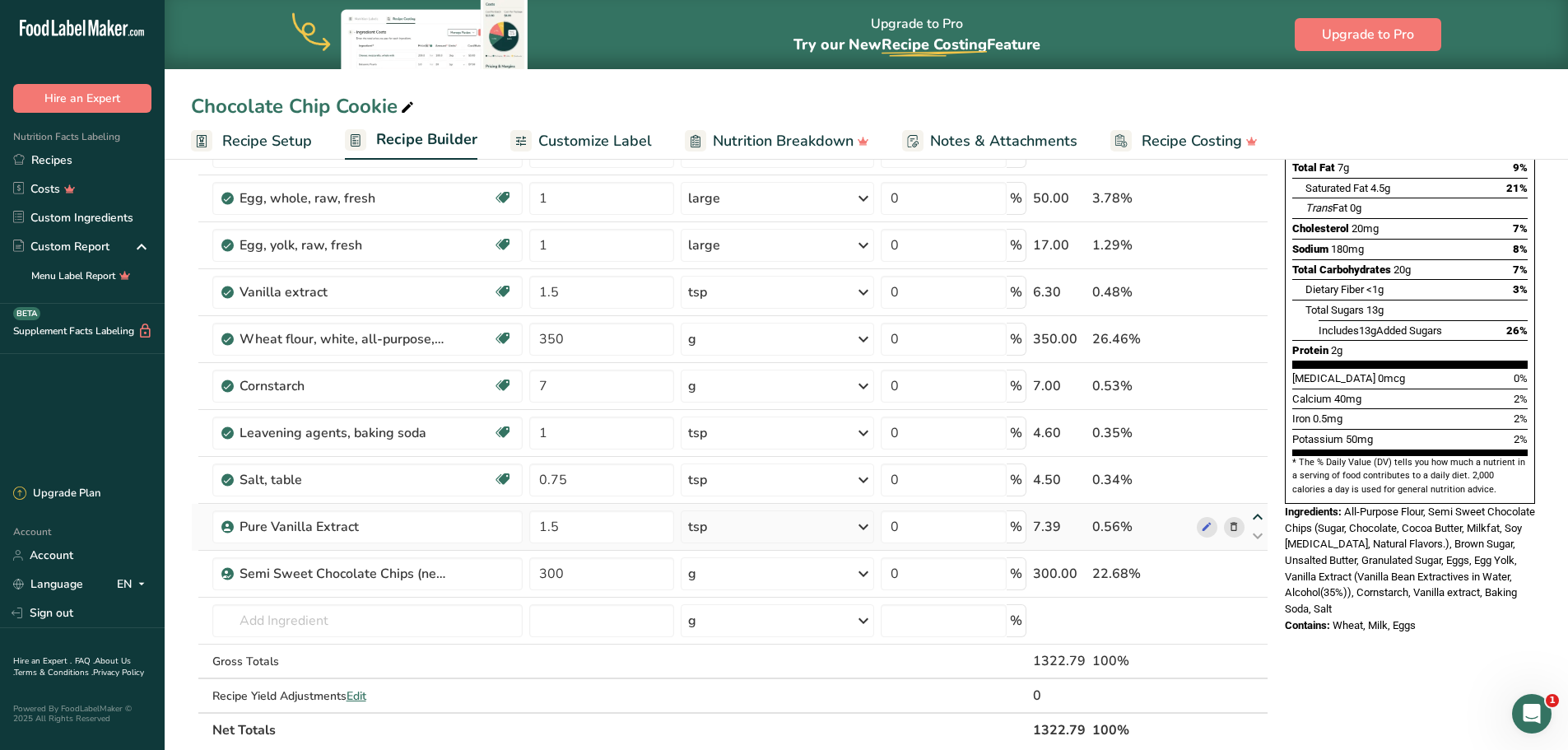
type input "0.75"
click at [1260, 469] on icon at bounding box center [1257, 470] width 20 height 12
type input "1.5"
type input "1"
click at [1258, 421] on icon at bounding box center [1257, 424] width 20 height 12
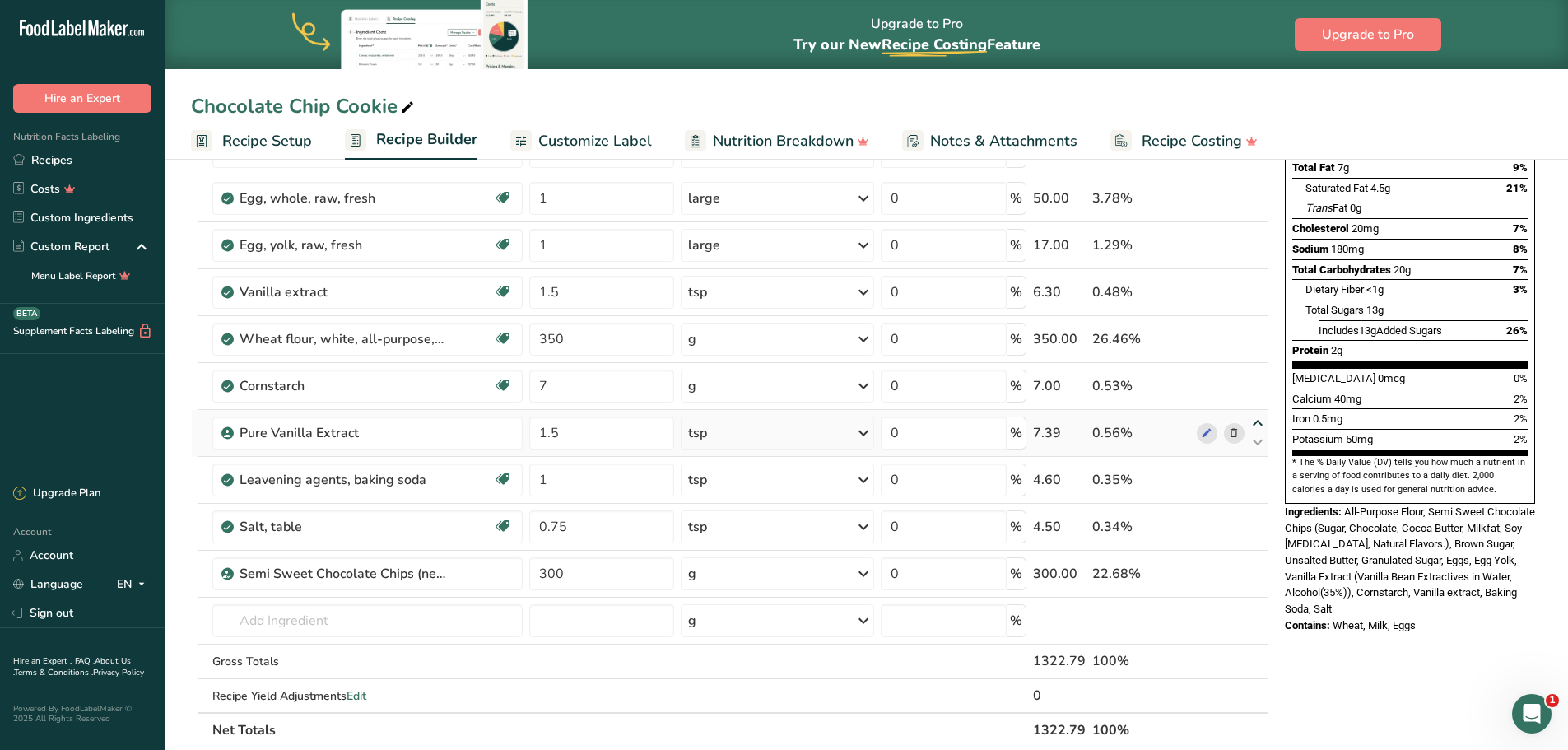
type input "1.5"
type input "7"
click at [1256, 376] on icon at bounding box center [1257, 377] width 20 height 12
type input "1.5"
type input "350"
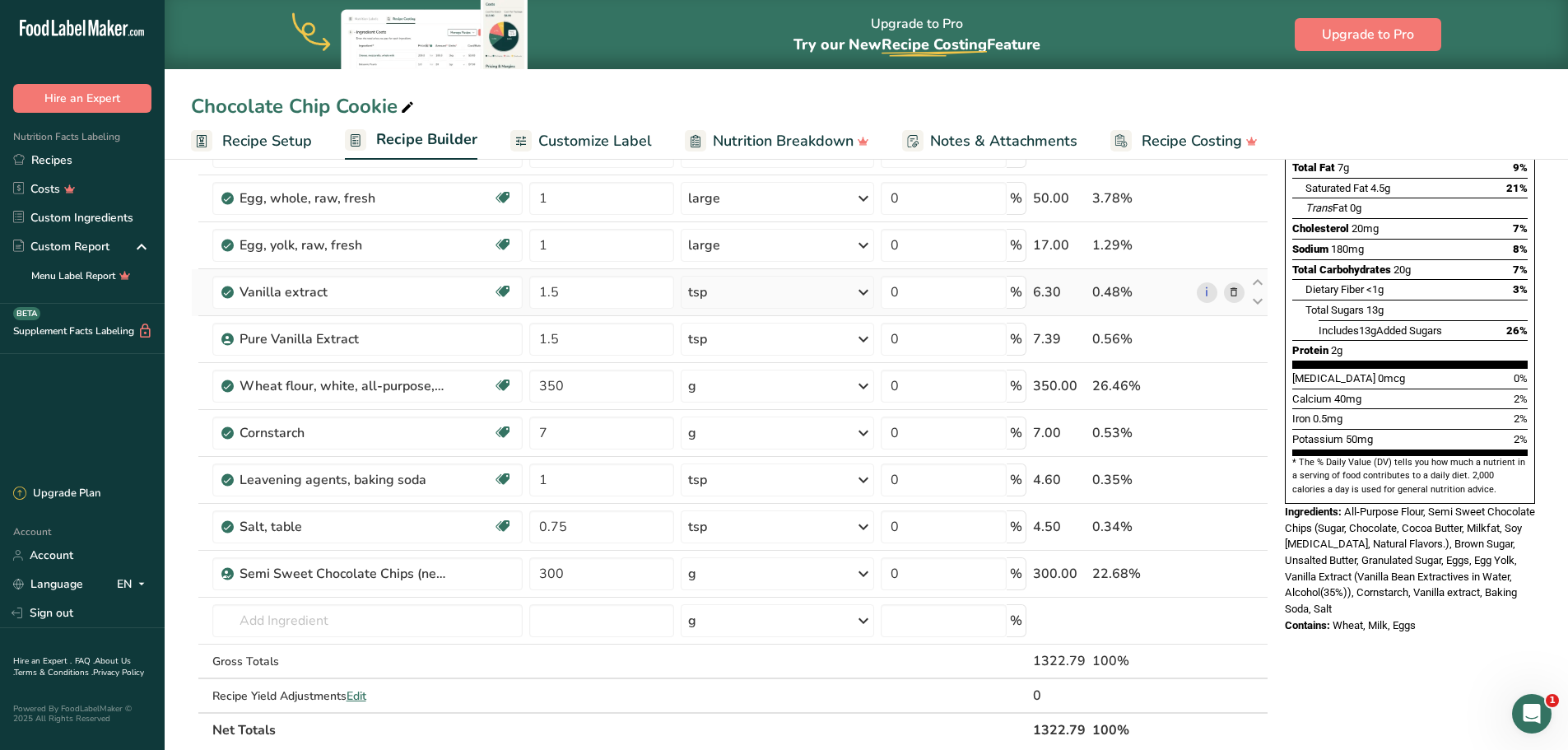
click at [1239, 296] on icon at bounding box center [1233, 293] width 11 height 17
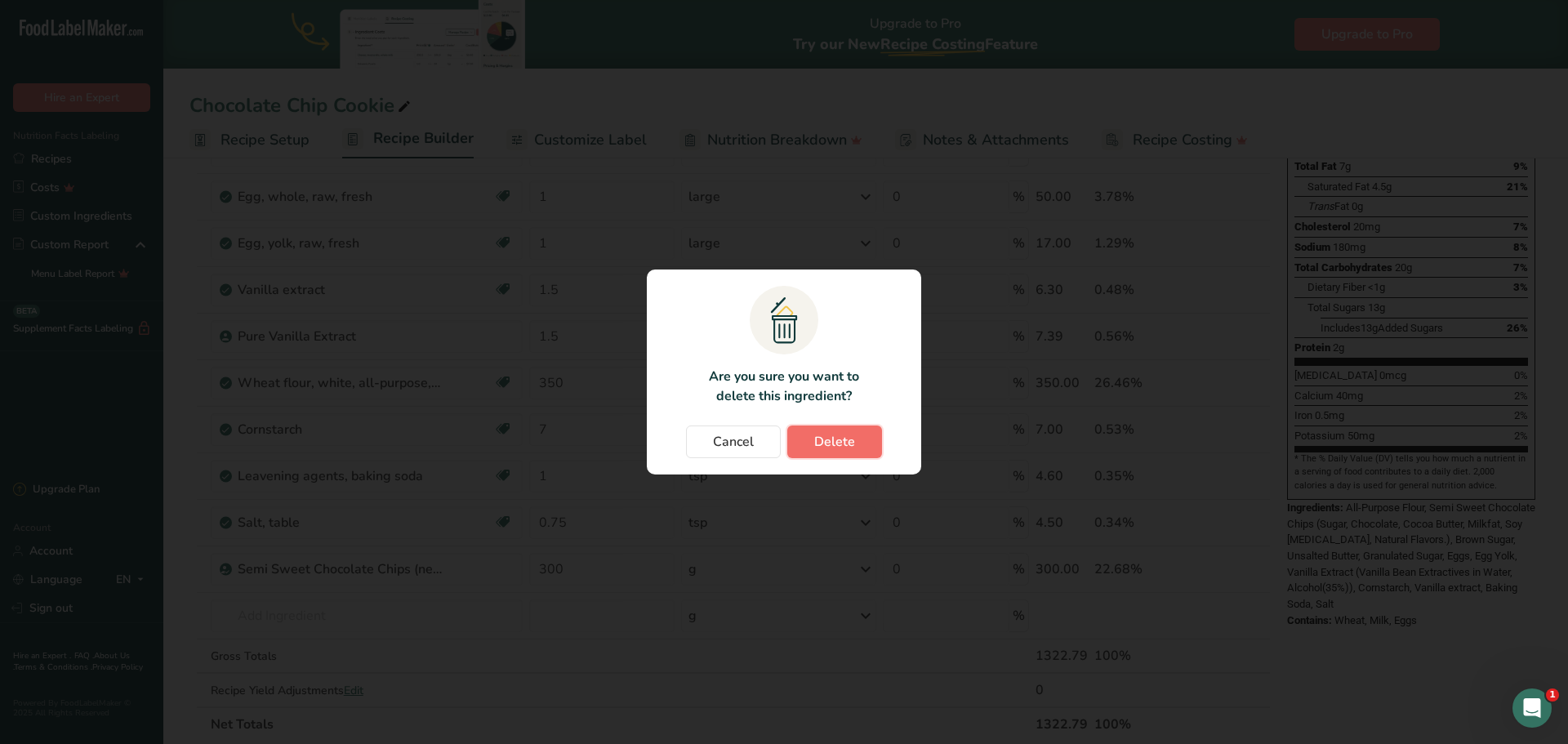
click at [858, 441] on button "Delete" at bounding box center [835, 442] width 95 height 33
type input "350"
type input "7"
type input "1"
type input "0.75"
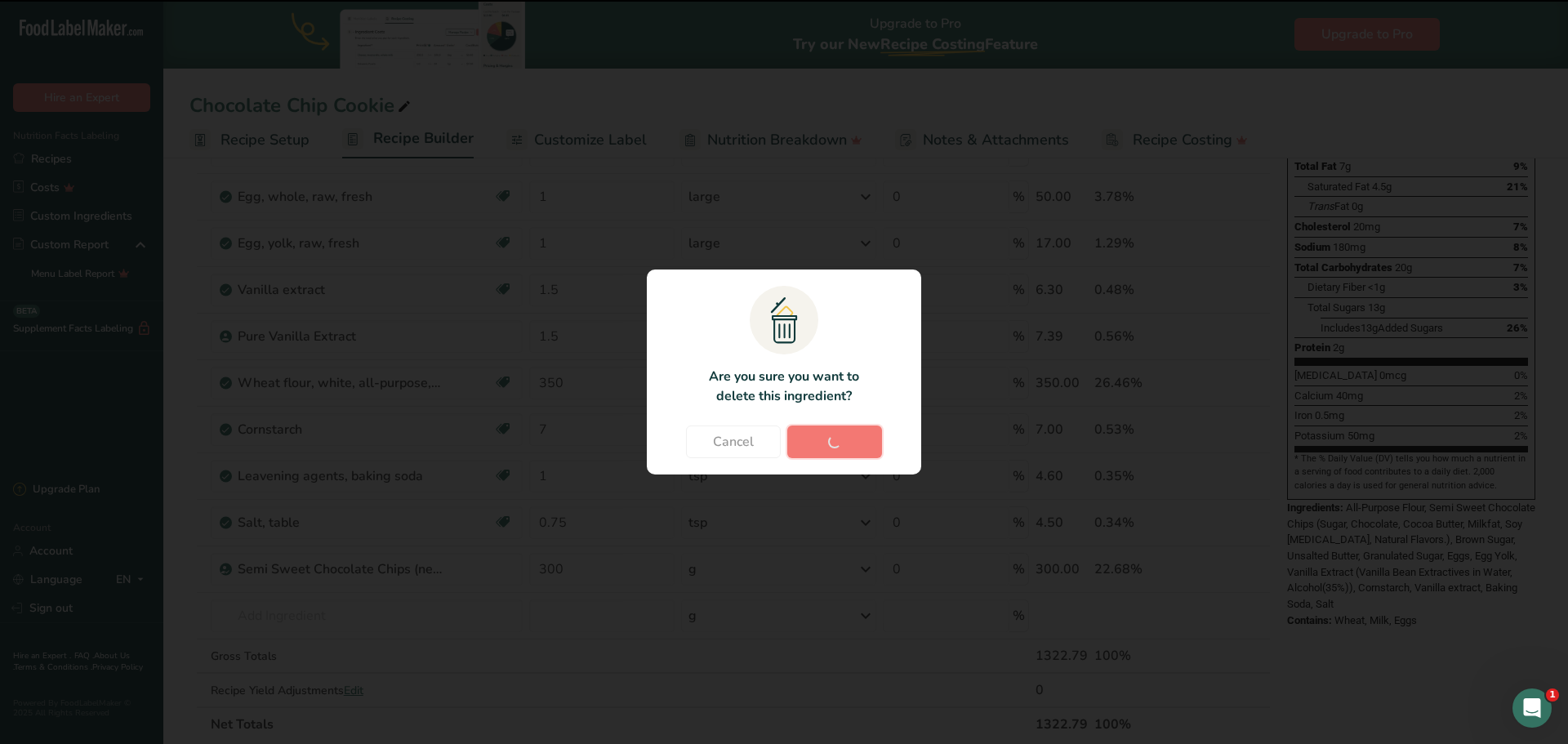
type input "300"
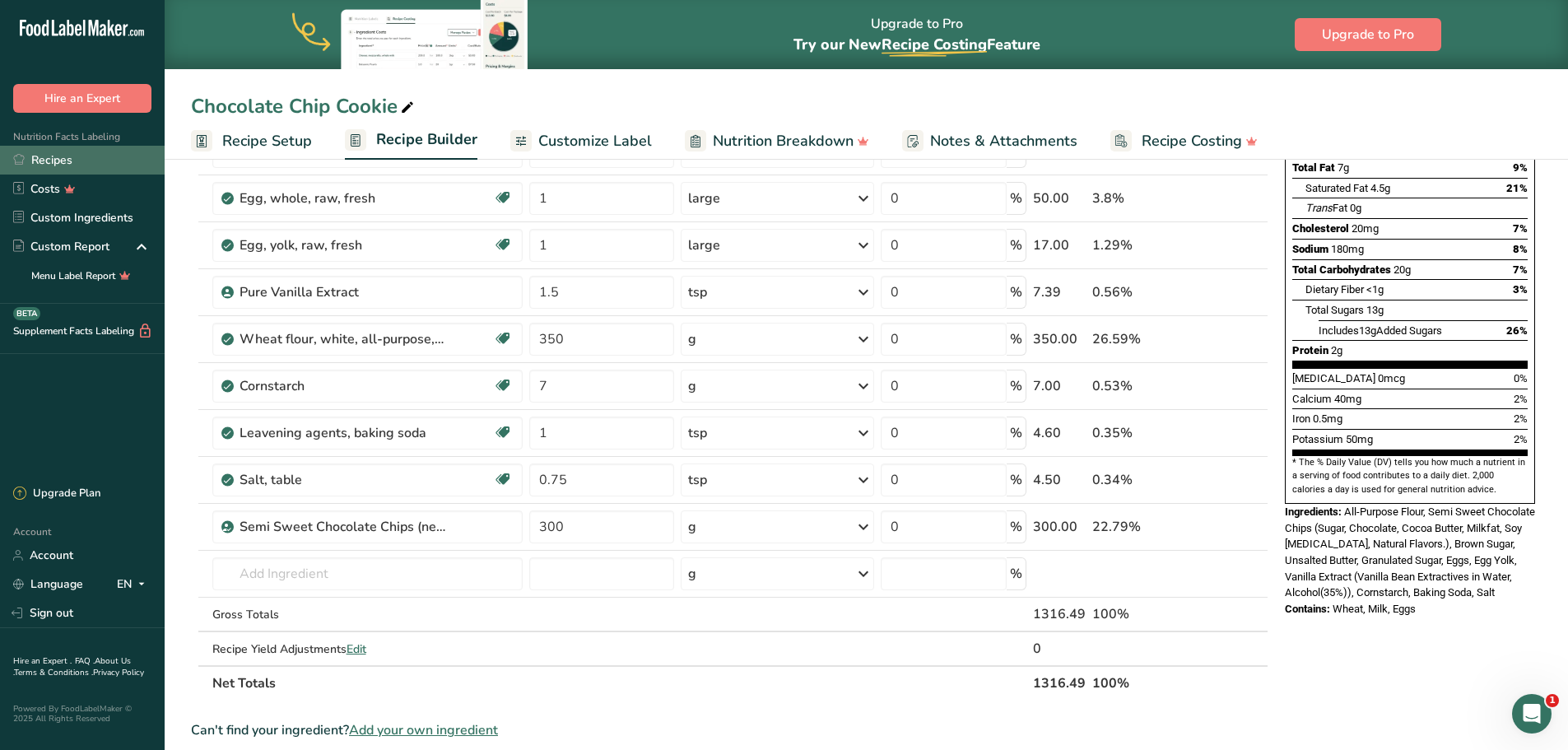
click at [63, 160] on link "Recipes" at bounding box center [82, 160] width 165 height 29
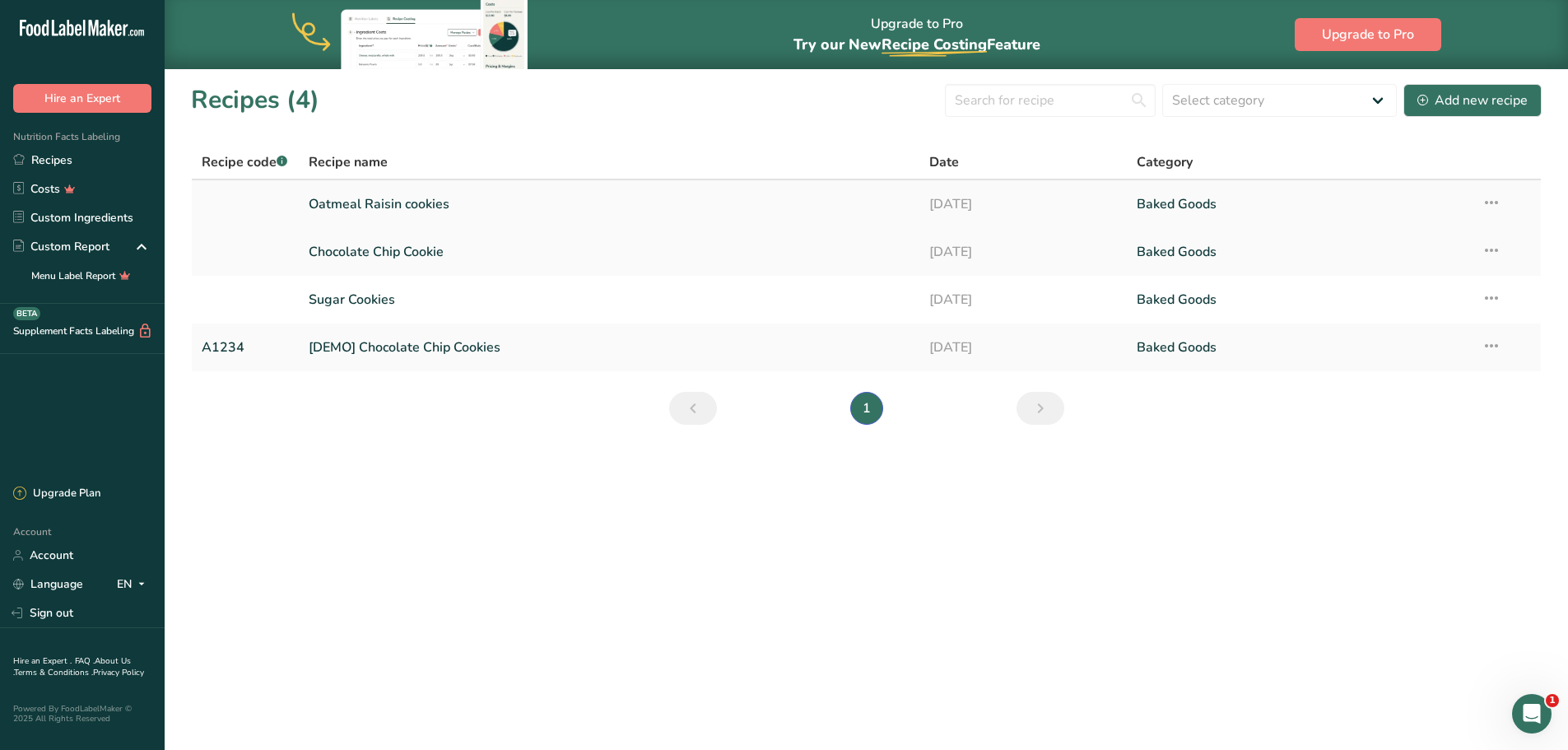
click at [350, 203] on link "Oatmeal Raisin cookies" at bounding box center [609, 204] width 601 height 35
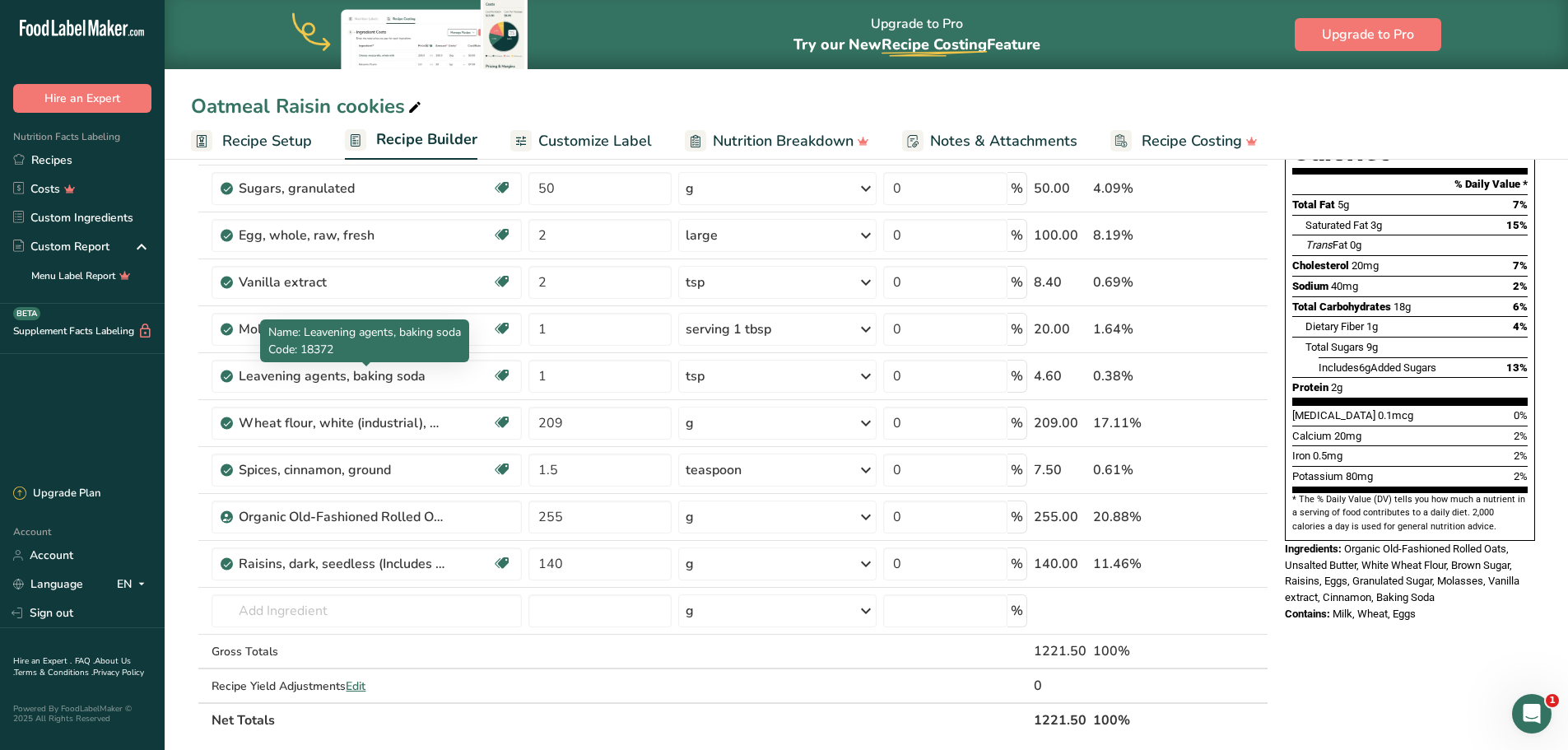
scroll to position [247, 0]
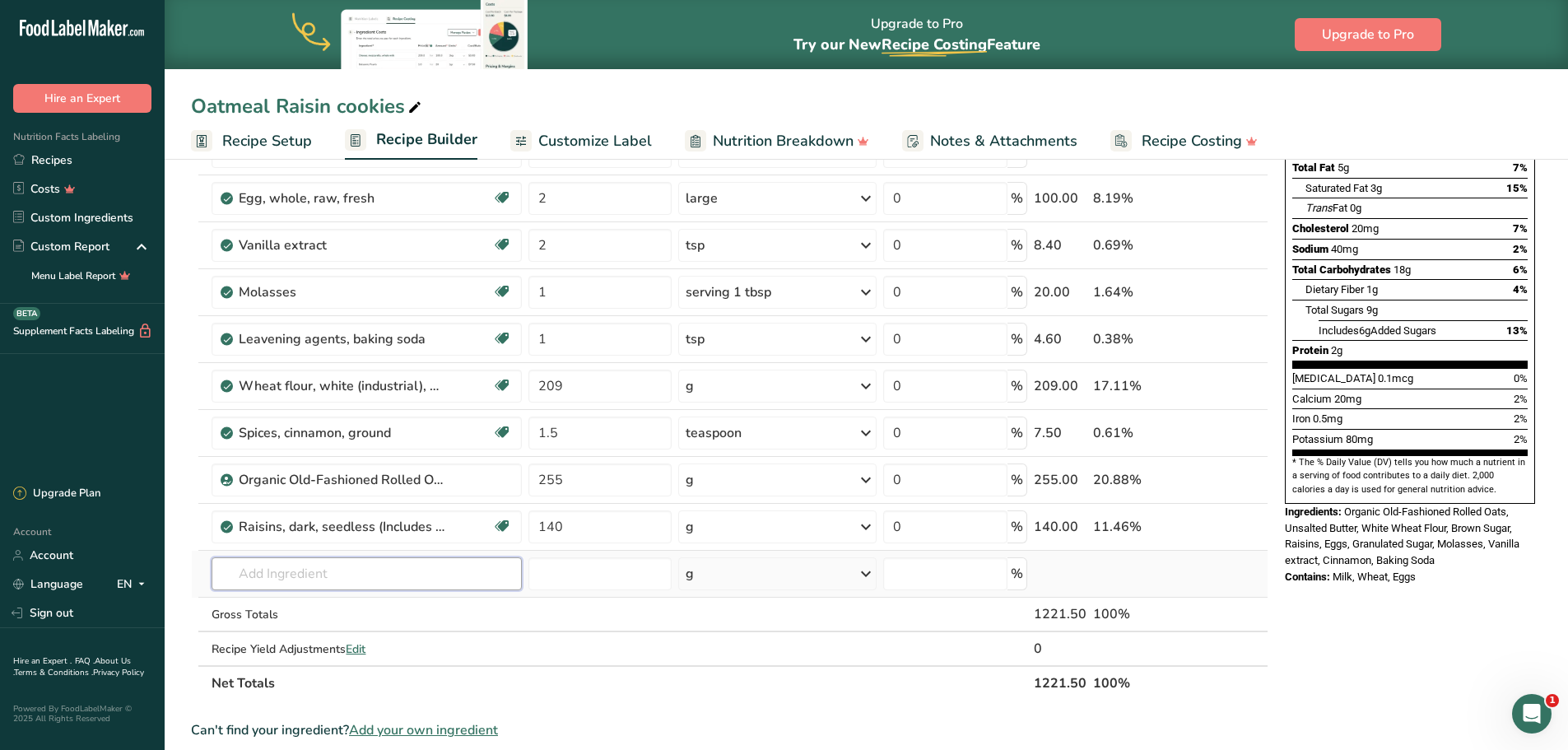
click at [335, 579] on input "text" at bounding box center [367, 574] width 310 height 33
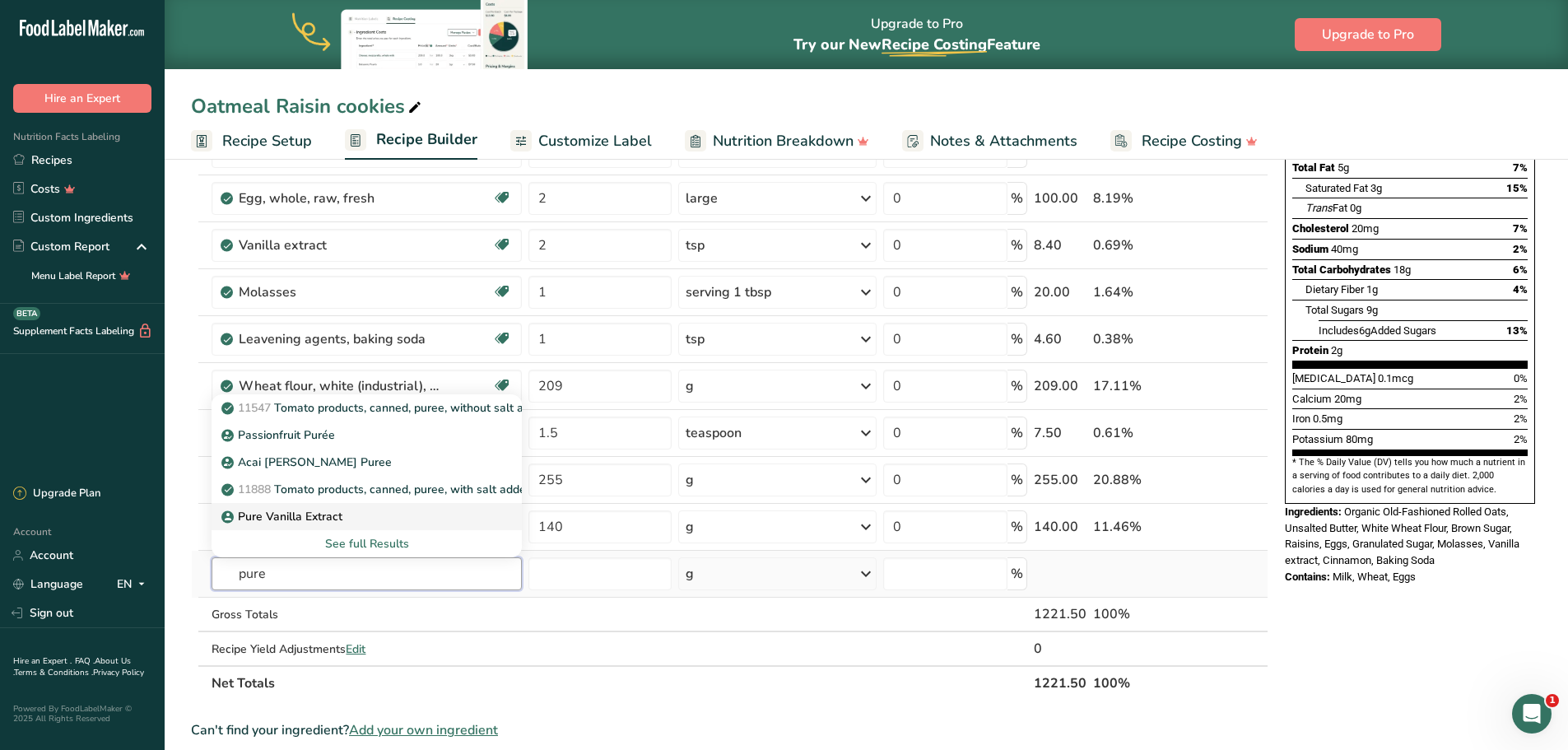
type input "pure"
click at [331, 521] on p "Pure Vanilla Extract" at bounding box center [283, 517] width 118 height 17
type input "Pure Vanilla Extract"
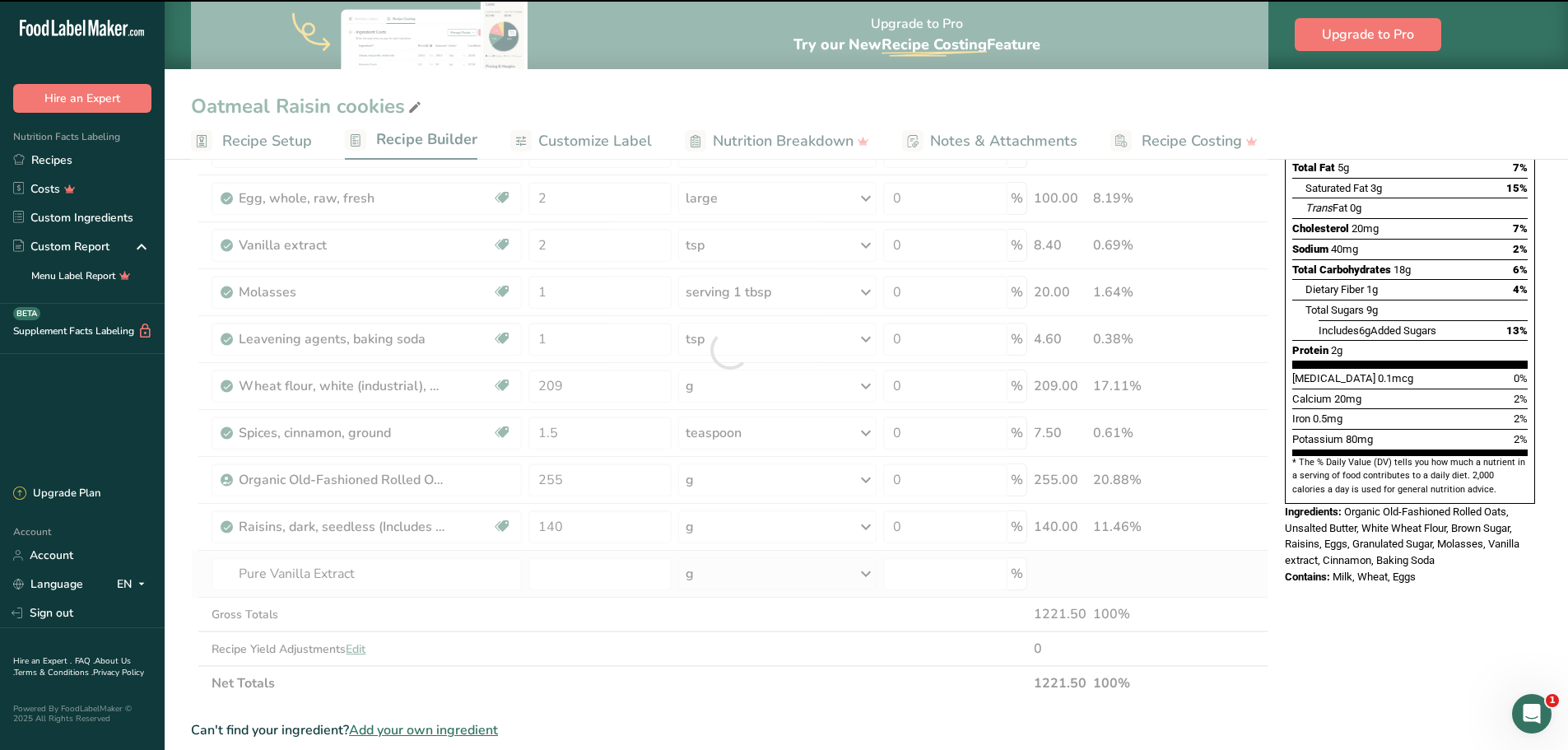
type input "0"
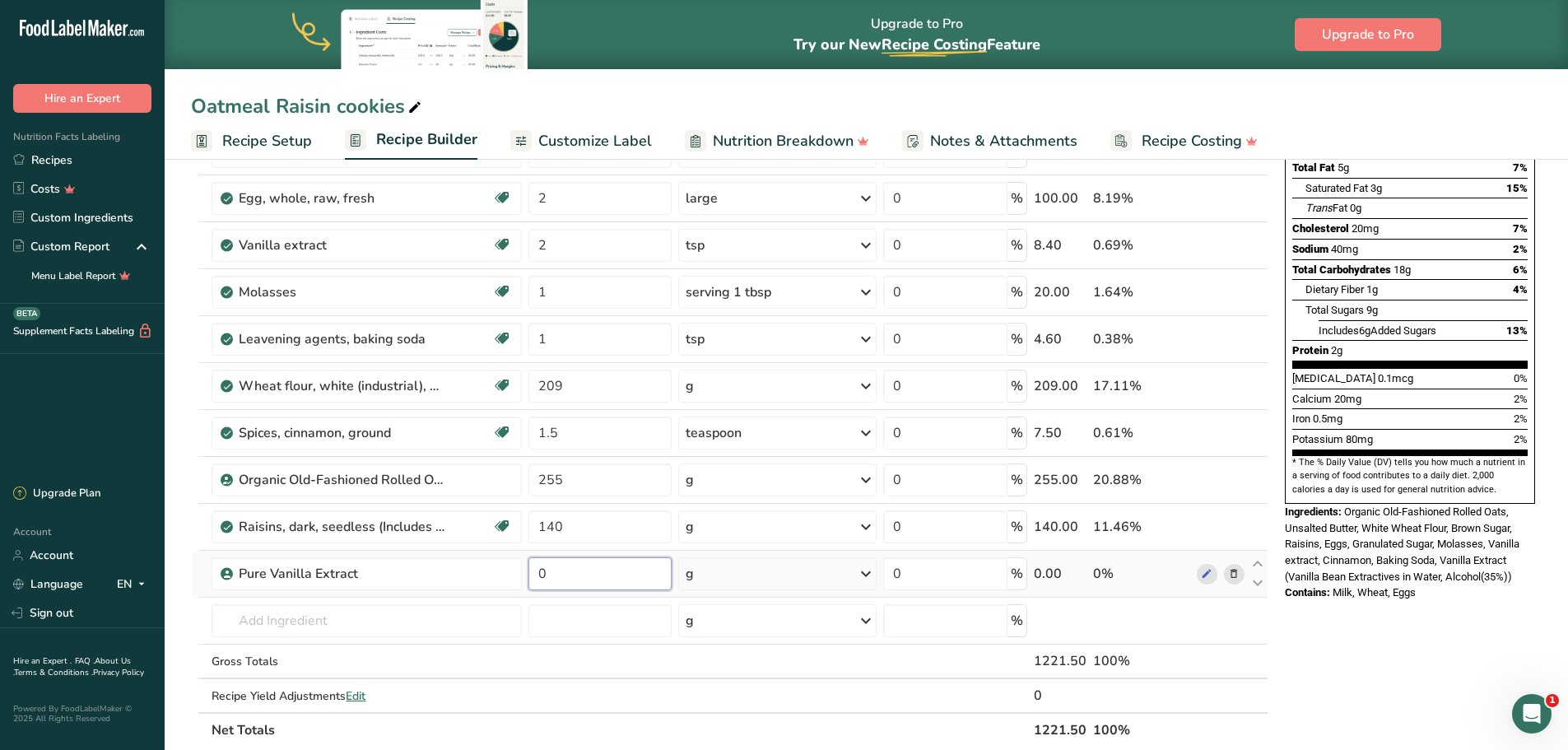
drag, startPoint x: 577, startPoint y: 572, endPoint x: 533, endPoint y: 568, distance: 44.2
click at [533, 568] on input "0" at bounding box center [600, 574] width 143 height 33
type input "2"
click at [758, 583] on div "Ingredient * Amount * Unit * Waste * .a-a{fill:#347362;}.b-a{fill:#fff;} Grams …" at bounding box center [730, 373] width 1077 height 748
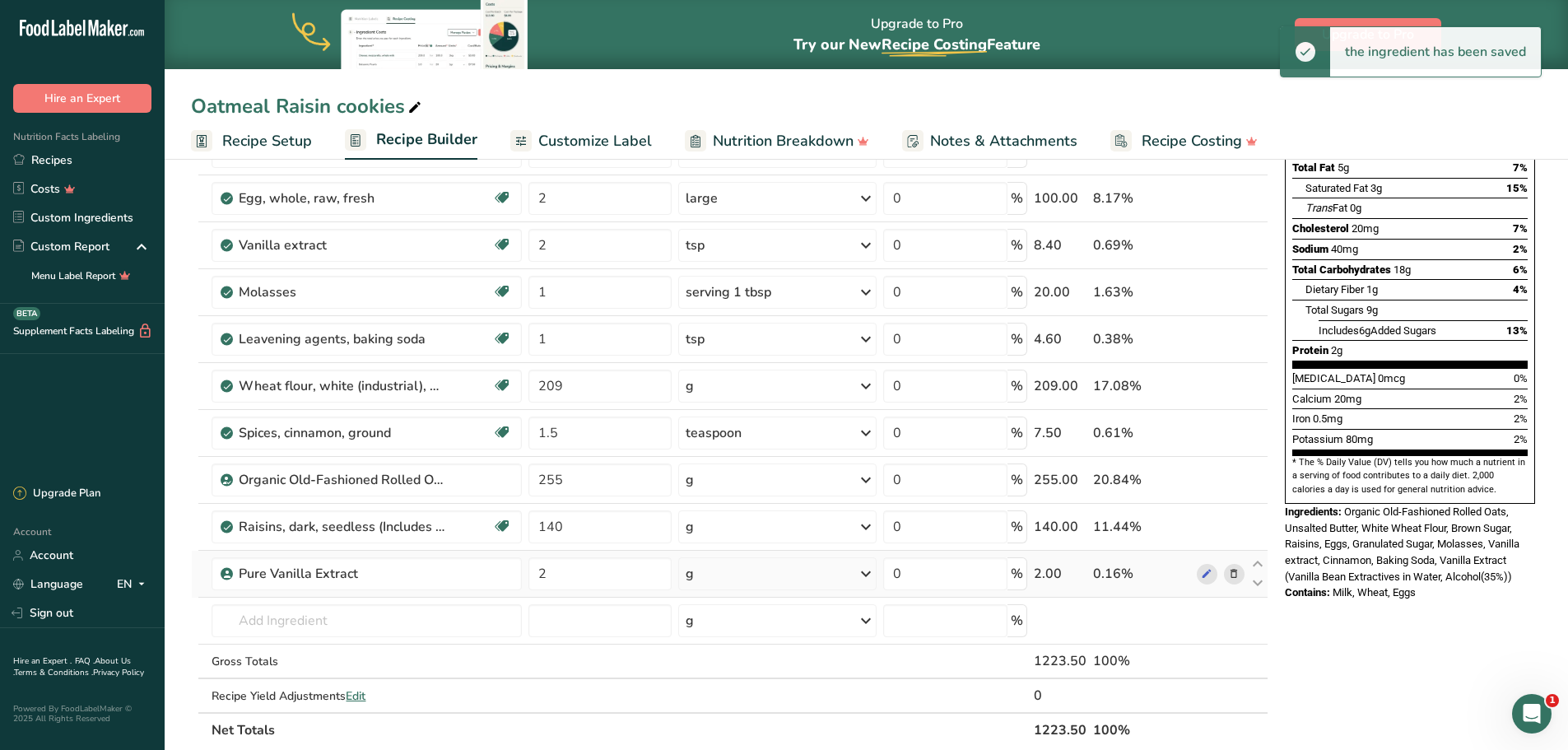
click at [870, 579] on icon at bounding box center [865, 574] width 20 height 30
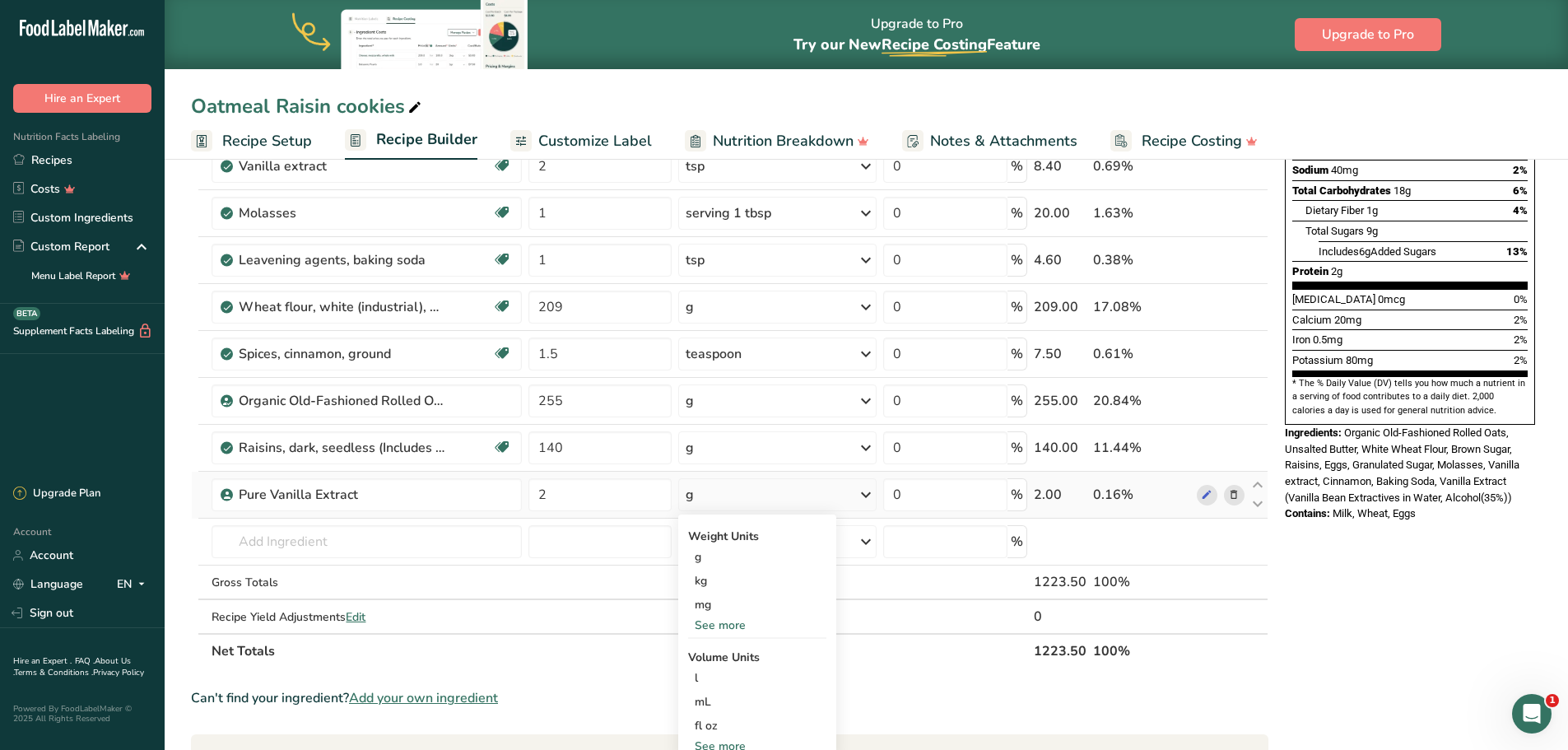
scroll to position [412, 0]
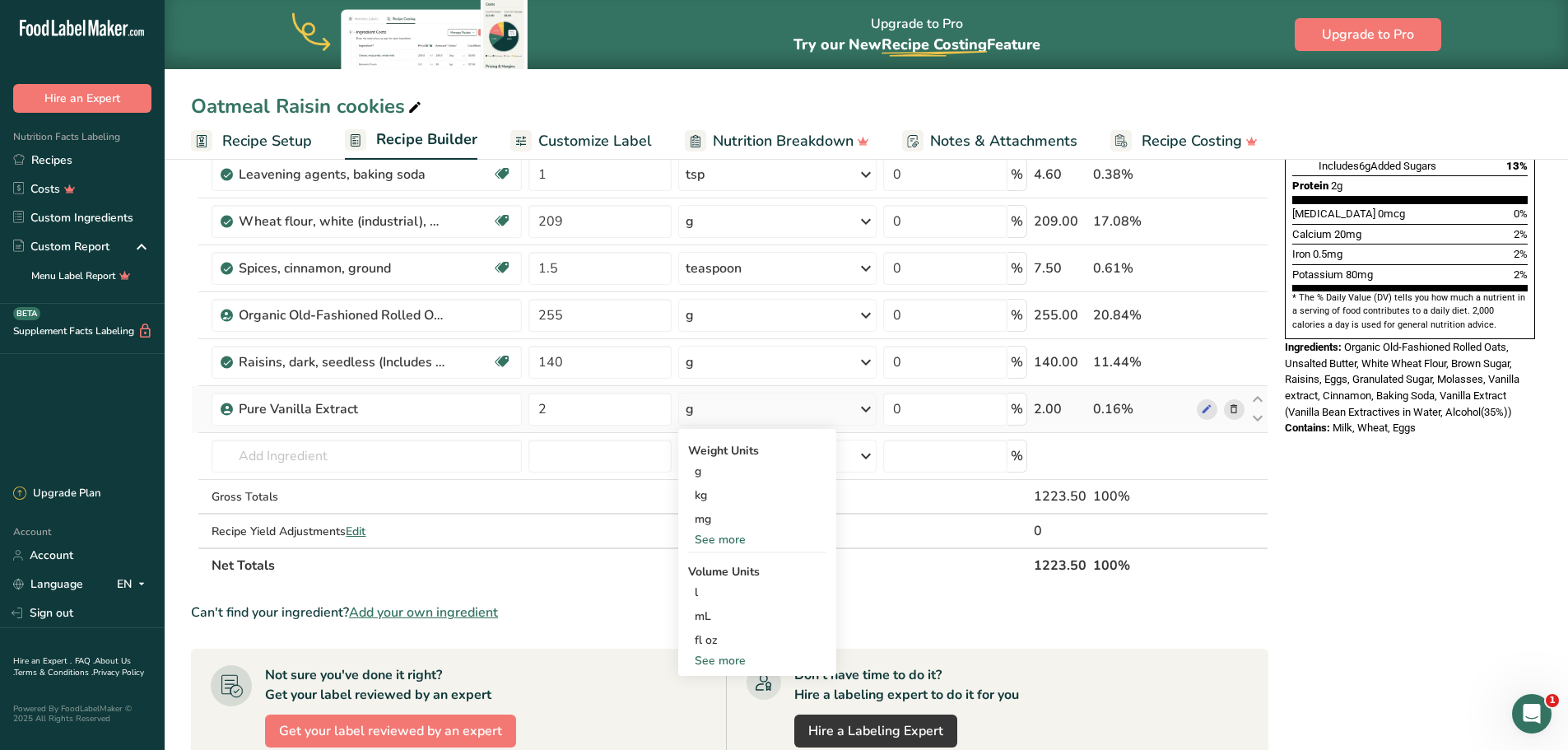
click at [736, 661] on div "See more" at bounding box center [757, 661] width 139 height 17
click at [727, 685] on div "tsp" at bounding box center [757, 688] width 126 height 17
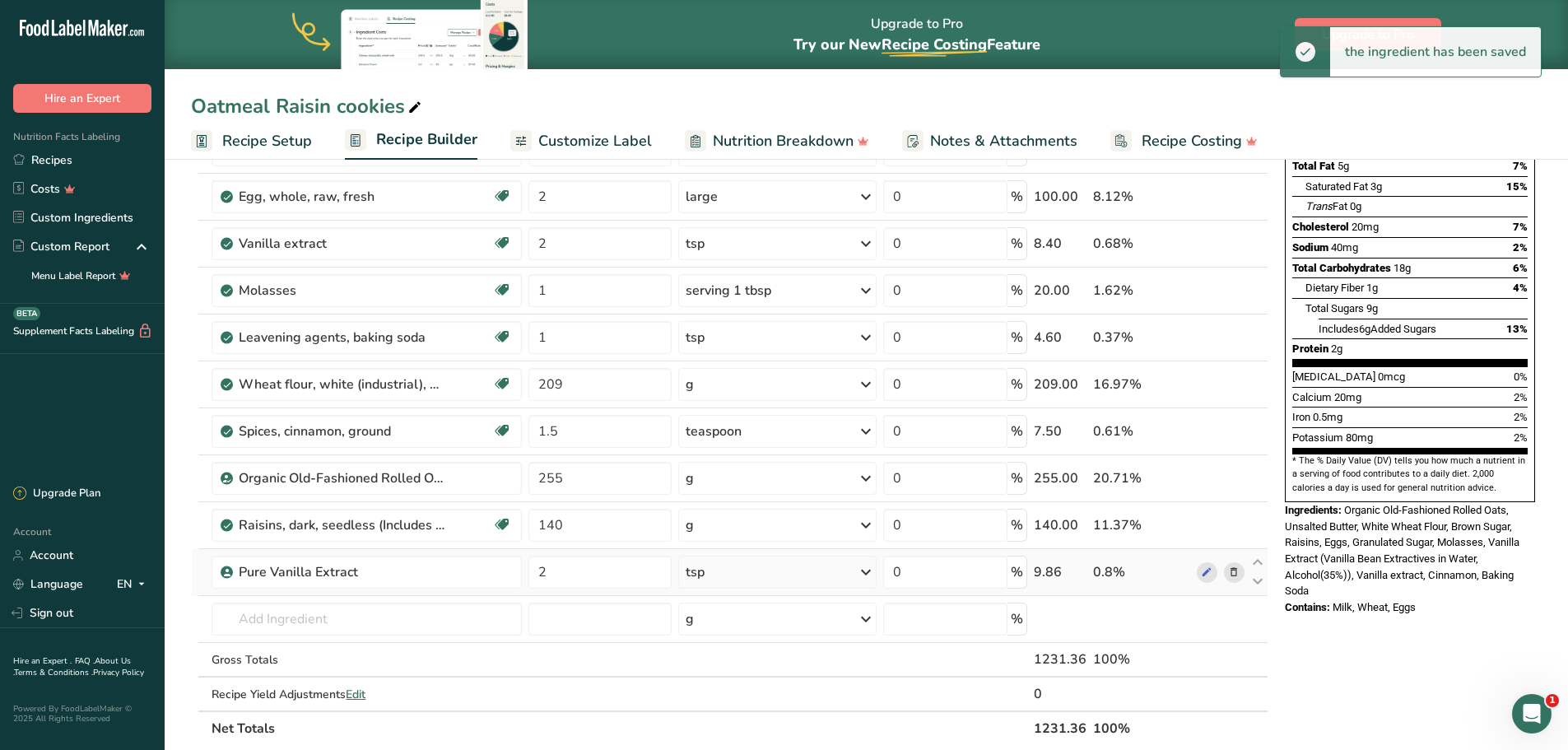
scroll to position [247, 0]
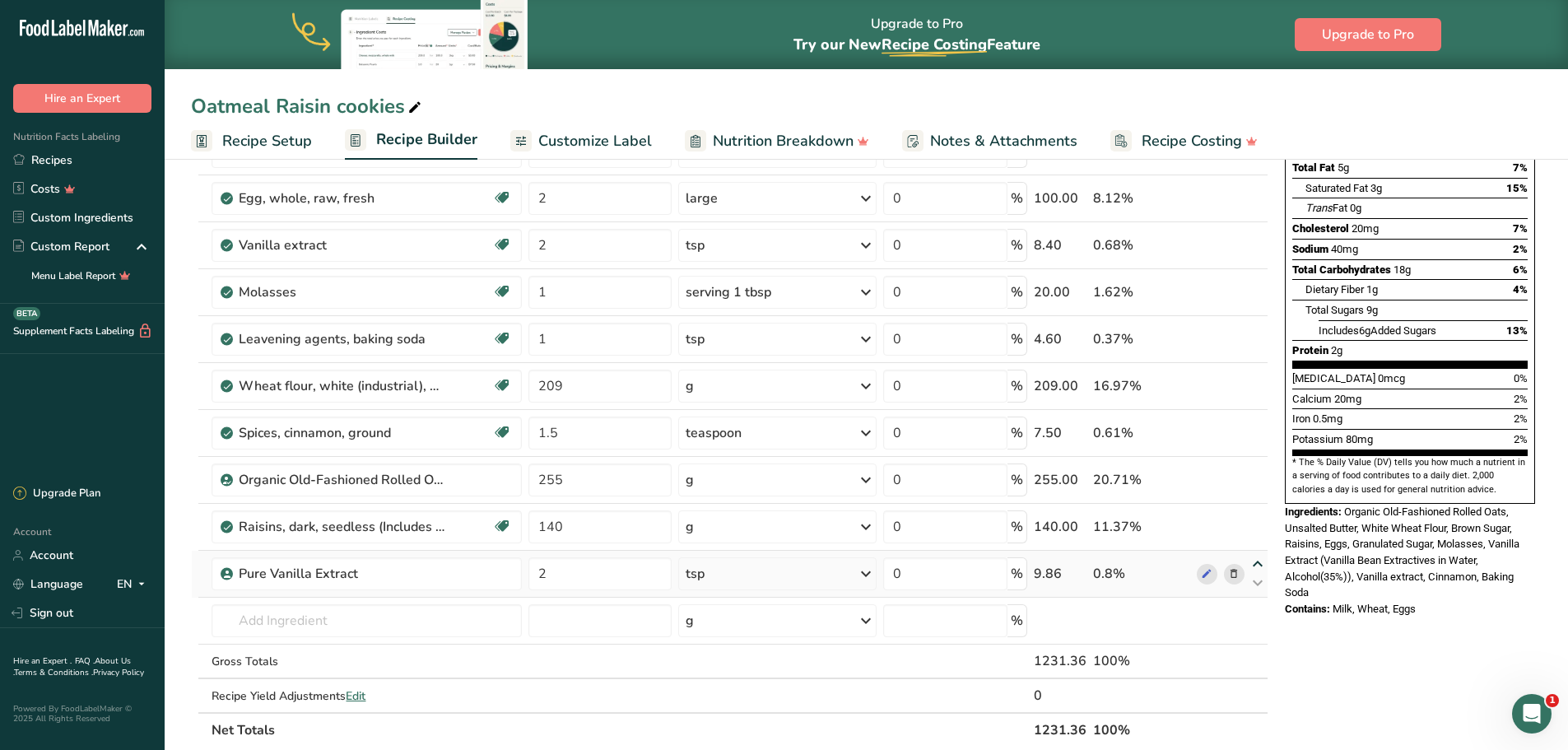
click at [1254, 563] on icon at bounding box center [1257, 564] width 20 height 12
type input "2"
type input "140"
click at [1259, 492] on icon at bounding box center [1257, 489] width 20 height 12
type input "2"
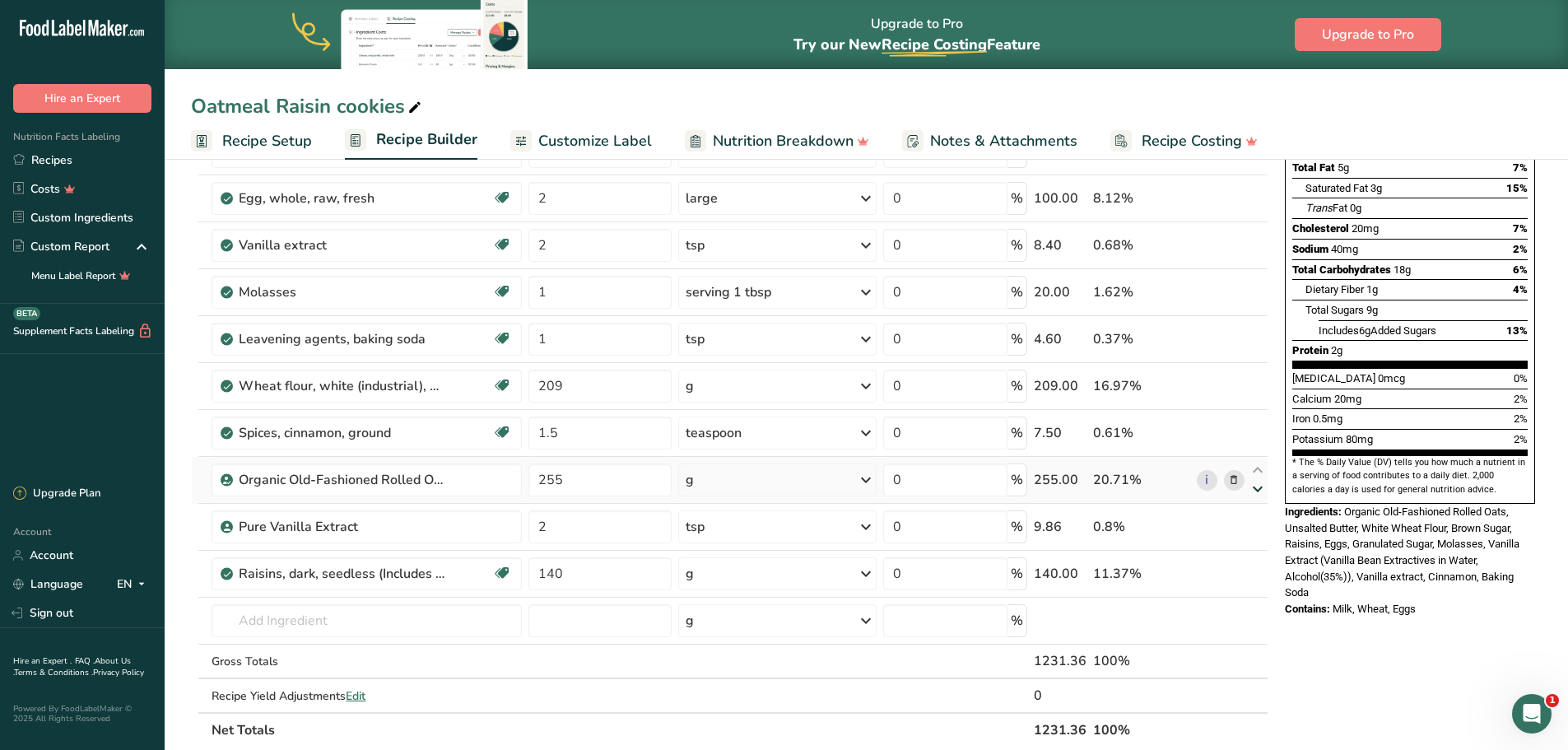
type input "255"
click at [1259, 445] on icon at bounding box center [1257, 442] width 20 height 12
type input "2"
type input "1.5"
click at [1252, 392] on icon at bounding box center [1257, 396] width 20 height 12
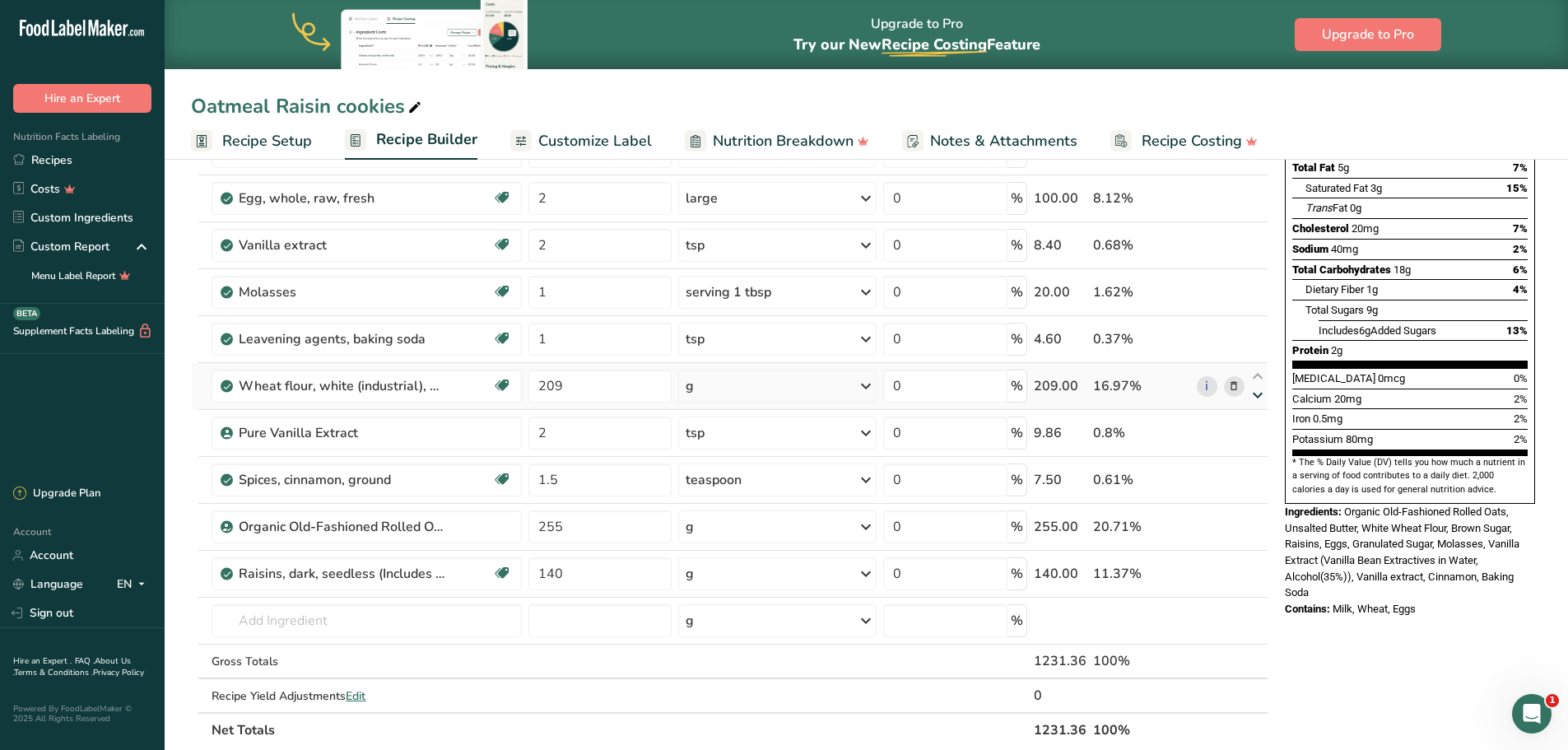
type input "2"
type input "209"
click at [1259, 350] on icon at bounding box center [1257, 349] width 20 height 12
type input "2"
type input "1"
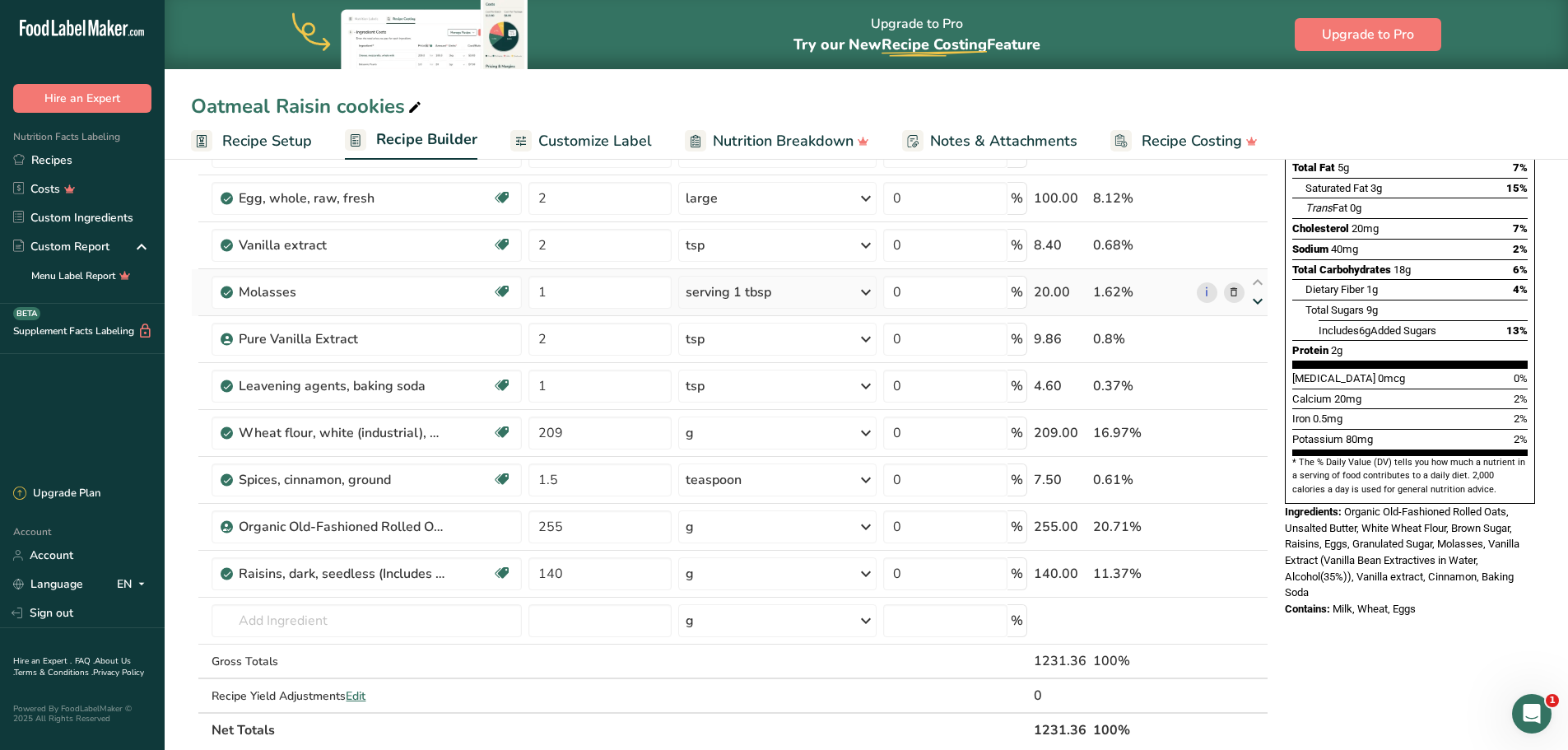
click at [1259, 303] on icon at bounding box center [1257, 302] width 20 height 12
type input "2"
type input "1"
click at [1235, 247] on icon at bounding box center [1233, 246] width 11 height 17
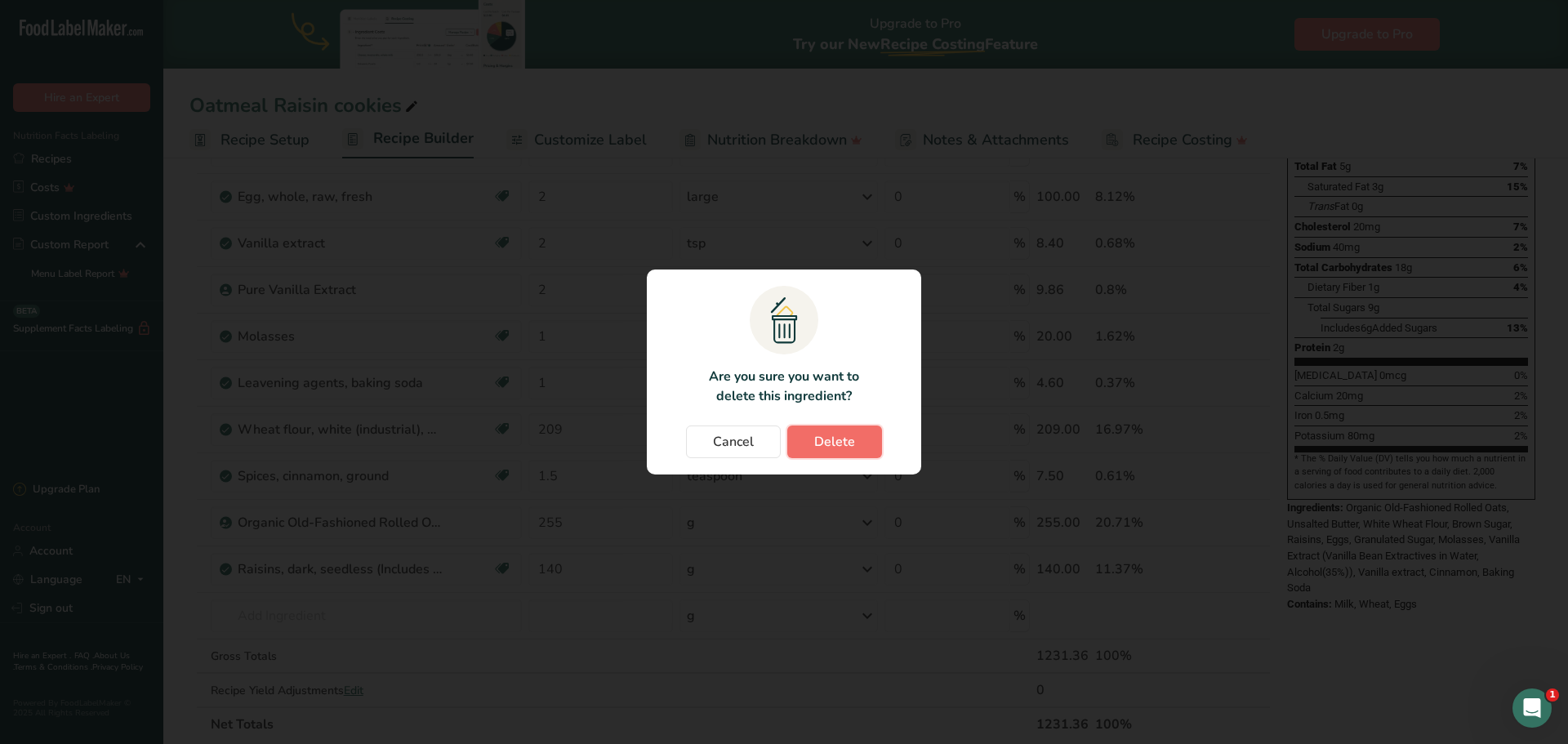
click at [847, 435] on span "Delete" at bounding box center [834, 441] width 41 height 20
type input "1"
type input "209"
type input "1.5"
type input "255"
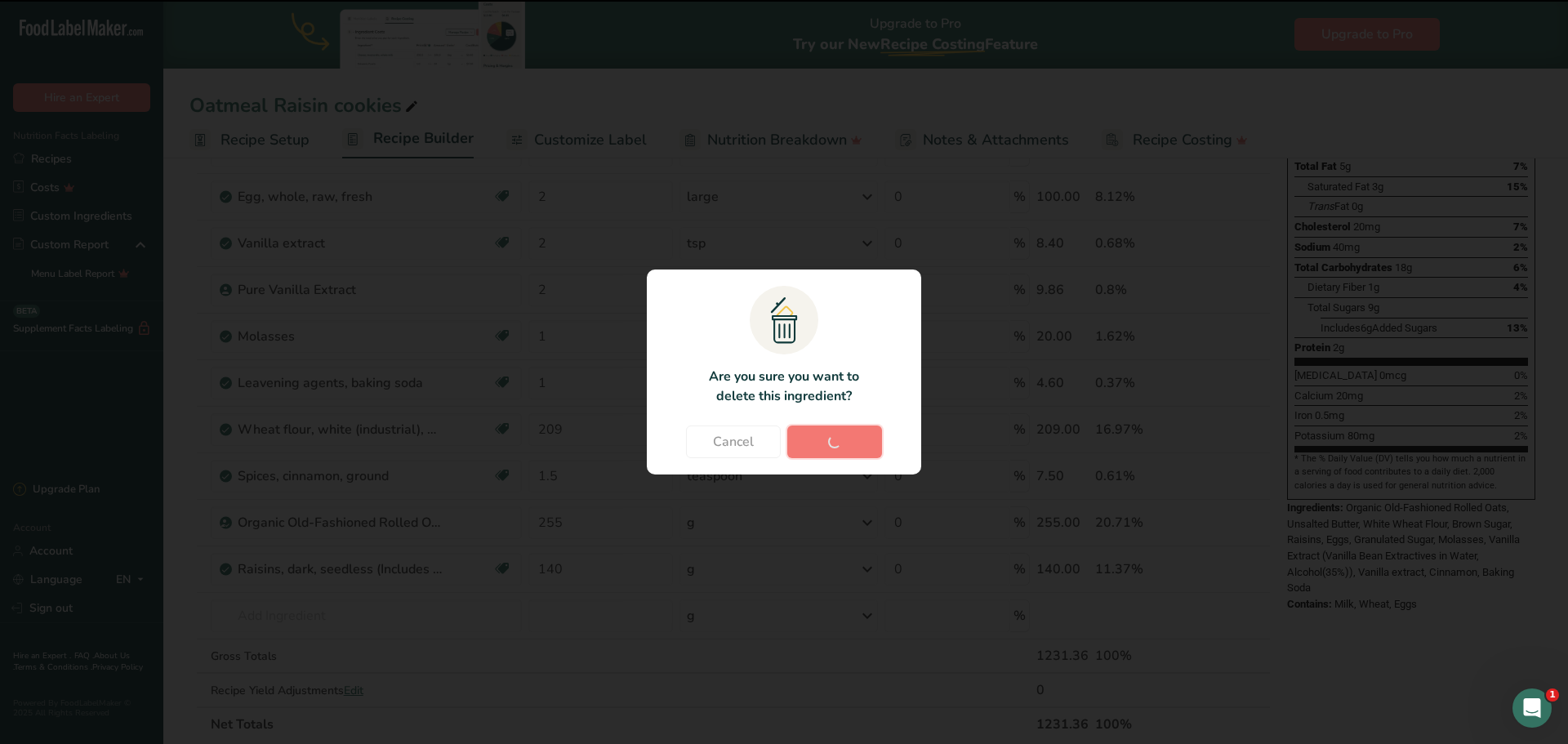
type input "140"
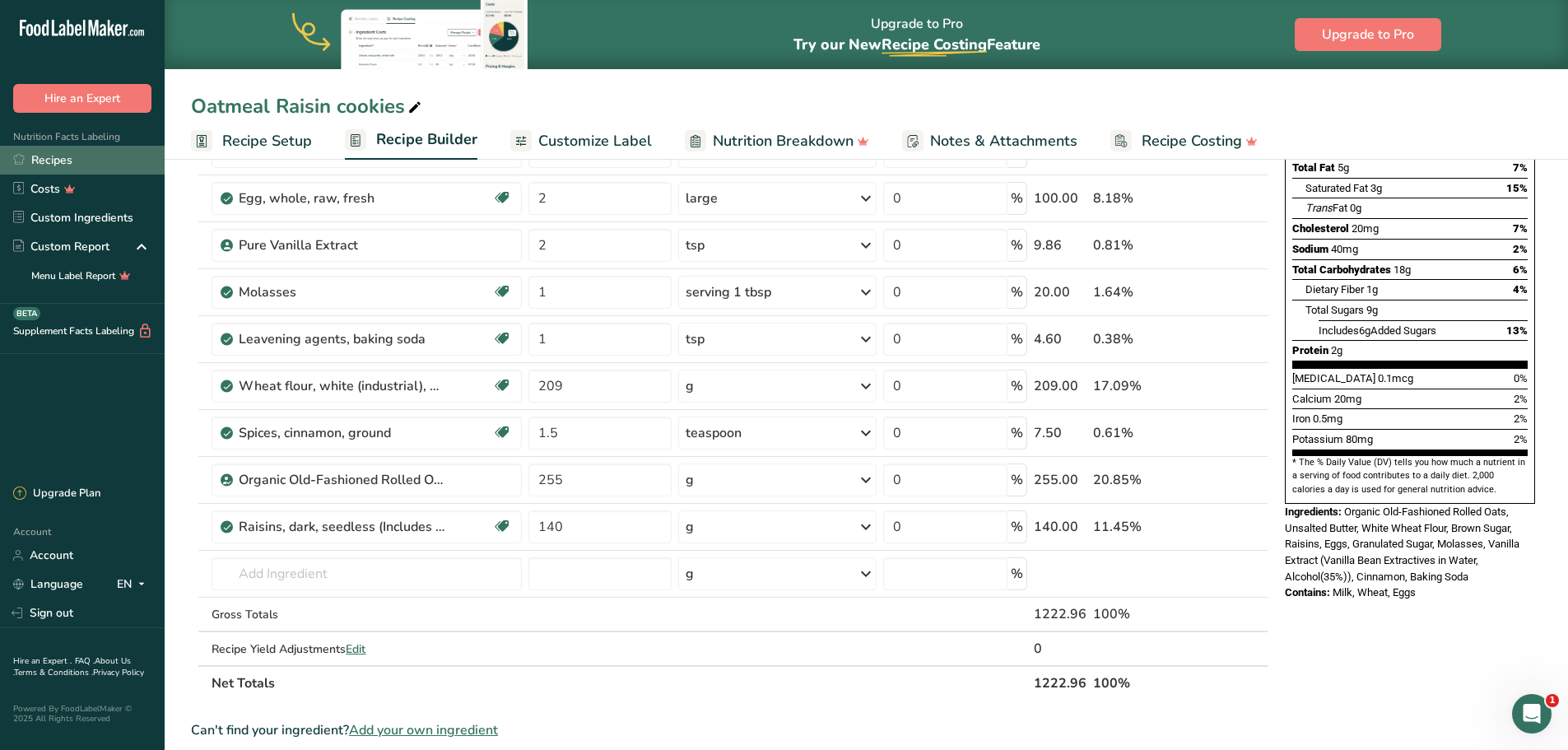
click at [55, 162] on link "Recipes" at bounding box center [82, 160] width 165 height 29
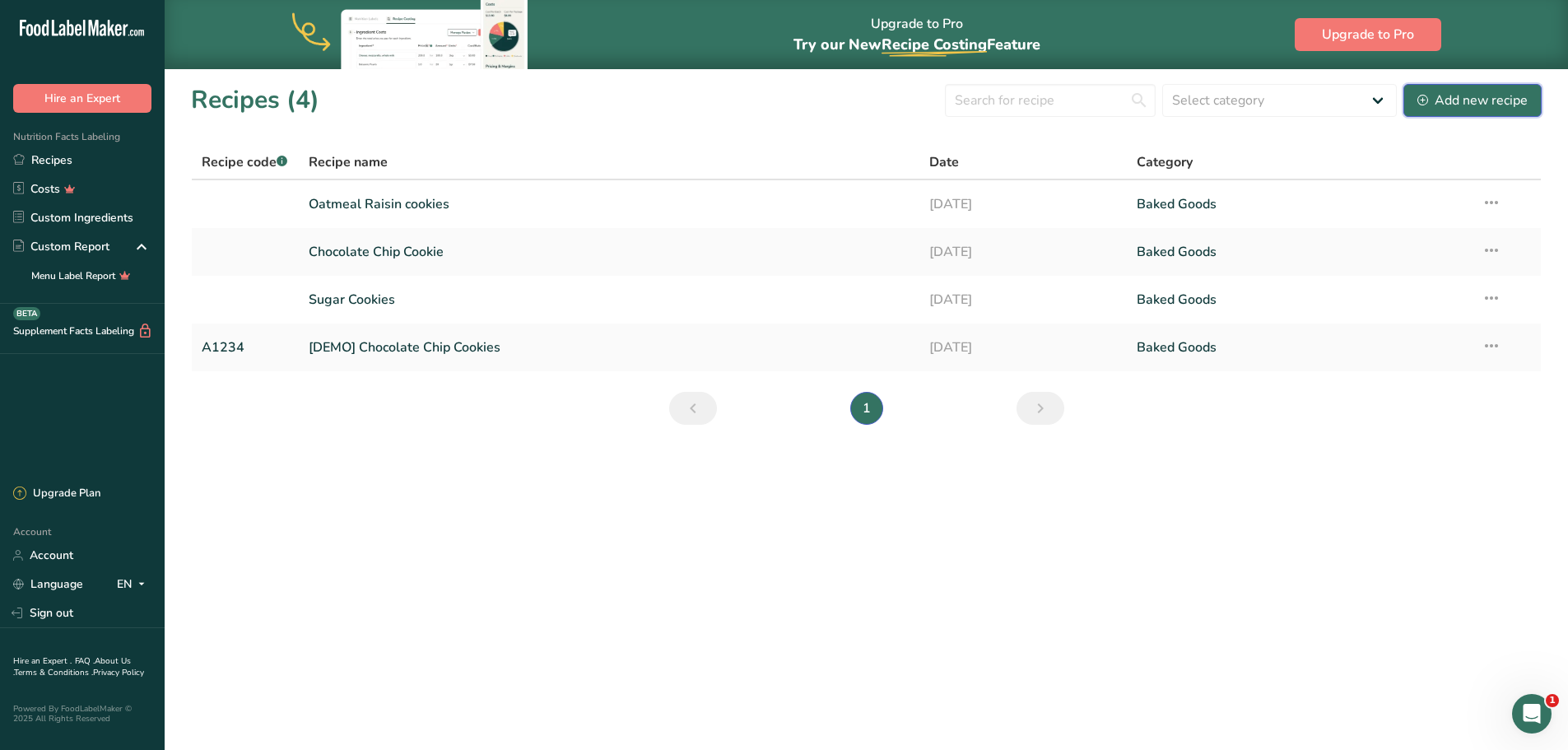
click at [1453, 101] on div "Add new recipe" at bounding box center [1472, 100] width 111 height 20
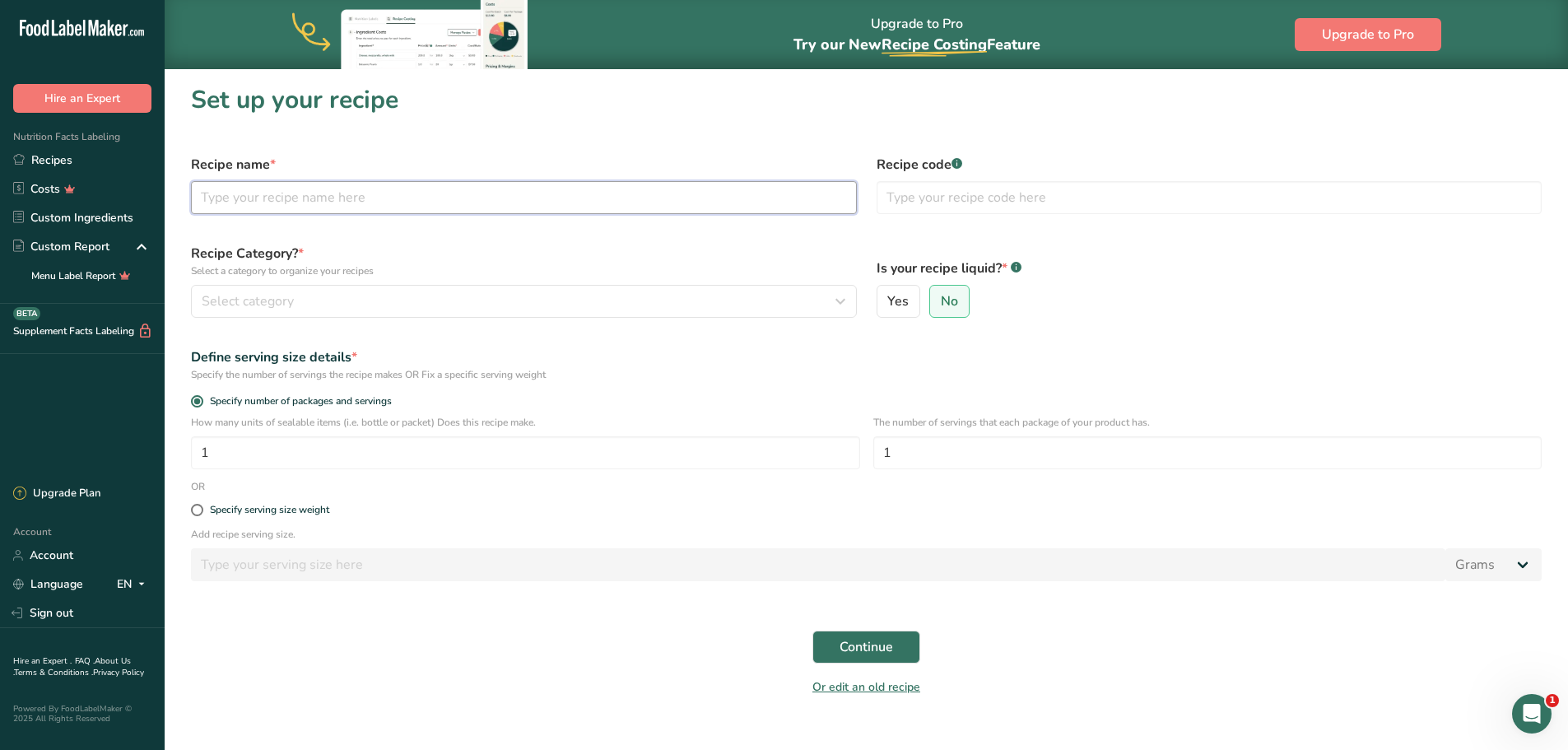
click at [385, 198] on input "text" at bounding box center [524, 198] width 666 height 33
type input "Snickerdoodle Cookies"
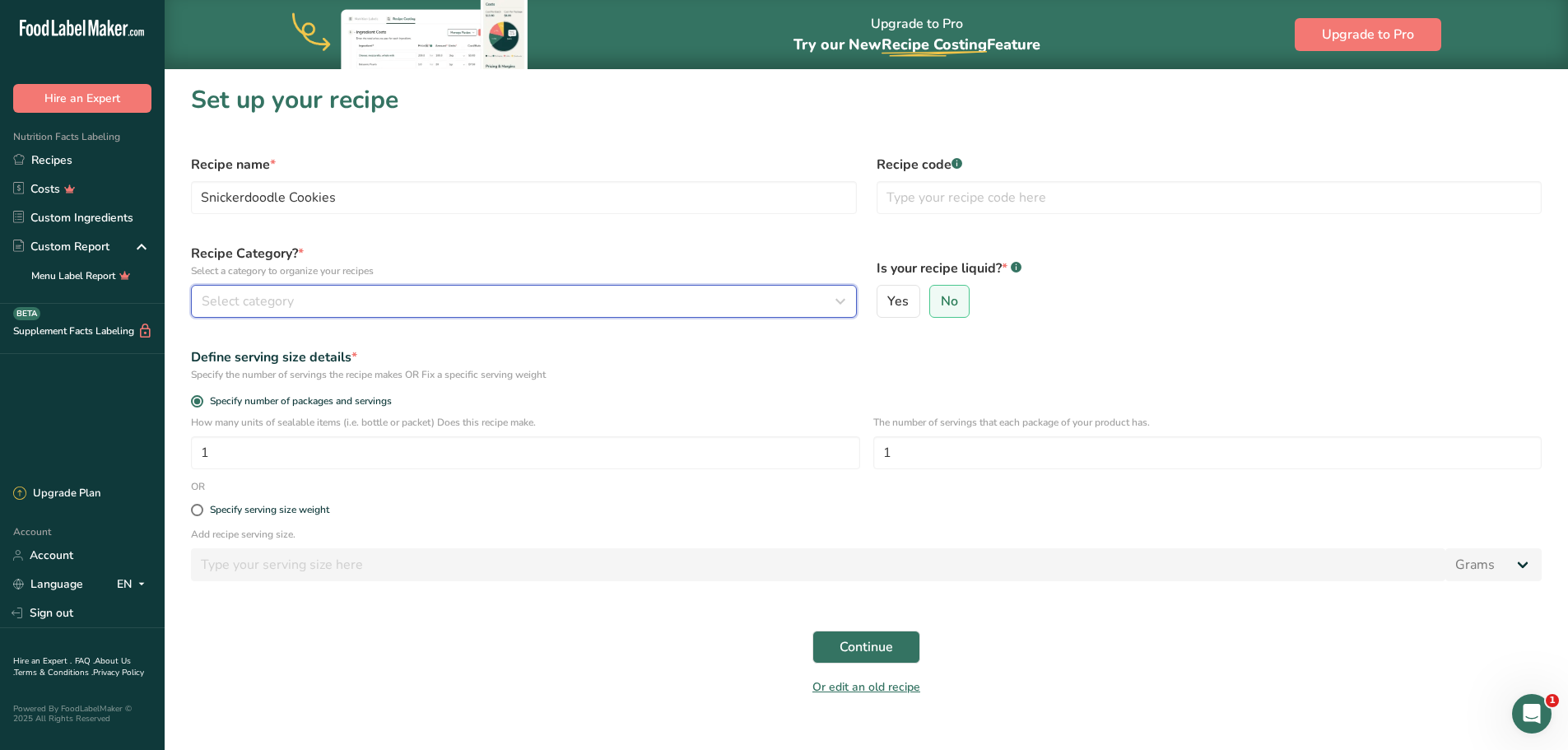
click at [360, 309] on div "Select category" at bounding box center [519, 301] width 635 height 20
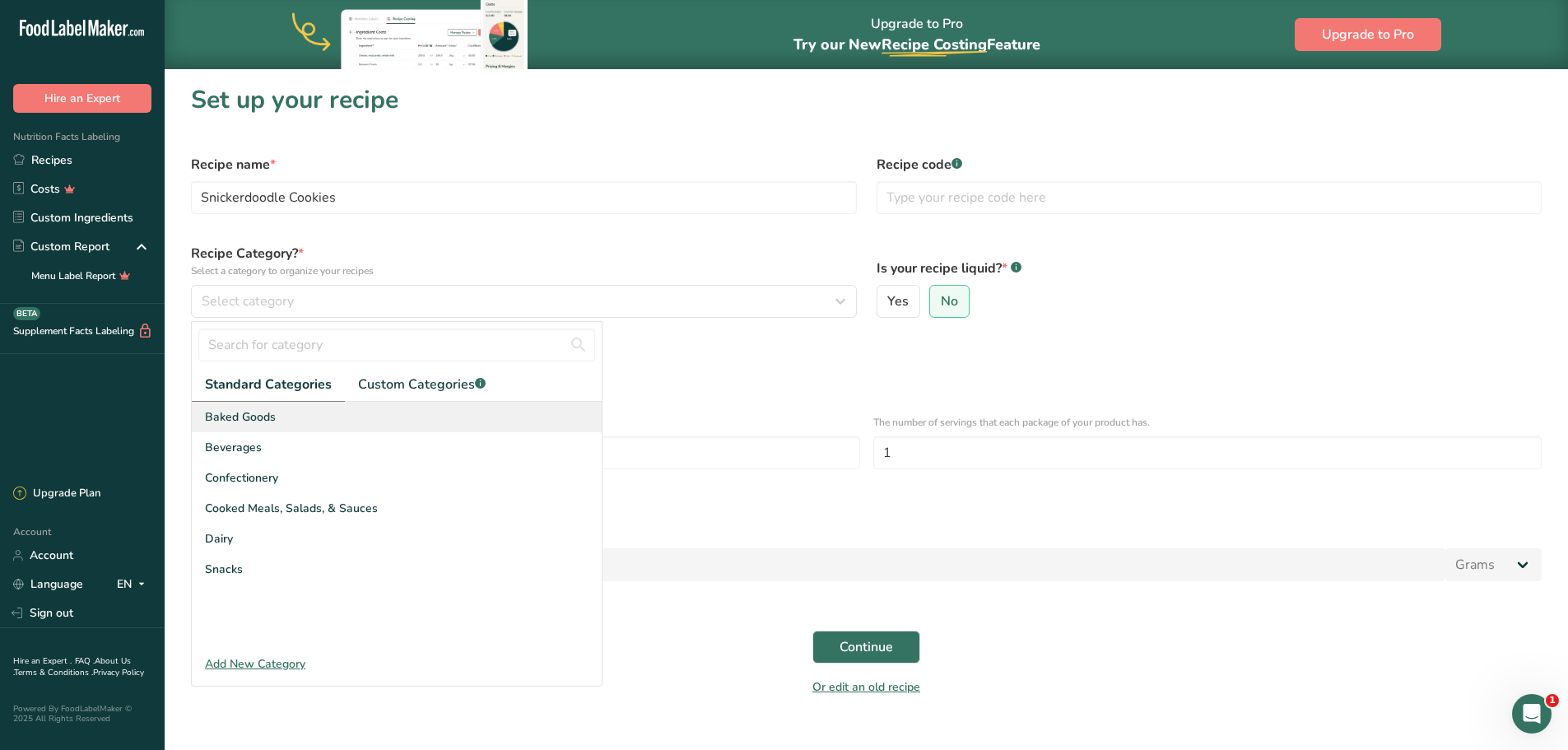
click at [281, 417] on div "Baked Goods" at bounding box center [397, 417] width 410 height 31
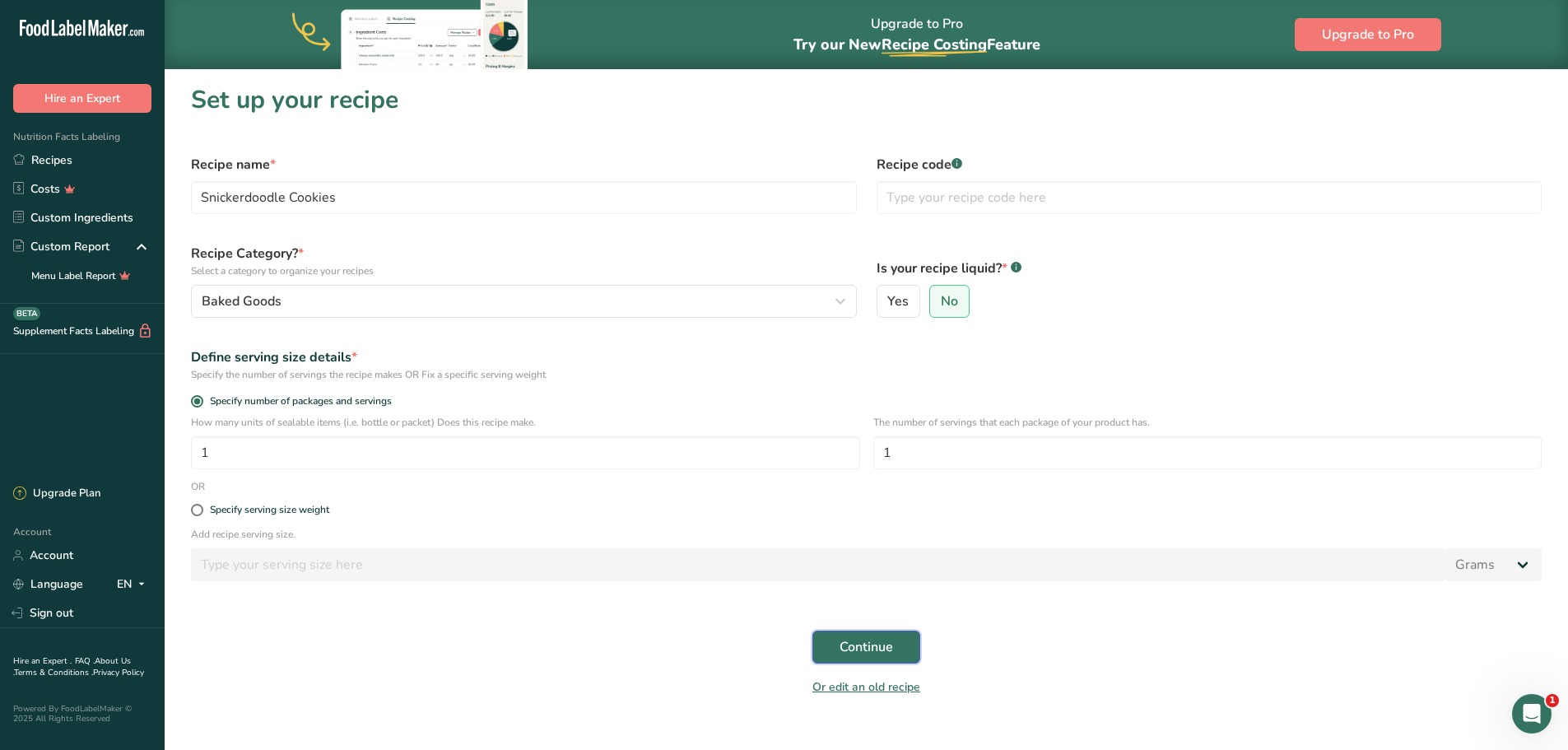
click at [861, 641] on span "Continue" at bounding box center [865, 647] width 53 height 20
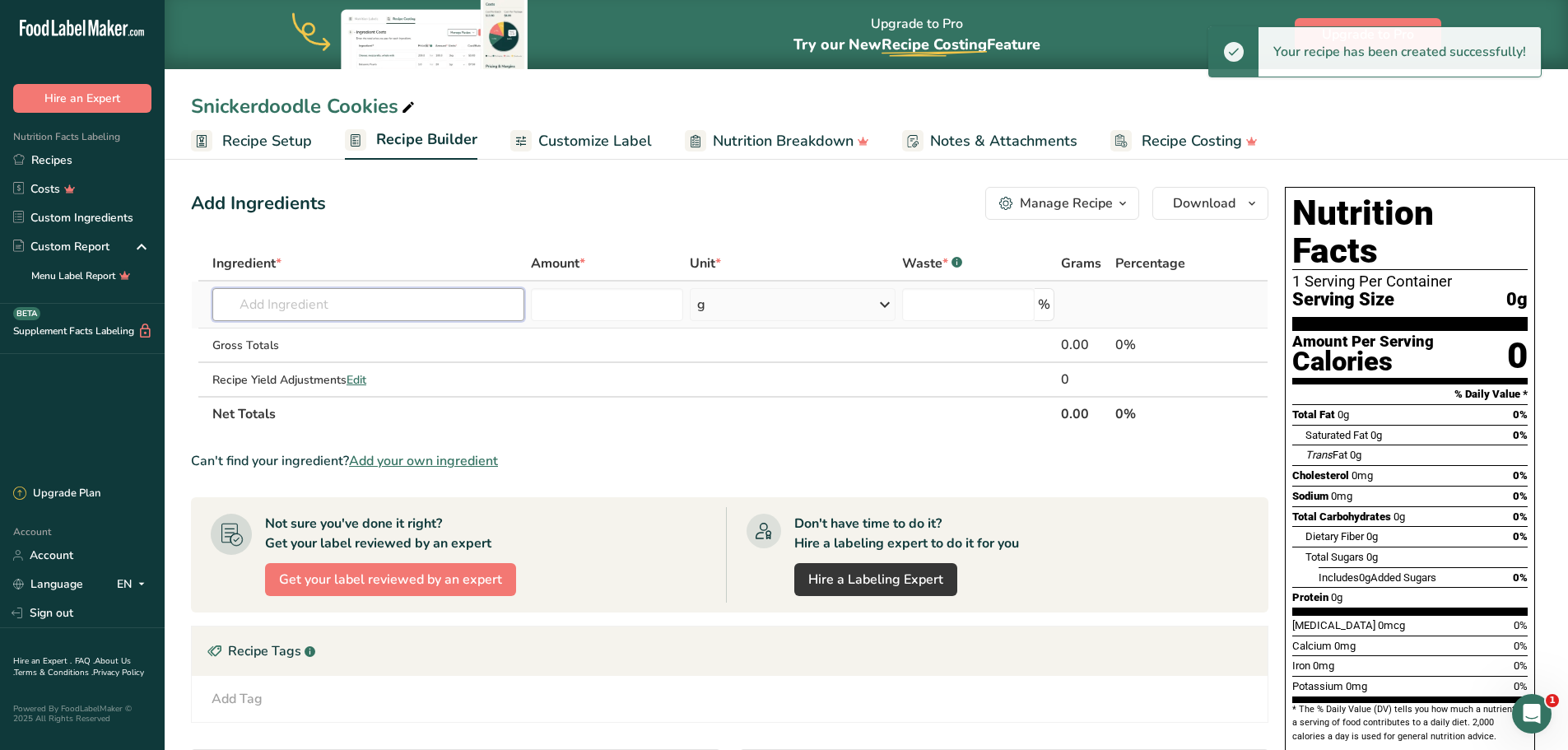
click at [338, 299] on input "text" at bounding box center [369, 304] width 312 height 33
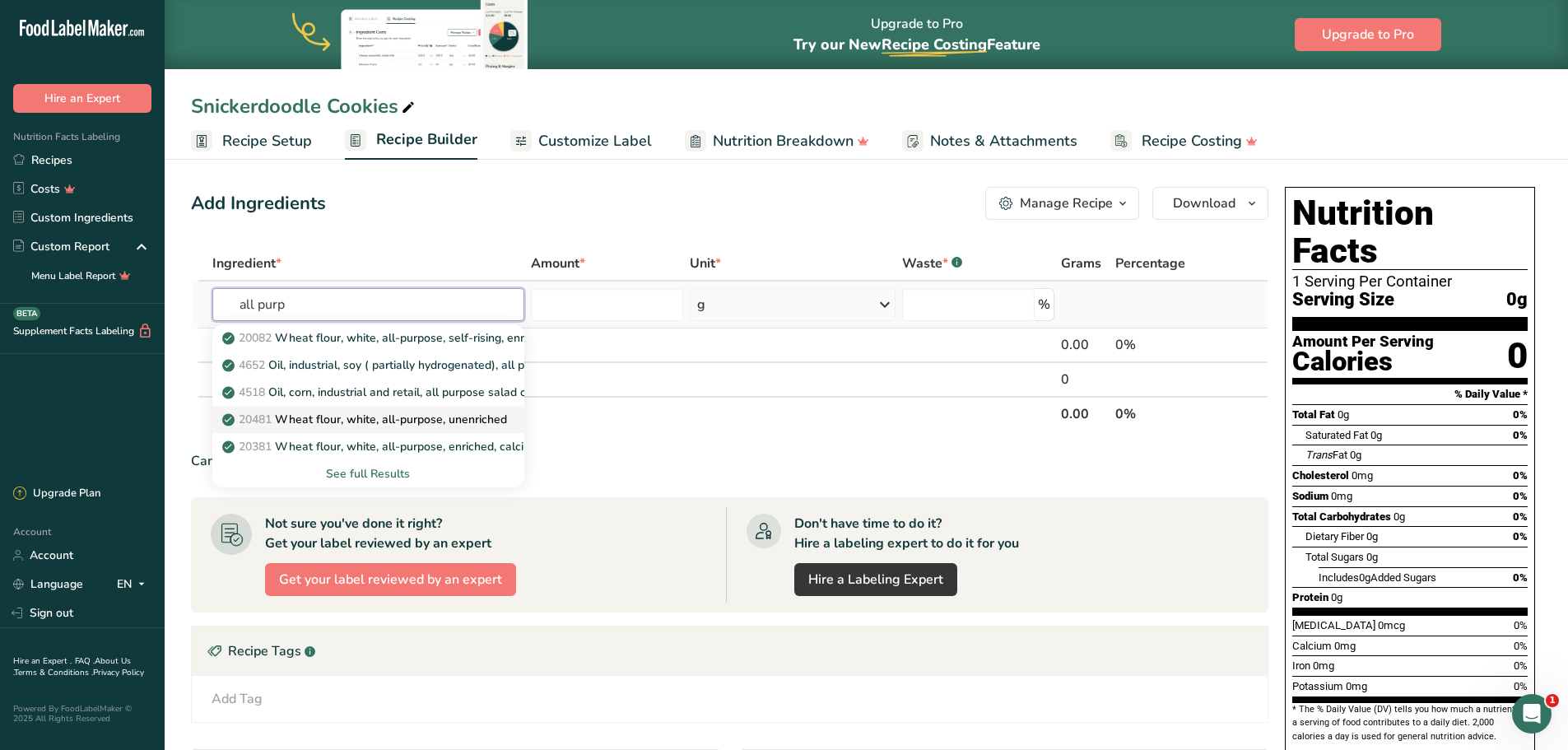
type input "all purp"
click at [442, 419] on p "20481 Wheat flour, white, all-purpose, unenriched" at bounding box center [366, 419] width 282 height 17
type input "Wheat flour, white, all-purpose, unenriched"
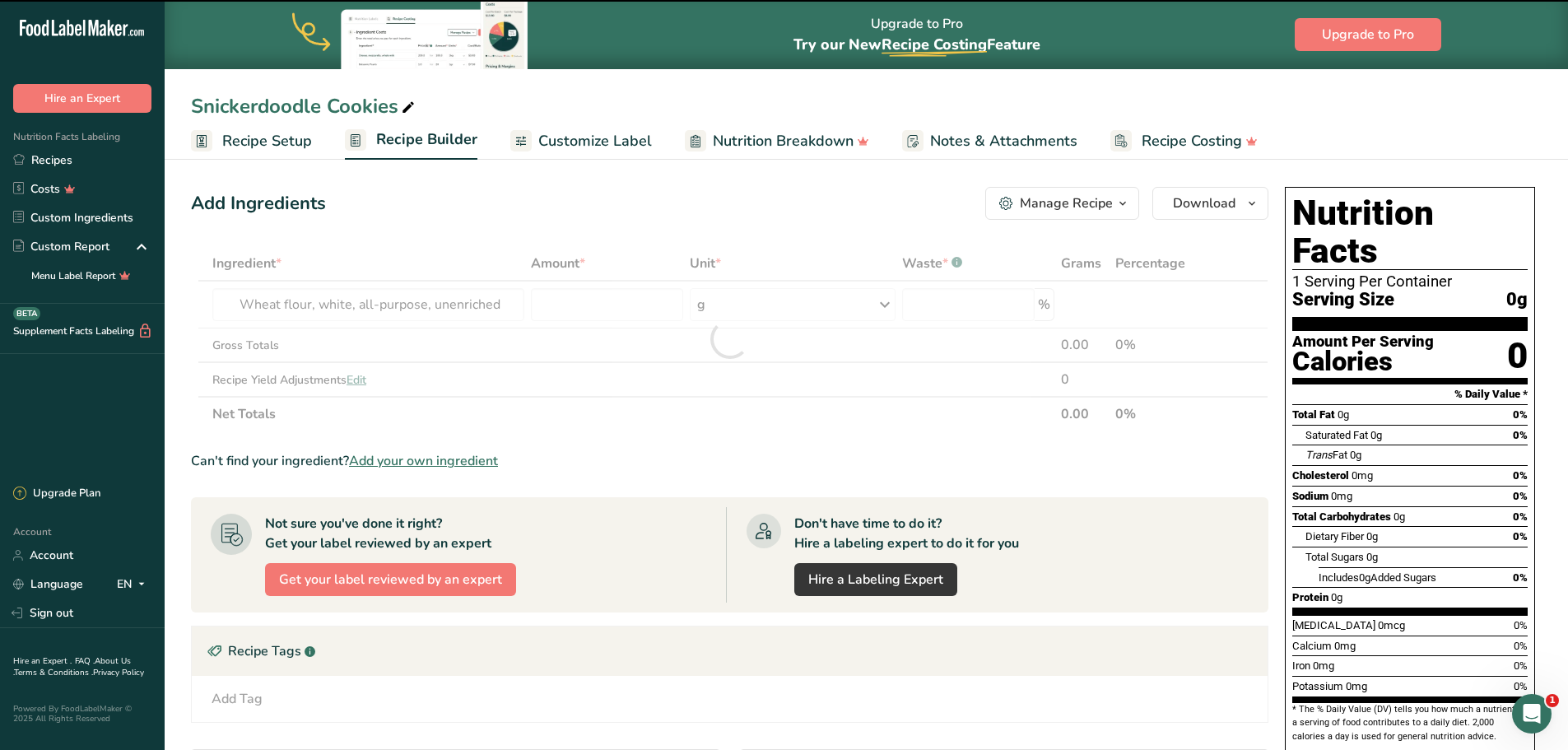
type input "0"
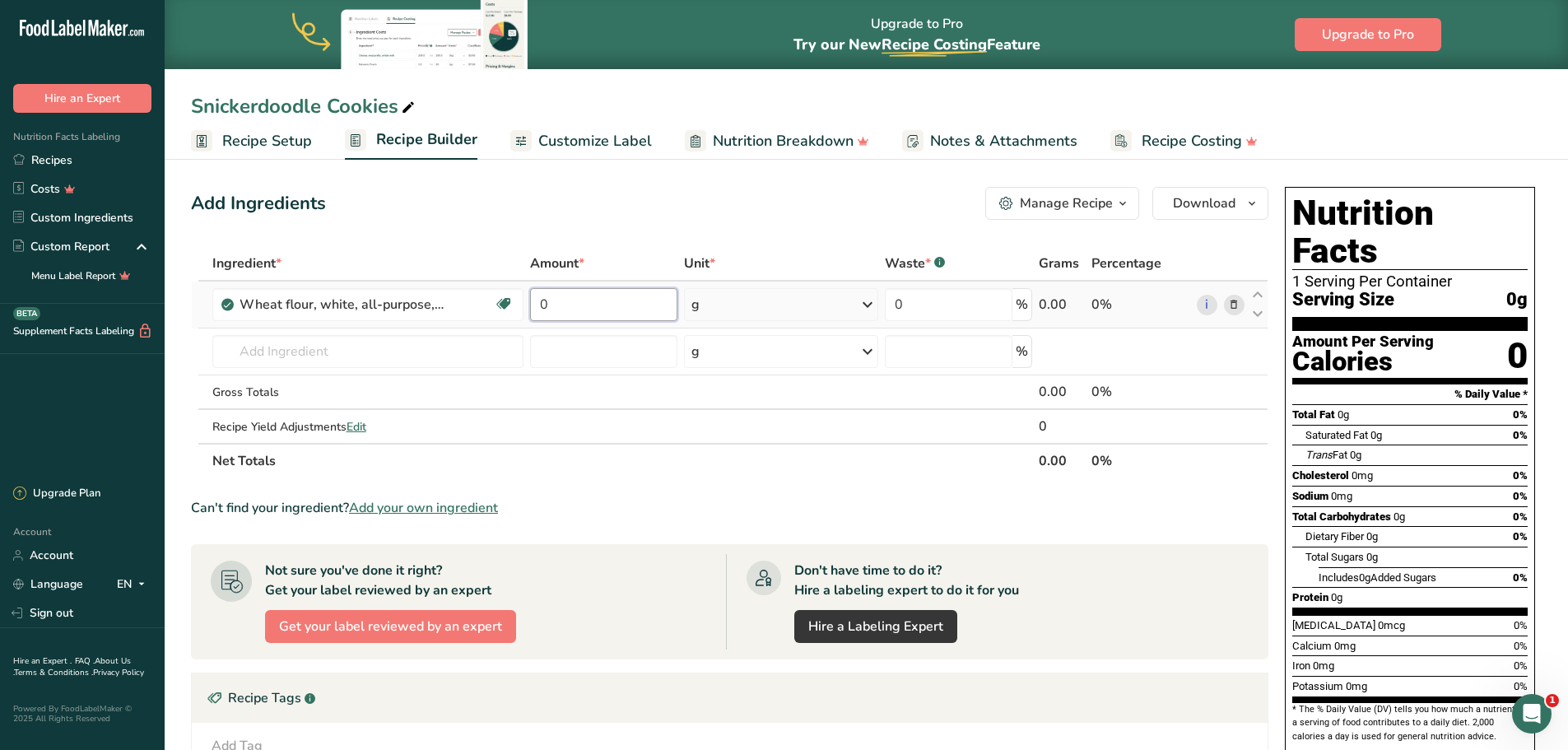
drag, startPoint x: 604, startPoint y: 306, endPoint x: 529, endPoint y: 305, distance: 75.0
click at [529, 305] on td "0" at bounding box center [603, 305] width 153 height 47
type input "375"
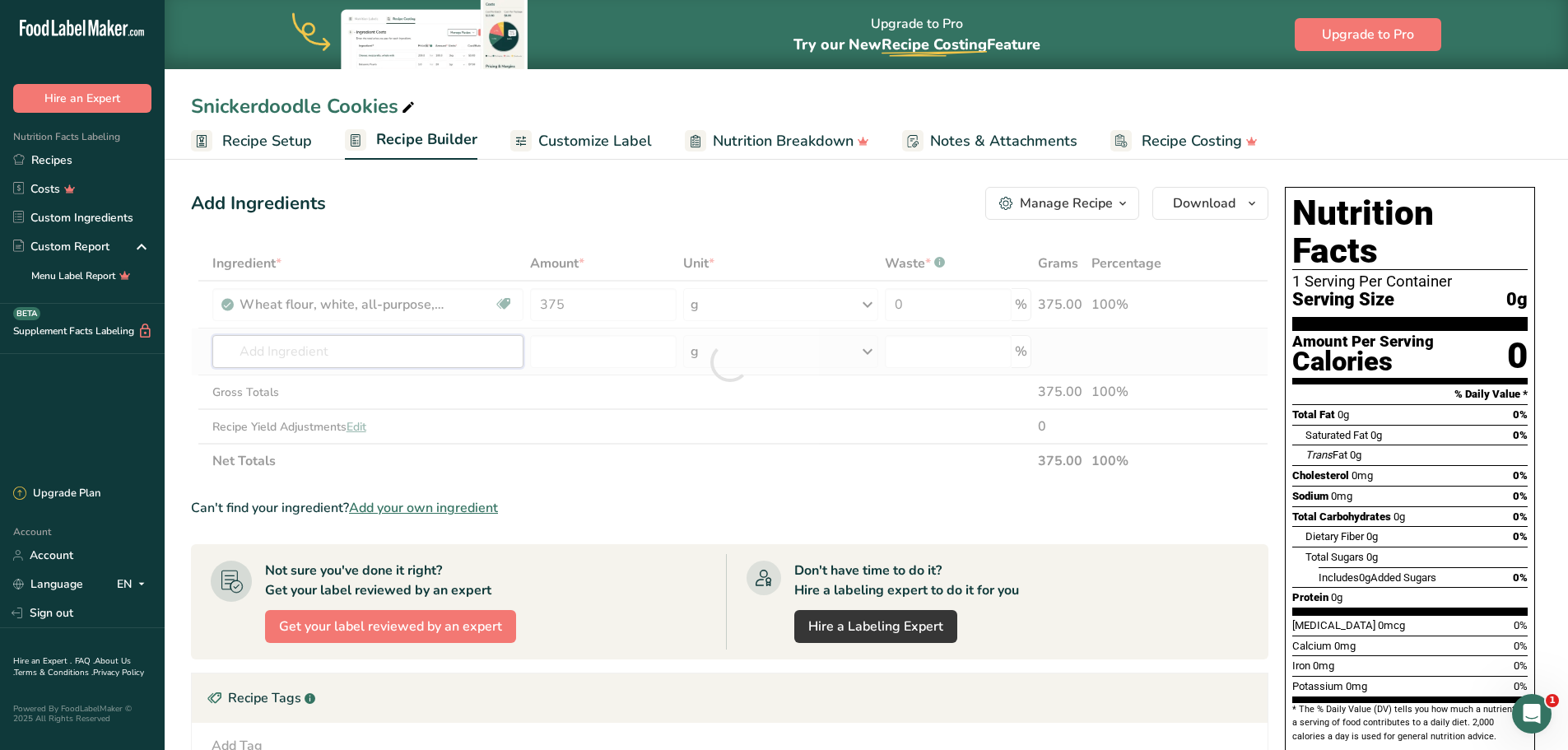
click at [454, 344] on div "Ingredient * Amount * Unit * Waste * .a-a{fill:#347362;}.b-a{fill:#fff;} Grams …" at bounding box center [730, 362] width 1077 height 232
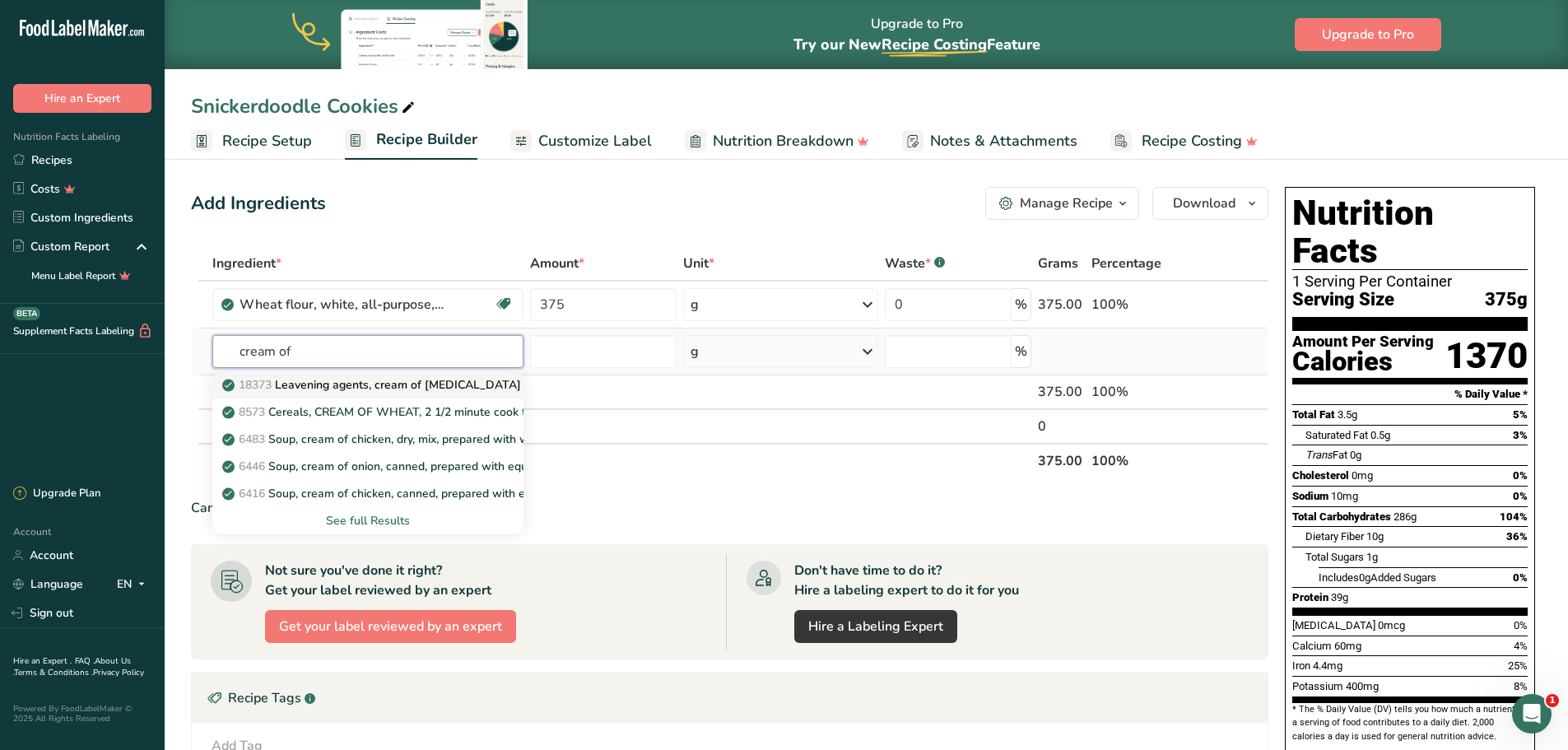
type input "cream of"
click at [457, 385] on div "18373 Leavening agents, cream of [MEDICAL_DATA]" at bounding box center [355, 385] width 259 height 17
type input "Leavening agents, cream of [MEDICAL_DATA]"
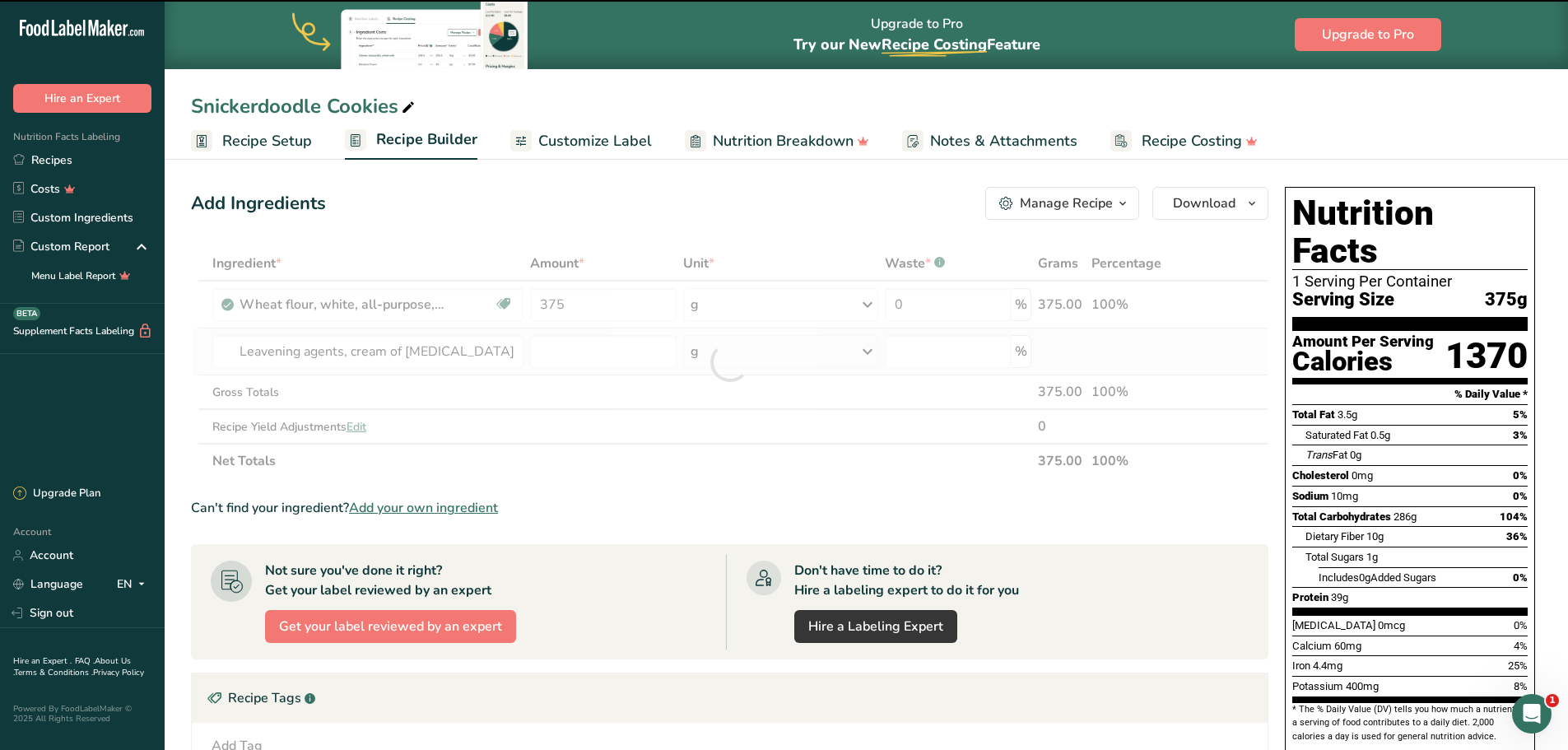
type input "0"
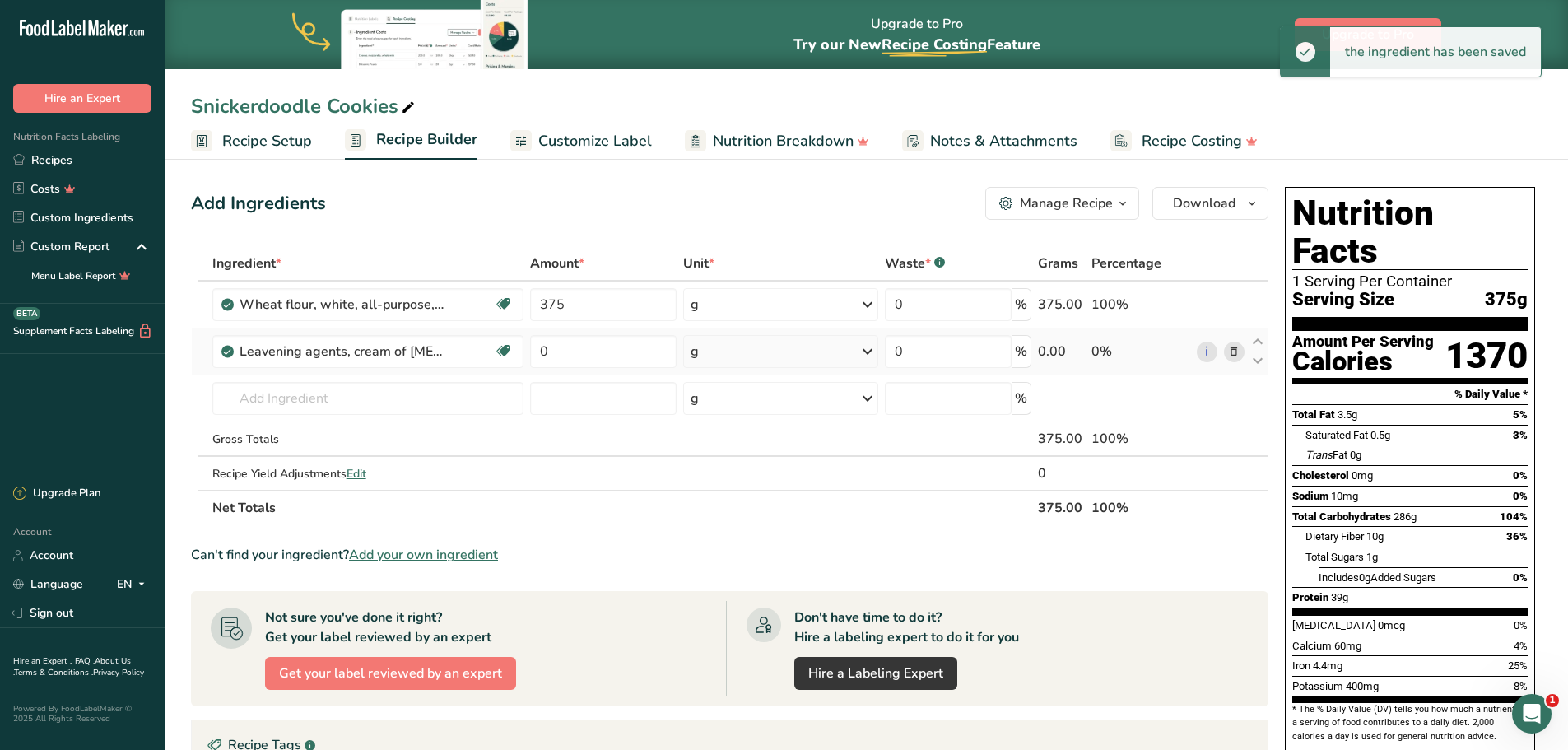
click at [754, 358] on div "g" at bounding box center [780, 351] width 194 height 33
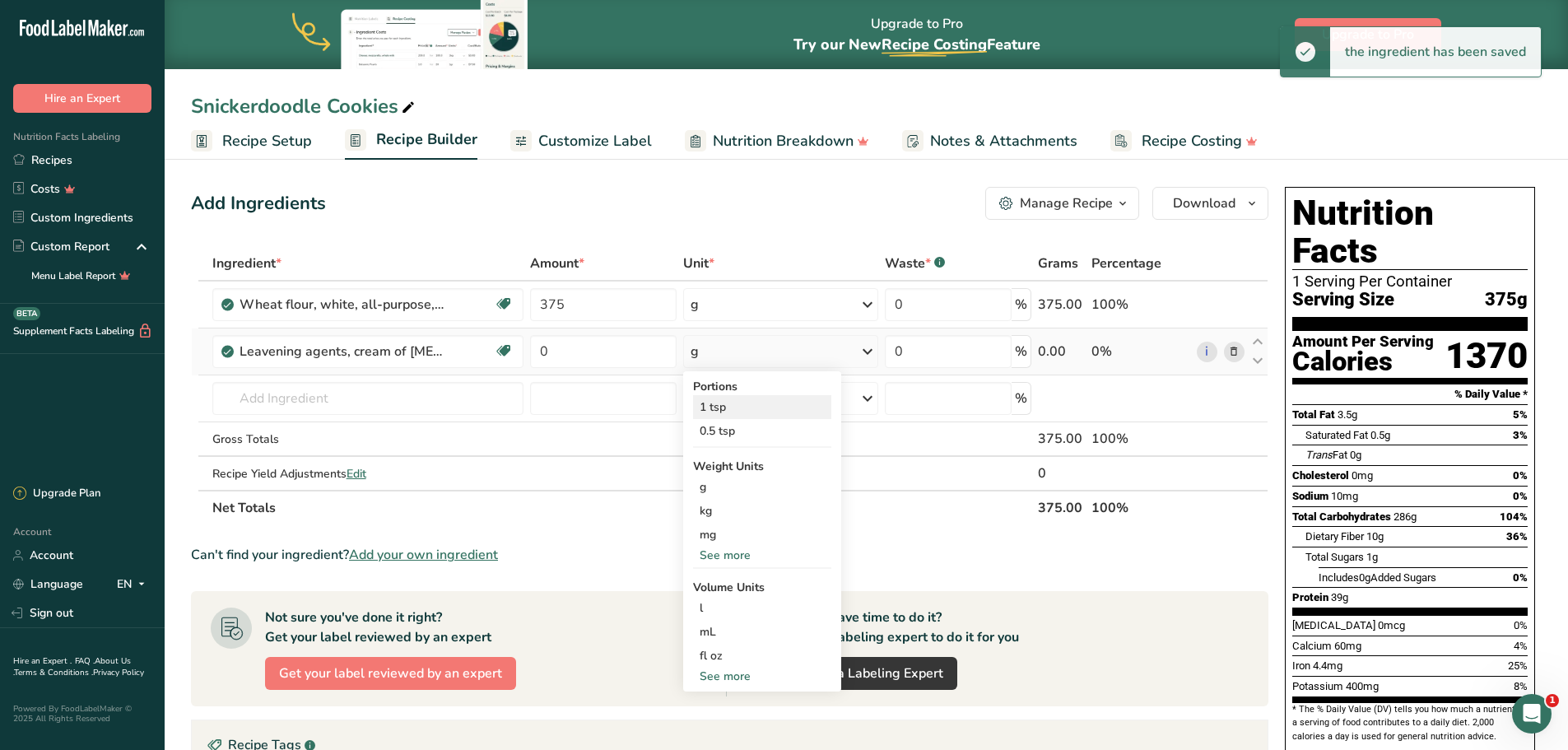
click at [744, 406] on div "1 tsp" at bounding box center [762, 406] width 139 height 24
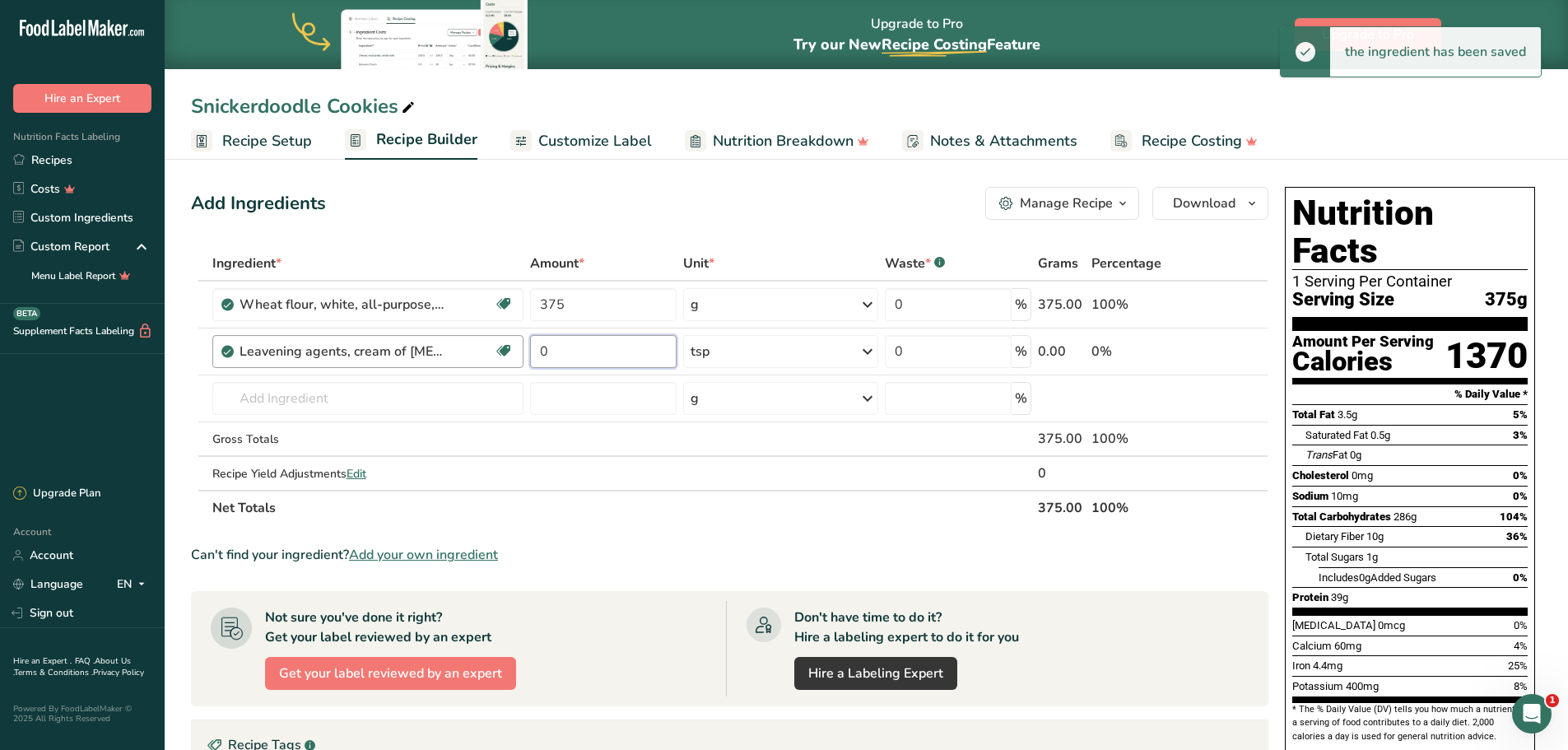
drag, startPoint x: 562, startPoint y: 353, endPoint x: 515, endPoint y: 351, distance: 47.0
click at [515, 351] on tr "Leavening agents, cream of [MEDICAL_DATA] Dairy free Gluten free Vegan Vegetari…" at bounding box center [730, 352] width 1076 height 47
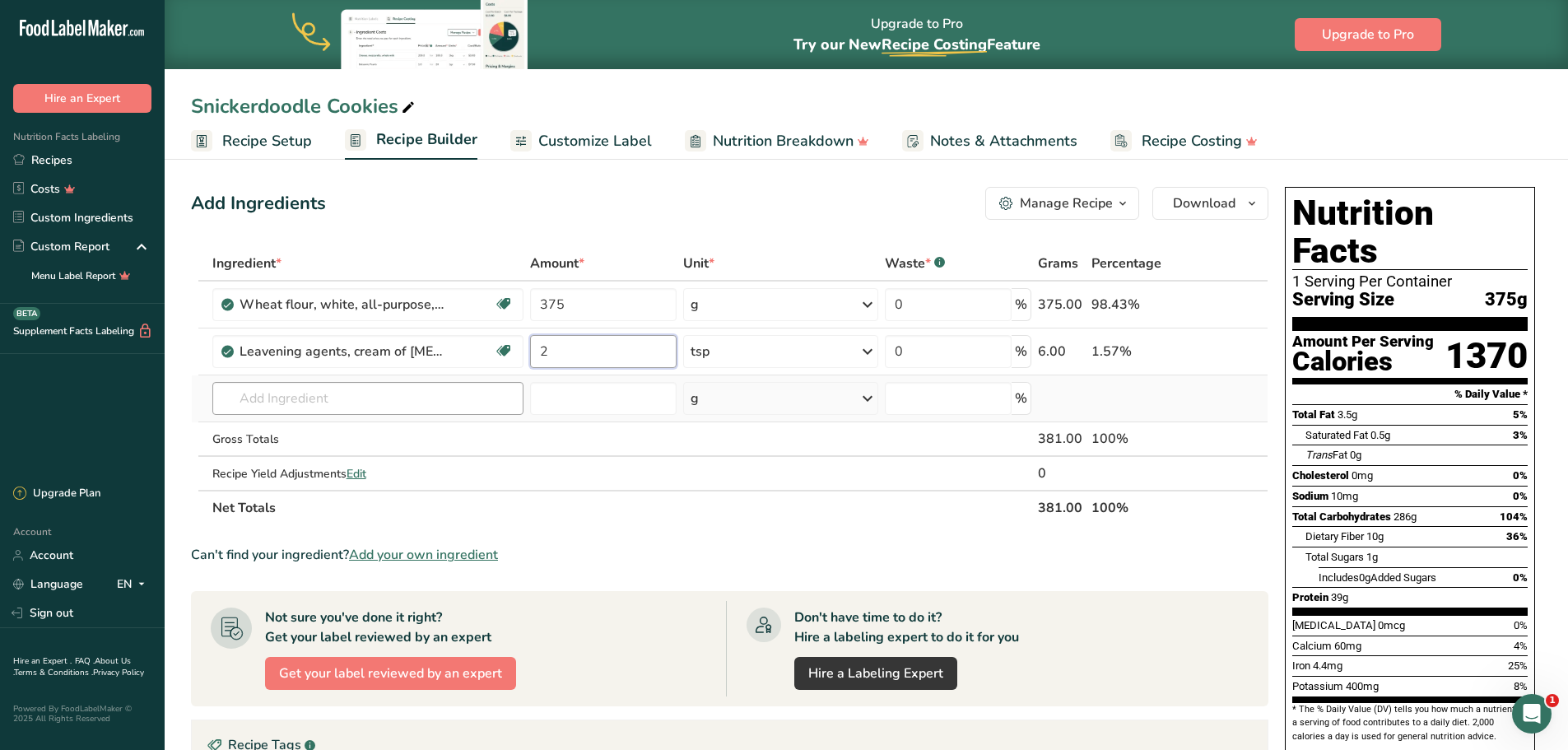
type input "2"
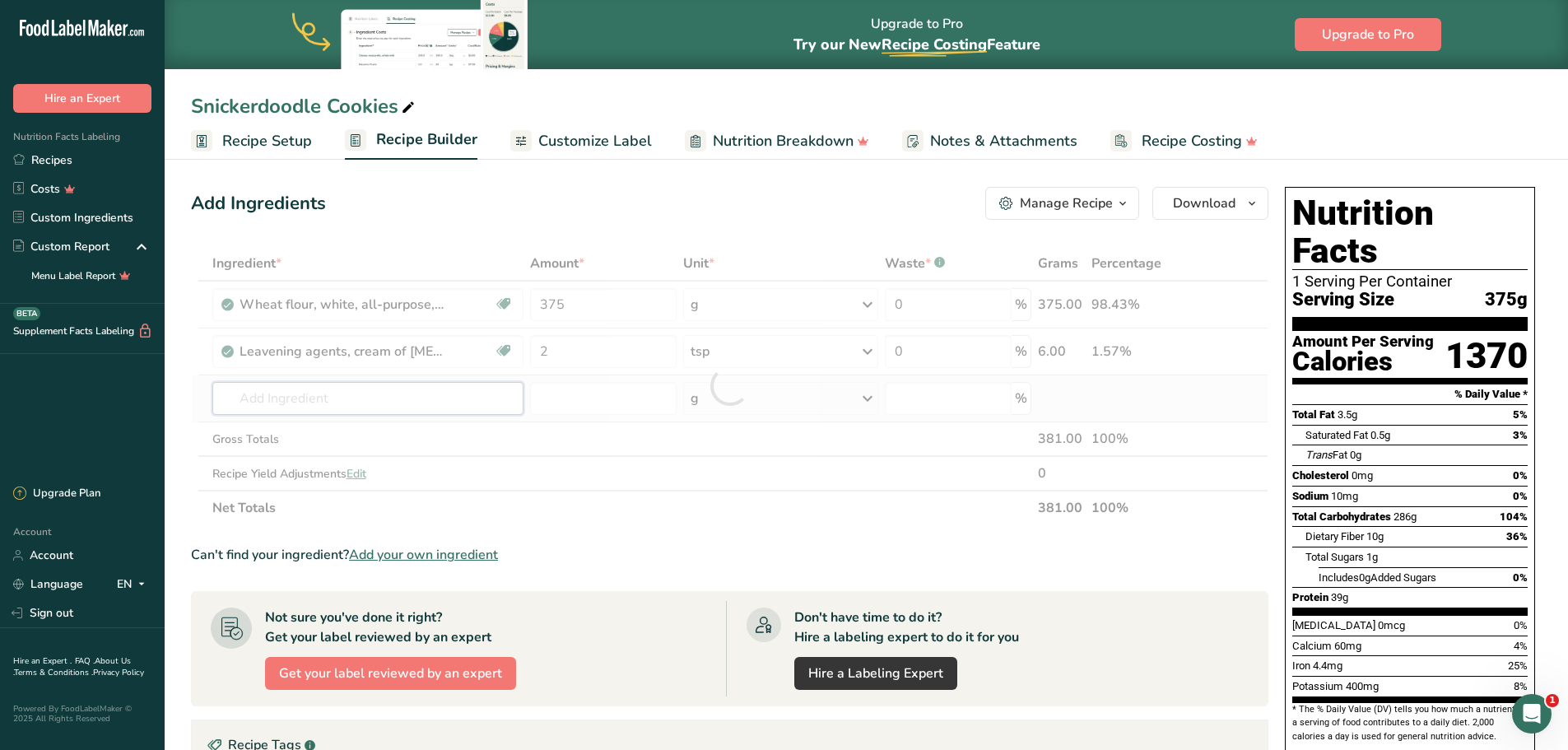
click at [304, 398] on div "Ingredient * Amount * Unit * Waste * .a-a{fill:#347362;}.b-a{fill:#fff;} Grams …" at bounding box center [730, 385] width 1077 height 279
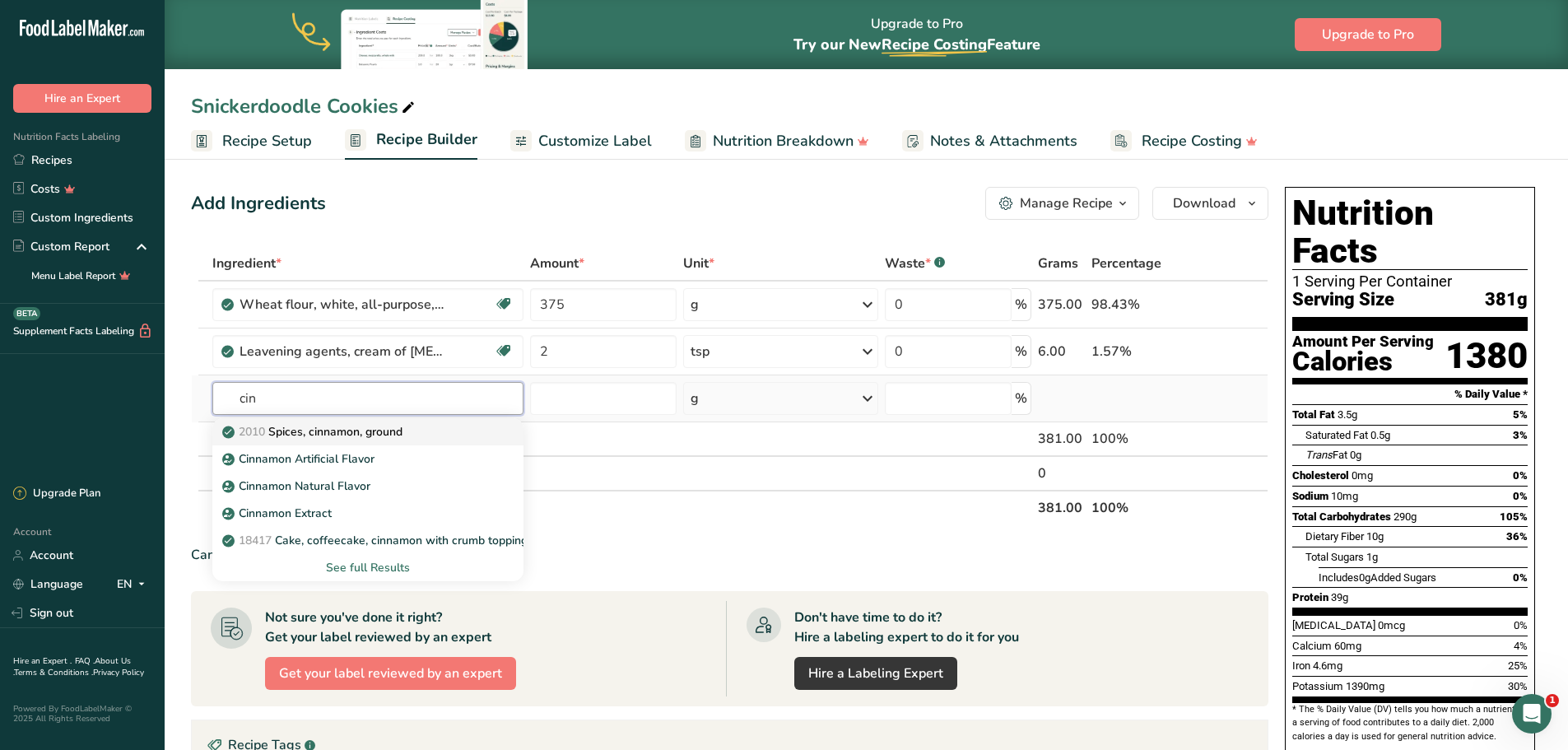
type input "cin"
click at [347, 435] on p "2010 Spices, cinnamon, ground" at bounding box center [314, 432] width 177 height 17
type input "Spices, cinnamon, ground"
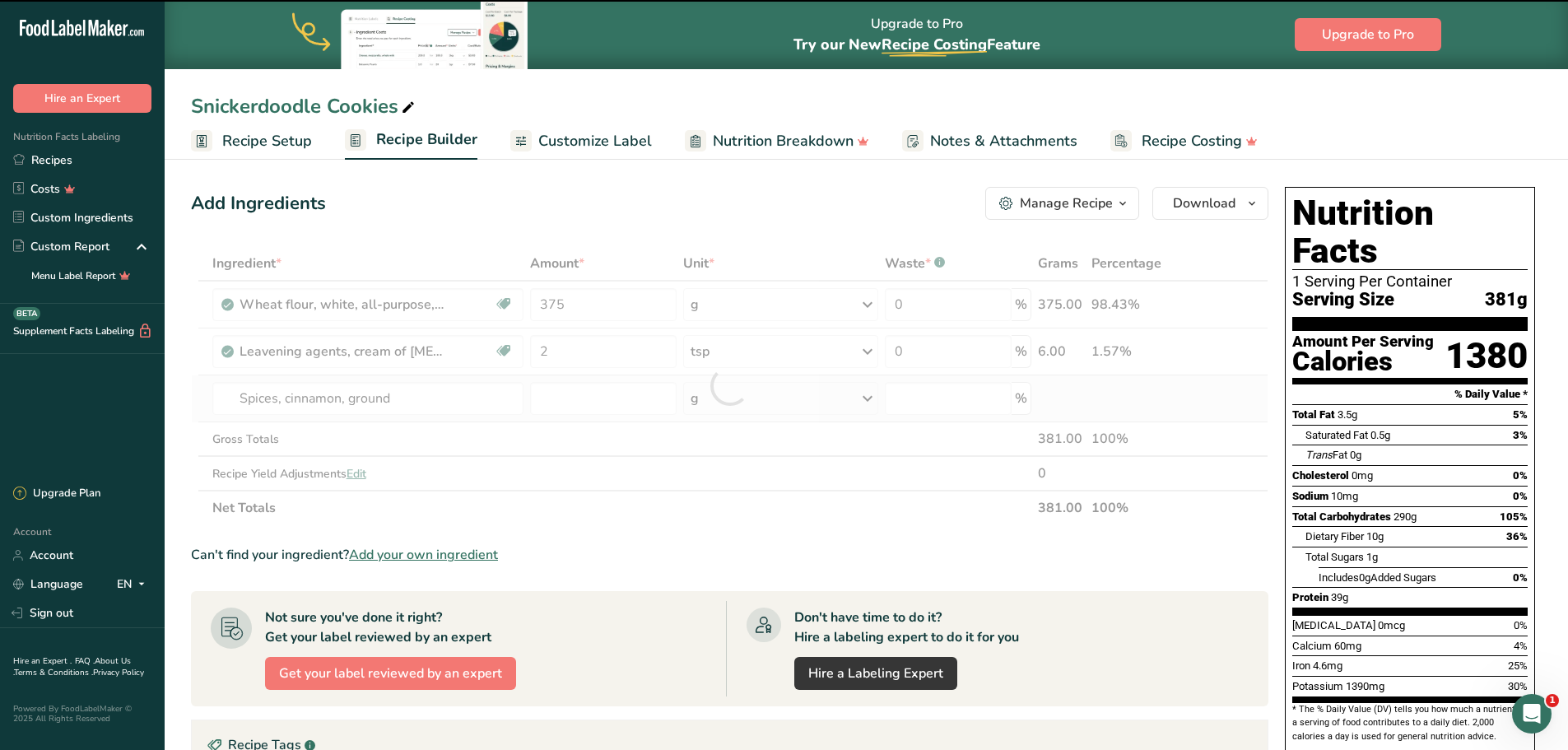
type input "0"
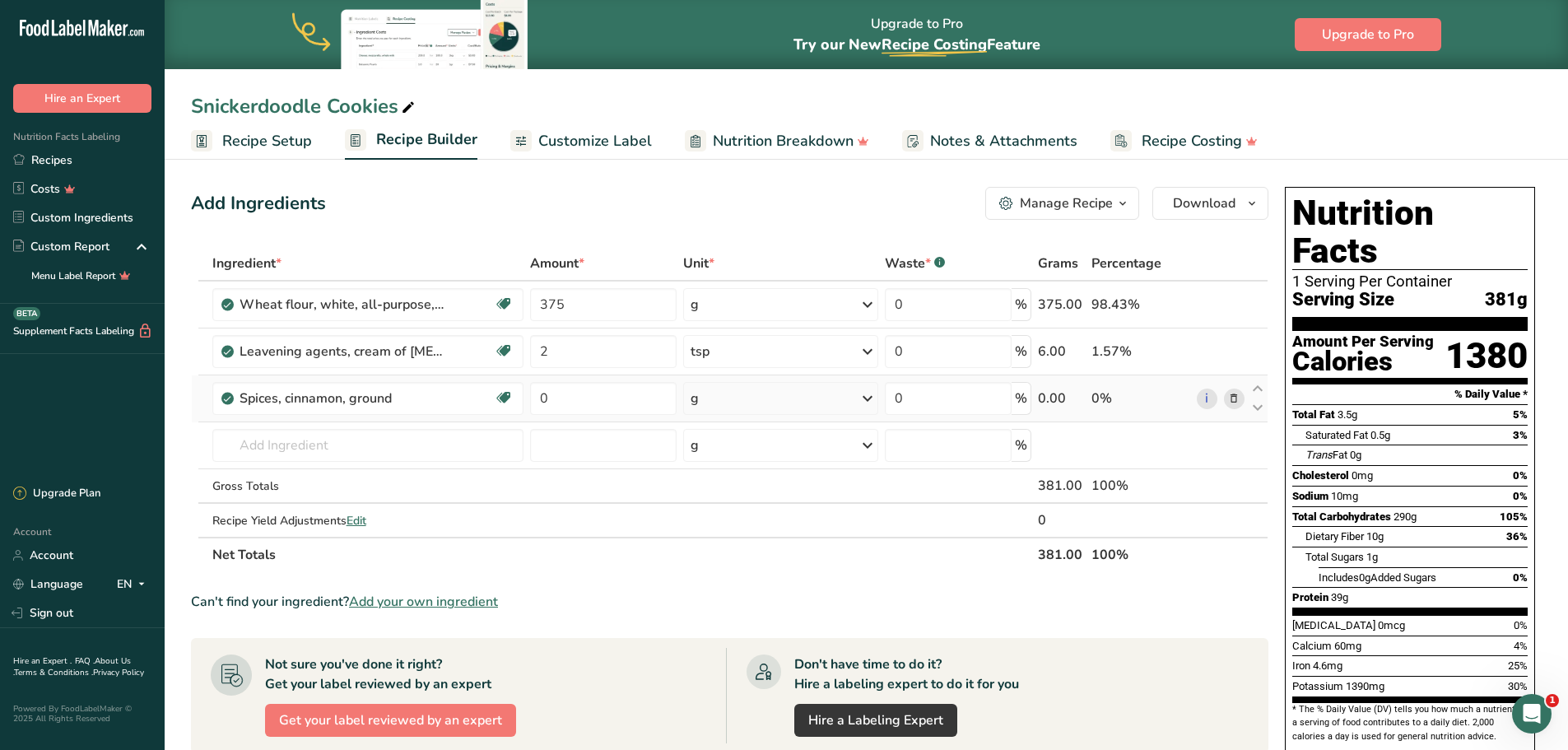
click at [736, 395] on div "g" at bounding box center [781, 399] width 195 height 33
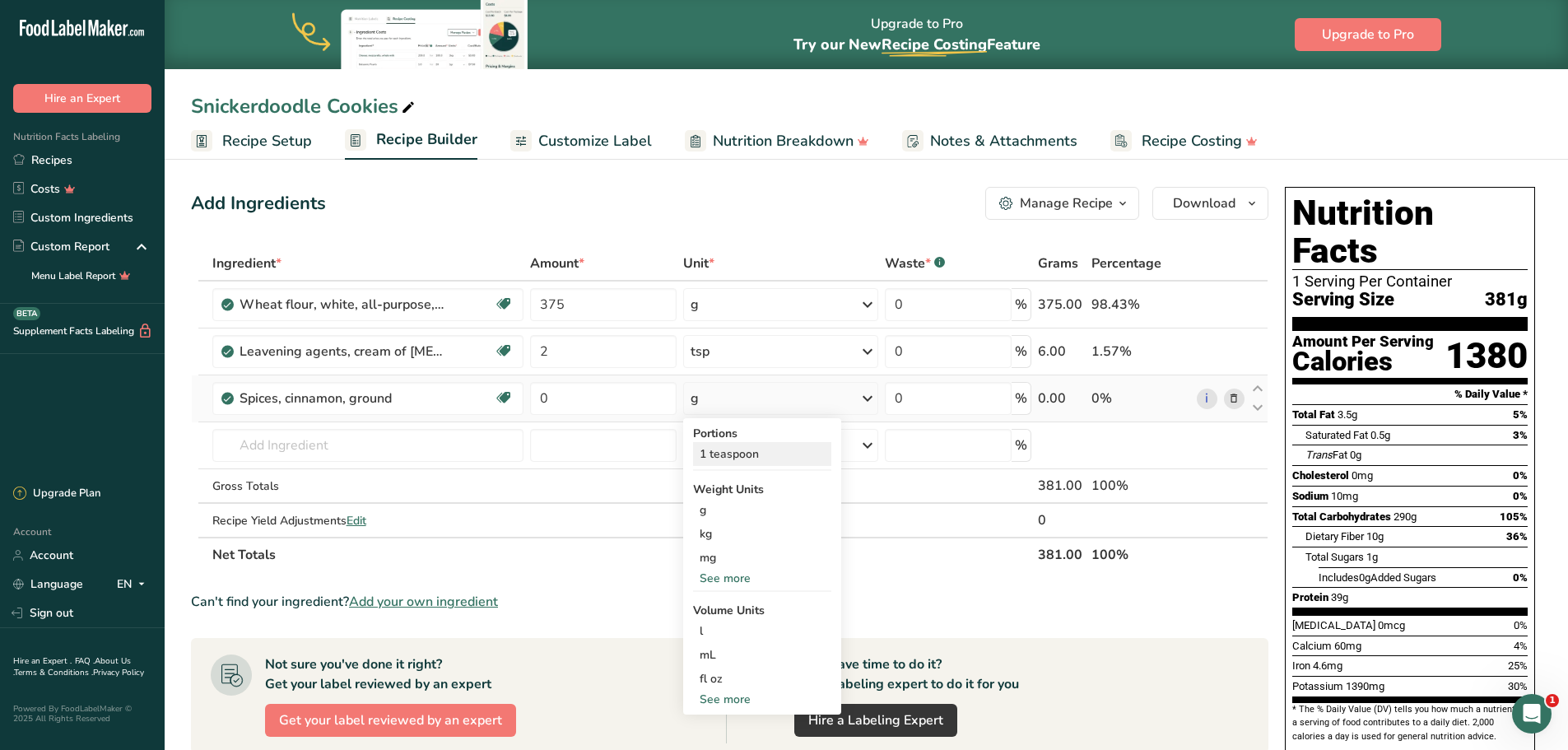
click at [746, 456] on div "1 teaspoon" at bounding box center [762, 453] width 139 height 24
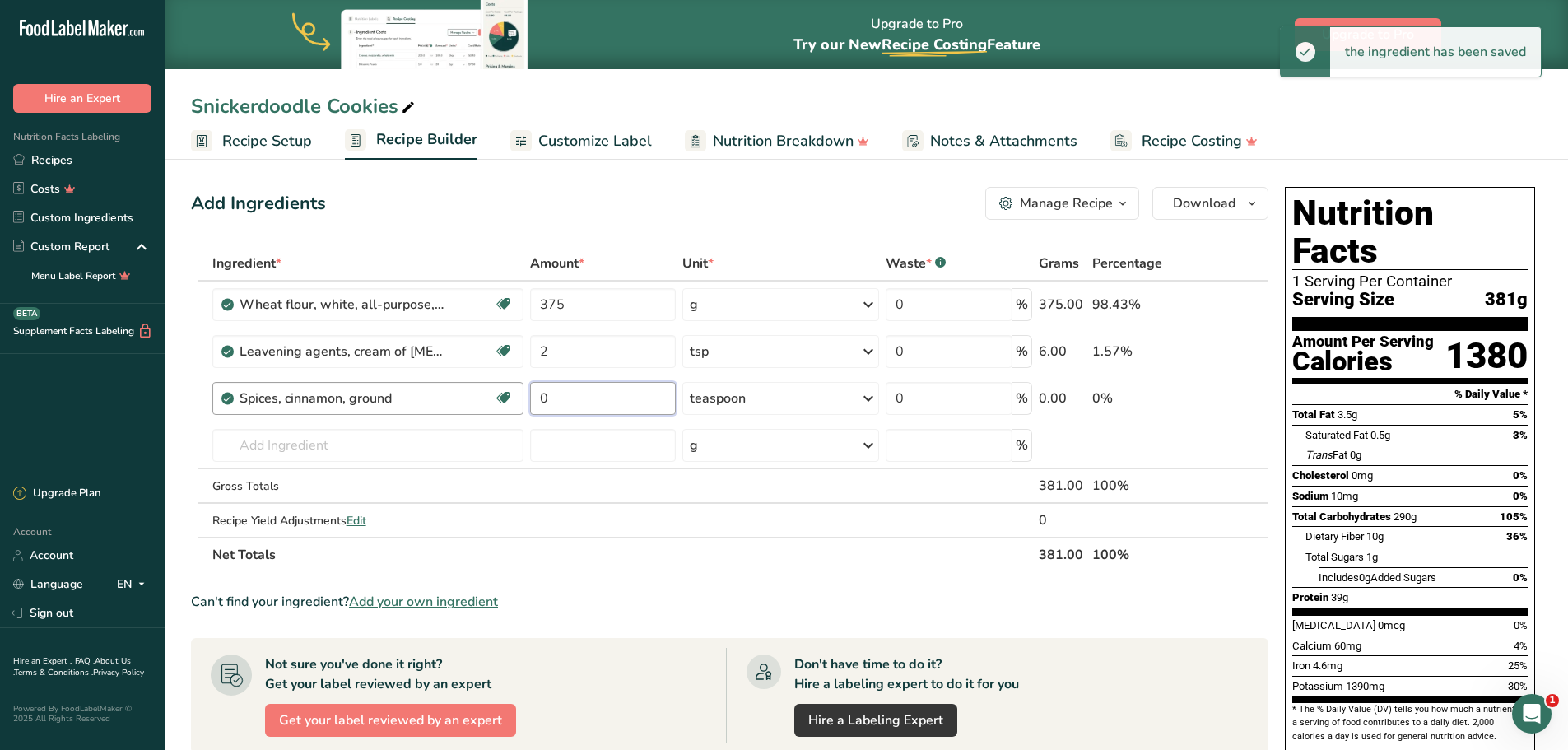
drag, startPoint x: 562, startPoint y: 395, endPoint x: 521, endPoint y: 392, distance: 41.1
click at [521, 392] on tr "Spices, cinnamon, ground Source of Antioxidants Dairy free Gluten free Vegan Ve…" at bounding box center [730, 399] width 1076 height 47
type input "2.5"
click at [438, 443] on div "Ingredient * Amount * Unit * Waste * .a-a{fill:#347362;}.b-a{fill:#fff;} Grams …" at bounding box center [730, 409] width 1077 height 326
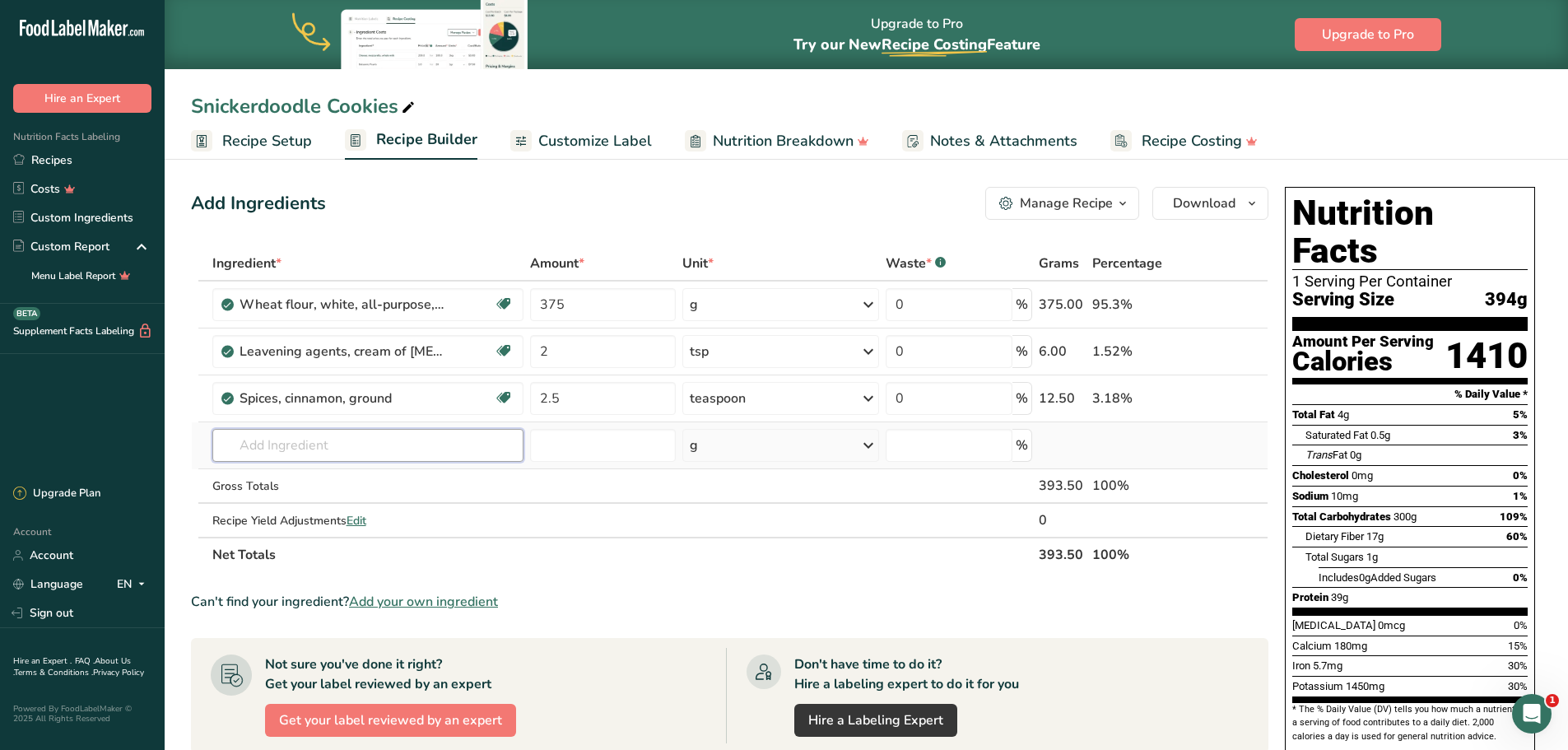
click at [327, 442] on input "text" at bounding box center [368, 446] width 311 height 33
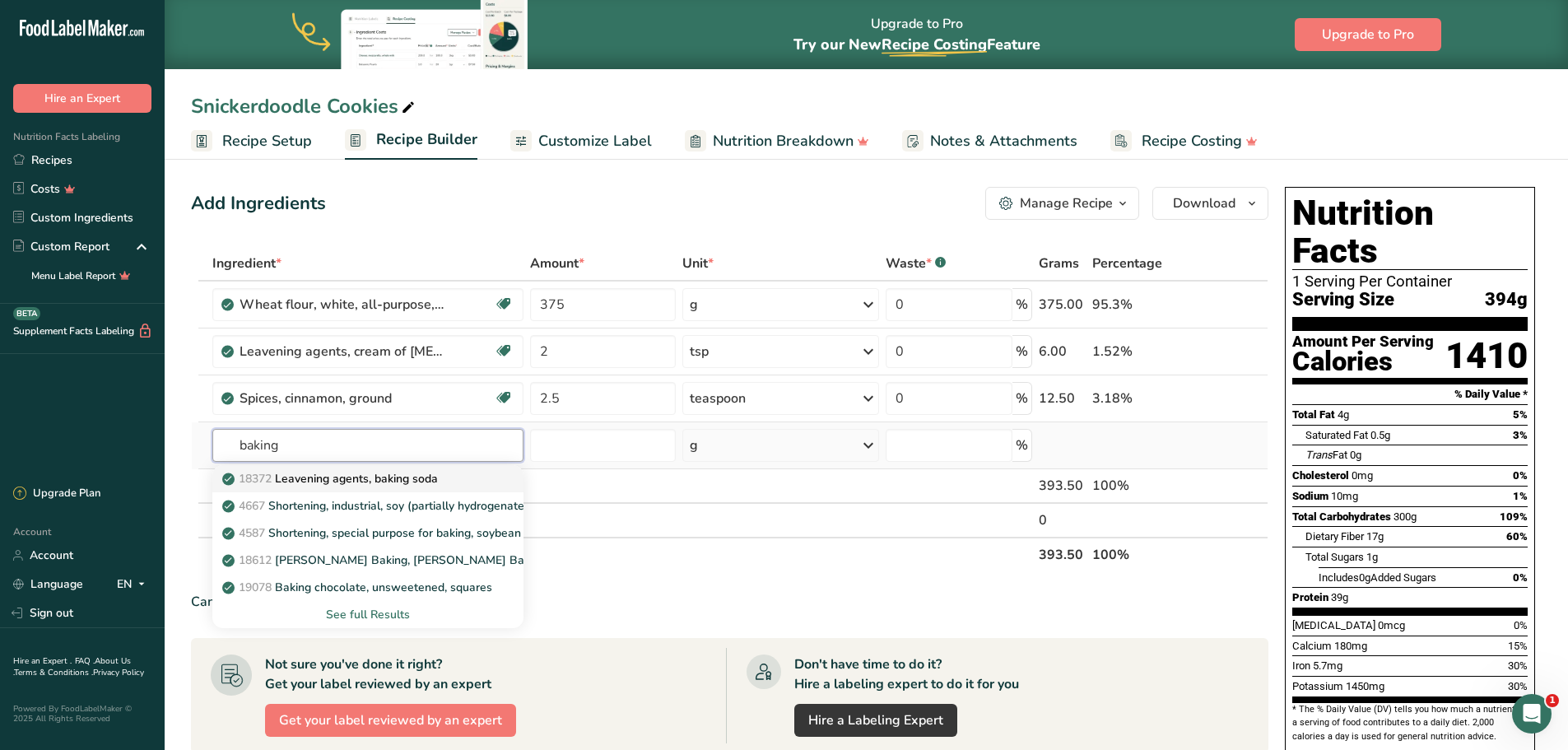
type input "baking"
click at [384, 475] on p "18372 Leavening agents, baking soda" at bounding box center [332, 479] width 213 height 17
type input "Leavening agents, baking soda"
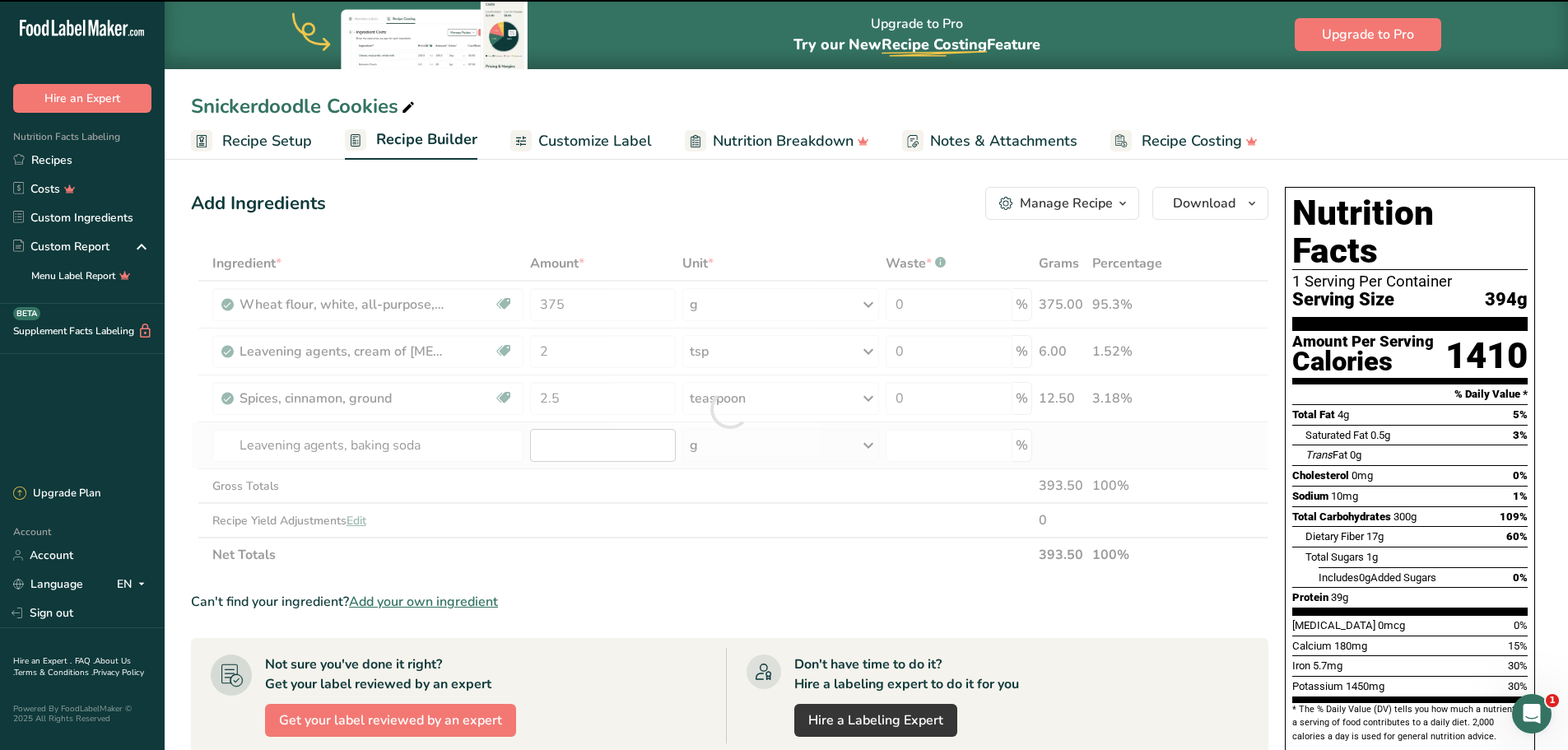
type input "0"
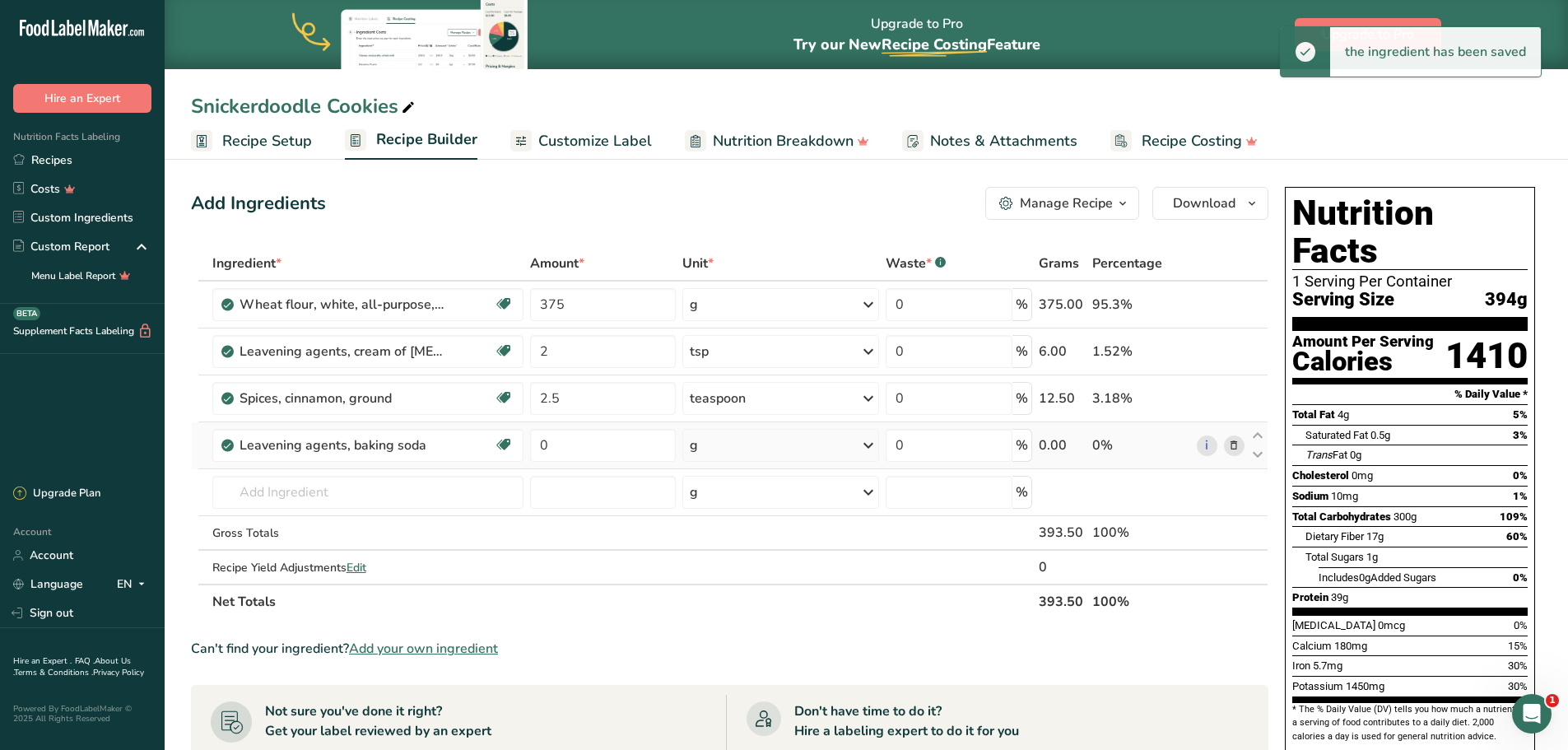
click at [744, 450] on div "g" at bounding box center [781, 446] width 198 height 33
click at [743, 499] on div "1 tsp" at bounding box center [761, 501] width 139 height 24
drag, startPoint x: 562, startPoint y: 445, endPoint x: 513, endPoint y: 442, distance: 49.1
click at [506, 437] on tr "Leavening agents, baking soda Dairy free Gluten free Vegan Vegetarian Soy free …" at bounding box center [730, 446] width 1076 height 47
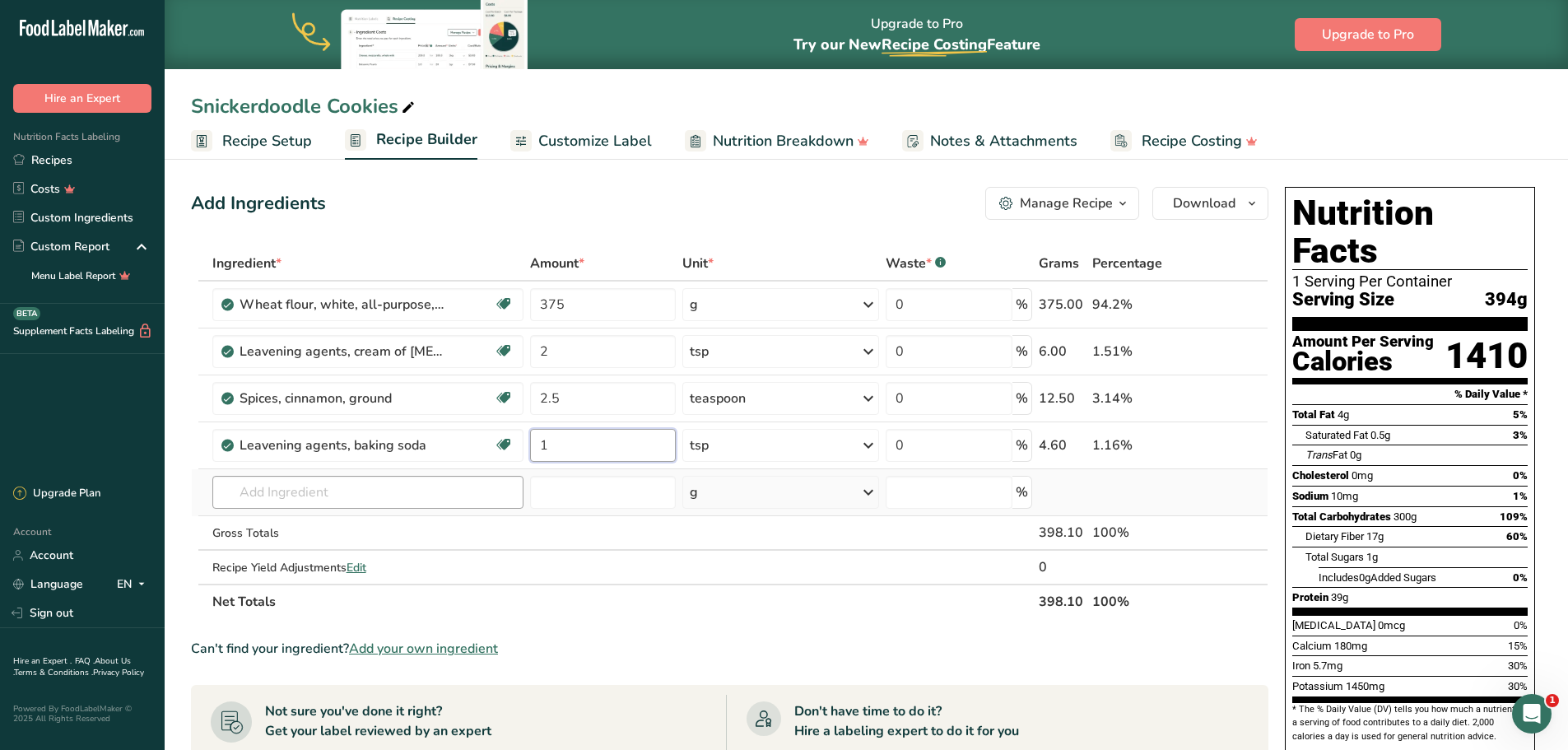
type input "1"
click at [376, 488] on div "Ingredient * Amount * Unit * Waste * .a-a{fill:#347362;}.b-a{fill:#fff;} Grams …" at bounding box center [730, 433] width 1077 height 373
click at [394, 489] on input "text" at bounding box center [368, 493] width 311 height 33
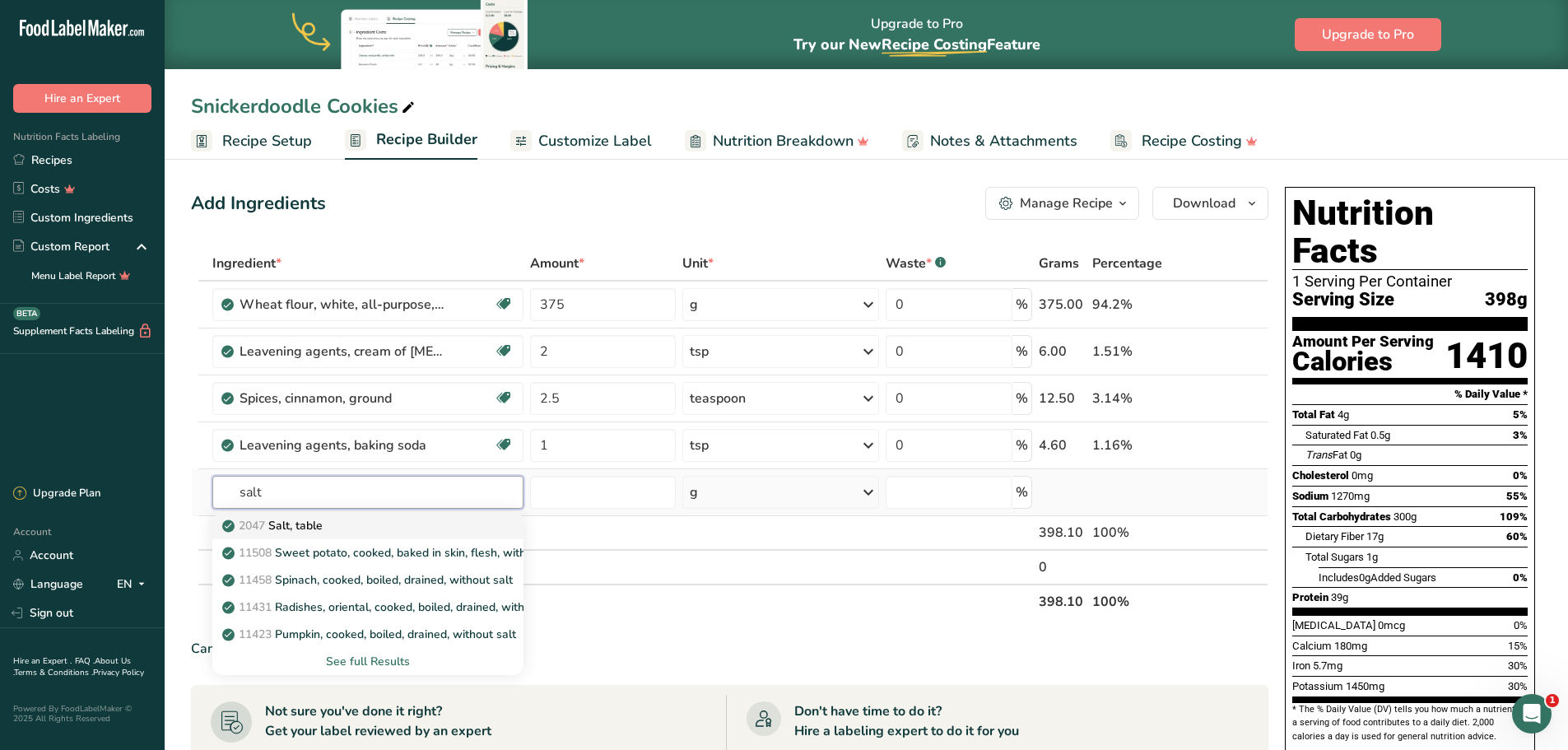
type input "salt"
click at [281, 526] on p "2047 Salt, table" at bounding box center [274, 526] width 97 height 17
type input "Salt, table"
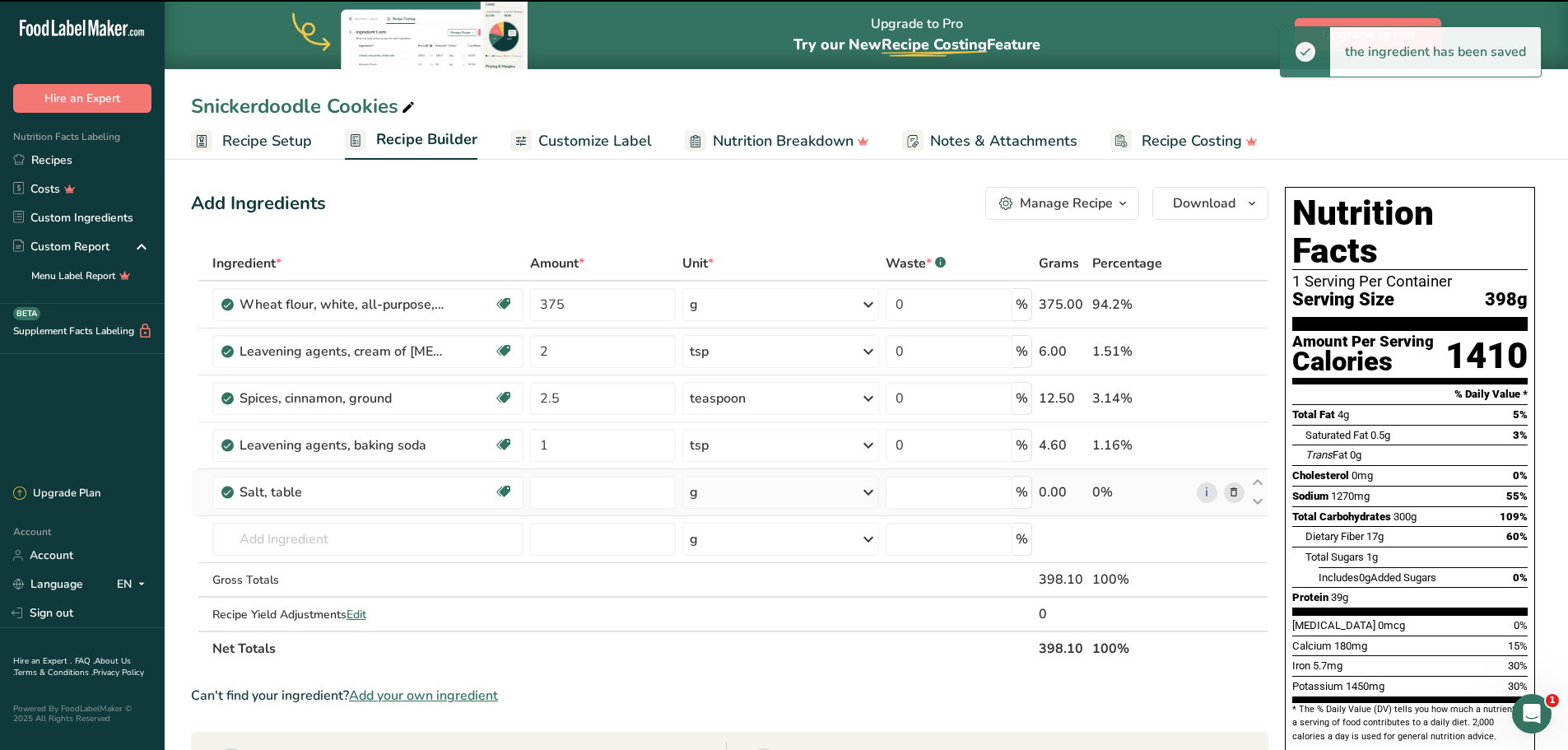
type input "0"
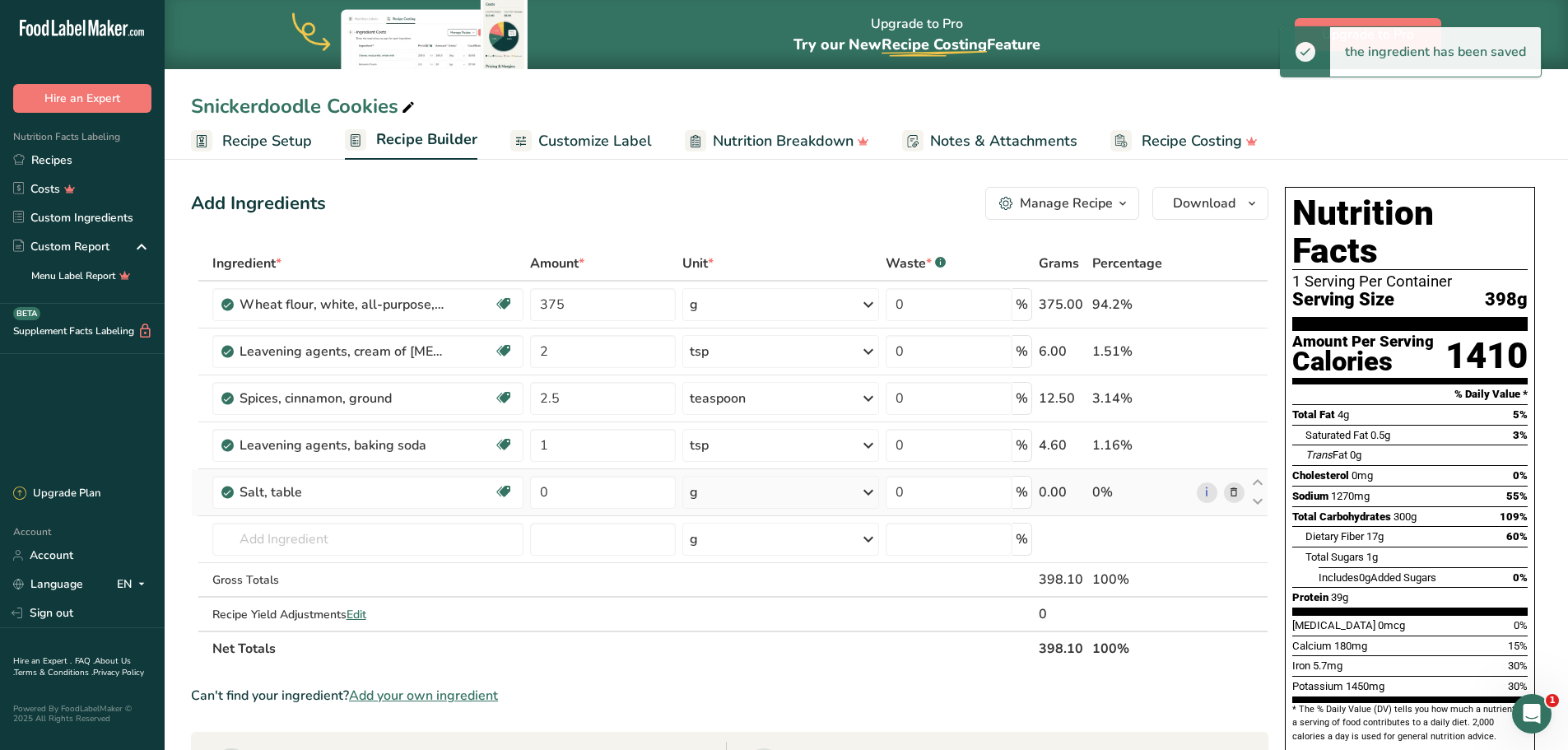
click at [727, 496] on div "g" at bounding box center [781, 493] width 198 height 33
click at [720, 545] on div "1 tsp" at bounding box center [761, 548] width 139 height 24
drag, startPoint x: 563, startPoint y: 497, endPoint x: 525, endPoint y: 490, distance: 38.6
click at [522, 490] on tr "Salt, table Dairy free Gluten free Vegan Vegetarian Soy free 0 tsp Portions 1 t…" at bounding box center [730, 493] width 1076 height 47
type input "0.5"
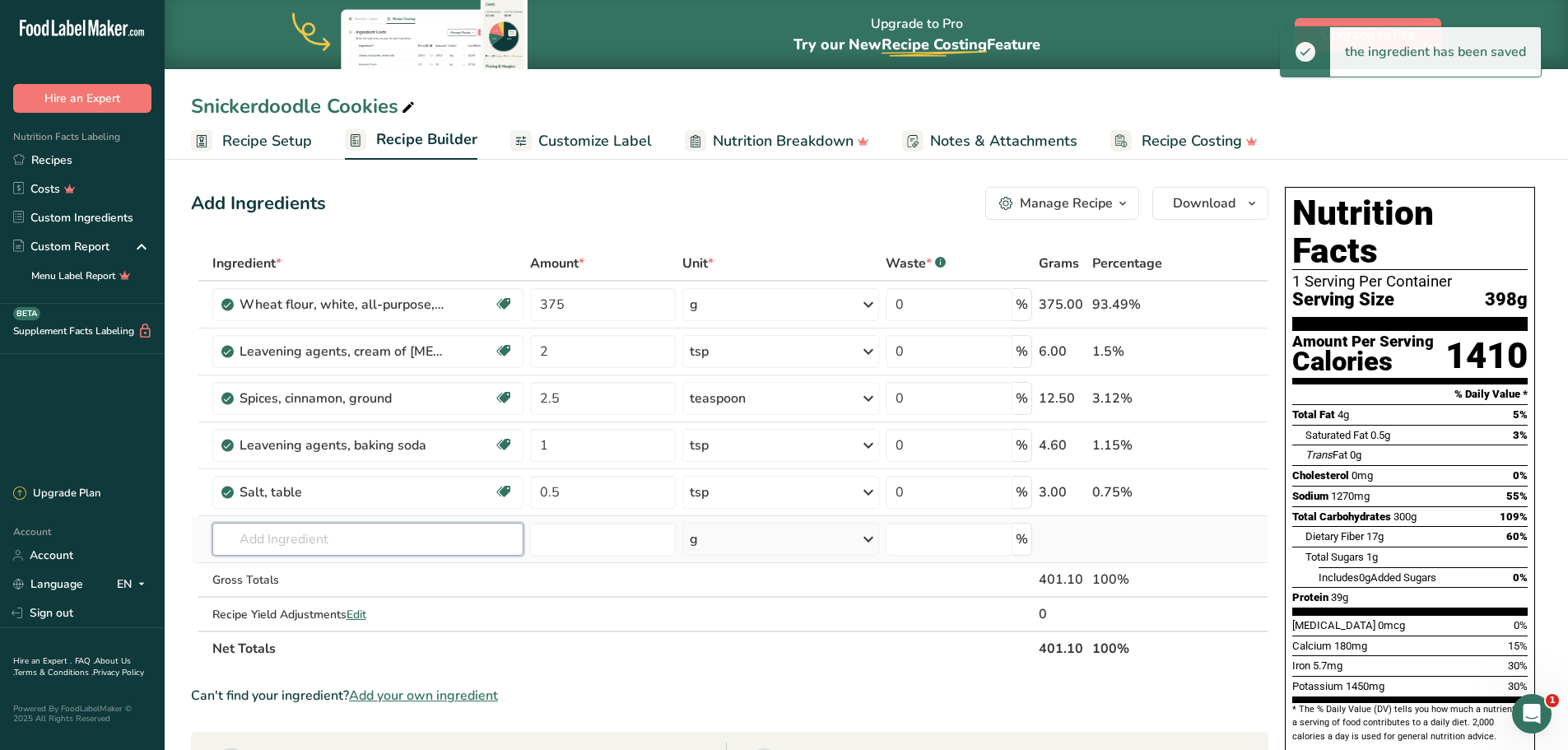
click at [401, 542] on div "Ingredient * Amount * Unit * Waste * .a-a{fill:#347362;}.b-a{fill:#fff;} Grams …" at bounding box center [730, 456] width 1077 height 420
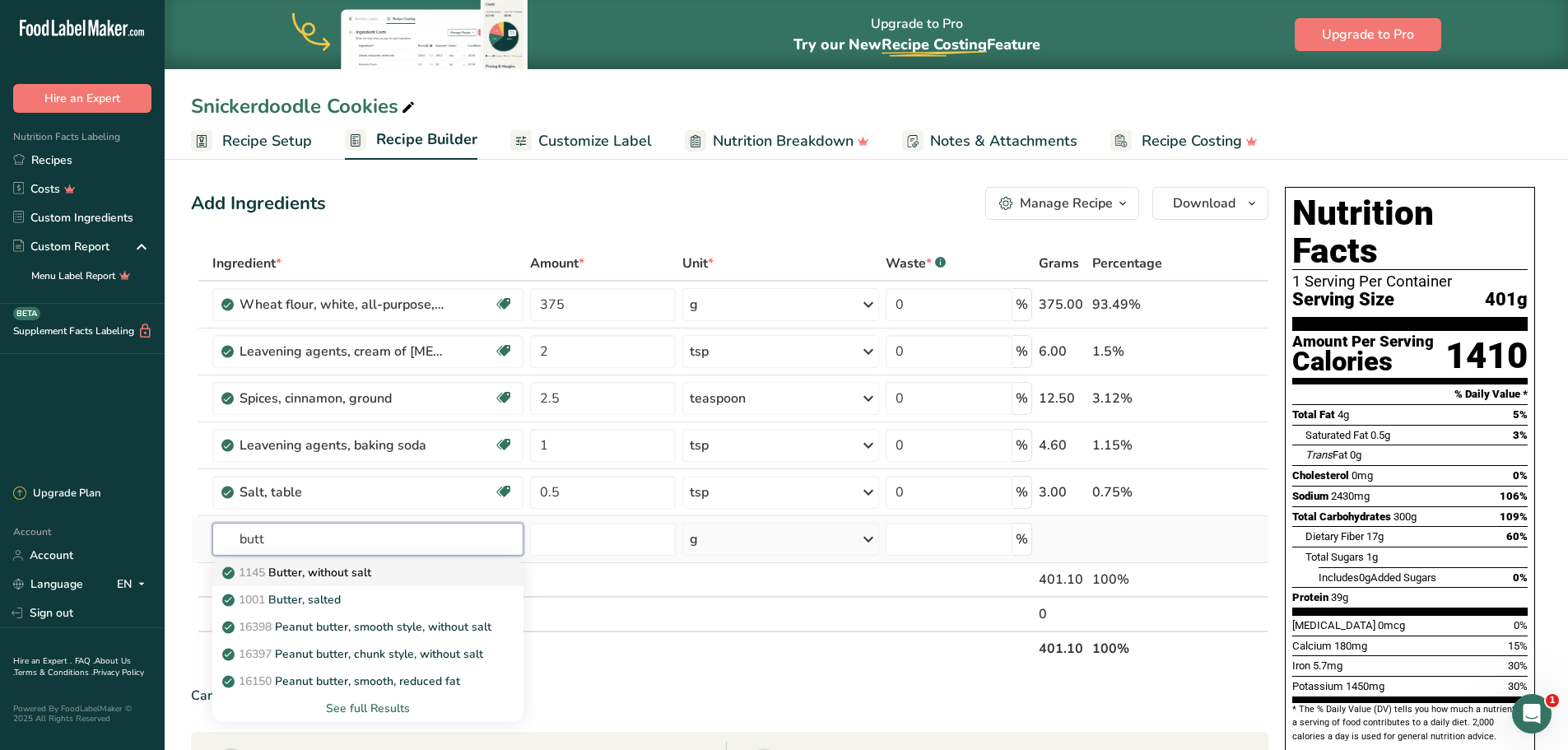
type input "butt"
click at [381, 577] on div "1145 Butter, without salt" at bounding box center [355, 573] width 258 height 17
type input "Butter, without salt"
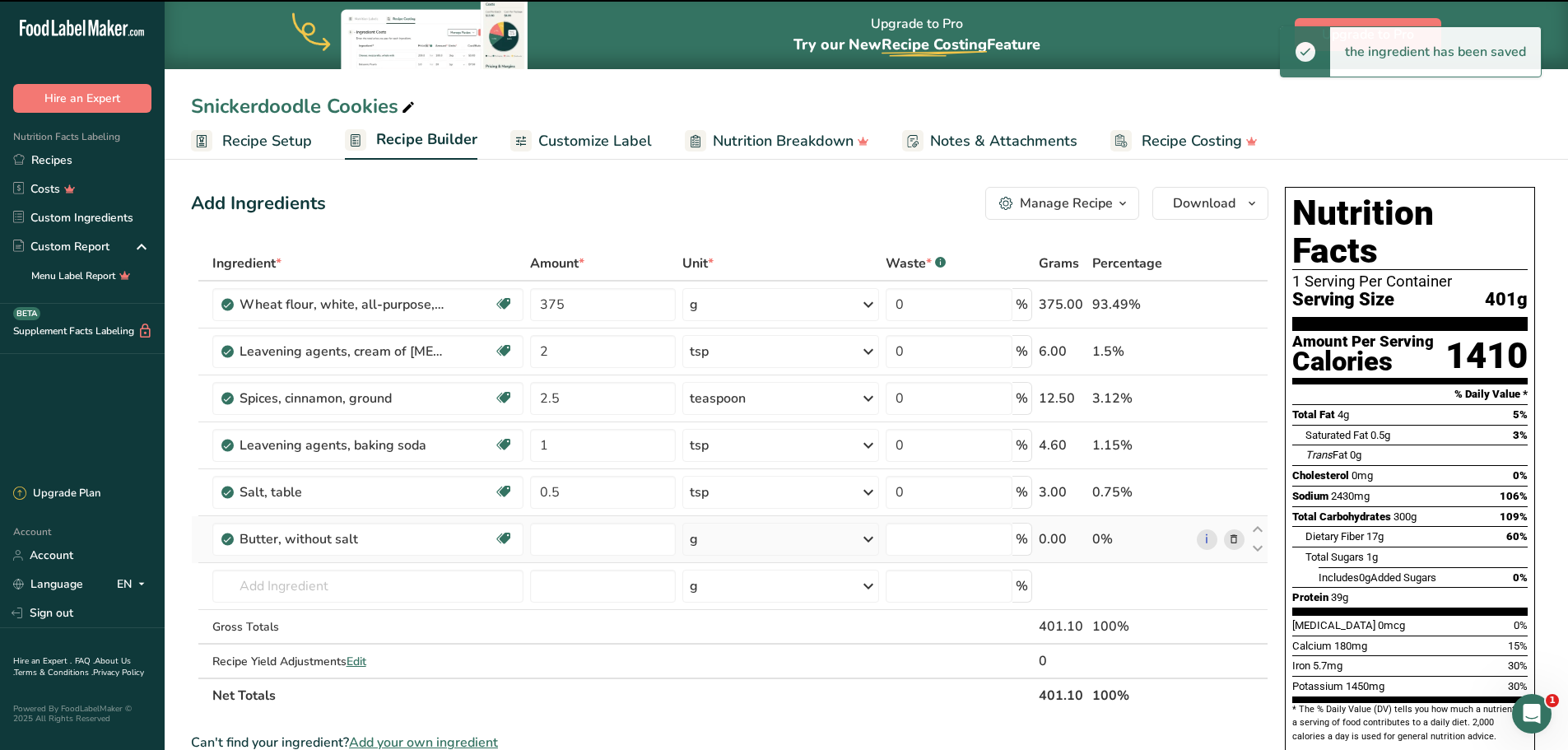
type input "0"
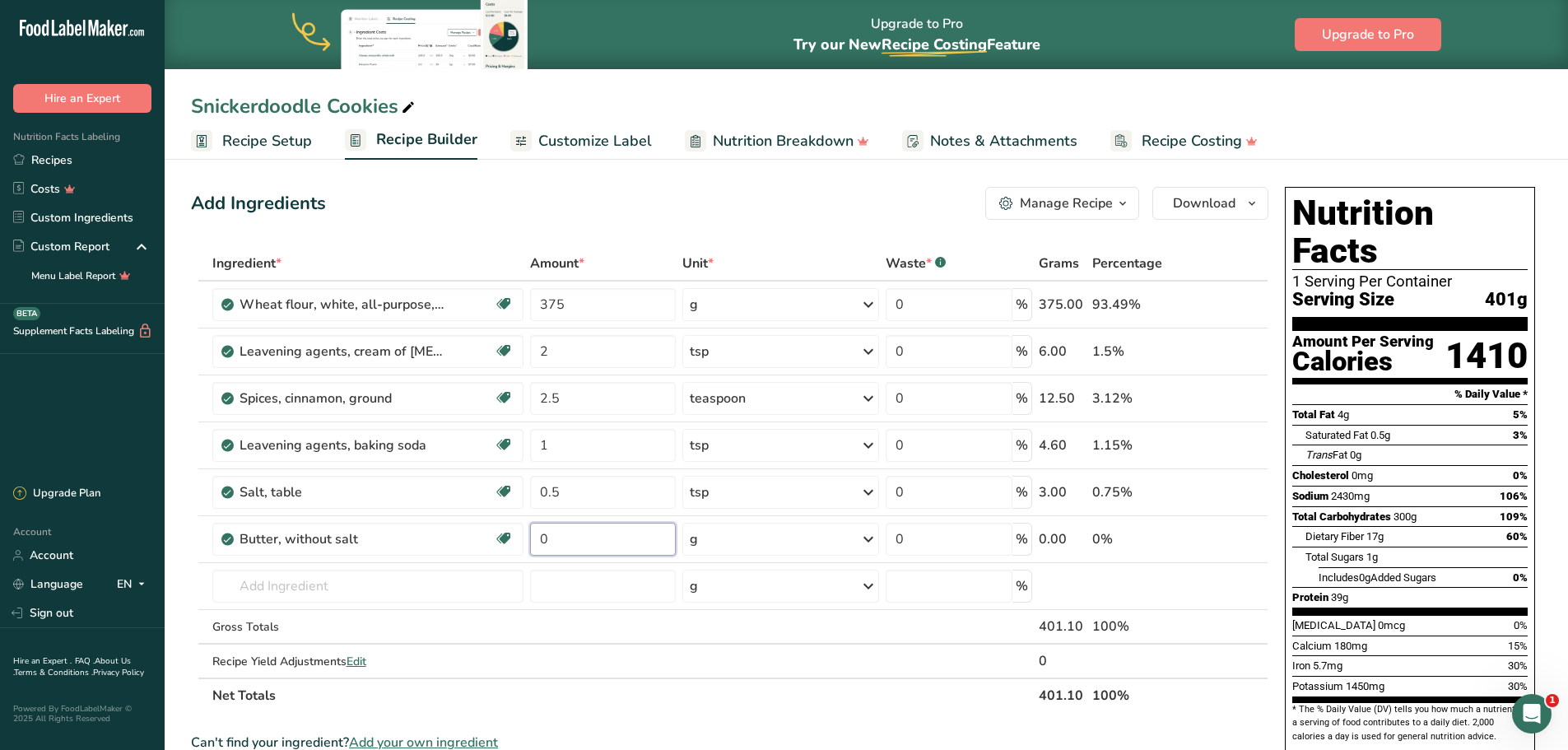
drag, startPoint x: 578, startPoint y: 539, endPoint x: 524, endPoint y: 538, distance: 54.0
click at [524, 538] on tr "Butter, without salt Gluten free Vegetarian Soy free 0 g Portions 1 pat (1" sq,…" at bounding box center [730, 540] width 1076 height 47
type input "226"
click at [389, 589] on div "Ingredient * Amount * Unit * Waste * .a-a{fill:#347362;}.b-a{fill:#fff;} Grams …" at bounding box center [730, 479] width 1077 height 467
click at [380, 586] on input "text" at bounding box center [368, 586] width 311 height 33
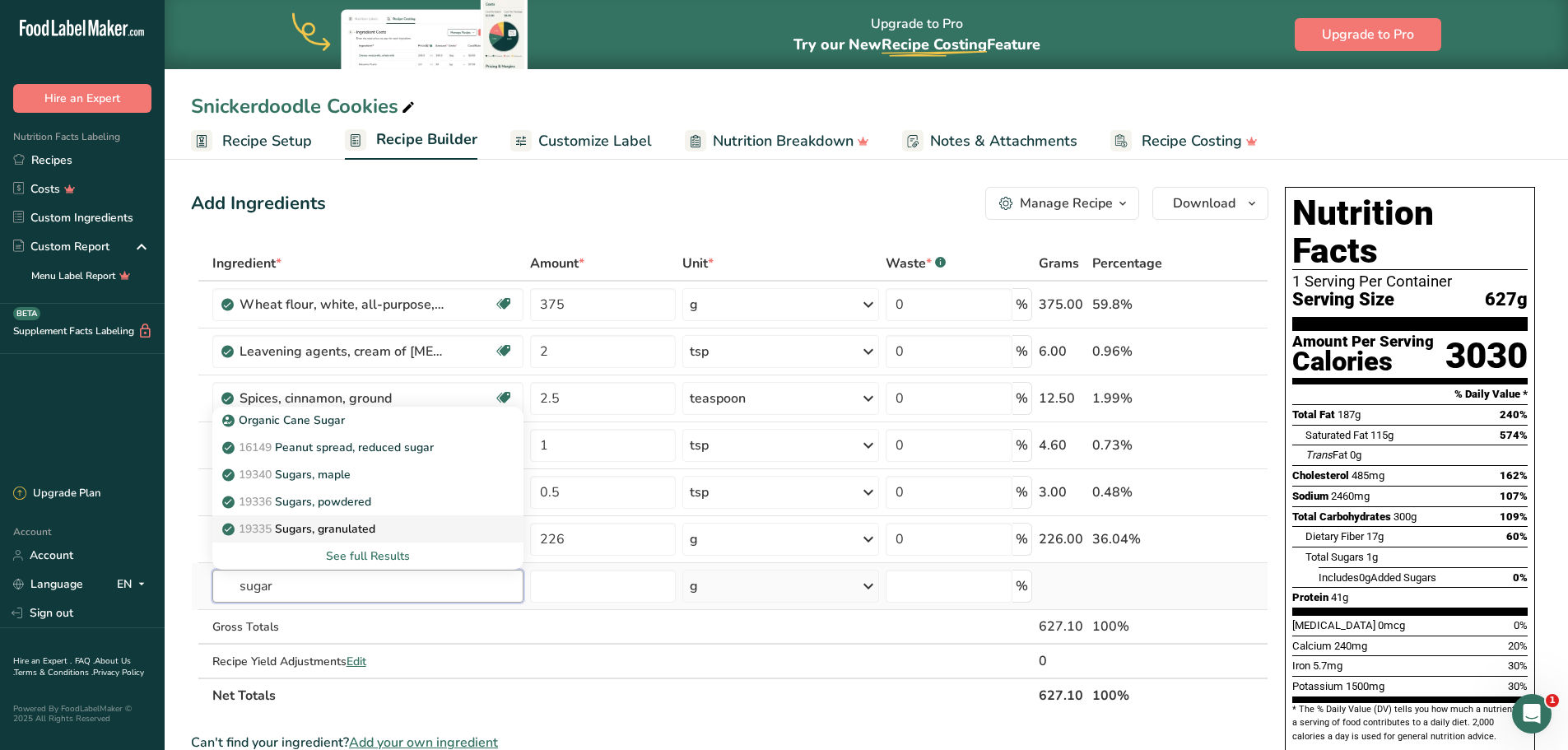
type input "sugar"
click at [358, 523] on p "19335 [GEOGRAPHIC_DATA], granulated" at bounding box center [301, 529] width 150 height 17
type input "Sugars, granulated"
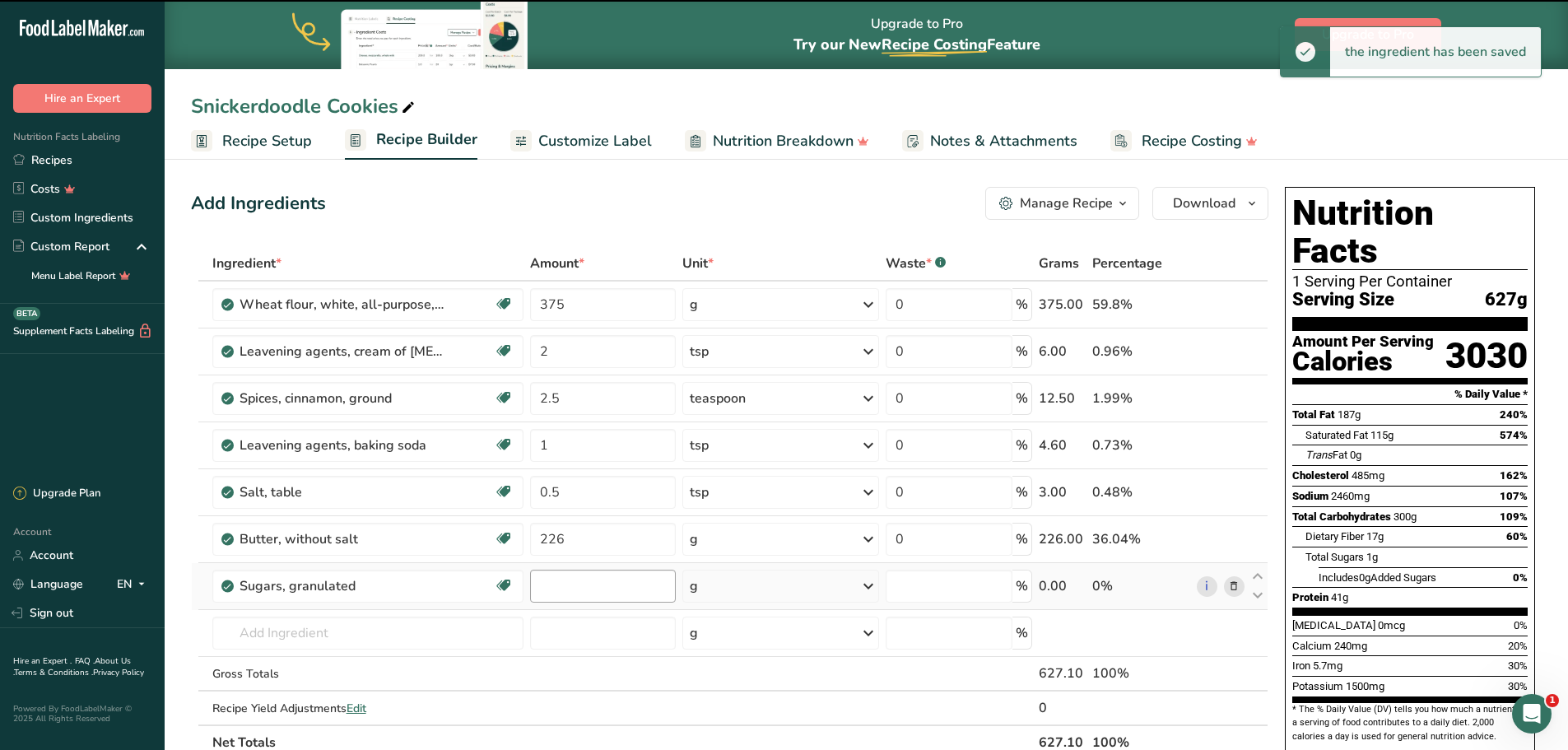
type input "0"
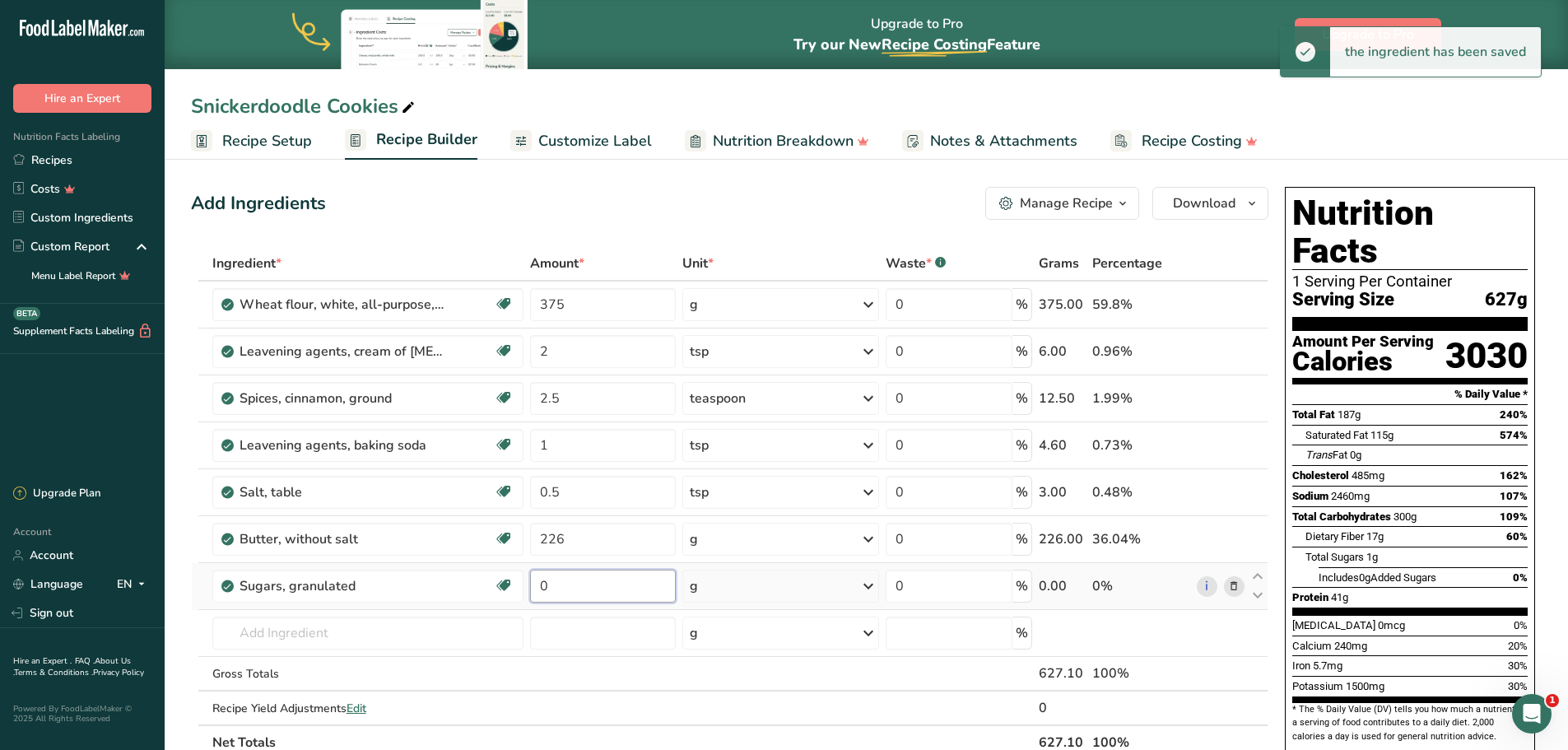
click at [584, 589] on input "0" at bounding box center [602, 586] width 146 height 33
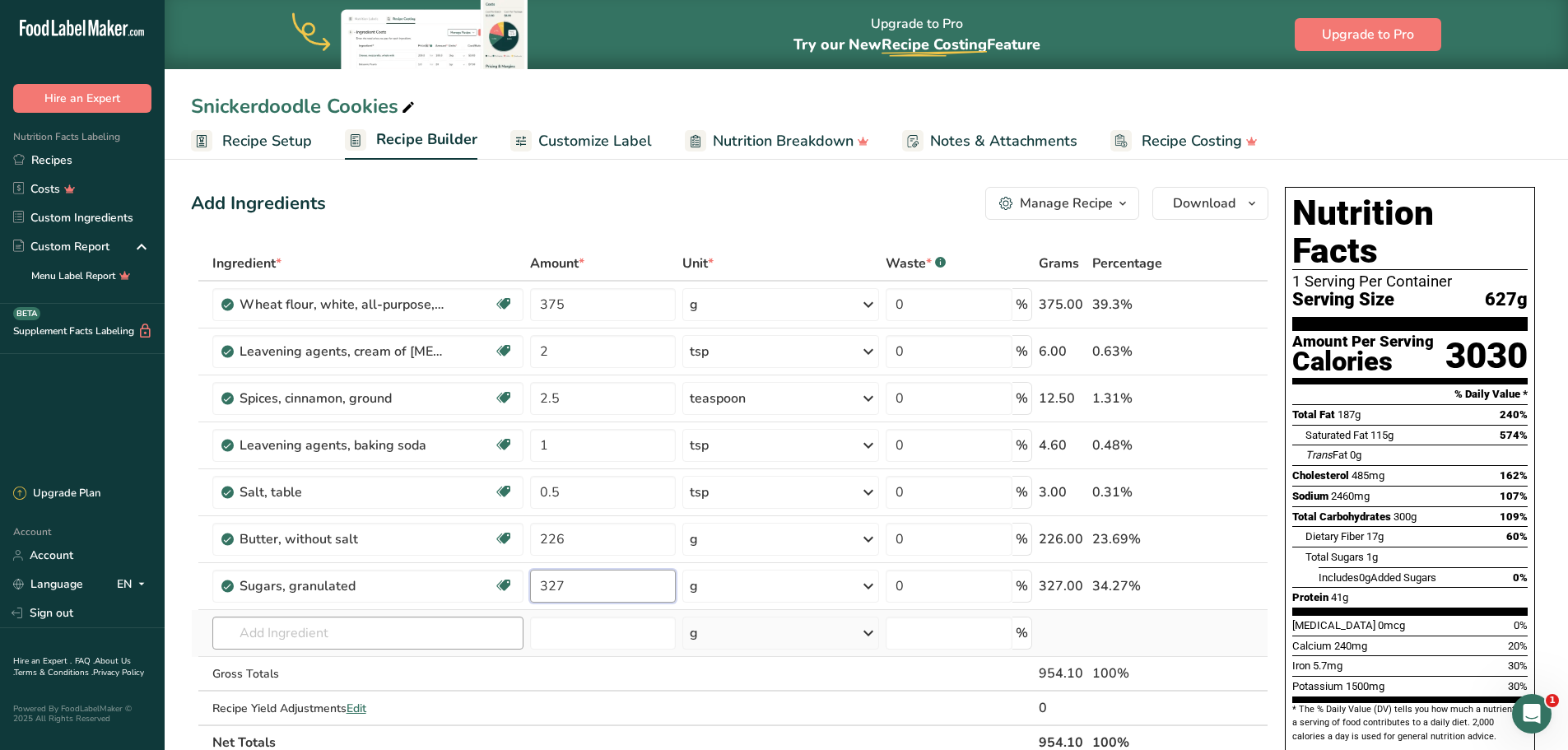
type input "327"
click at [361, 633] on div "Ingredient * Amount * Unit * Waste * .a-a{fill:#347362;}.b-a{fill:#fff;} Grams …" at bounding box center [730, 502] width 1077 height 514
click at [377, 638] on input "text" at bounding box center [368, 633] width 311 height 33
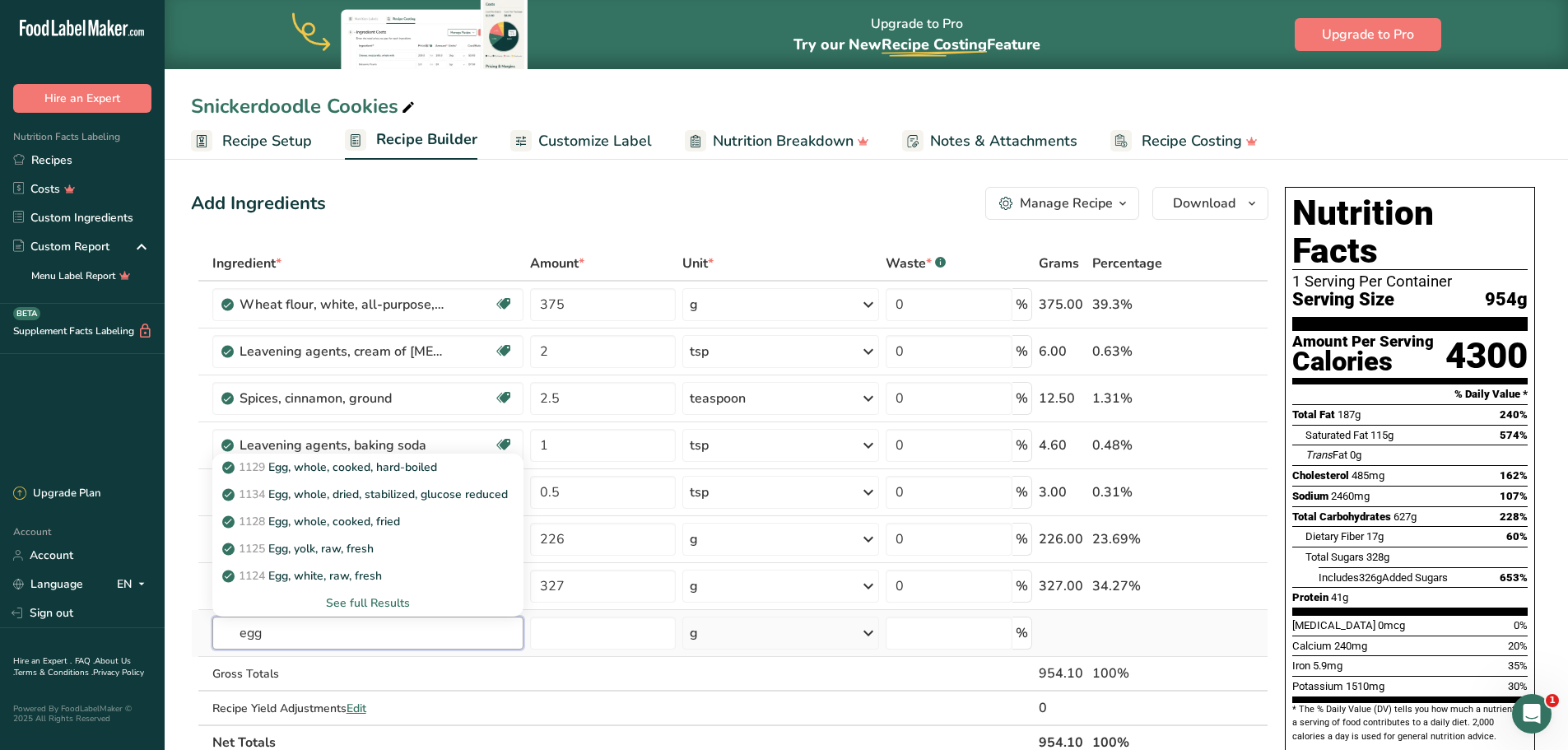
type input "egg"
click at [356, 597] on div "See full Results" at bounding box center [368, 603] width 285 height 17
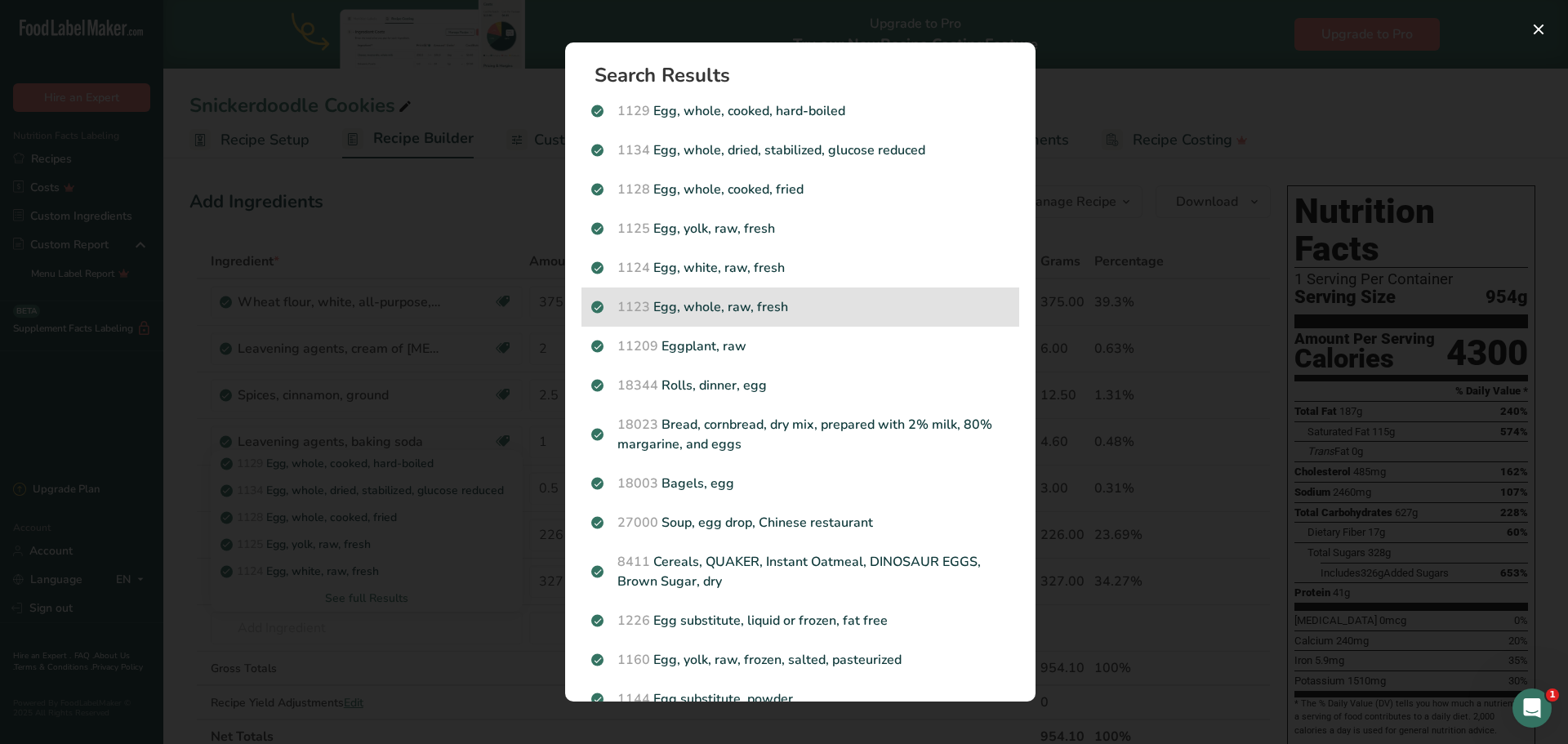
click at [760, 311] on p "1123 Egg, whole, raw, fresh" at bounding box center [800, 307] width 418 height 20
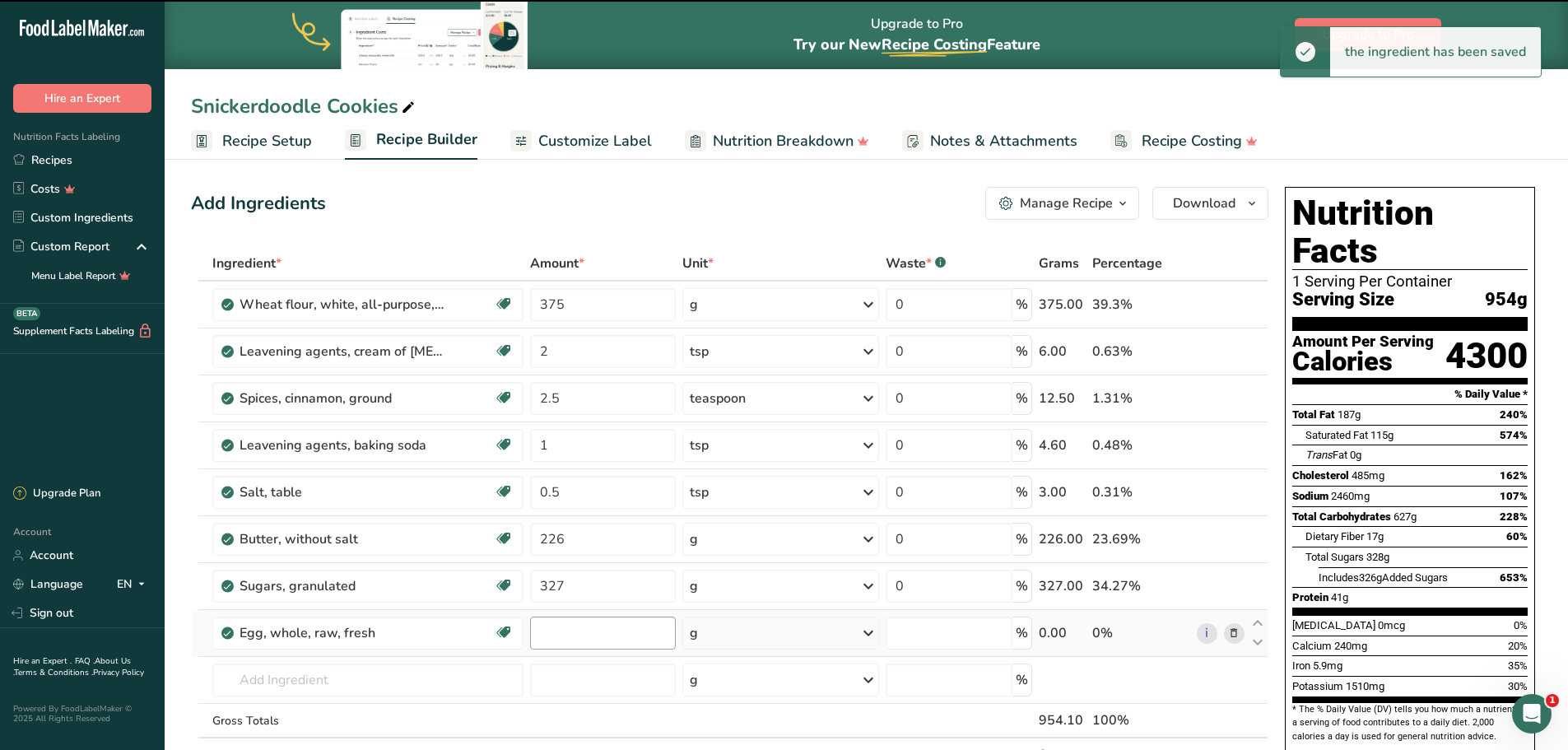
type input "0"
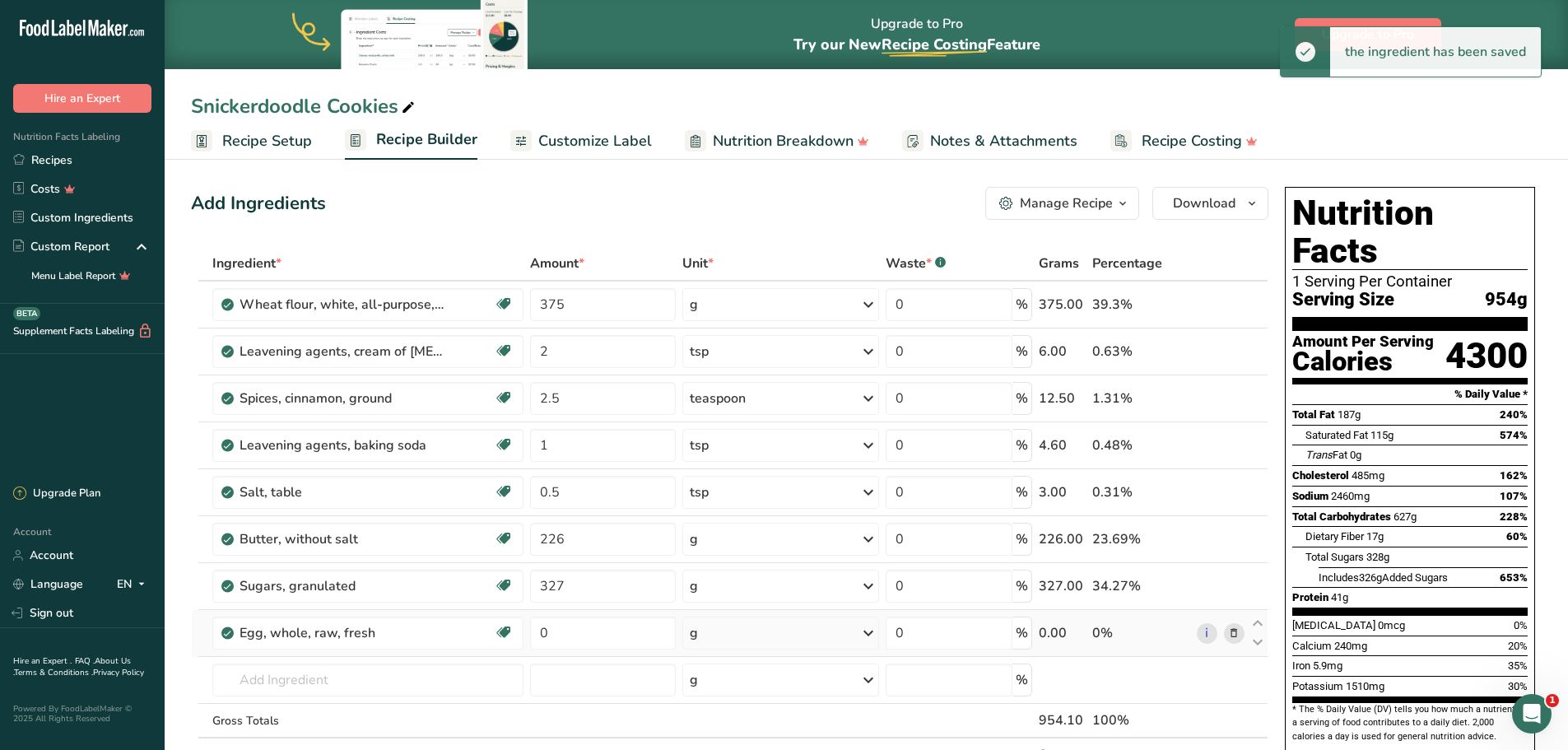
click at [688, 638] on div "g" at bounding box center [781, 633] width 198 height 33
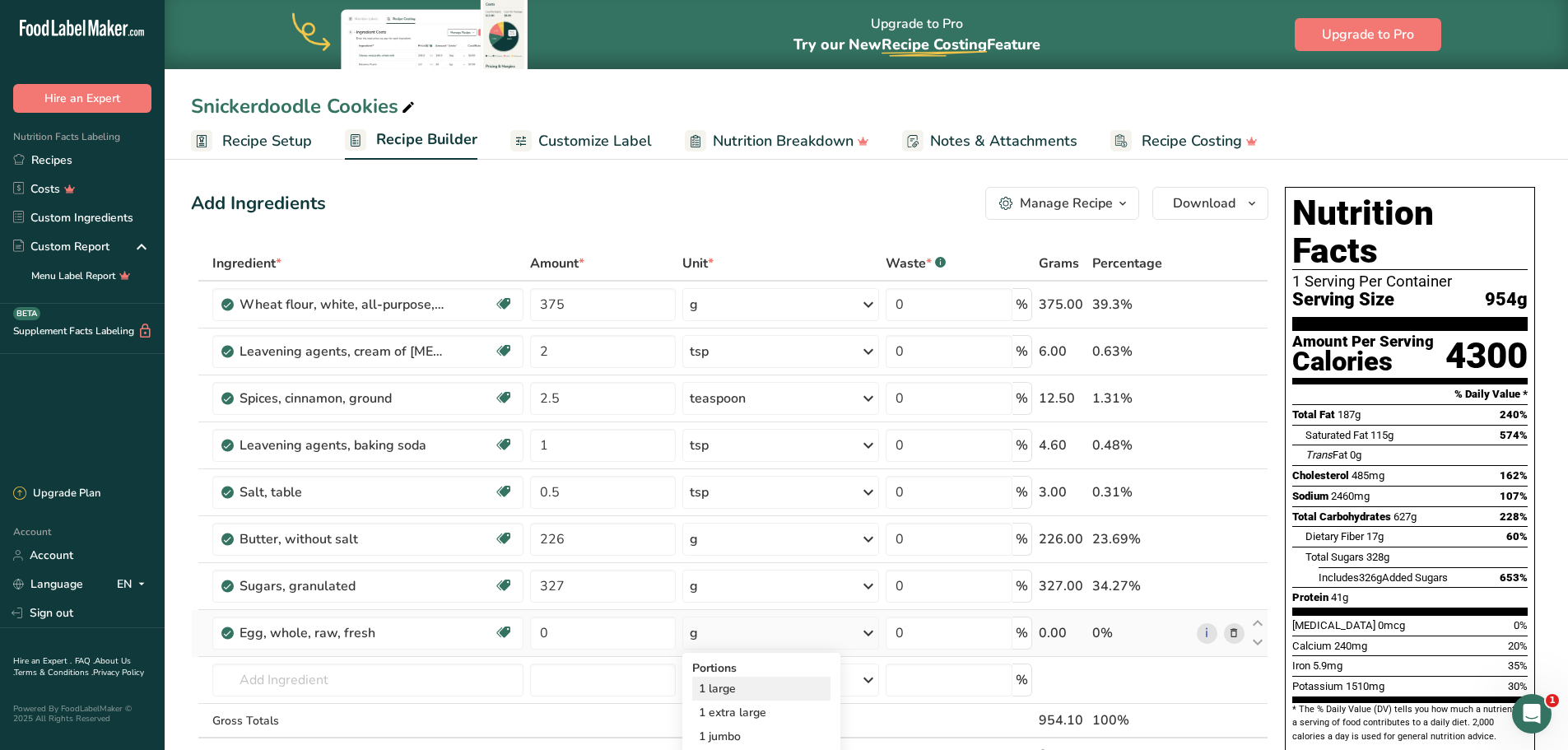
click at [721, 692] on div "1 large" at bounding box center [761, 688] width 139 height 24
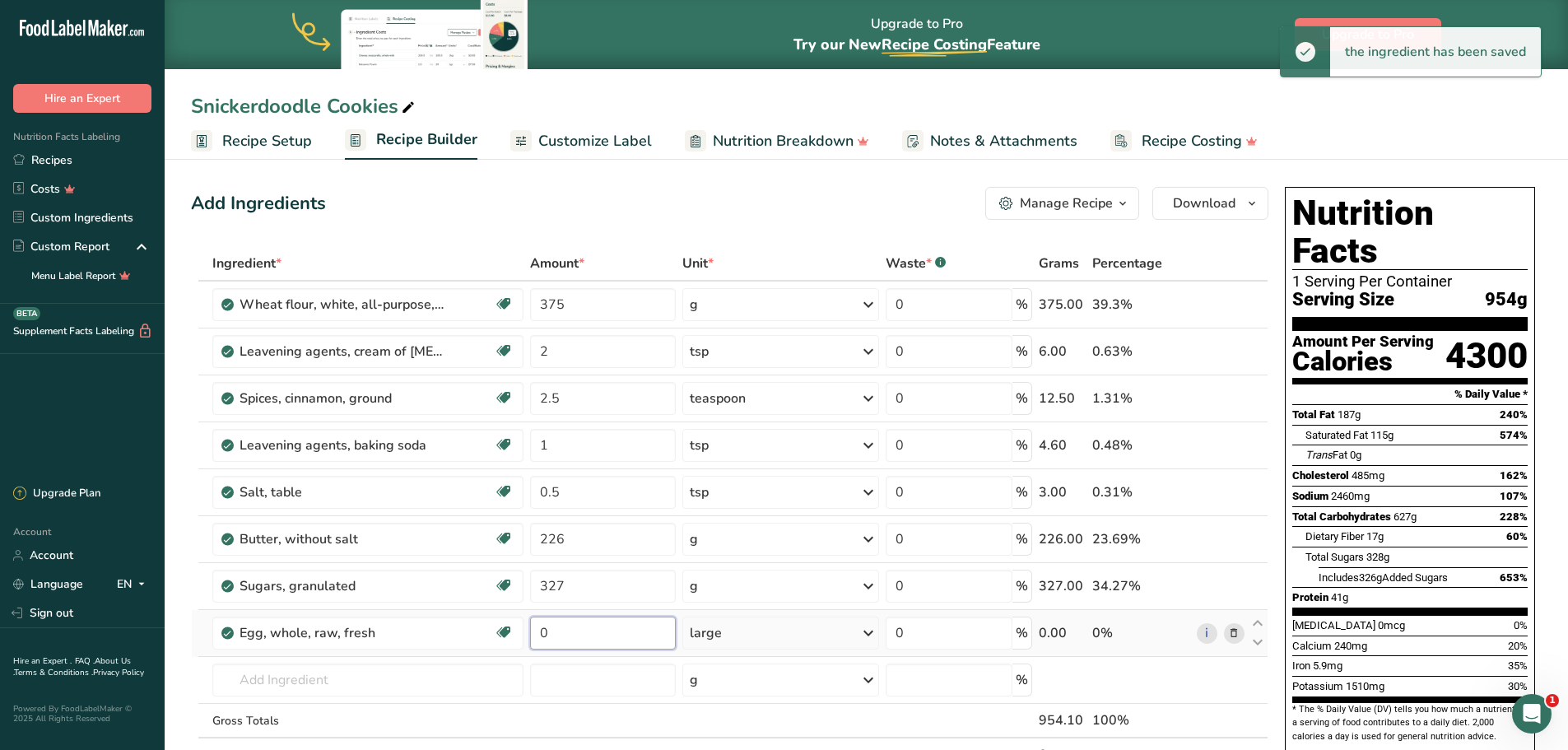
drag, startPoint x: 578, startPoint y: 635, endPoint x: 523, endPoint y: 626, distance: 55.7
click at [523, 626] on tr "Egg, whole, raw, fresh Gluten free Vegetarian Soy free 0 large Portions 1 large…" at bounding box center [730, 634] width 1076 height 47
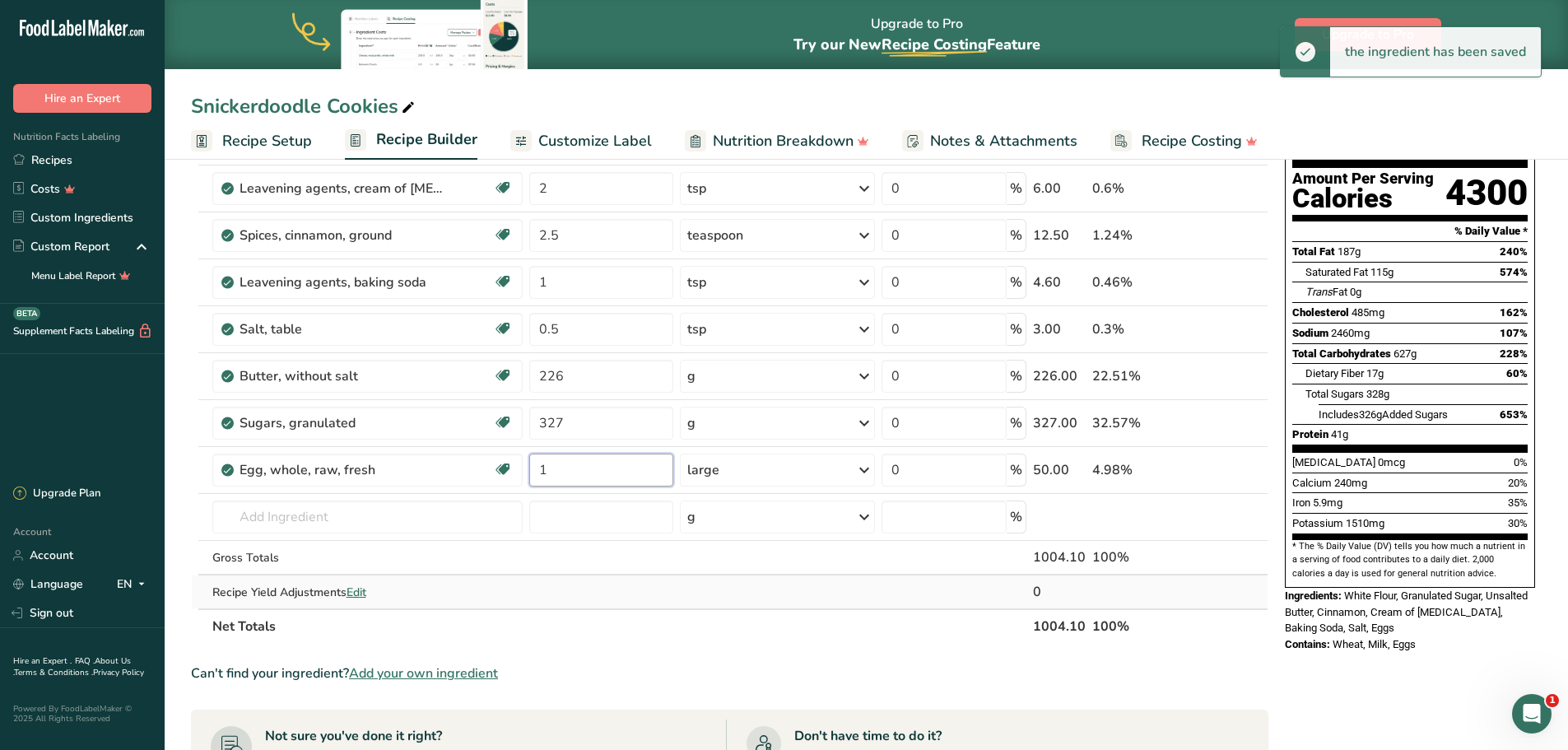
scroll to position [165, 0]
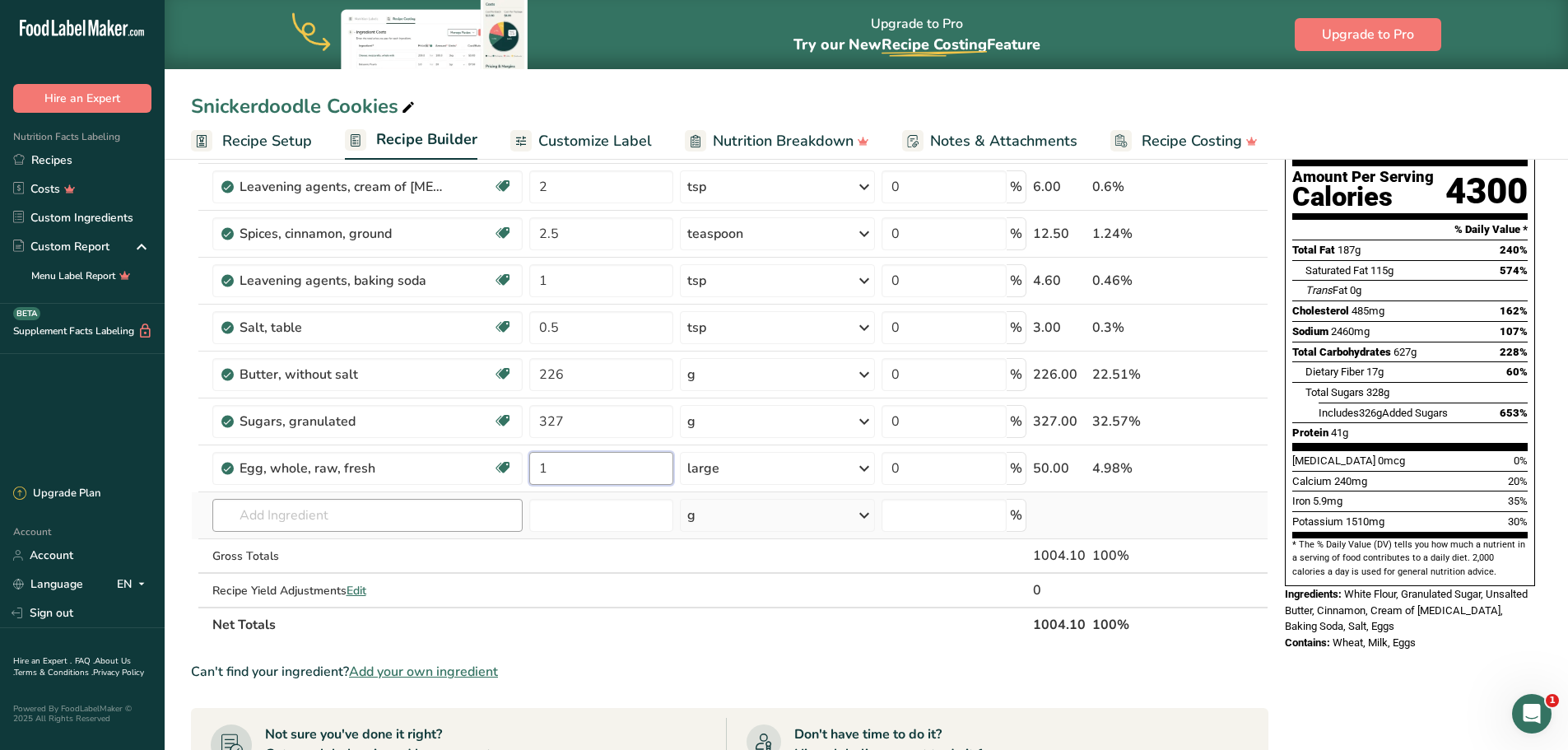
type input "1"
click at [431, 509] on div "Ingredient * Amount * Unit * Waste * .a-a{fill:#347362;}.b-a{fill:#fff;} Grams …" at bounding box center [730, 361] width 1077 height 561
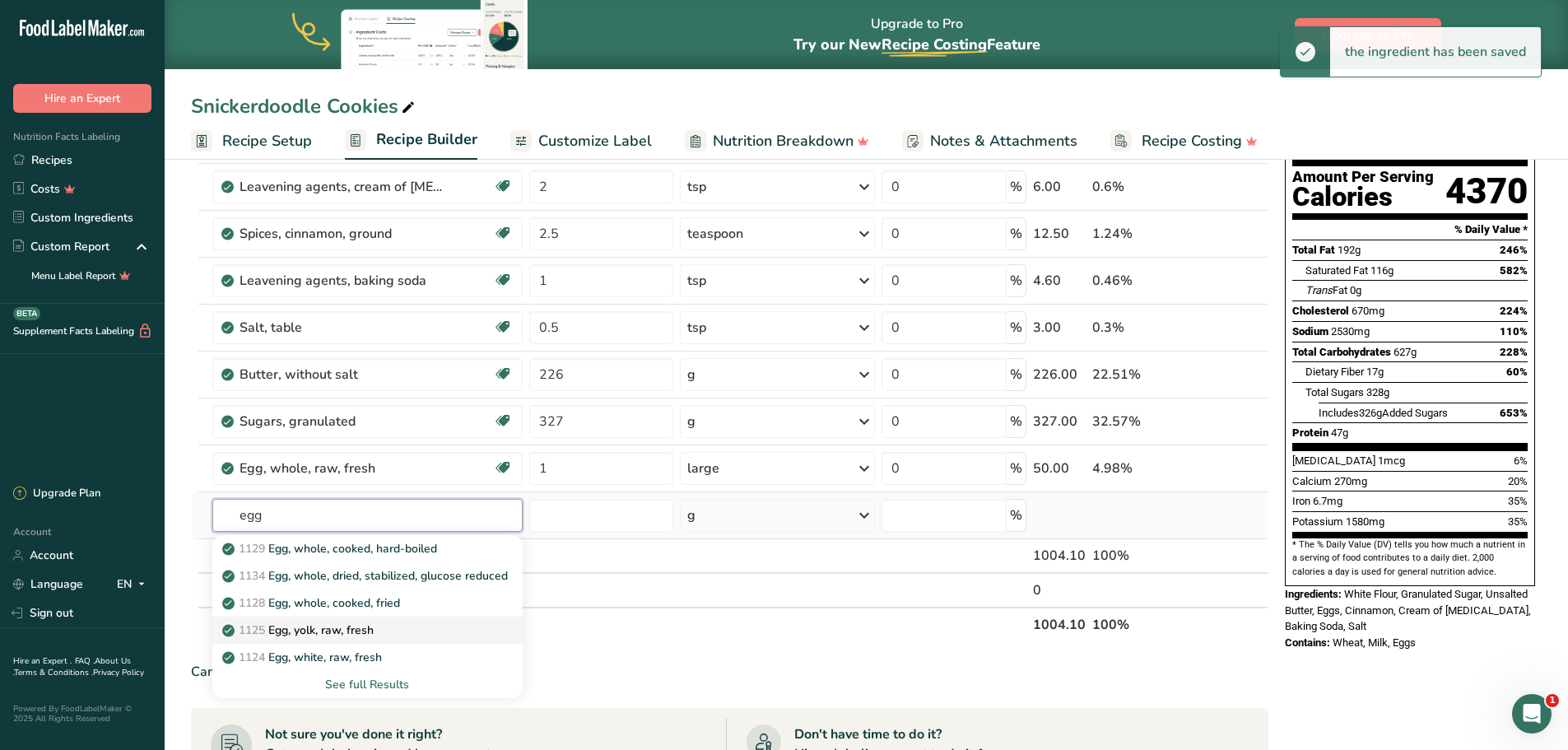
type input "egg"
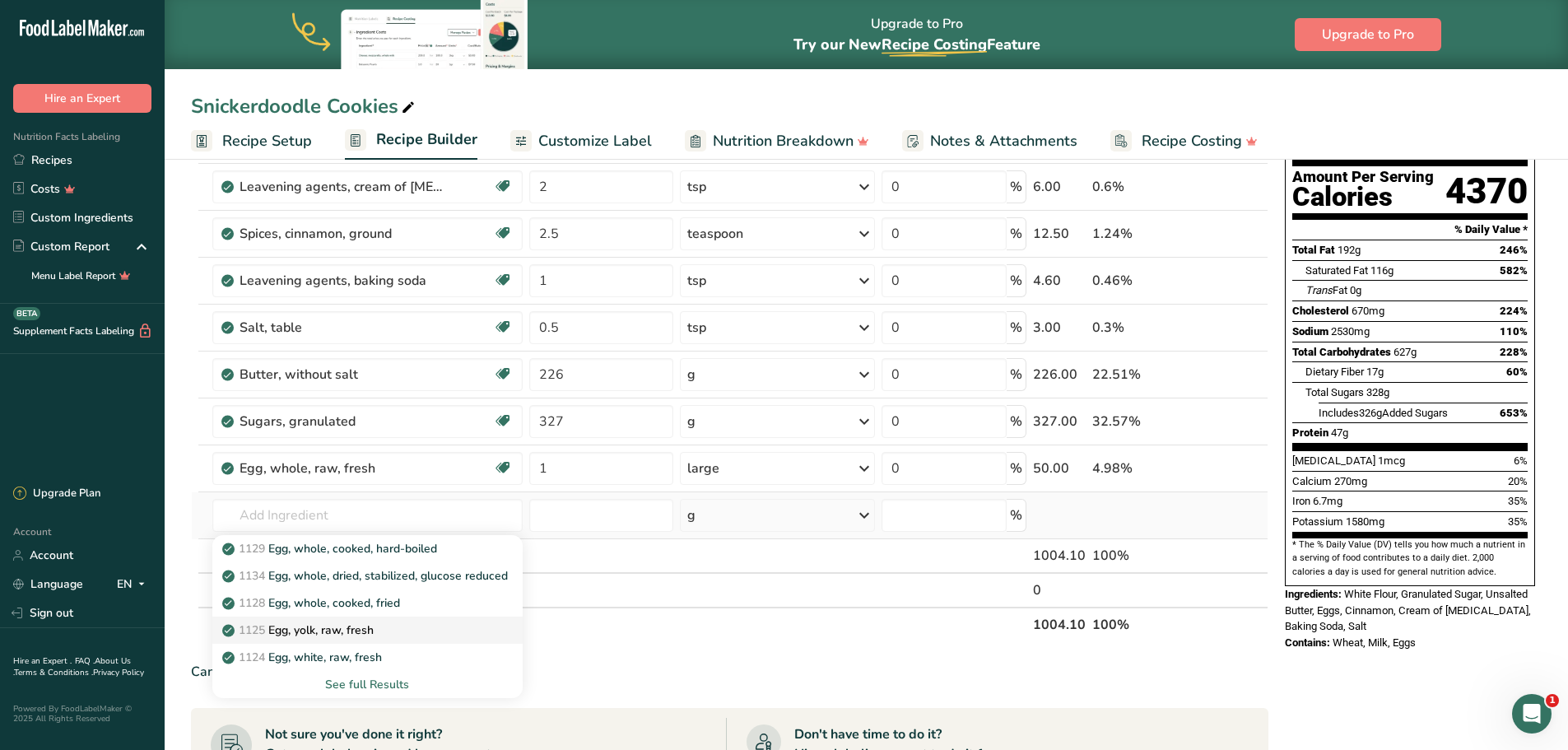
click at [363, 624] on p "1125 Egg, yolk, raw, fresh" at bounding box center [300, 631] width 148 height 17
type input "Egg, yolk, raw, fresh"
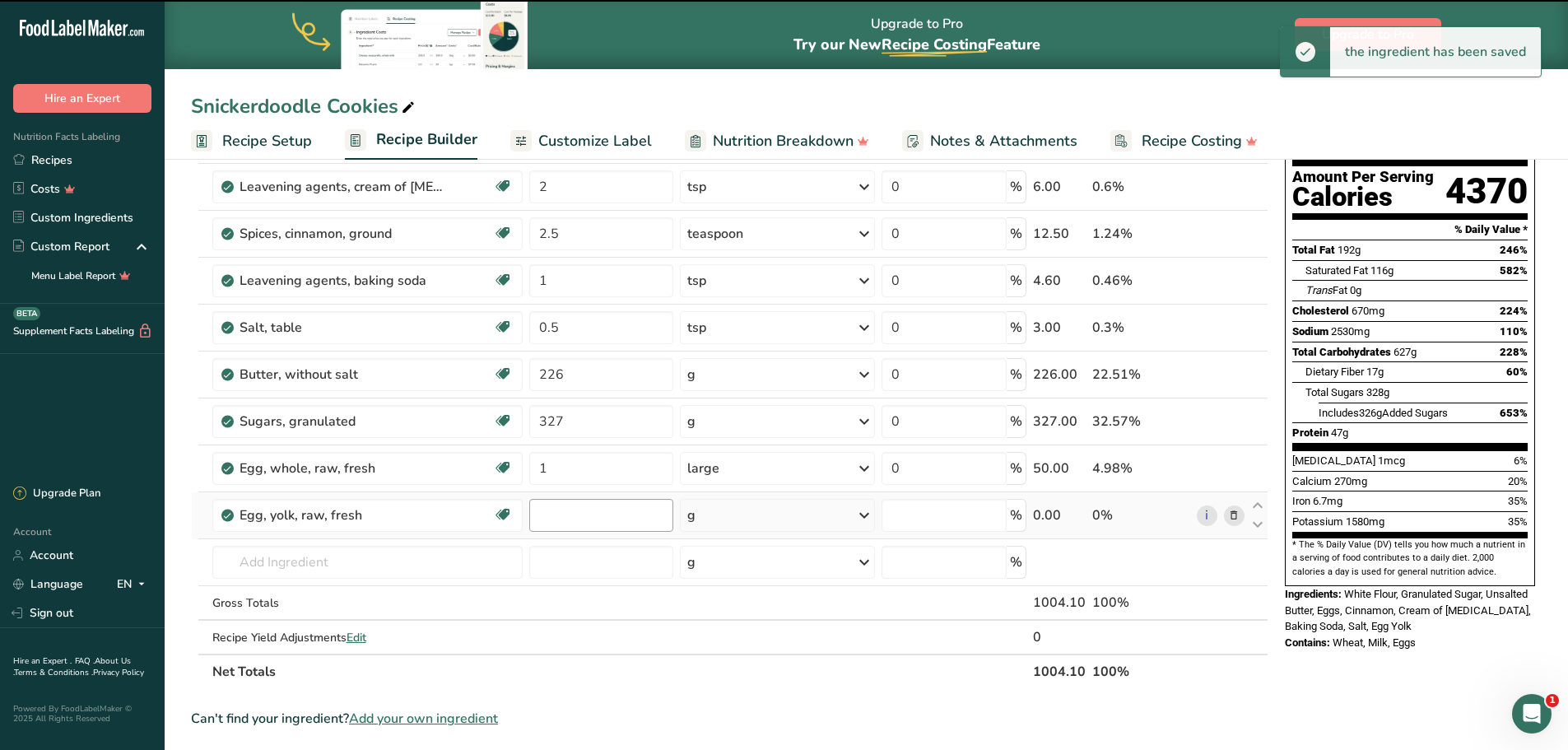
type input "0"
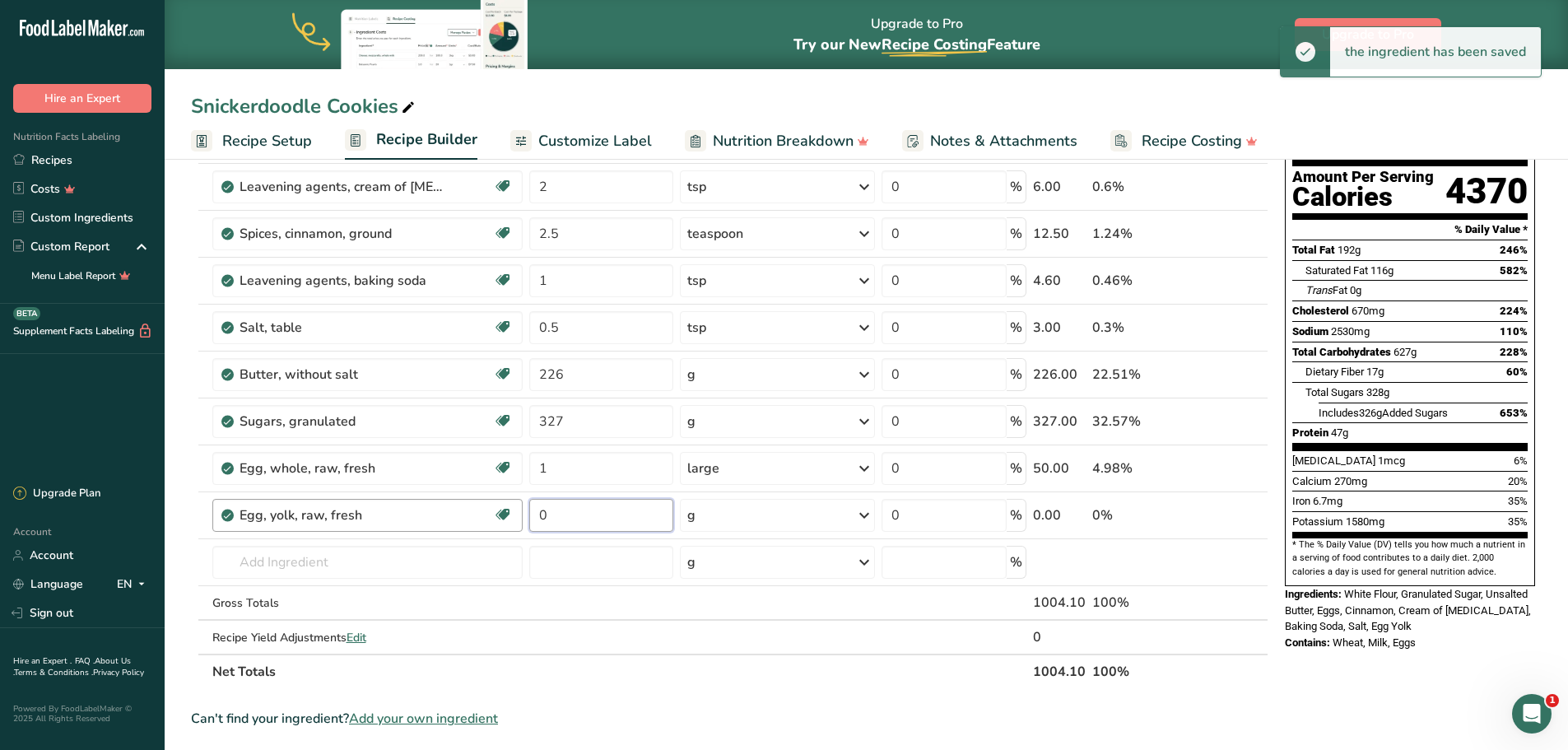
drag, startPoint x: 594, startPoint y: 516, endPoint x: 513, endPoint y: 508, distance: 81.4
click at [513, 508] on tr "Egg, yolk, raw, fresh Dairy free Gluten free Vegetarian Soy free 0 g Portions 1…" at bounding box center [730, 516] width 1076 height 47
type input "1"
click at [770, 521] on div "Ingredient * Amount * Unit * Waste * .a-a{fill:#347362;}.b-a{fill:#fff;} Grams …" at bounding box center [730, 385] width 1077 height 608
click at [698, 521] on div "g" at bounding box center [777, 515] width 195 height 33
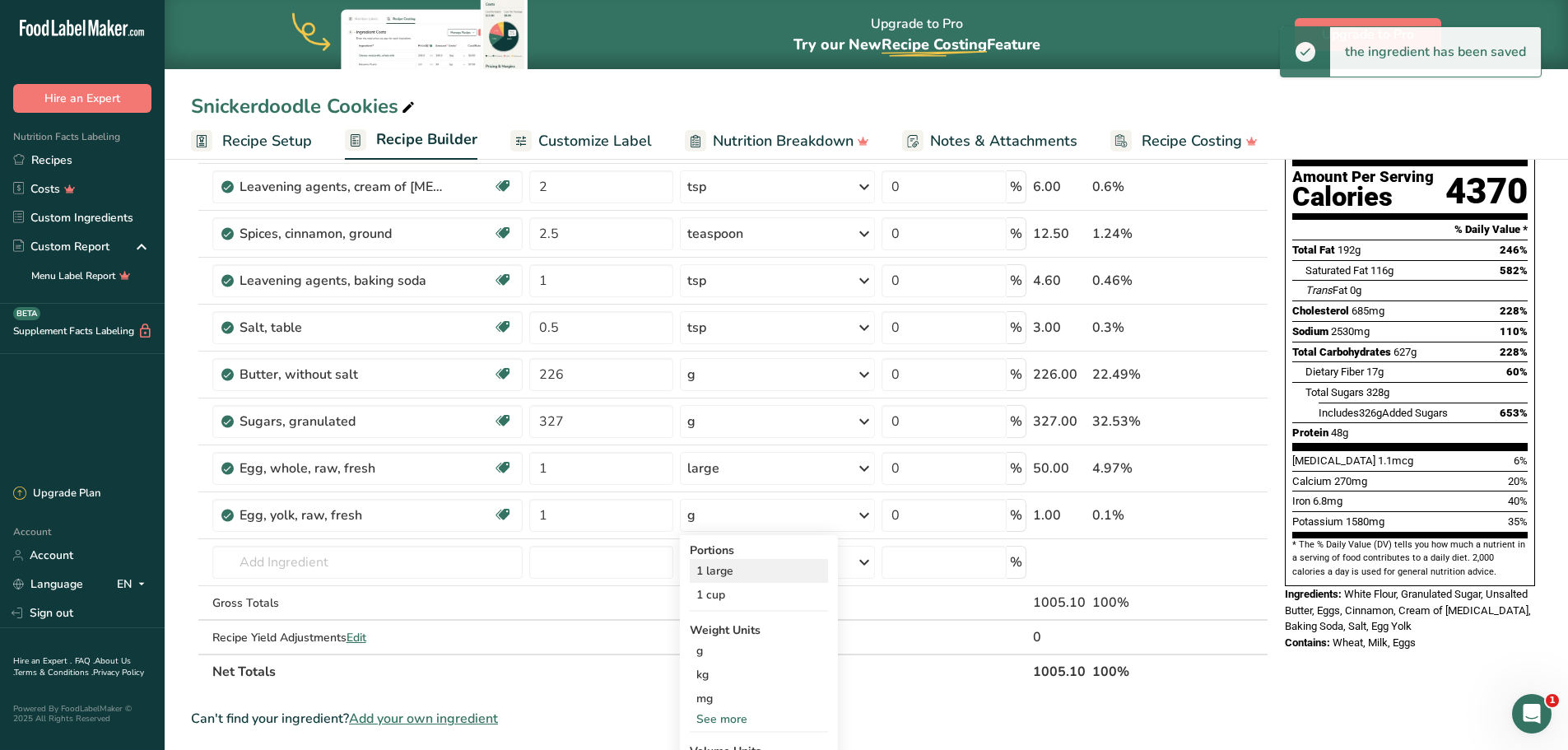
click at [730, 574] on div "1 large" at bounding box center [758, 570] width 139 height 24
click at [304, 564] on input "text" at bounding box center [368, 562] width 310 height 33
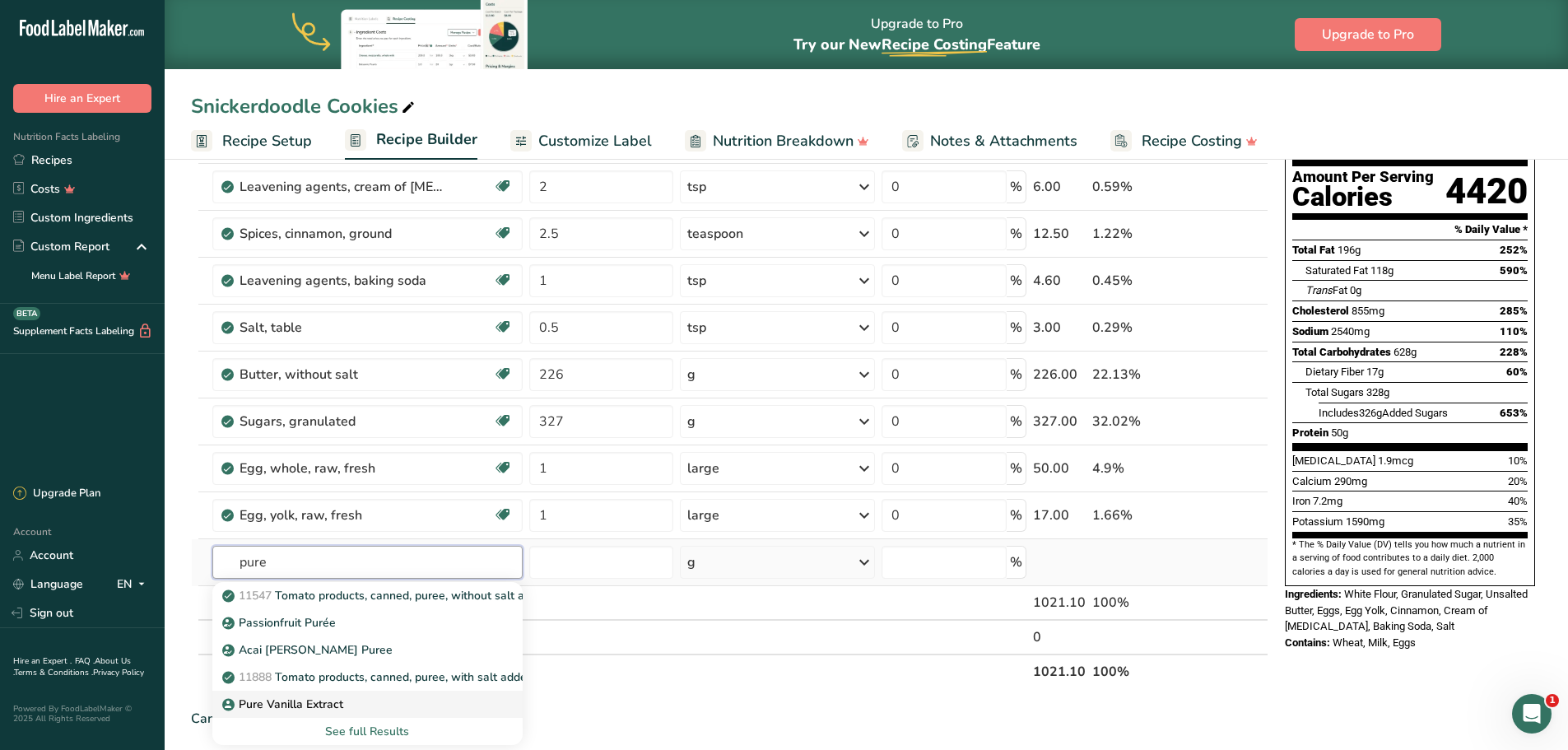
type input "pure"
click at [280, 708] on p "Pure Vanilla Extract" at bounding box center [284, 705] width 118 height 17
type input "Pure Vanilla Extract"
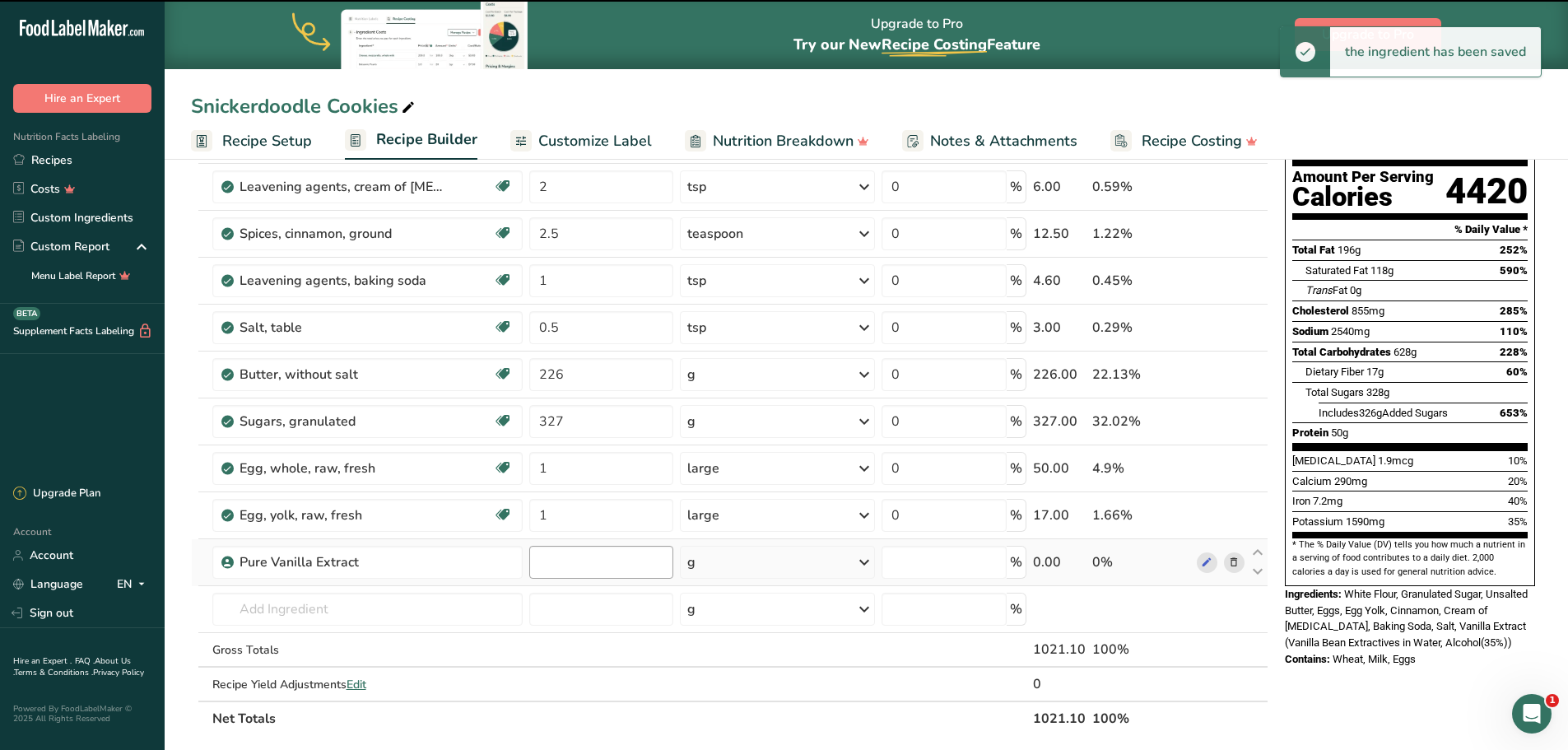
type input "0"
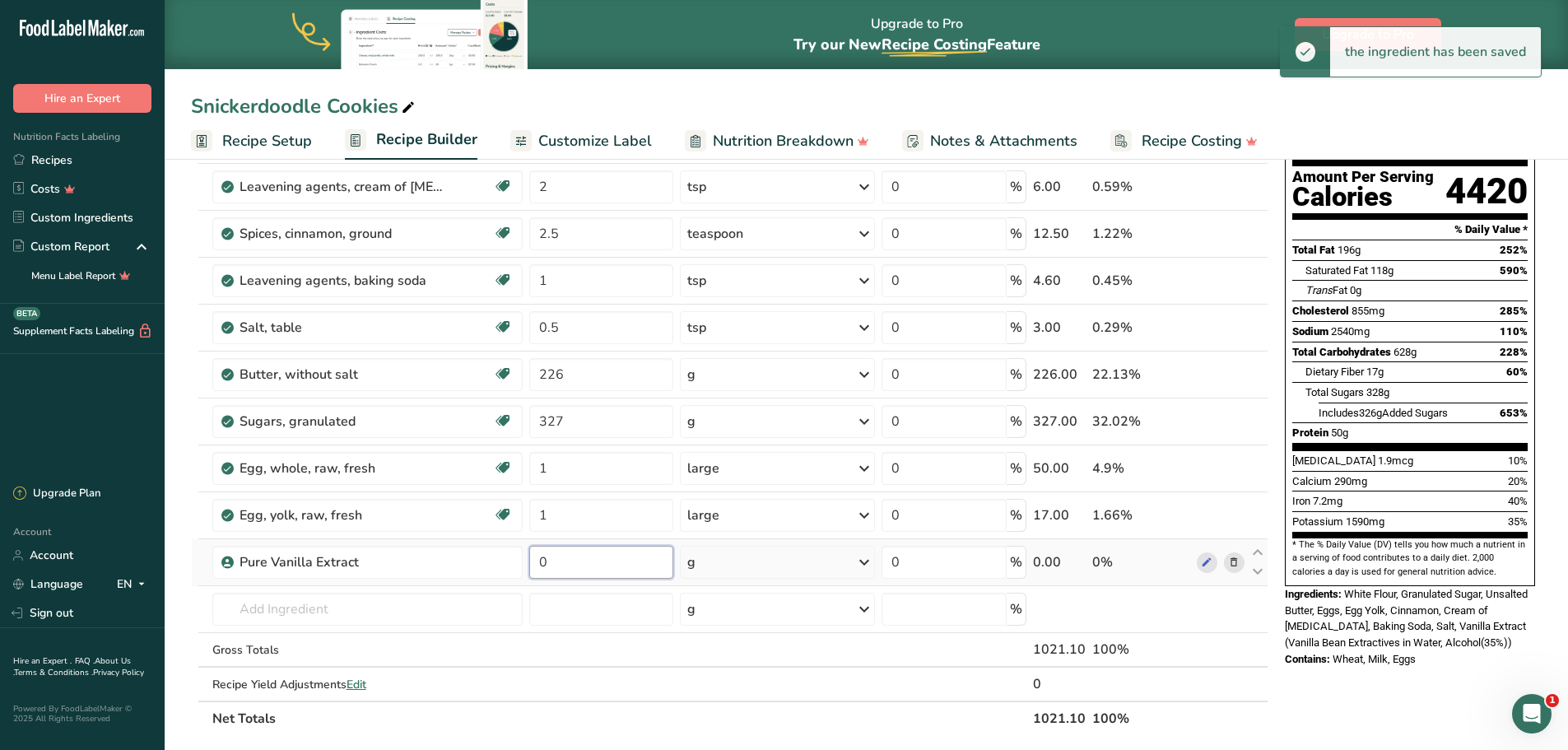
drag, startPoint x: 580, startPoint y: 569, endPoint x: 541, endPoint y: 569, distance: 39.0
click at [541, 569] on input "0" at bounding box center [601, 562] width 144 height 33
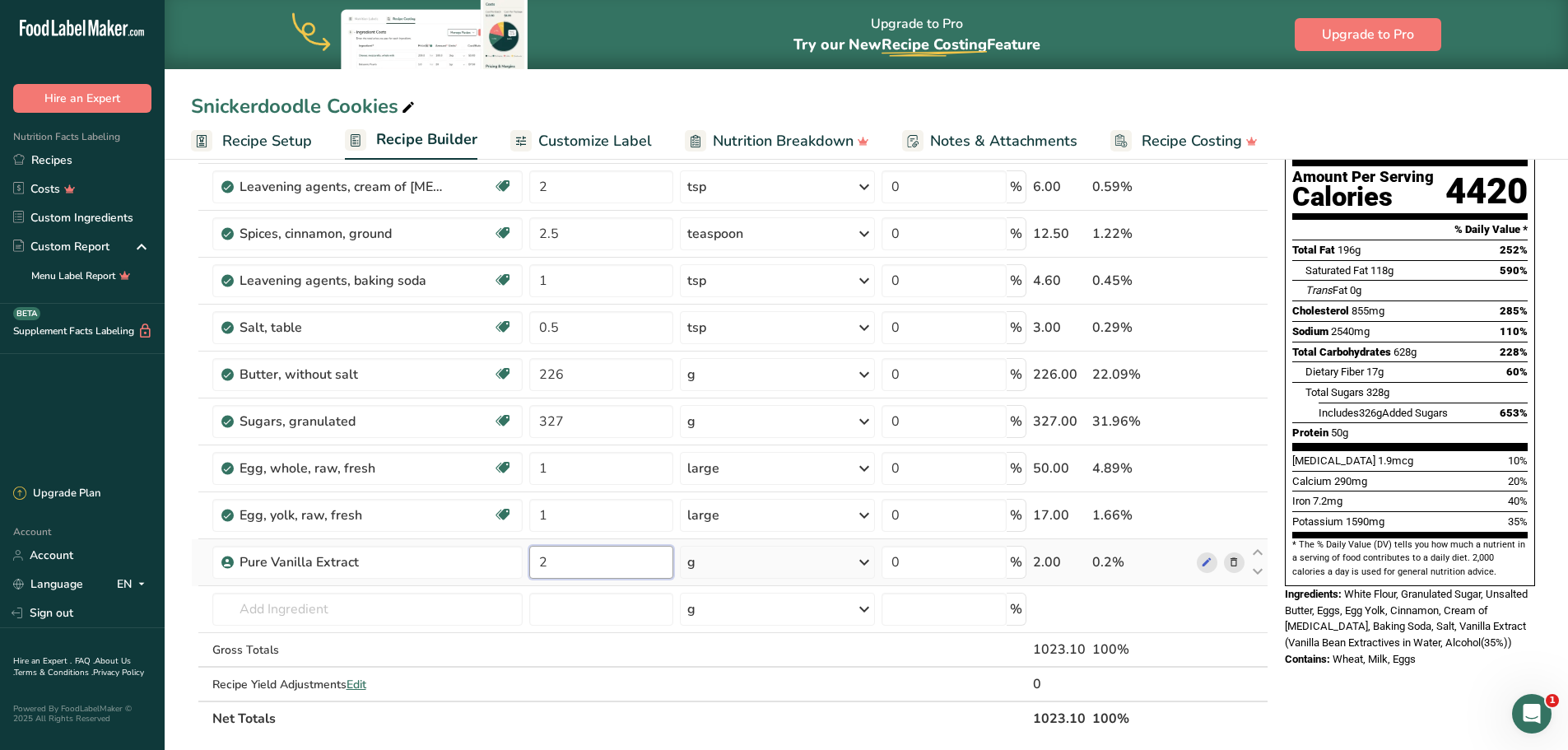
type input "2"
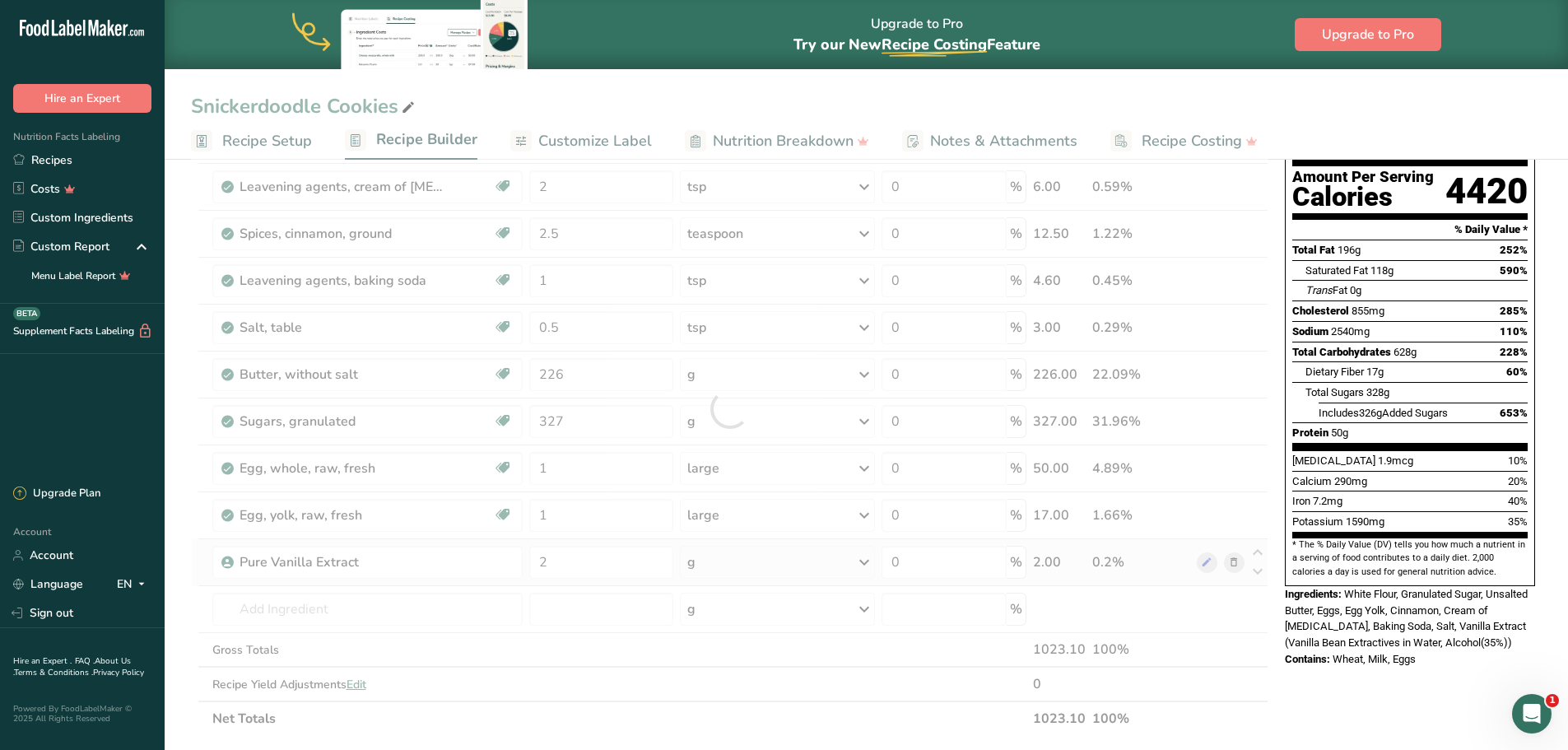
click at [698, 563] on div "Ingredient * Amount * Unit * Waste * .a-a{fill:#347362;}.b-a{fill:#fff;} Grams …" at bounding box center [730, 408] width 1077 height 655
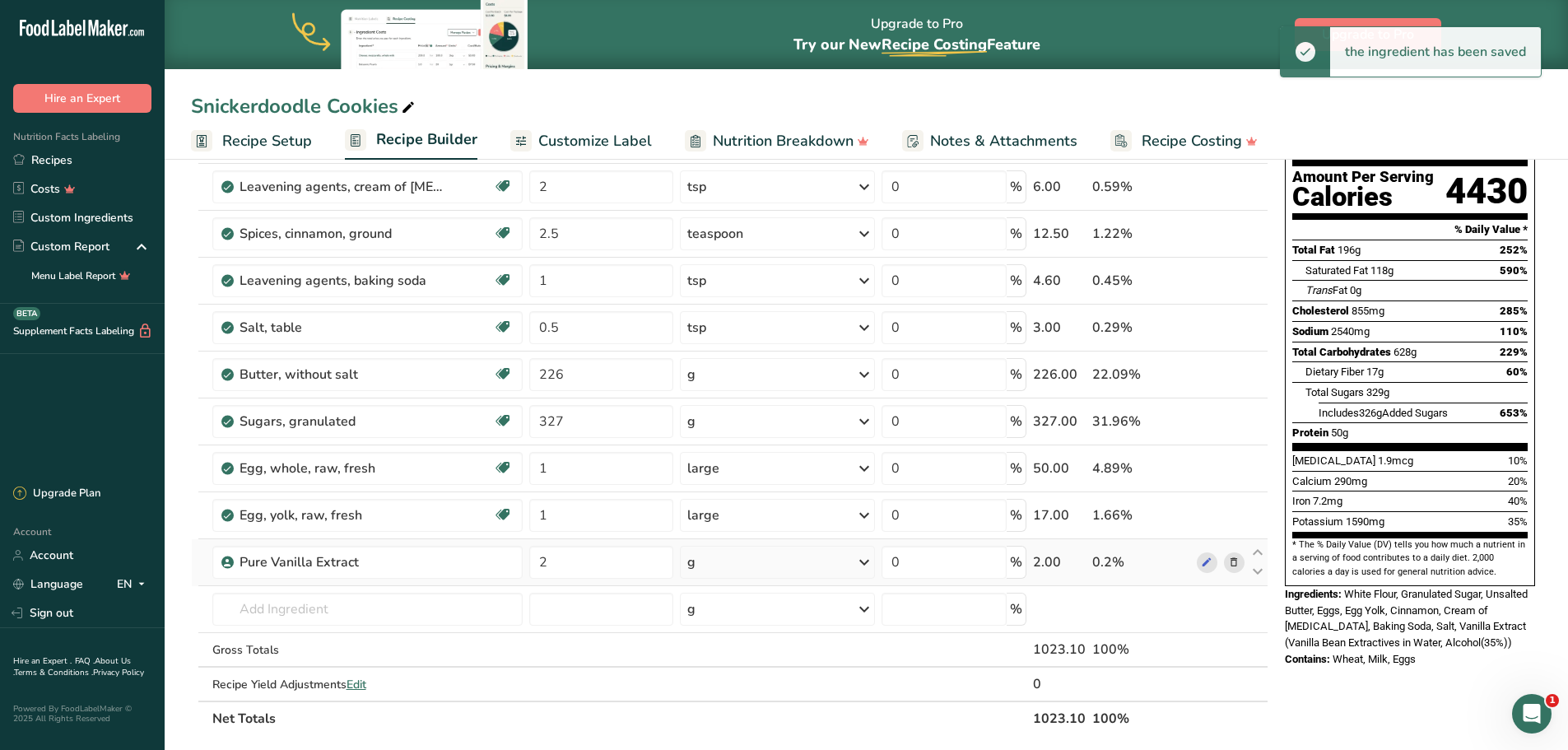
click at [776, 562] on div "g" at bounding box center [777, 562] width 195 height 33
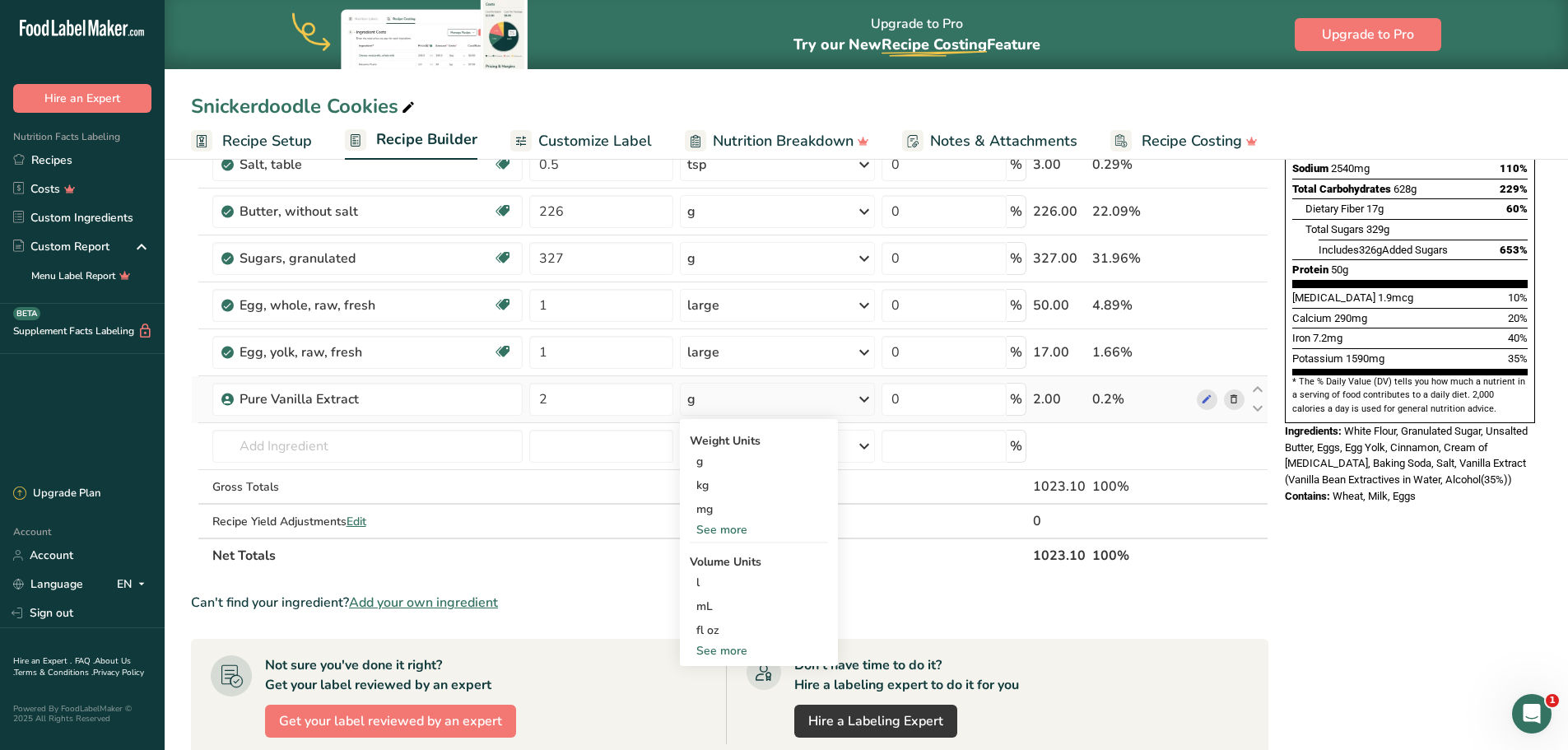
scroll to position [330, 0]
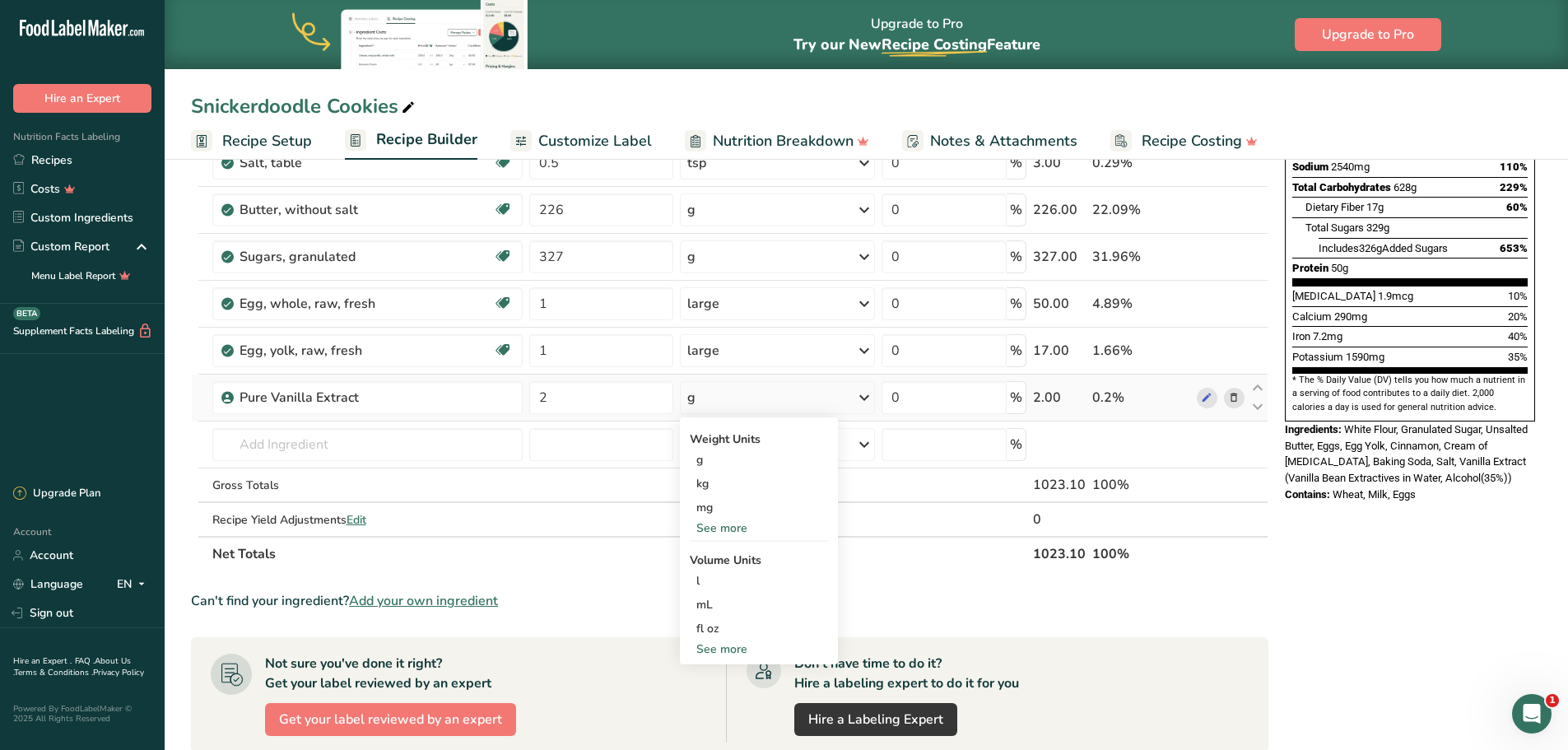
click at [726, 648] on div "See more" at bounding box center [758, 650] width 139 height 17
click at [729, 672] on div "tsp" at bounding box center [759, 677] width 126 height 17
